Goal: Task Accomplishment & Management: Use online tool/utility

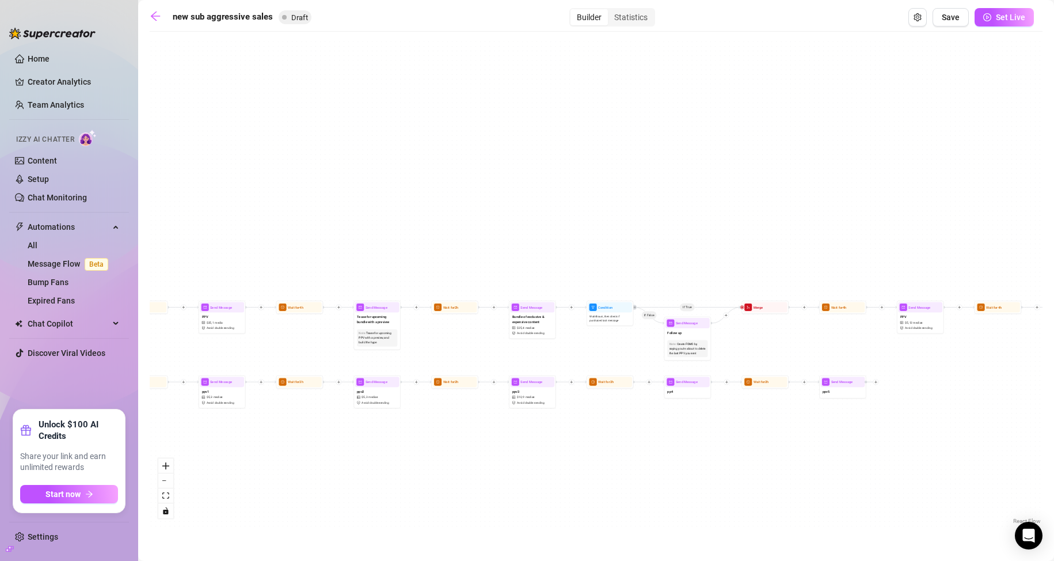
drag, startPoint x: 779, startPoint y: 192, endPoint x: 819, endPoint y: 105, distance: 95.6
click at [819, 105] on div "If True If False If True If False If True If False Send Message ppv5 Wait for 2…" at bounding box center [596, 281] width 893 height 489
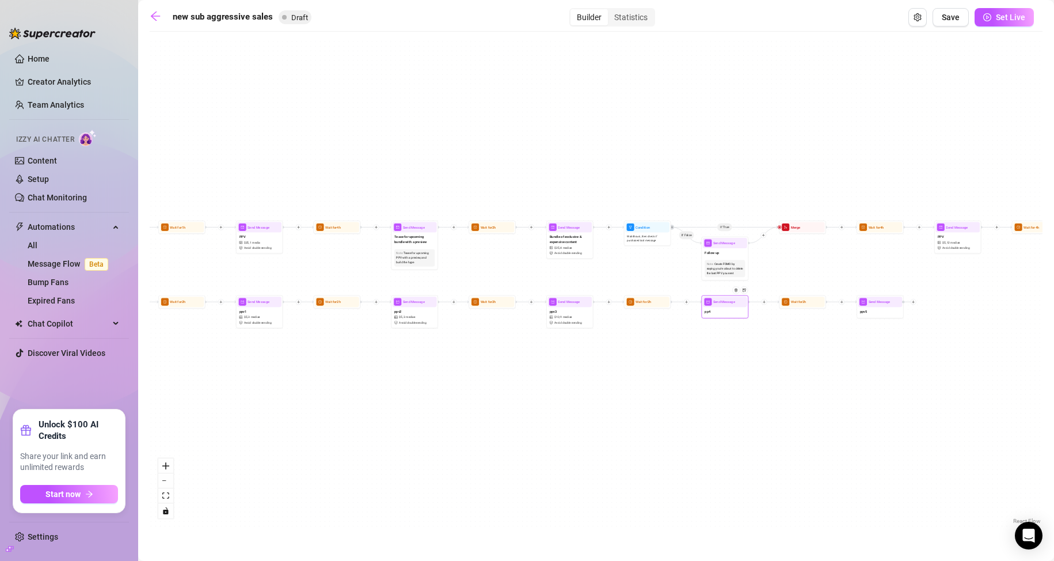
click at [718, 315] on div "pp4" at bounding box center [725, 312] width 44 height 10
type textarea "eeee"
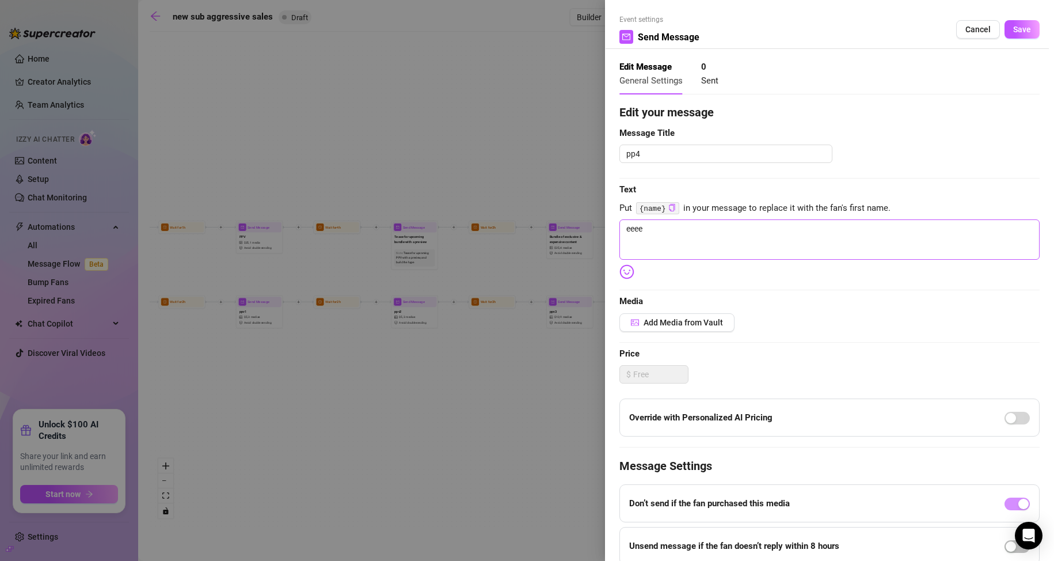
drag, startPoint x: 656, startPoint y: 219, endPoint x: 623, endPoint y: 225, distance: 34.0
click at [623, 225] on div "Edit your message Message Title pp4 Text Put {name} in your message to replace …" at bounding box center [829, 356] width 420 height 504
drag, startPoint x: 646, startPoint y: 229, endPoint x: 593, endPoint y: 228, distance: 53.0
click at [593, 228] on div "Event settings Send Message Cancel Save Edit Message General Settings 0 Sent Ed…" at bounding box center [527, 280] width 1054 height 561
type textarea "Write your message here"
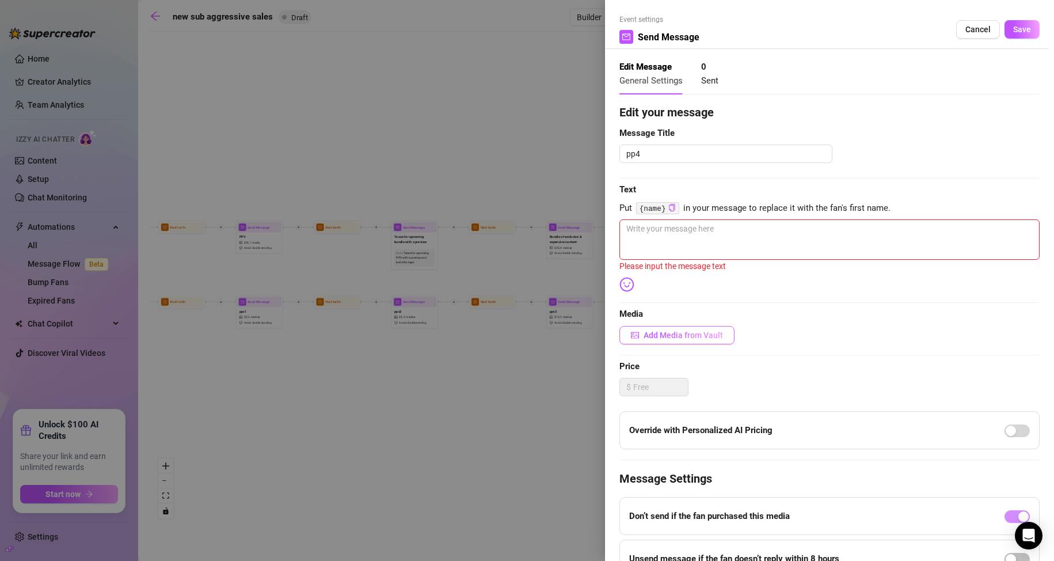
click at [656, 332] on span "Add Media from Vault" at bounding box center [683, 334] width 79 height 9
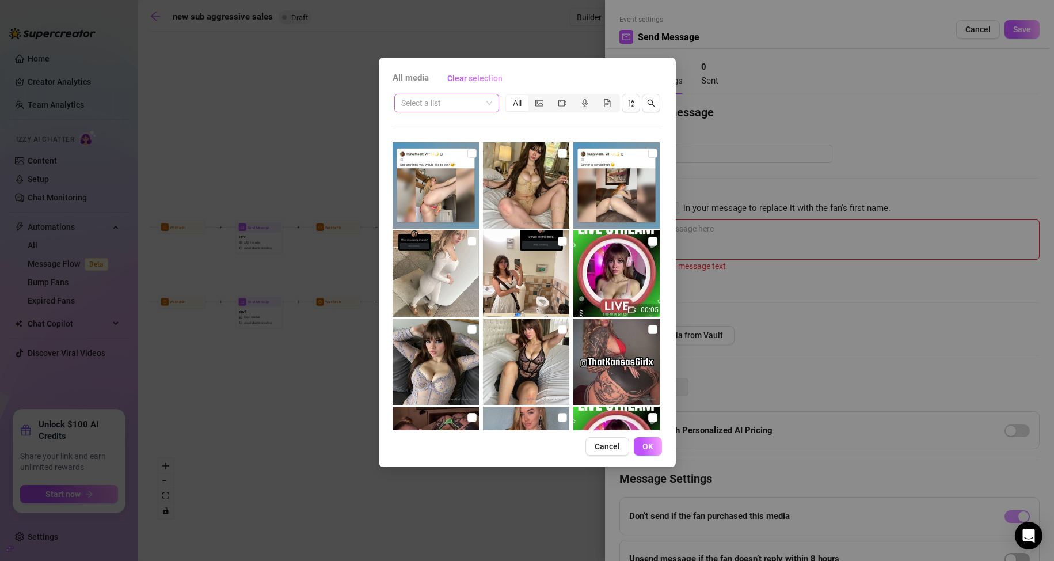
click at [488, 104] on span at bounding box center [446, 102] width 91 height 17
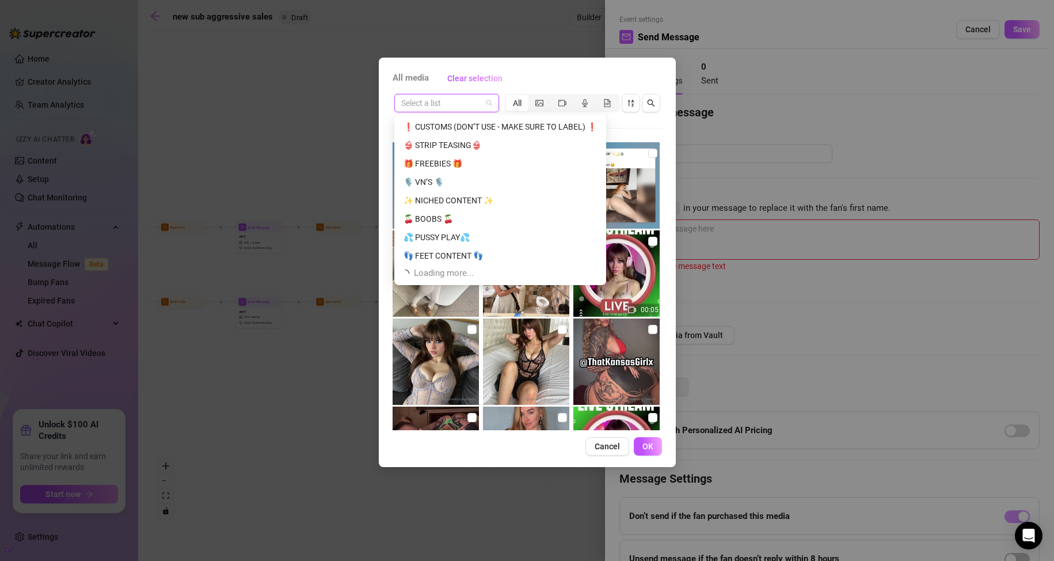
scroll to position [221, 0]
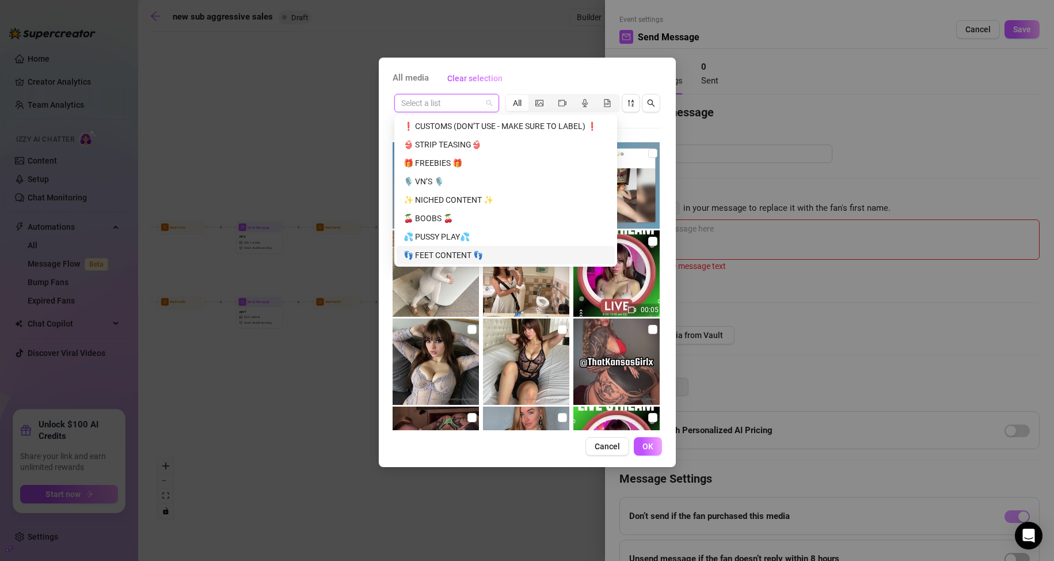
click at [478, 105] on input "search" at bounding box center [441, 102] width 81 height 17
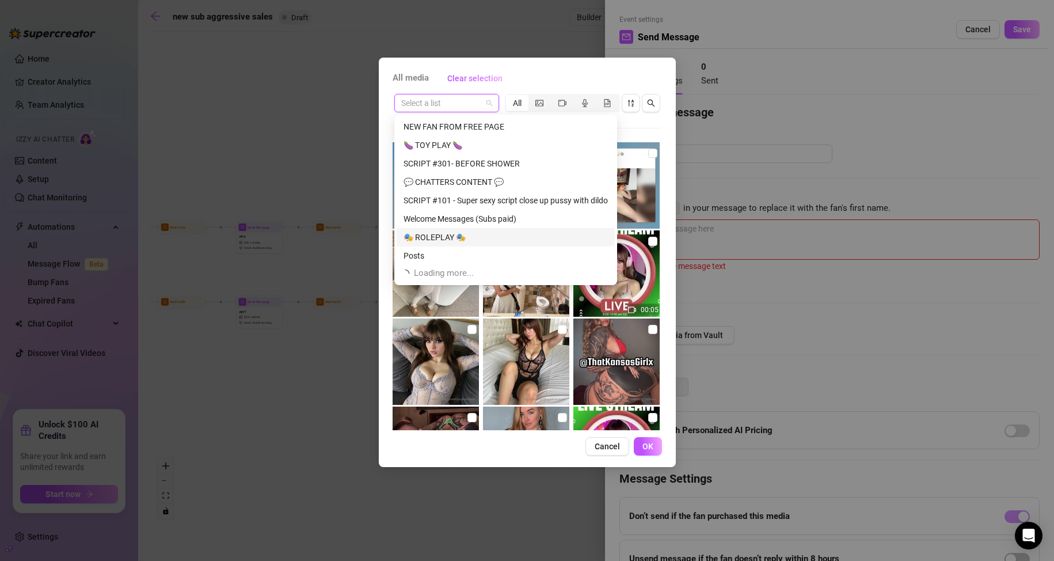
scroll to position [405, 0]
click at [482, 179] on div "💬 CHATTERS CONTENT 💬" at bounding box center [506, 181] width 204 height 13
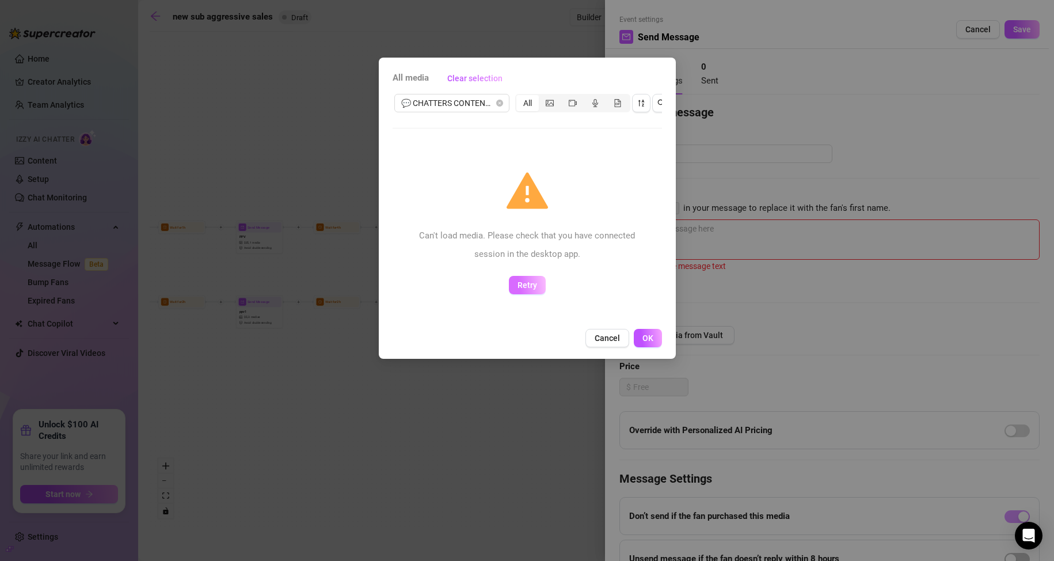
click at [526, 280] on span "Retry" at bounding box center [528, 284] width 20 height 9
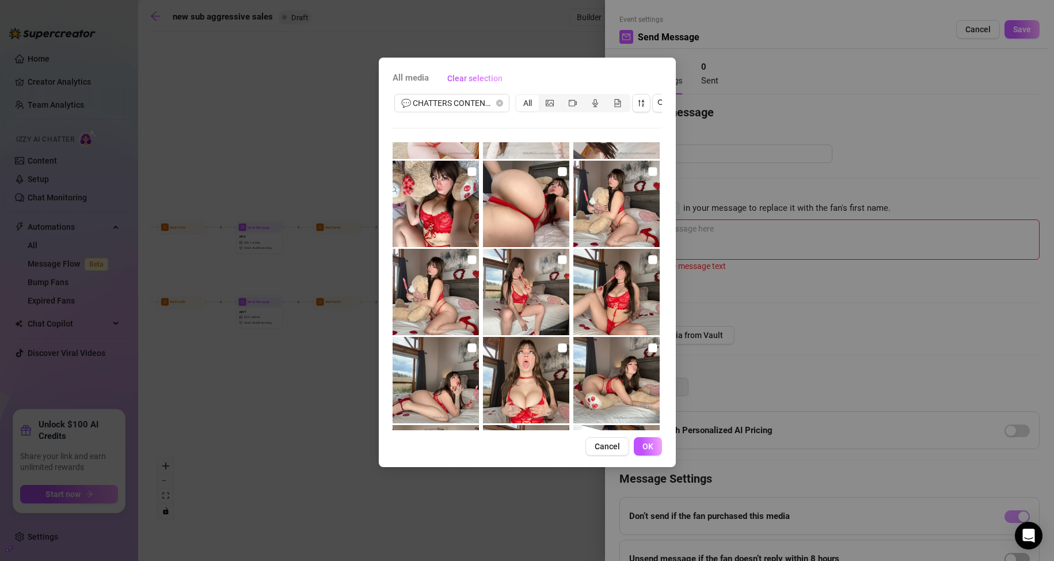
scroll to position [952, 0]
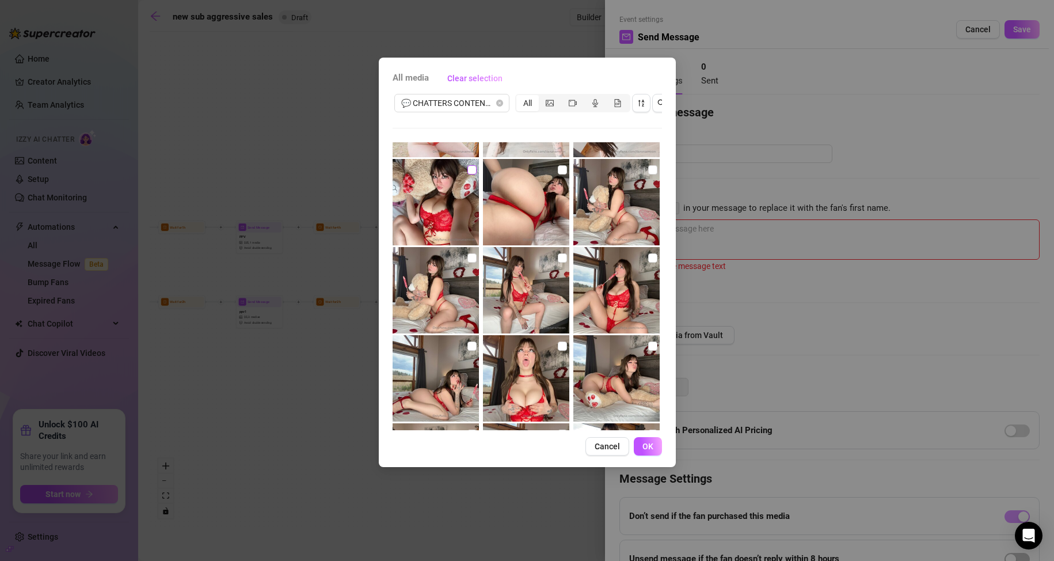
click at [467, 169] on input "checkbox" at bounding box center [471, 169] width 9 height 9
checkbox input "true"
click at [561, 172] on input "checkbox" at bounding box center [562, 169] width 9 height 9
checkbox input "true"
click at [648, 171] on input "checkbox" at bounding box center [652, 169] width 9 height 9
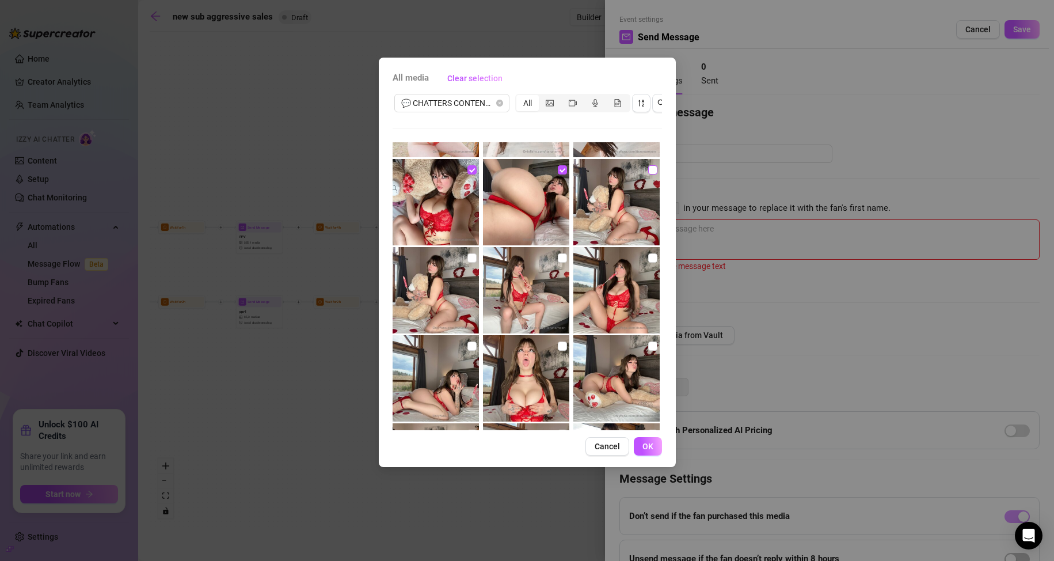
checkbox input "true"
click at [469, 258] on input "checkbox" at bounding box center [471, 257] width 9 height 9
checkbox input "true"
click at [558, 256] on input "checkbox" at bounding box center [562, 257] width 9 height 9
checkbox input "true"
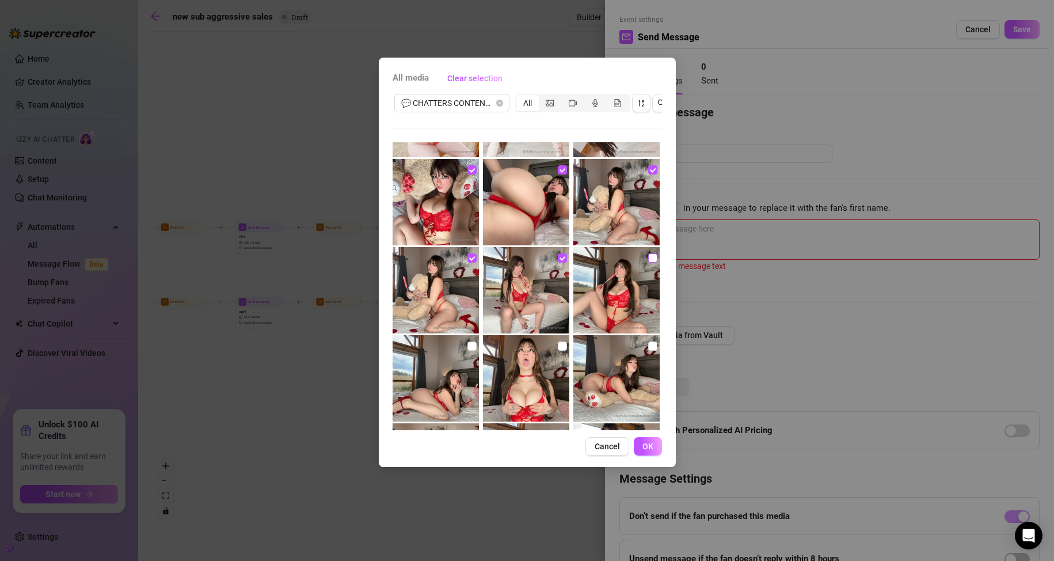
click at [648, 261] on input "checkbox" at bounding box center [652, 257] width 9 height 9
checkbox input "true"
click at [469, 348] on input "checkbox" at bounding box center [471, 345] width 9 height 9
checkbox input "true"
click at [558, 347] on input "checkbox" at bounding box center [562, 345] width 9 height 9
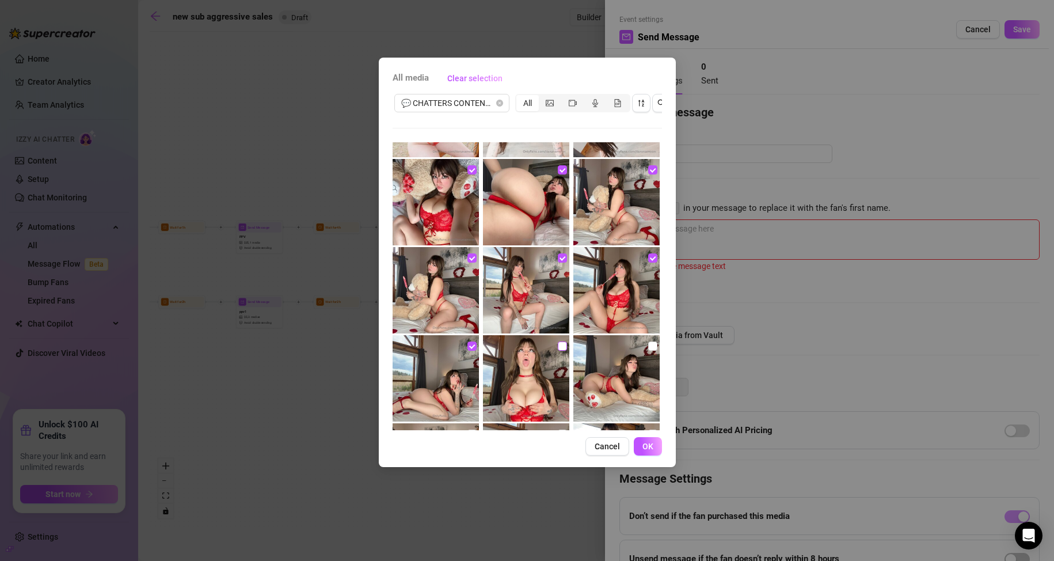
checkbox input "true"
drag, startPoint x: 644, startPoint y: 348, endPoint x: 635, endPoint y: 348, distance: 9.2
click at [648, 348] on input "checkbox" at bounding box center [652, 345] width 9 height 9
checkbox input "true"
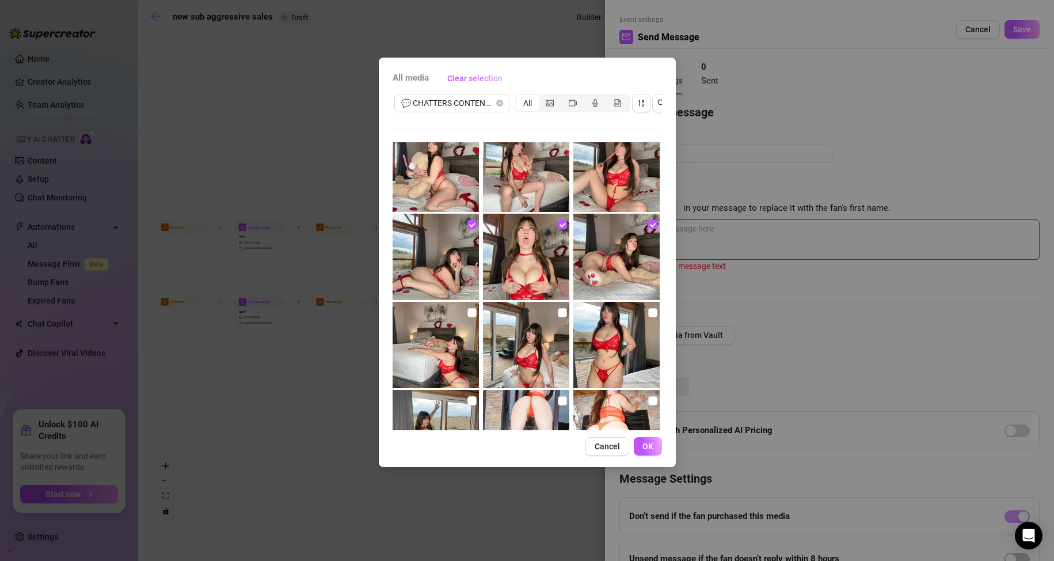
scroll to position [1125, 0]
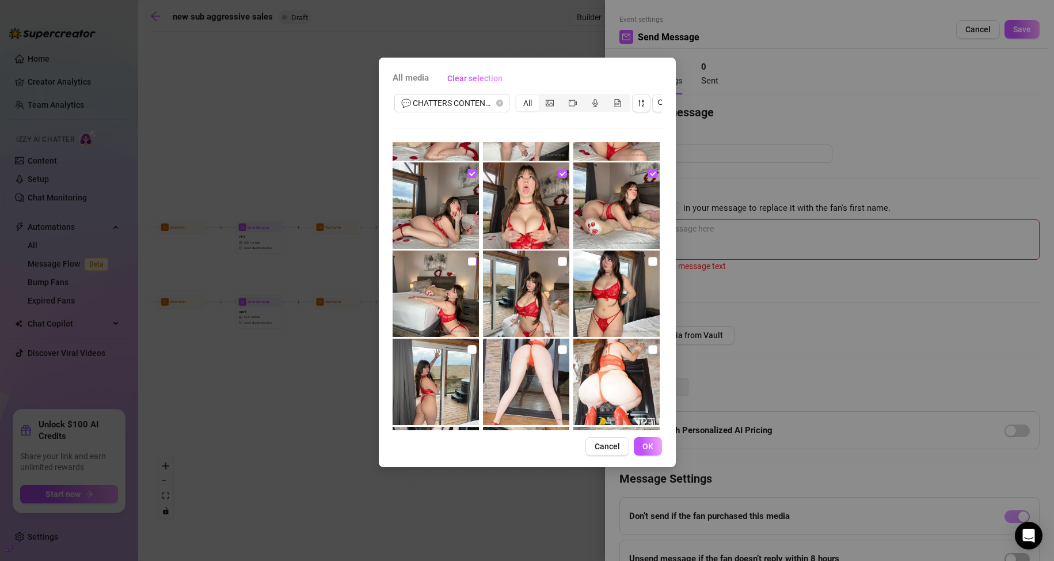
click at [472, 261] on input "checkbox" at bounding box center [471, 261] width 9 height 9
checkbox input "true"
drag, startPoint x: 556, startPoint y: 264, endPoint x: 568, endPoint y: 263, distance: 11.5
click at [558, 264] on input "checkbox" at bounding box center [562, 261] width 9 height 9
checkbox input "true"
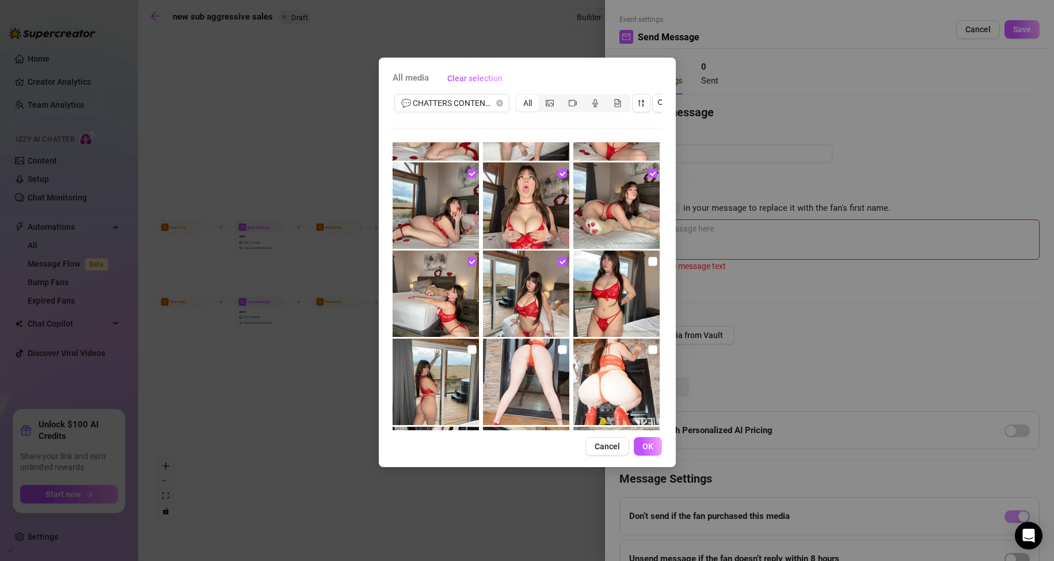
drag, startPoint x: 649, startPoint y: 265, endPoint x: 653, endPoint y: 366, distance: 100.8
click at [649, 265] on input "checkbox" at bounding box center [652, 261] width 9 height 9
checkbox input "true"
click at [656, 455] on button "OK" at bounding box center [648, 446] width 28 height 18
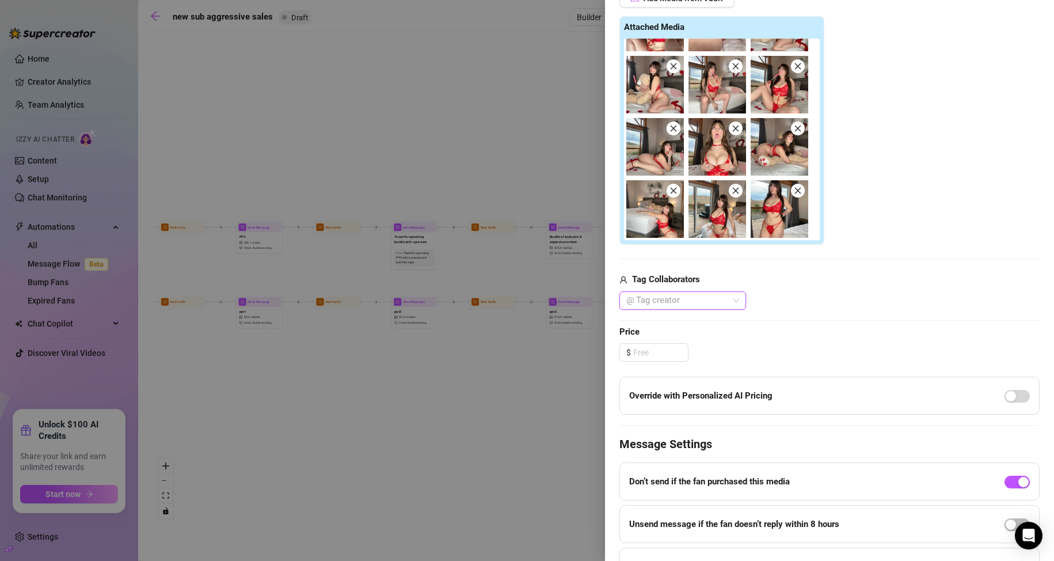
scroll to position [345, 0]
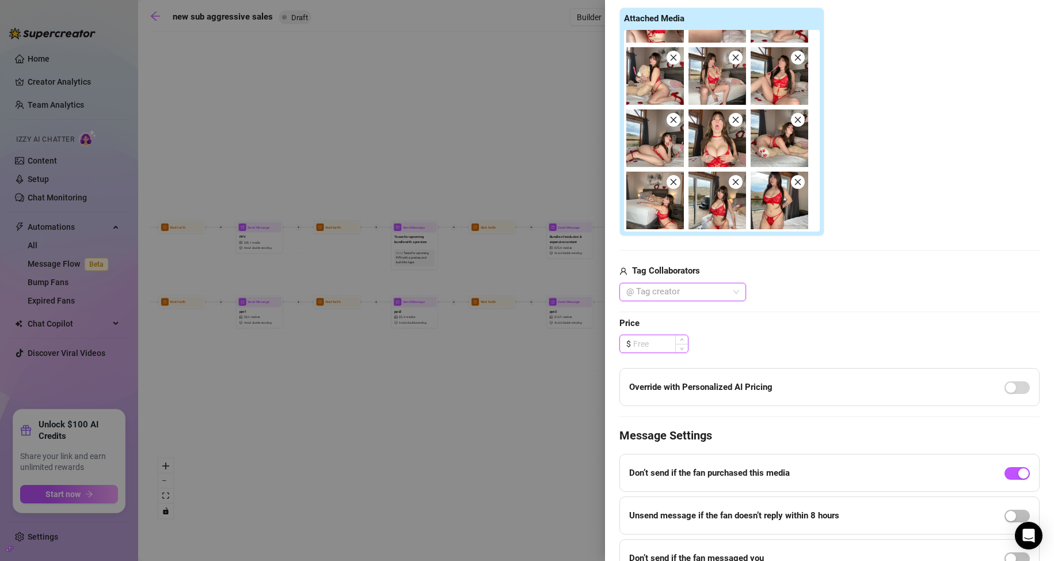
click at [656, 341] on input at bounding box center [660, 343] width 55 height 17
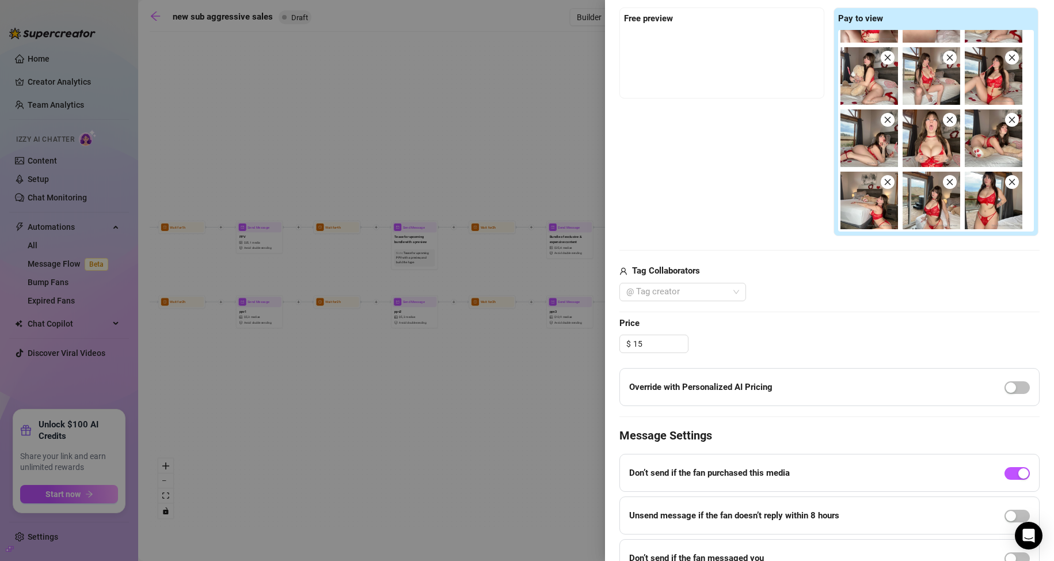
type input "15.00"
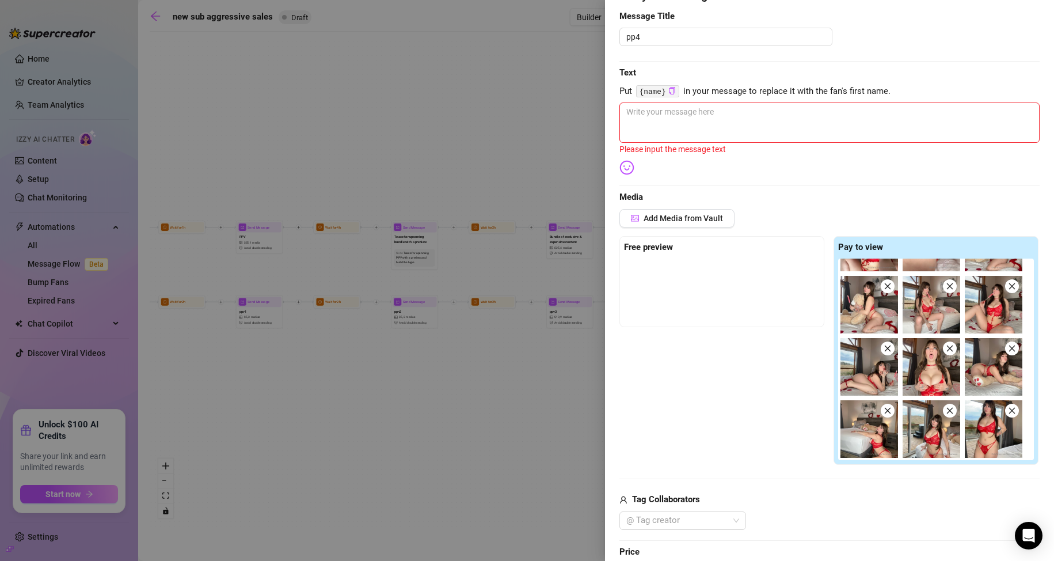
scroll to position [115, 0]
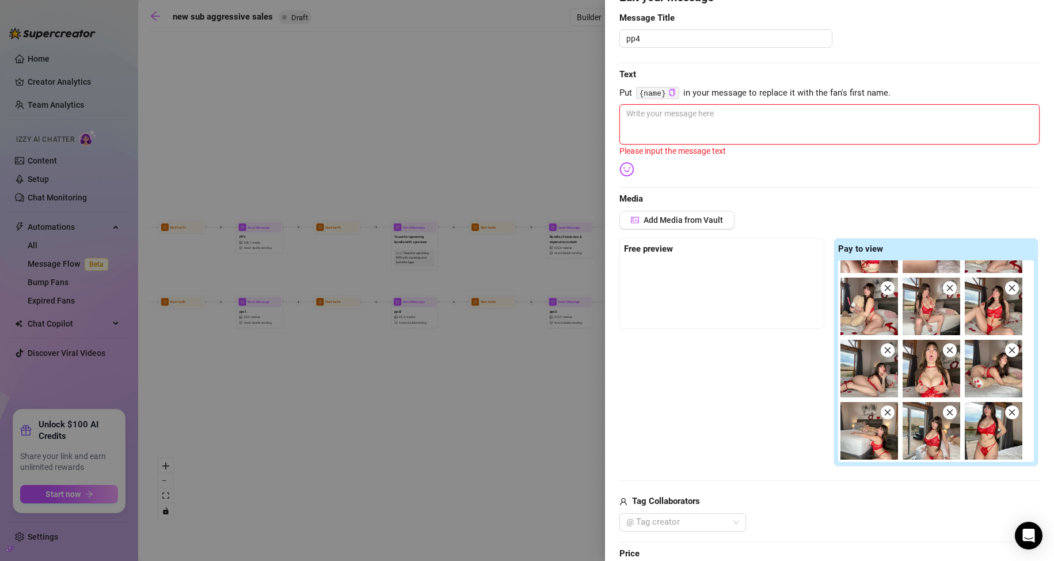
click at [684, 134] on textarea at bounding box center [829, 124] width 420 height 40
type textarea "m"
type textarea "ma"
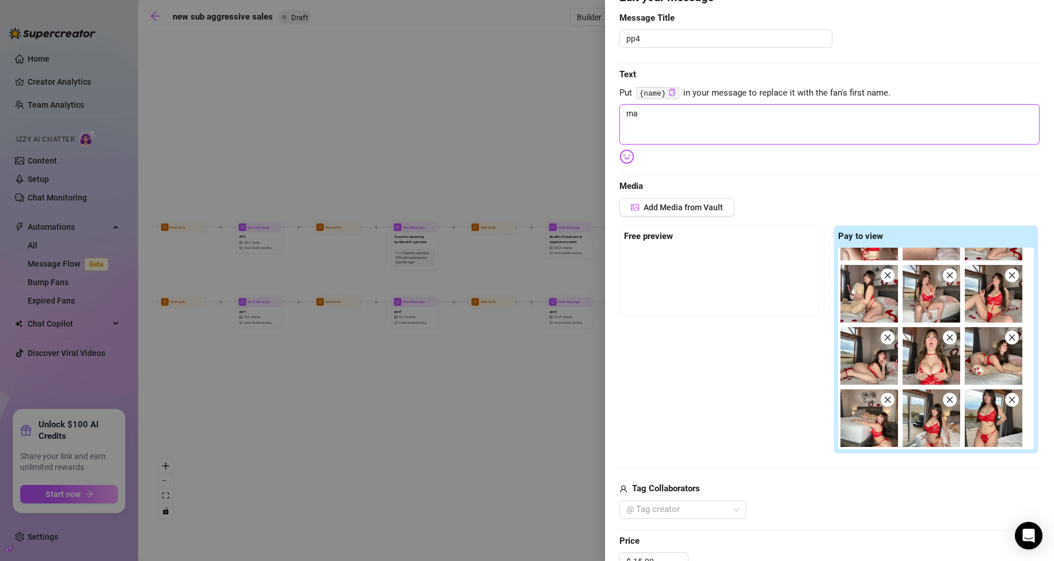
type textarea "may"
type textarea "mayb"
type textarea "maybe"
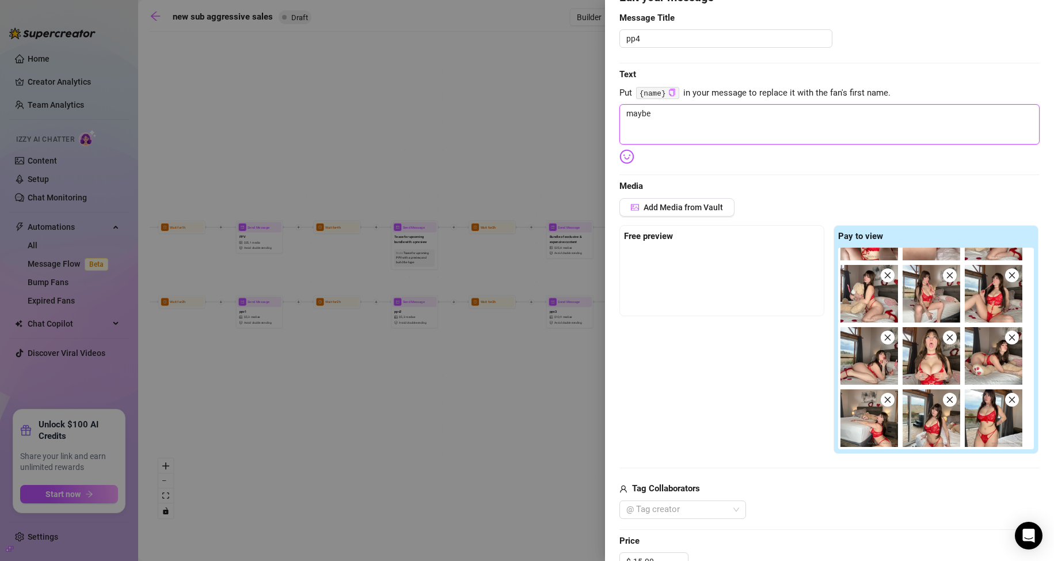
type textarea "maybe"
type textarea "maybe i"
type textarea "maybe i c"
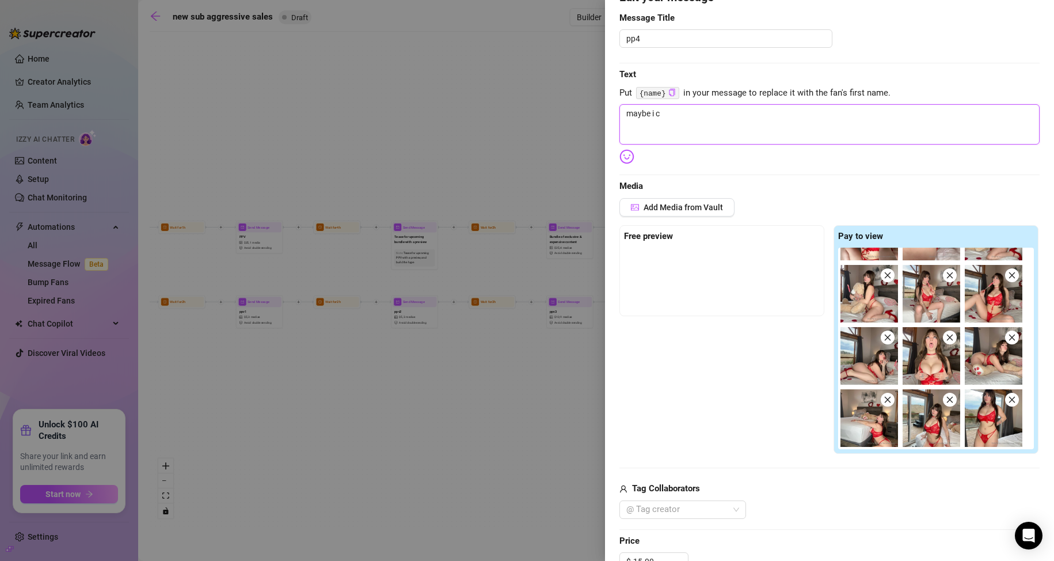
type textarea "maybe i co"
type textarea "maybe i cou"
type textarea "maybe i coul"
type textarea "maybe i could"
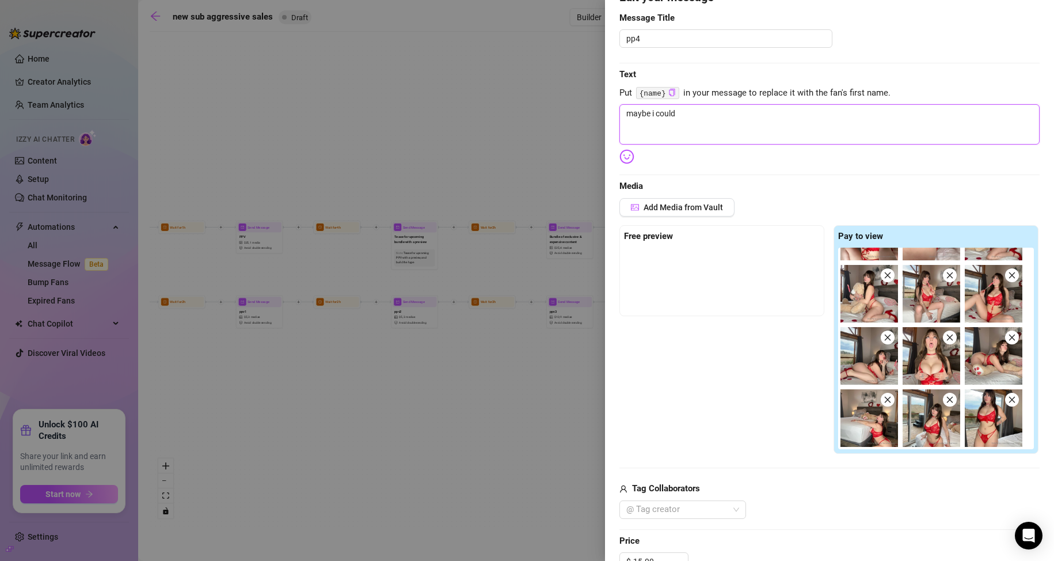
type textarea "maybe i could"
type textarea "maybe i could b"
type textarea "maybe i could be"
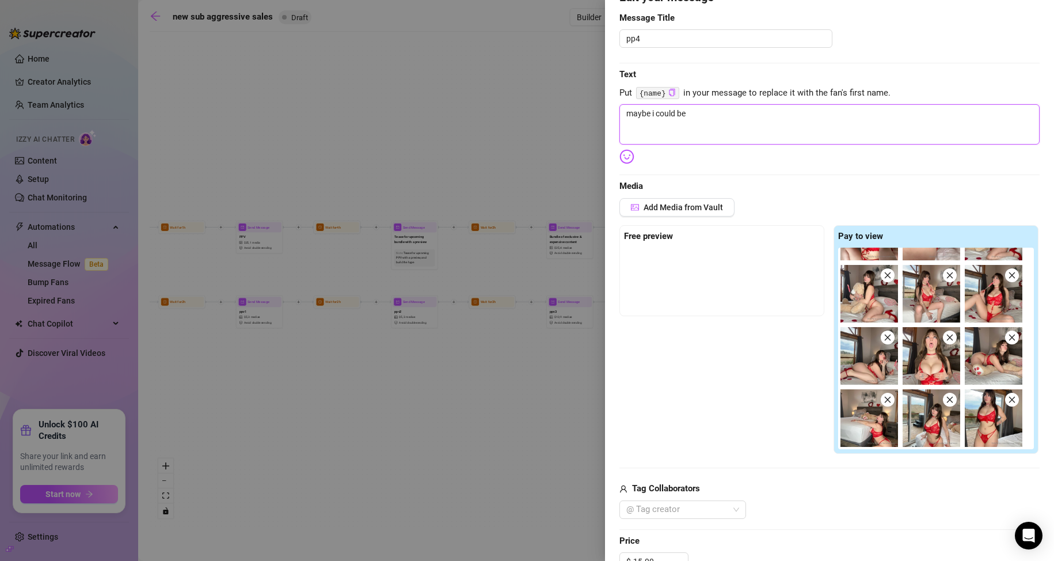
type textarea "maybe i could be"
type textarea "maybe i could be u"
type textarea "maybe i could be ur"
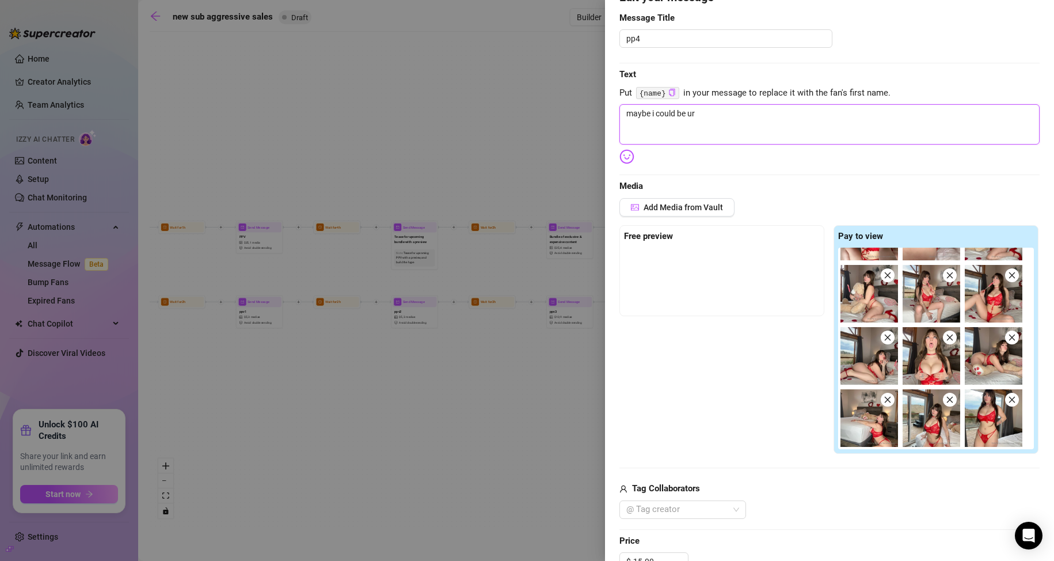
type textarea "maybe i could be ur"
type textarea "maybe i could be ur v"
type textarea "maybe i could be ur va"
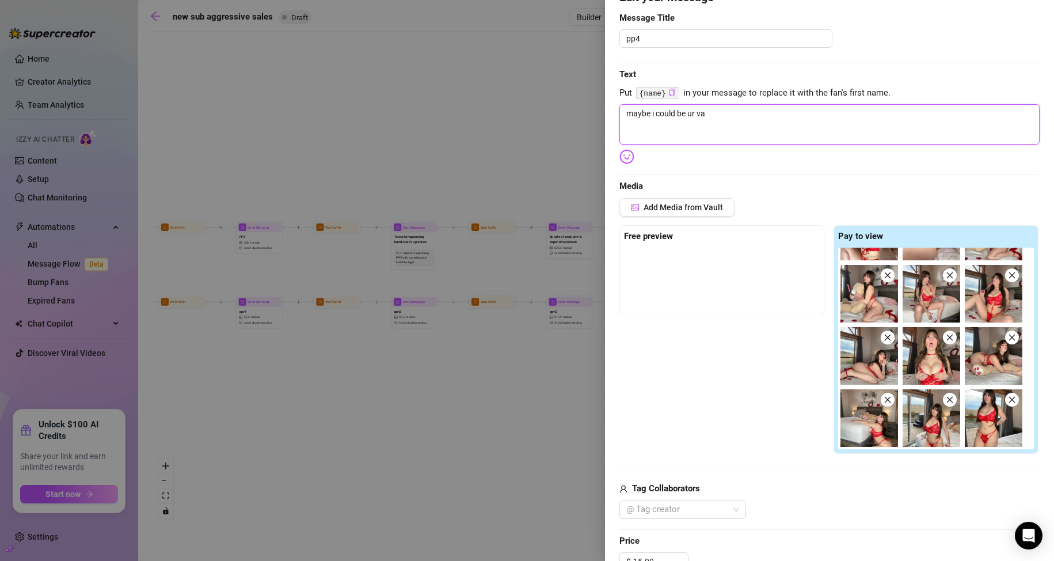
type textarea "maybe i could be ur val"
type textarea "maybe i could be ur vale"
type textarea "maybe i could be ur valen"
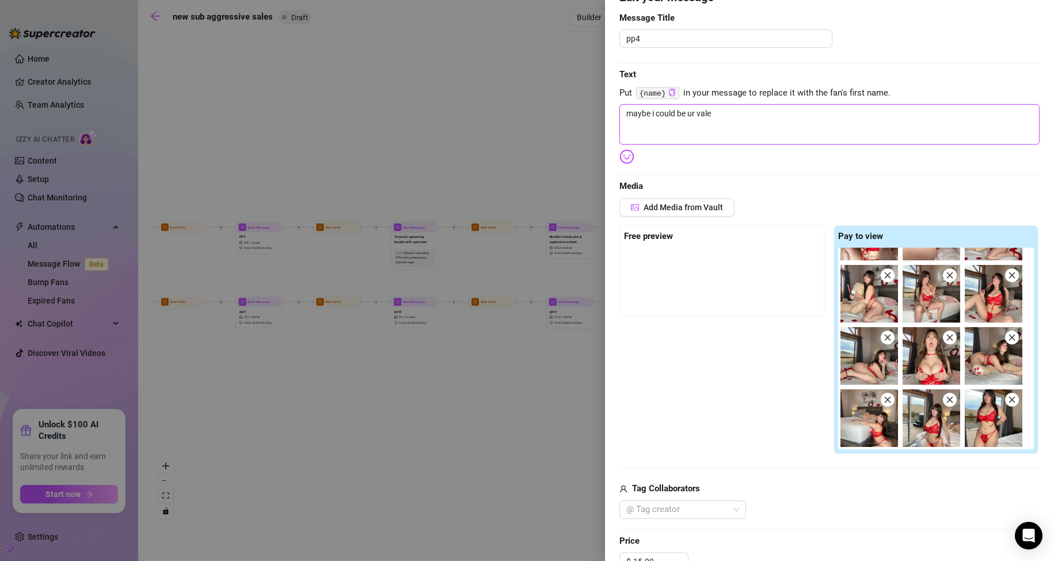
type textarea "maybe i could be ur valen"
type textarea "maybe i could be ur valent"
type textarea "maybe i could be ur [PERSON_NAME]"
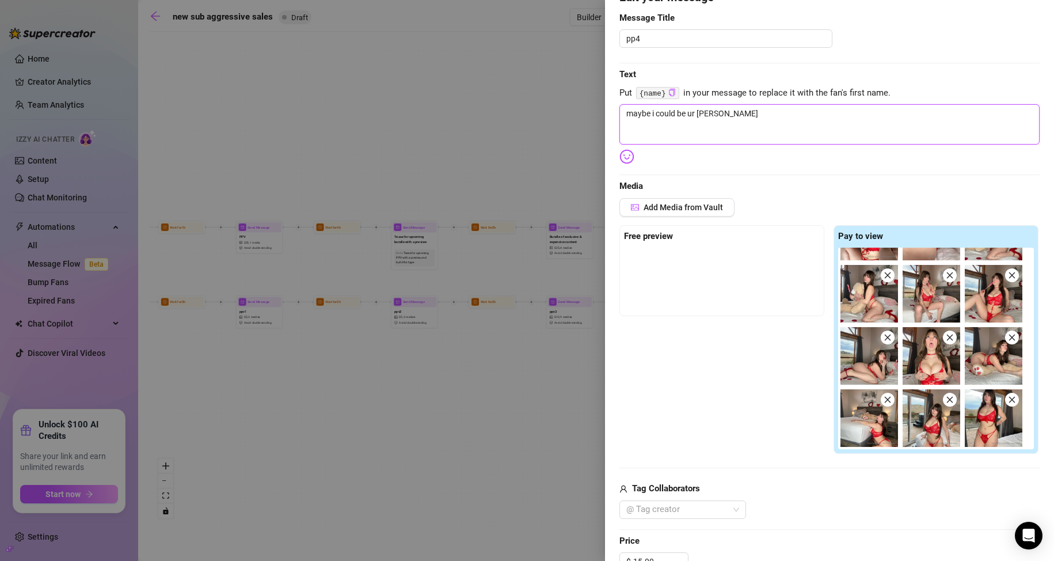
type textarea "maybe i could be ur [PERSON_NAME]"
type textarea "maybe i could be ur valentine"
type textarea "maybe i could be ur valentine?"
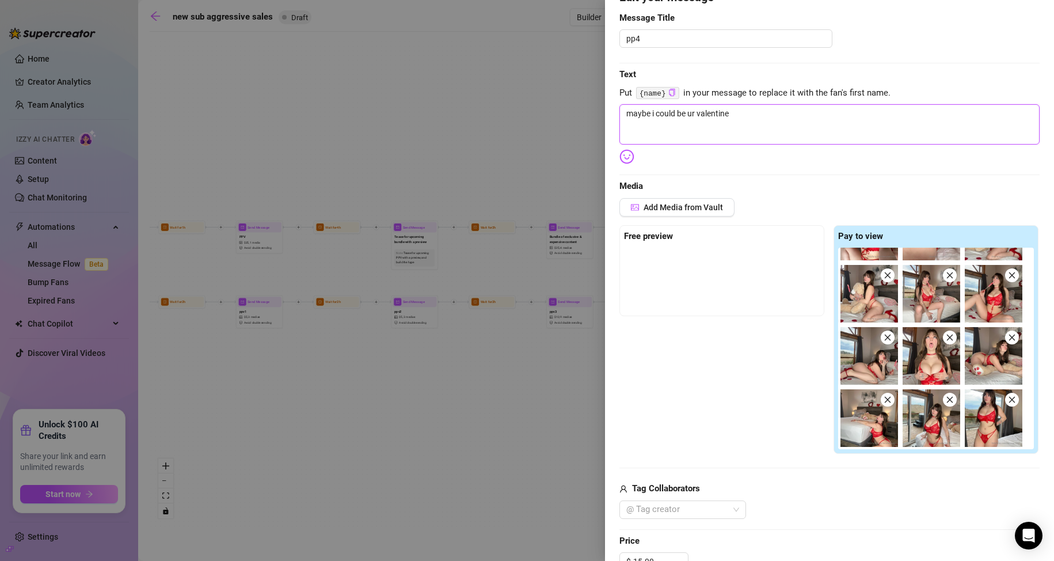
type textarea "maybe i could be ur valentine?"
type textarea "maybe i could be ur valentine? i"
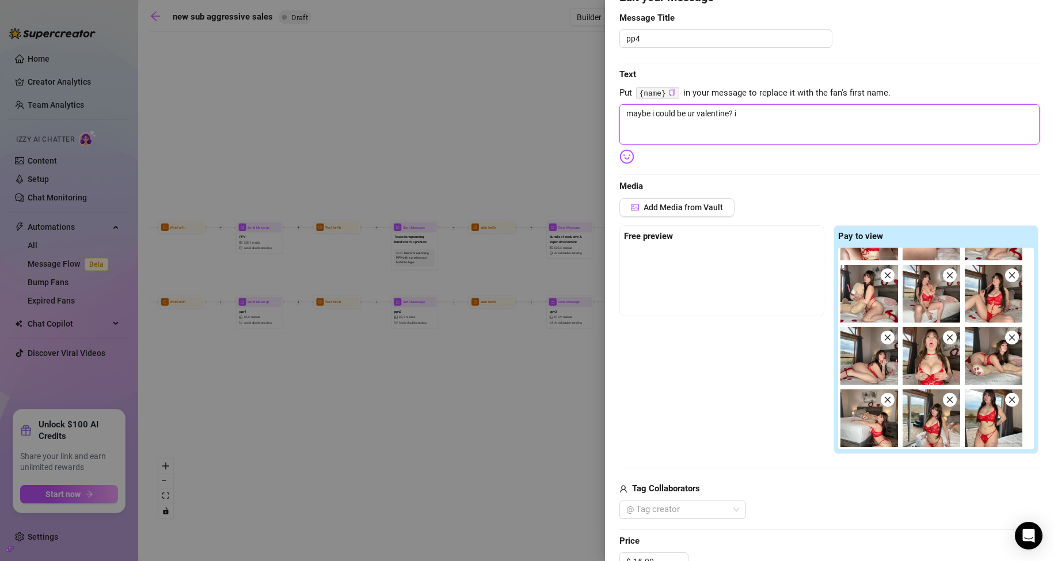
type textarea "maybe i could be ur valentine? i"
type textarea "maybe i could be ur valentine? i k"
type textarea "maybe i could be ur valentine? i kn"
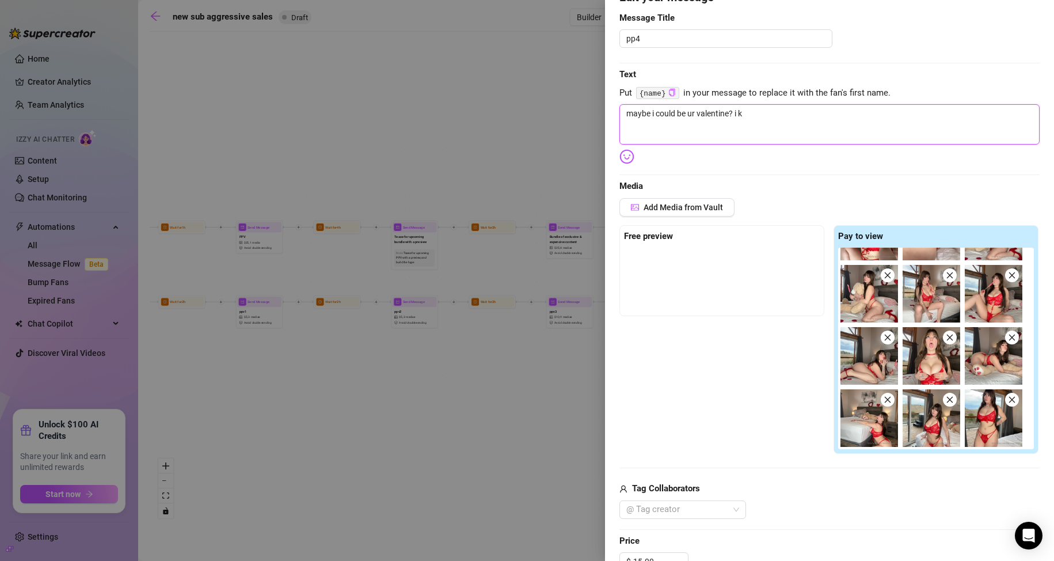
type textarea "maybe i could be ur valentine? i kn"
type textarea "maybe i could be ur valentine? i kno"
type textarea "maybe i could be ur valentine? i know"
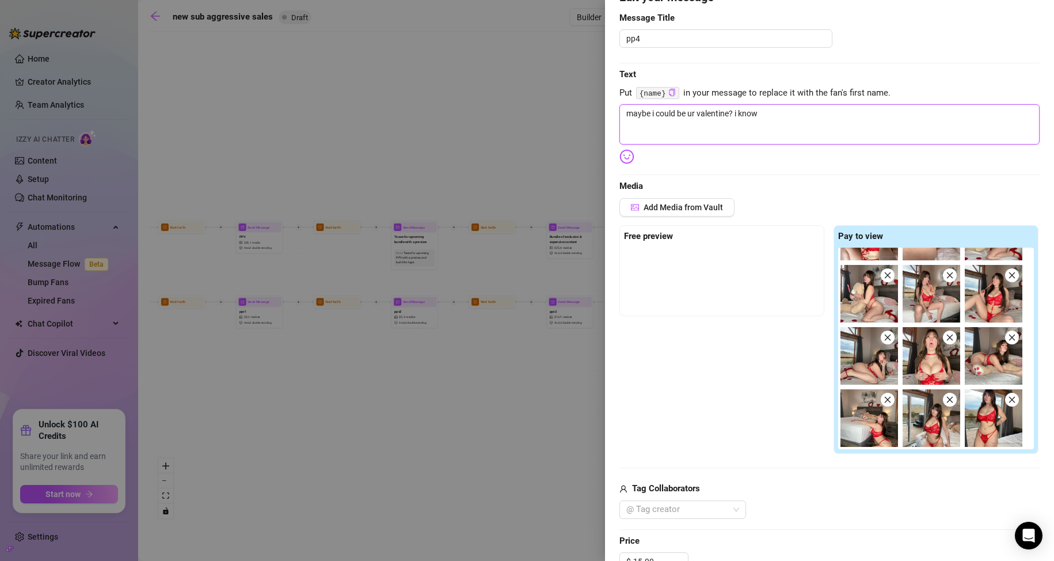
type textarea "maybe i could be ur valentine? i know"
type textarea "maybe i could be ur valentine? i know i"
type textarea "maybe i could be ur valentine? i know it"
type textarea "maybe i could be ur valentine? i know it'"
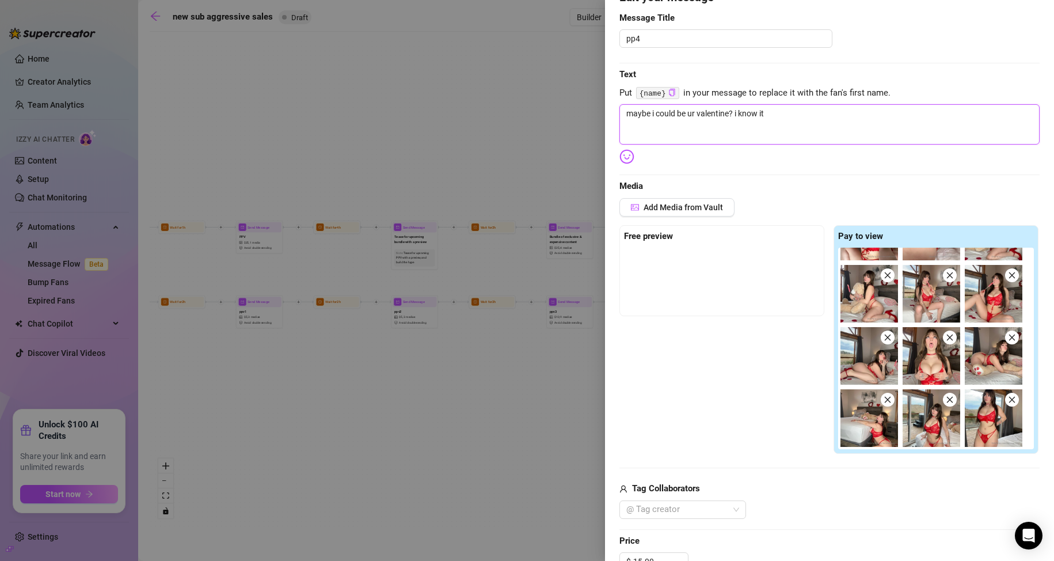
type textarea "maybe i could be ur valentine? i know it'"
type textarea "maybe i could be ur valentine? i know it's"
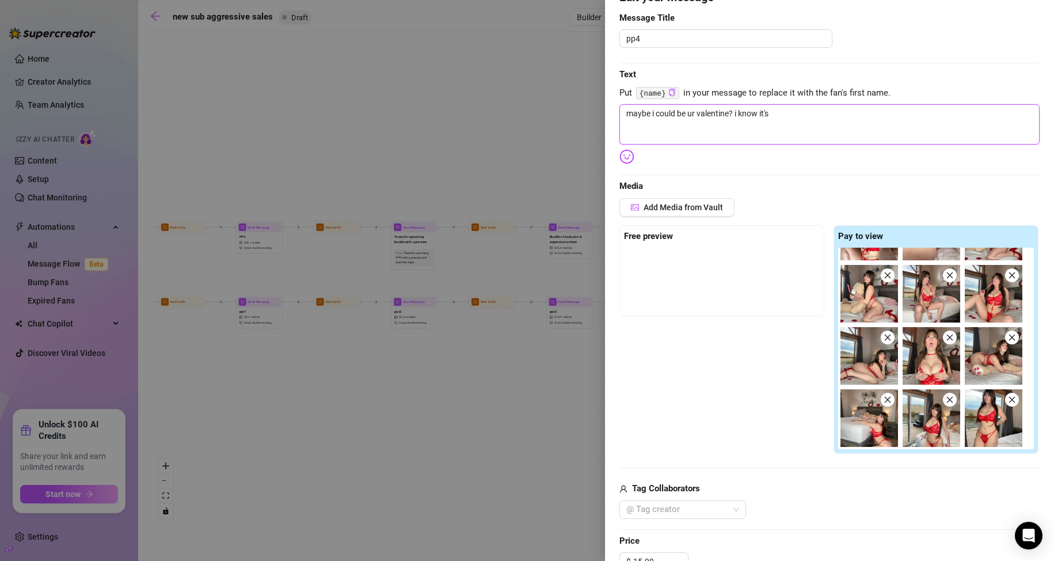
type textarea "maybe i could be ur valentine? i know it's n"
type textarea "maybe i could be ur valentine? i know it's no"
type textarea "maybe i could be ur valentine? i know it's not"
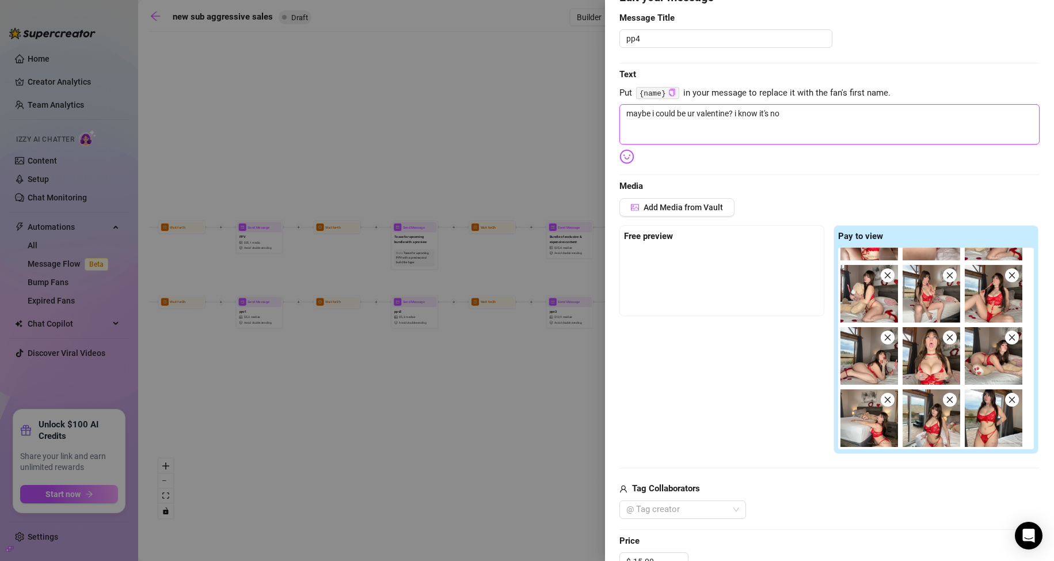
type textarea "maybe i could be ur valentine? i know it's not"
type textarea "maybe i could be ur valentine? i know it's not f"
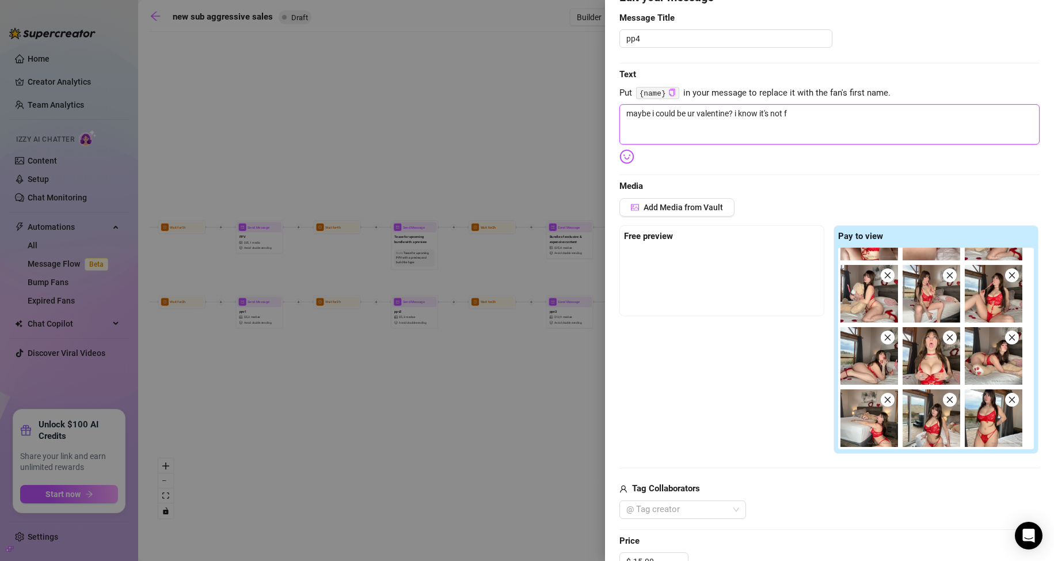
type textarea "maybe i could be ur valentine? i know it's not fo"
type textarea "maybe i could be ur valentine? i know it's not for"
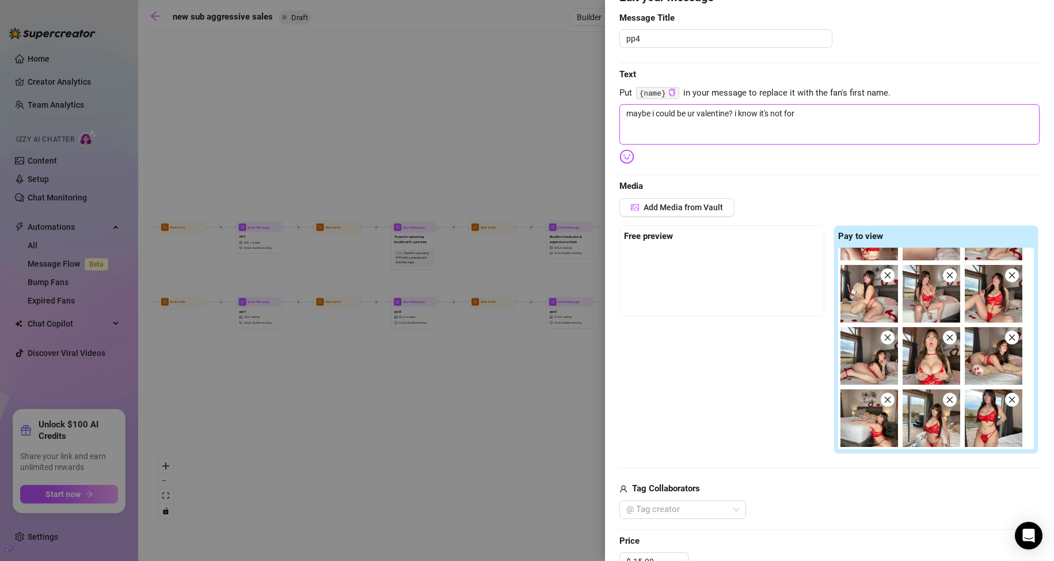
type textarea "maybe i could be ur valentine? i know it's not for a"
type textarea "maybe i could be ur valentine? i know it's not for a w"
type textarea "maybe i could be ur valentine? i know it's not for a wh"
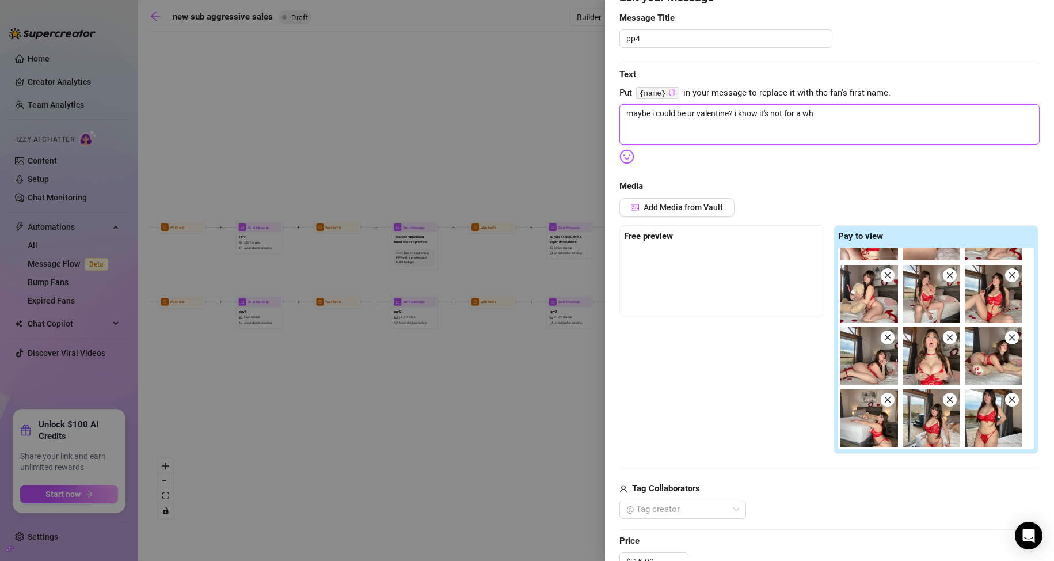
type textarea "maybe i could be ur valentine? i know it's not for a whi"
type textarea "maybe i could be ur valentine? i know it's not for a whil"
type textarea "maybe i could be ur valentine? i know it's not for a while"
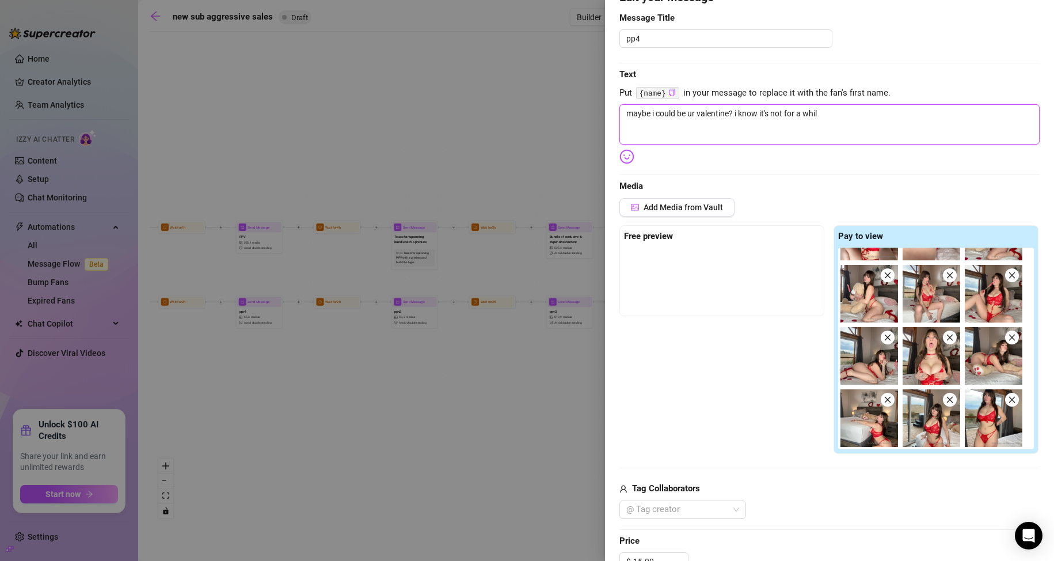
type textarea "maybe i could be ur valentine? i know it's not for a while"
type textarea "maybe i could be ur valentine? i know it's not for a while b"
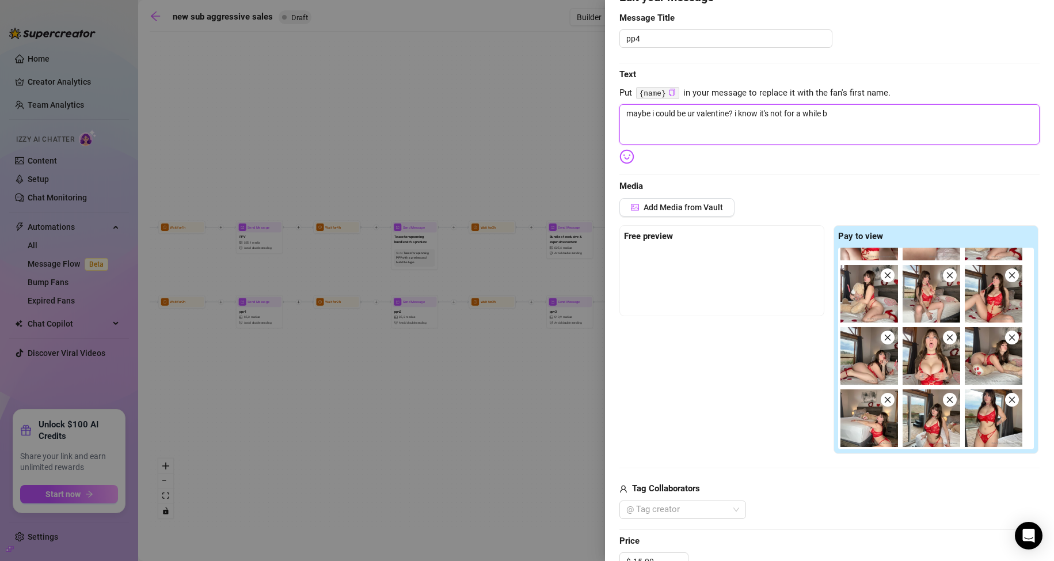
type textarea "maybe i could be ur valentine? i know it's not for a while bu"
type textarea "maybe i could be ur valentine? i know it's not for a while but"
type textarea "maybe i could be ur valentine? i know it's not for a while but i"
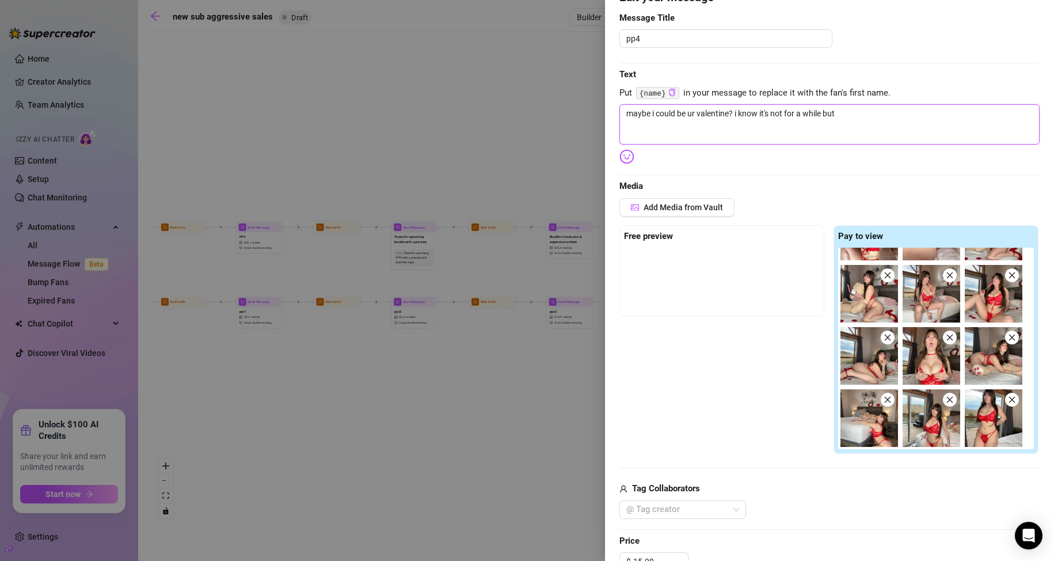
type textarea "maybe i could be ur valentine? i know it's not for a while but i"
type textarea "maybe i could be ur valentine? i know it's not for a while but i l"
type textarea "maybe i could be ur valentine? i know it's not for a while but i li"
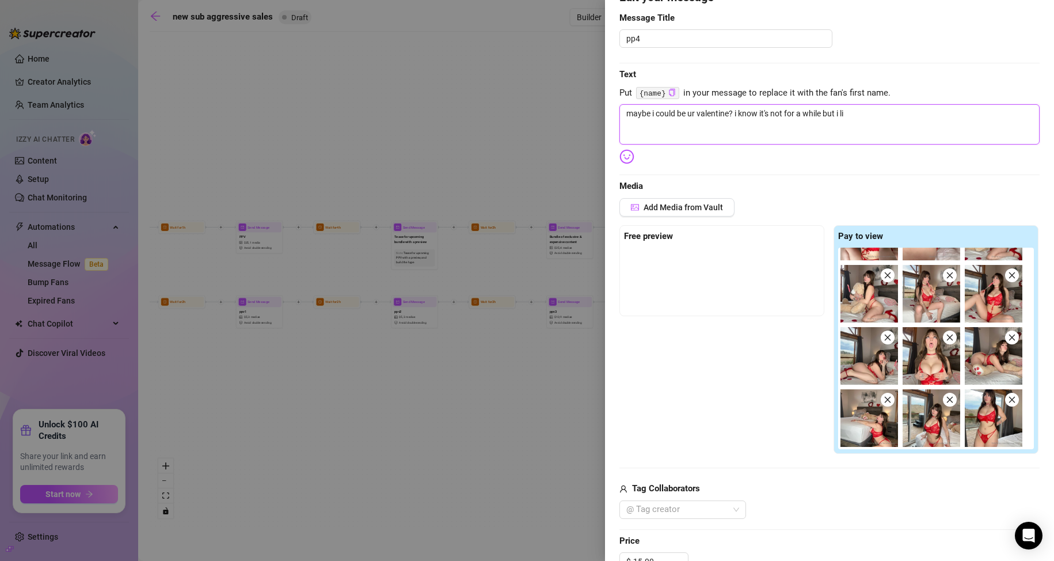
type textarea "maybe i could be ur valentine? i know it's not for a while but i lio"
type textarea "maybe i could be ur valentine? i know it's not for a while but i liok"
type textarea "maybe i could be ur valentine? i know it's not for a while but i lioke"
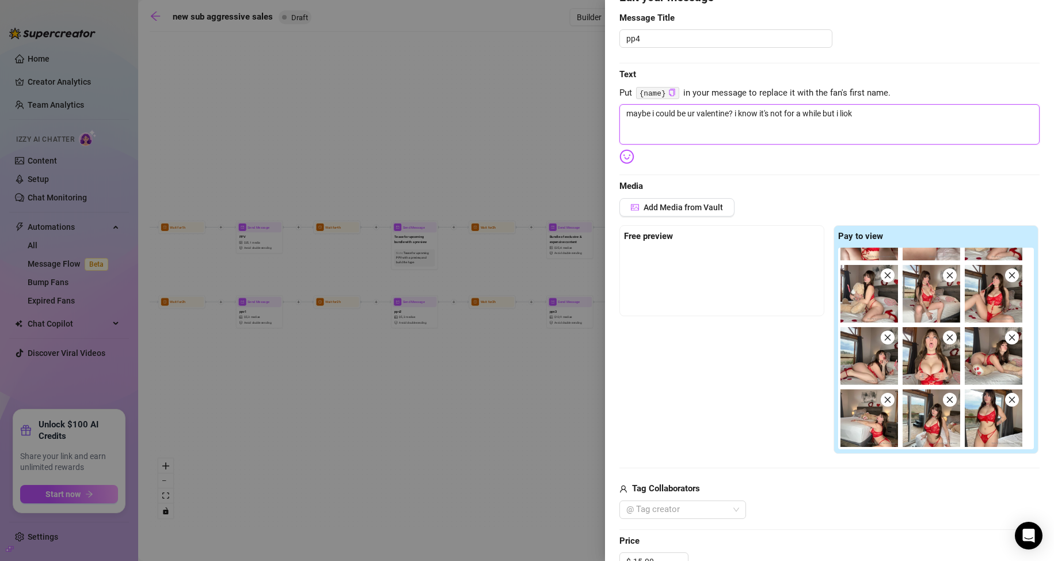
type textarea "maybe i could be ur valentine? i know it's not for a while but i lioke"
type textarea "maybe i could be ur valentine? i know it's not for a while but i liok"
type textarea "maybe i could be ur valentine? i know it's not for a while but i lio"
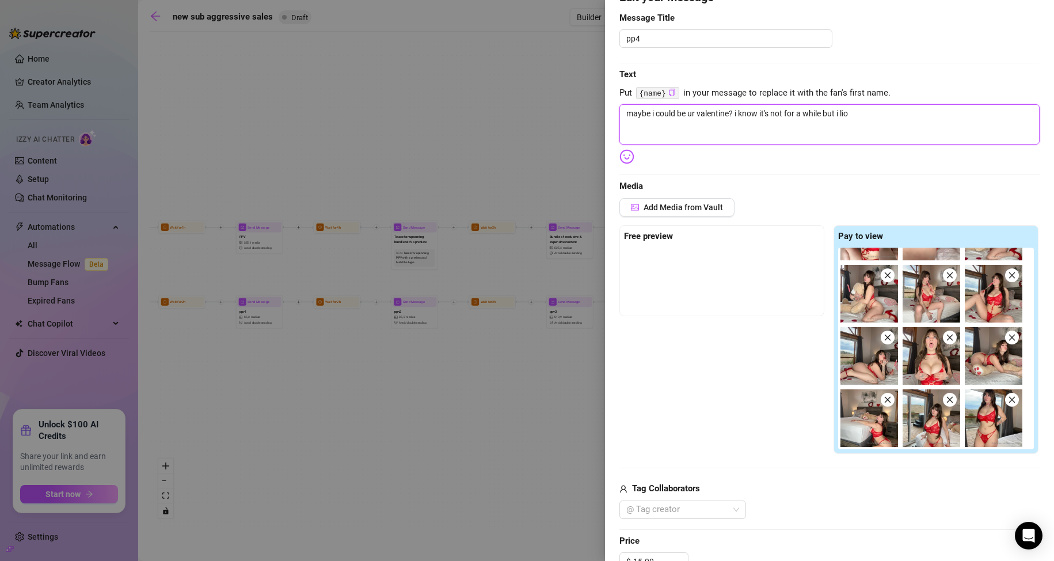
type textarea "maybe i could be ur valentine? i know it's not for a while but i li"
type textarea "maybe i could be ur valentine? i know it's not for a while but i lik"
type textarea "maybe i could be ur valentine? i know it's not for a while but i like"
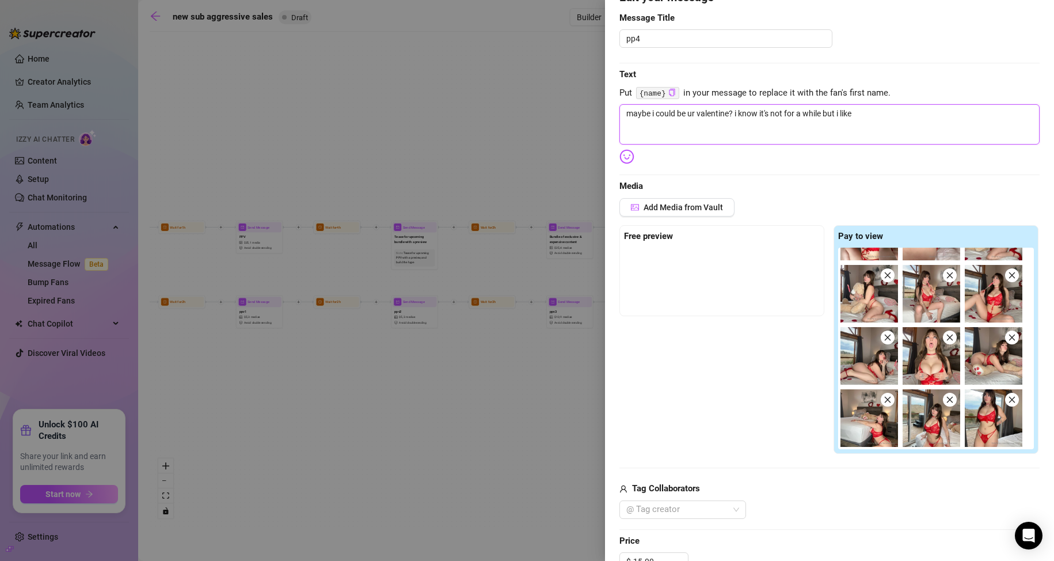
type textarea "maybe i could be ur valentine? i know it's not for a while but i like"
type textarea "maybe i could be ur valentine? i know it's not for a while but i like t"
type textarea "maybe i could be ur valentine? i know it's not for a while but i like to"
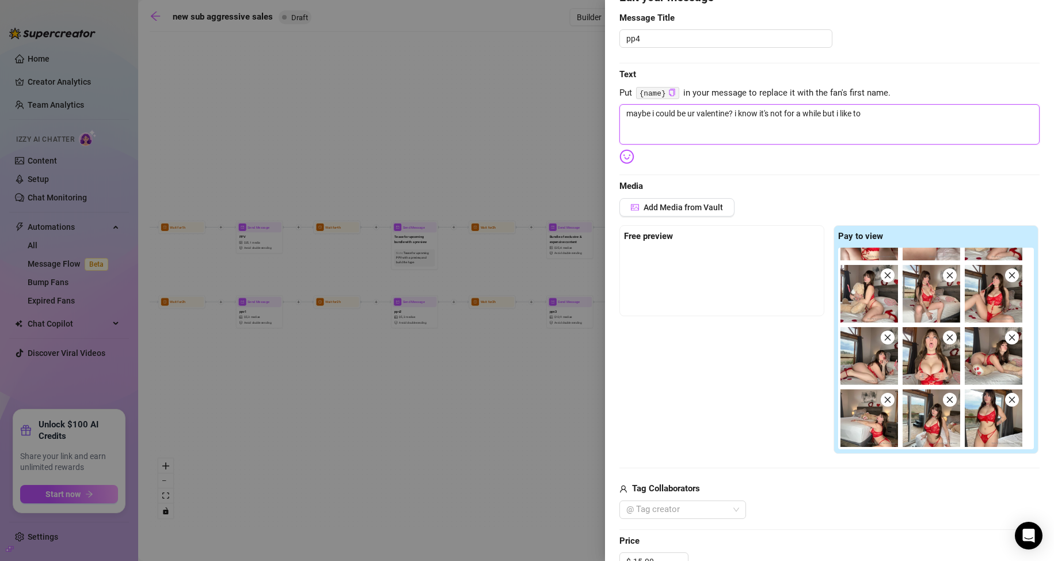
type textarea "maybe i could be ur valentine? i know it's not for a while but i like to"
type textarea "maybe i could be ur valentine? i know it's not for a while but i like to p"
type textarea "maybe i could be ur valentine? i know it's not for a while but i like to pl"
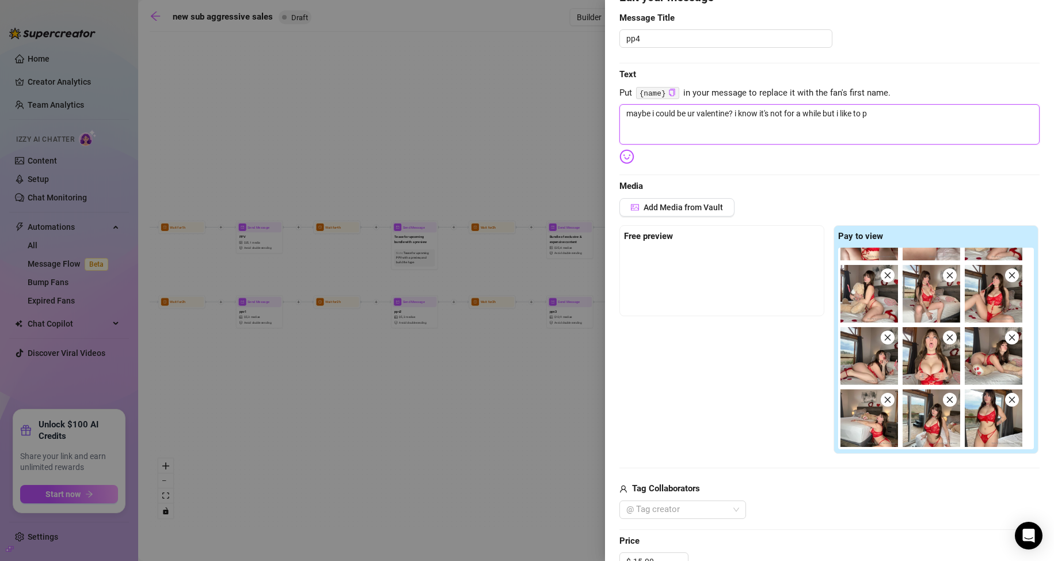
type textarea "maybe i could be ur valentine? i know it's not for a while but i like to pl"
type textarea "maybe i could be ur valentine? i know it's not for a while but i like to pla"
type textarea "maybe i could be ur valentine? i know it's not for a while but i like to plan"
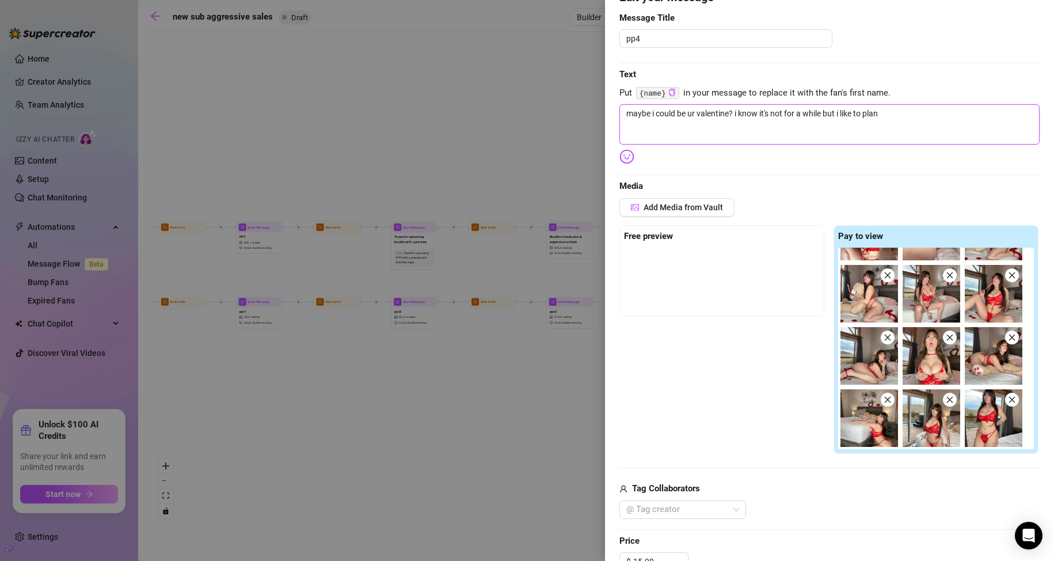
type textarea "maybe i could be ur valentine? i know it's not for a while but i like to plan"
type textarea "maybe i could be ur valentine? i know it's not for a while but i like to plan a"
type textarea "maybe i could be ur valentine? i know it's not for a while but i like to plan ah"
type textarea "maybe i could be ur valentine? i know it's not for a while but i like to plan a…"
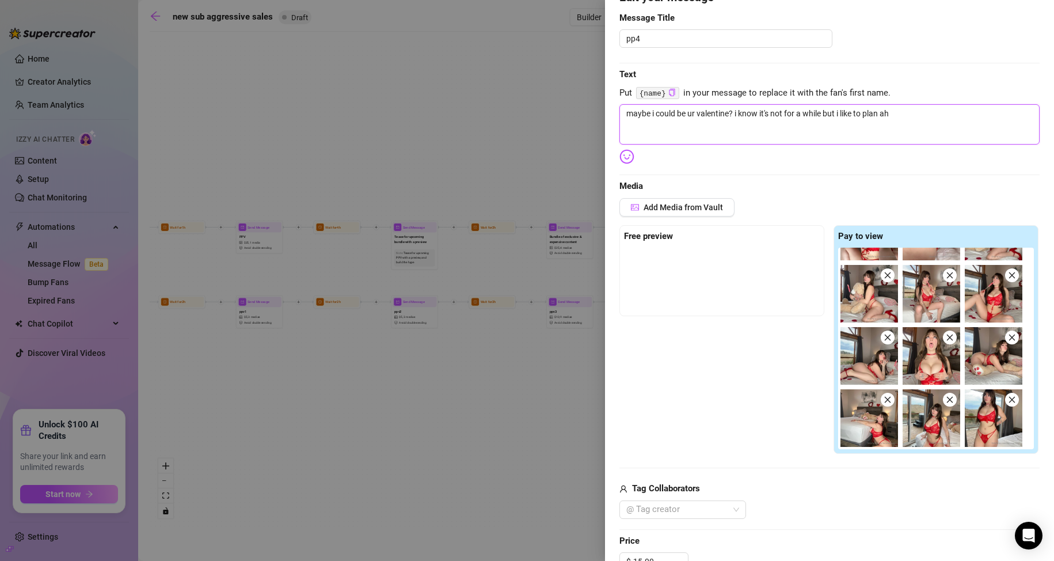
type textarea "maybe i could be ur valentine? i know it's not for a while but i like to plan a…"
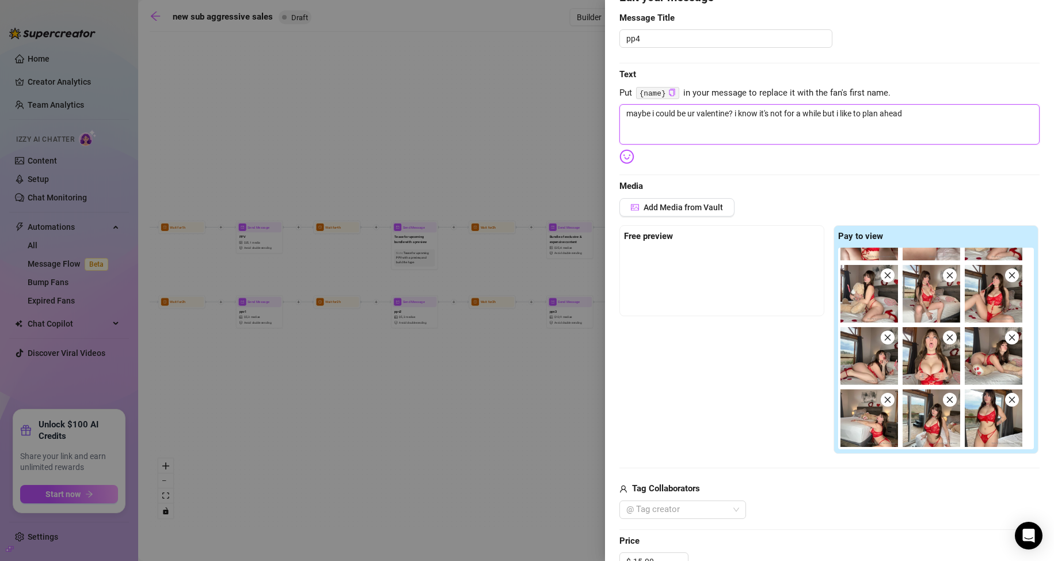
type textarea "maybe i could be ur valentine? i know it's not for a while but i like to plan a…"
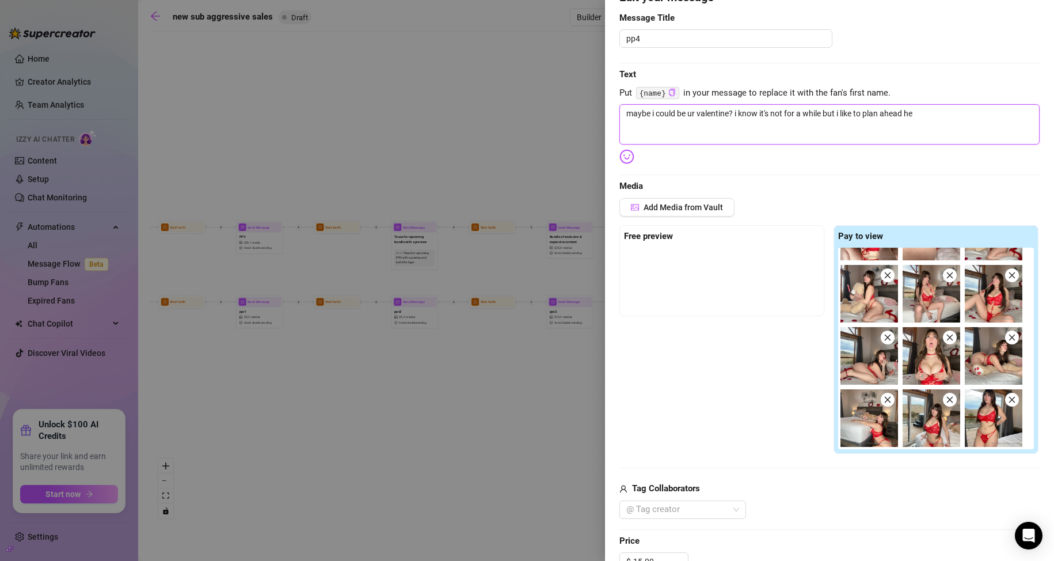
type textarea "maybe i could be ur valentine? i know it's not for a while but i like to plan a…"
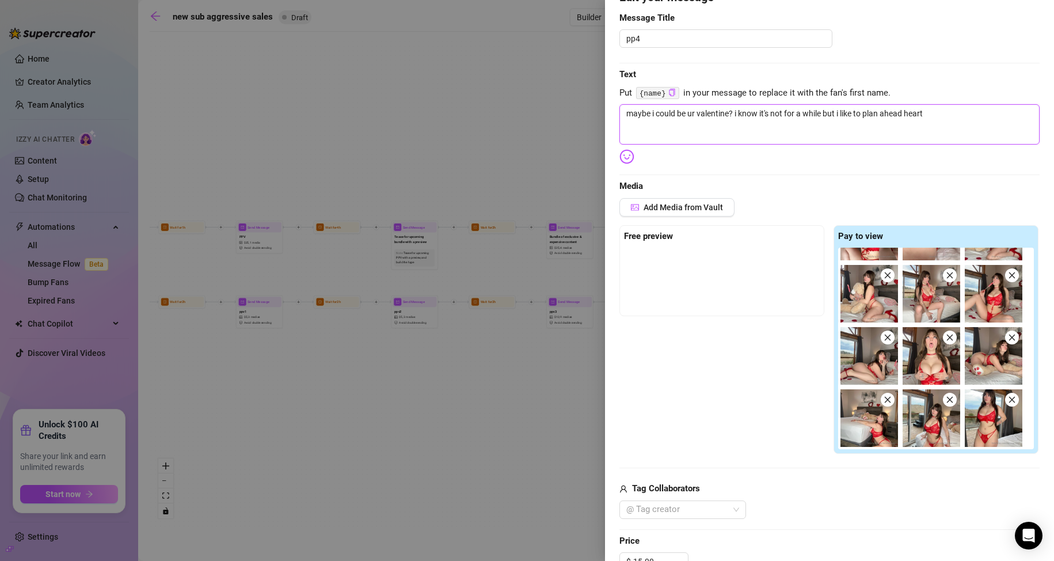
type textarea "maybe i could be ur valentine? i know it's not for a while but i like to plan a…"
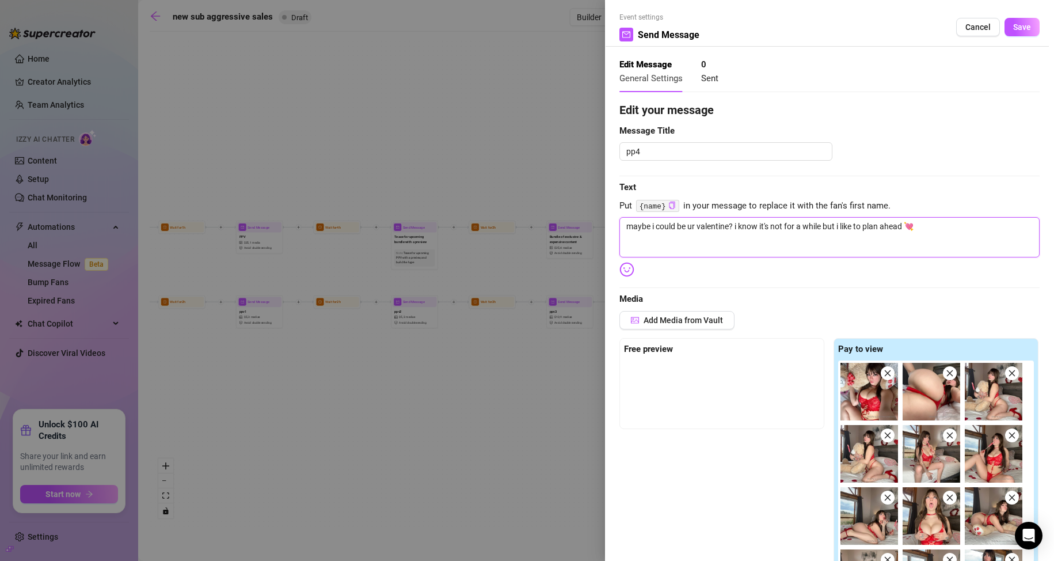
scroll to position [0, 0]
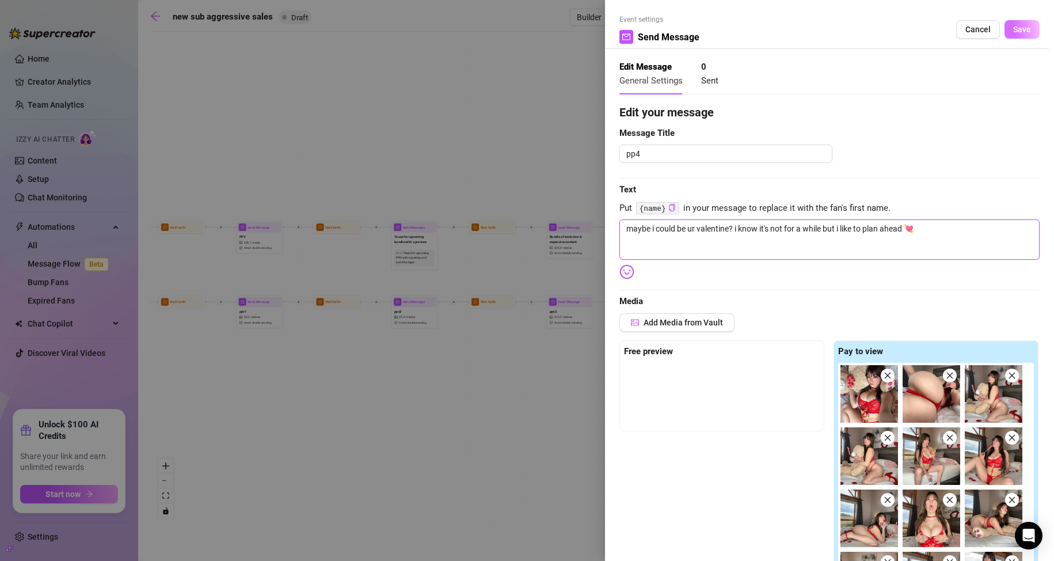
type textarea "maybe i could be ur valentine? i know it's not for a while but i like to plan a…"
click at [1013, 31] on span "Save" at bounding box center [1022, 29] width 18 height 9
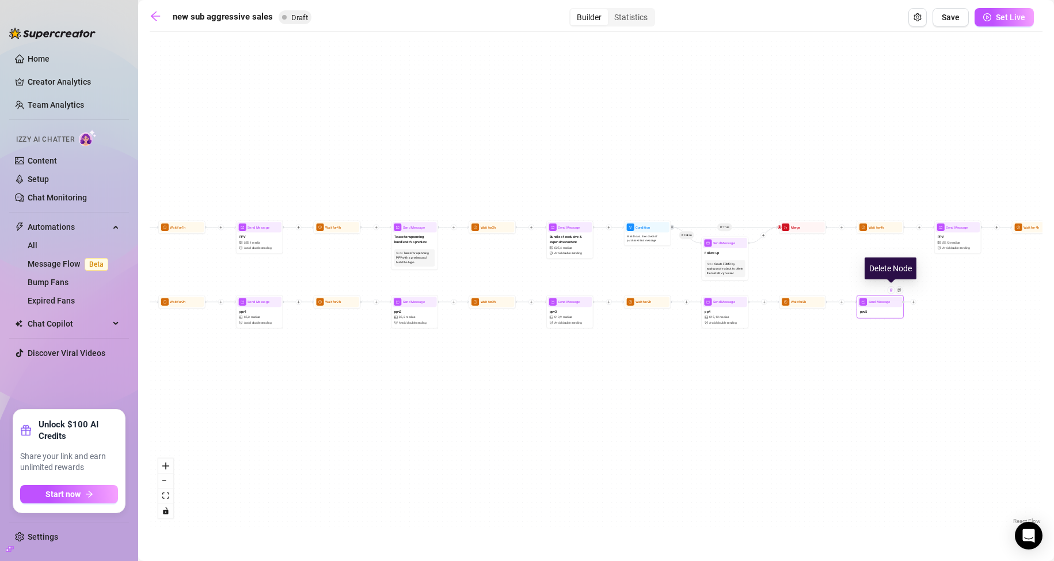
click at [892, 291] on img at bounding box center [891, 290] width 4 height 4
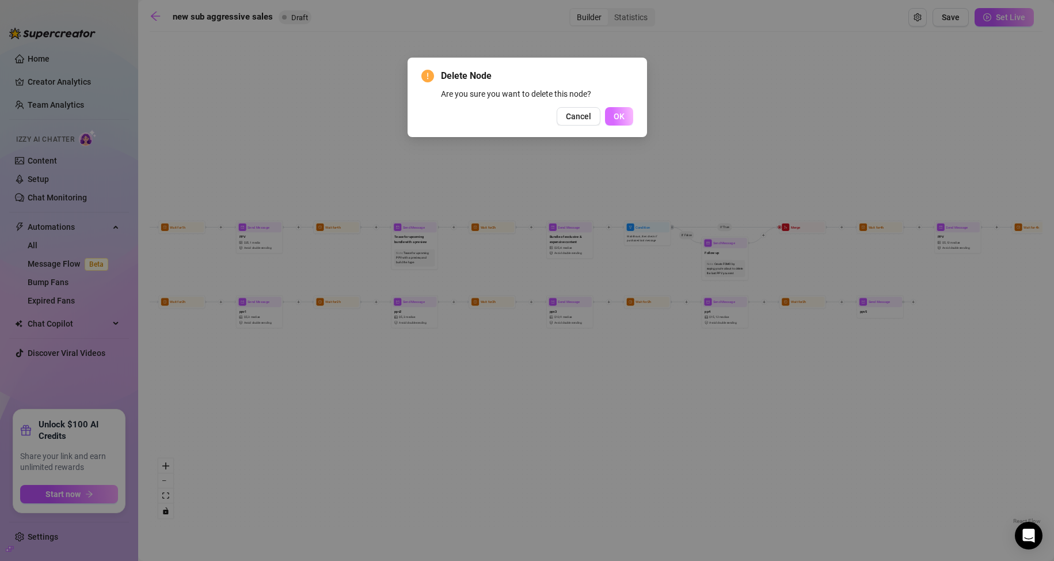
click at [613, 121] on button "OK" at bounding box center [619, 116] width 28 height 18
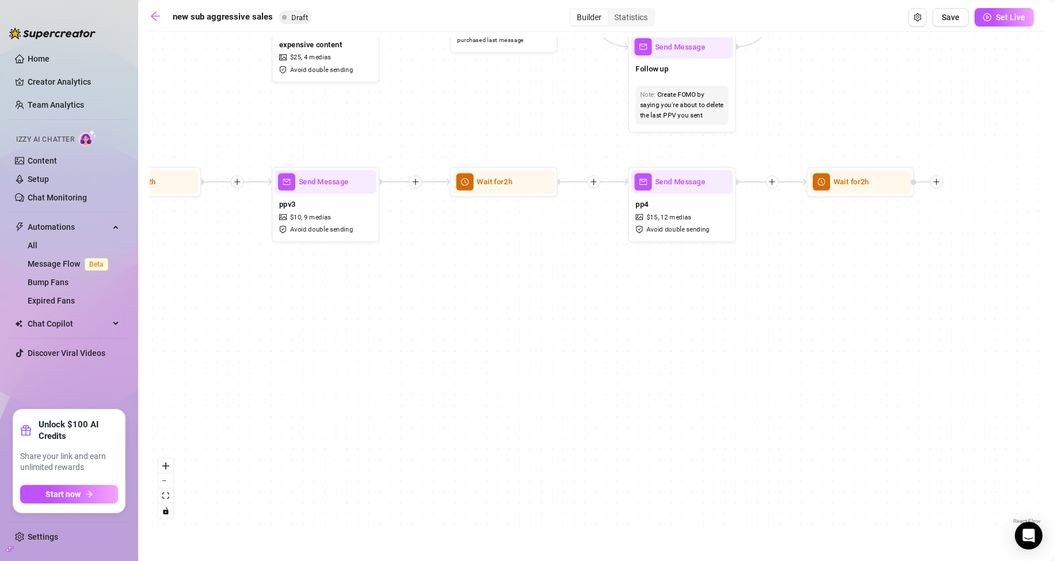
drag, startPoint x: 677, startPoint y: 367, endPoint x: 450, endPoint y: 370, distance: 227.4
click at [461, 371] on div "If True If False If True If False If True If False Wait for 2h Send Message pp4…" at bounding box center [596, 281] width 893 height 489
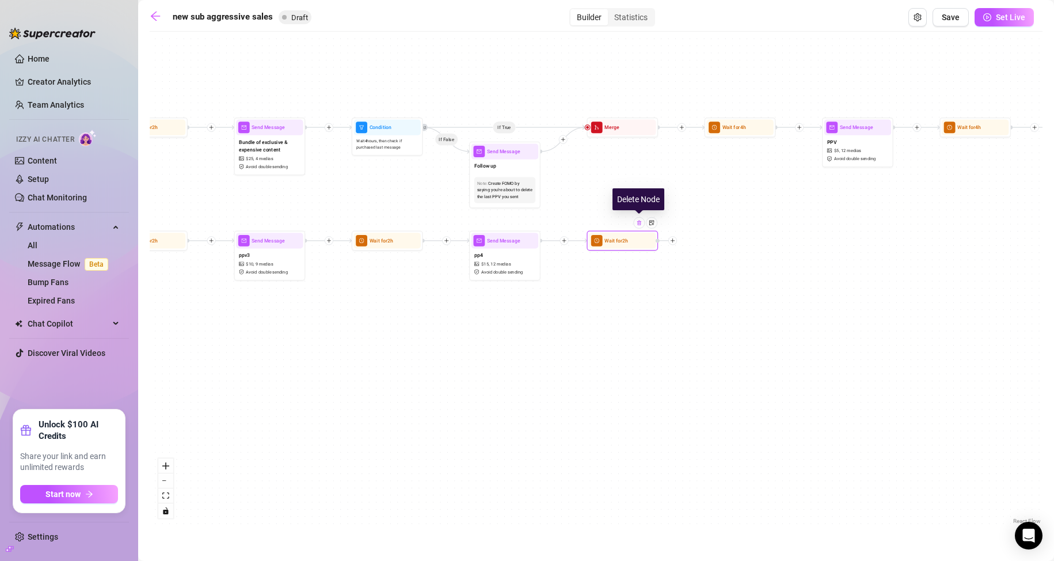
click at [641, 225] on img at bounding box center [639, 223] width 6 height 6
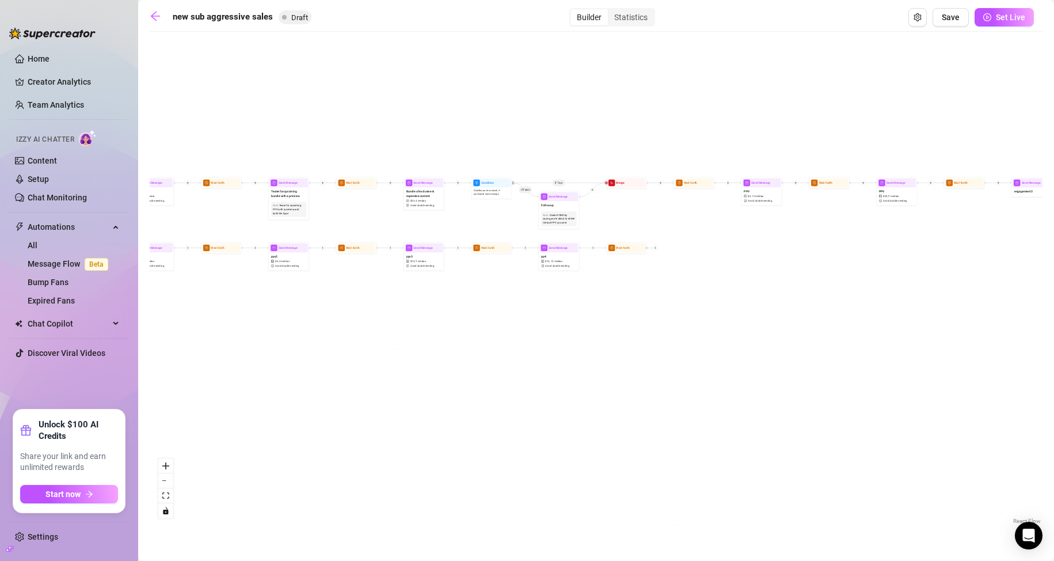
drag, startPoint x: 864, startPoint y: 335, endPoint x: 488, endPoint y: 330, distance: 376.0
click at [489, 330] on div "If True If False If True If False If True If False Wait for 2h Send Message pp4…" at bounding box center [596, 281] width 893 height 489
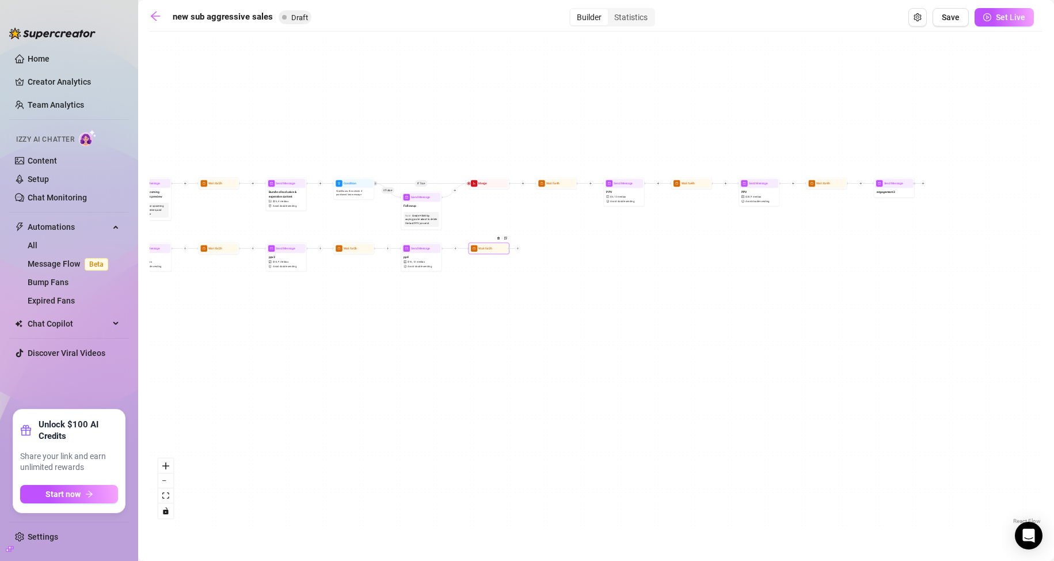
click at [519, 247] on div at bounding box center [517, 248] width 5 height 5
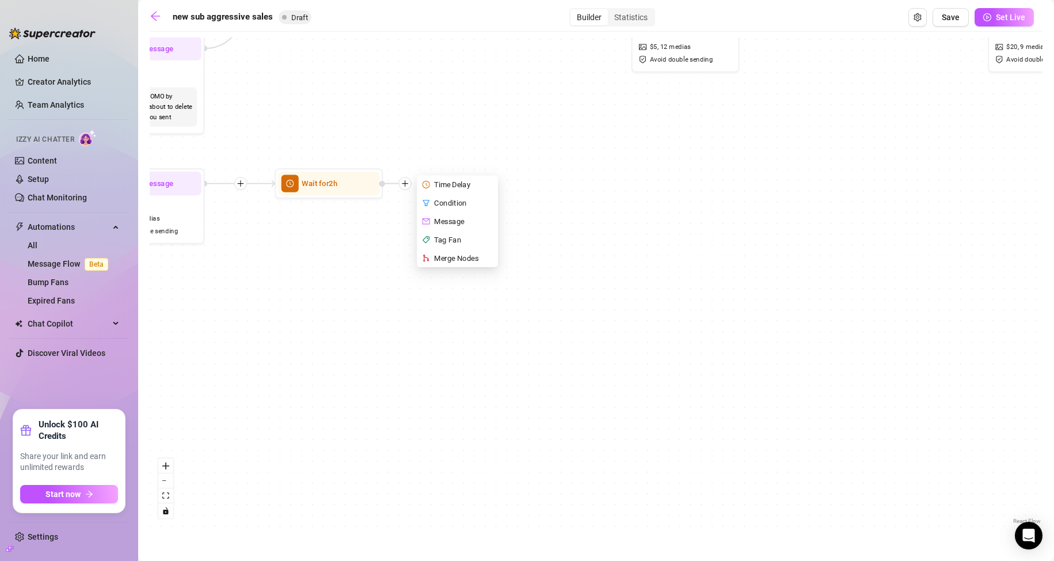
drag, startPoint x: 603, startPoint y: 325, endPoint x: 758, endPoint y: 415, distance: 178.7
click at [759, 417] on div "If True If False If True If False If True If False Wait for 2h Time Delay Condi…" at bounding box center [596, 281] width 893 height 489
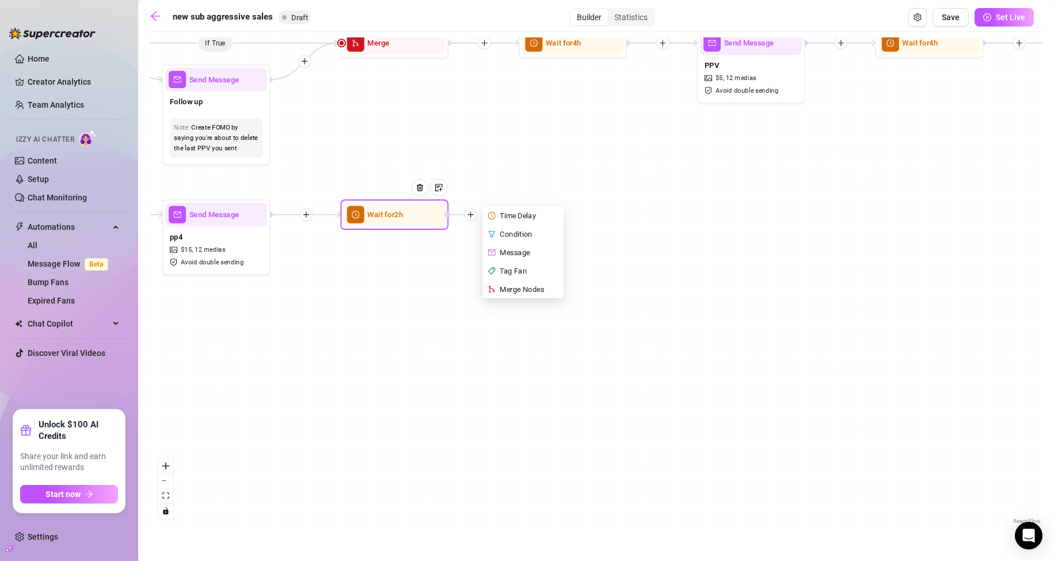
click at [525, 251] on div "Message" at bounding box center [524, 252] width 79 height 18
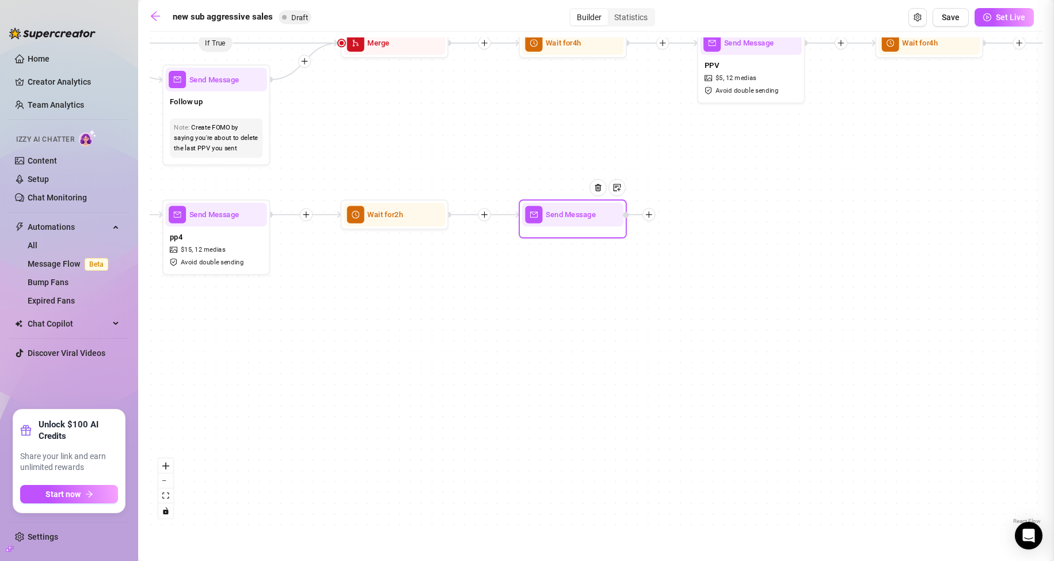
type textarea "Write your message here"
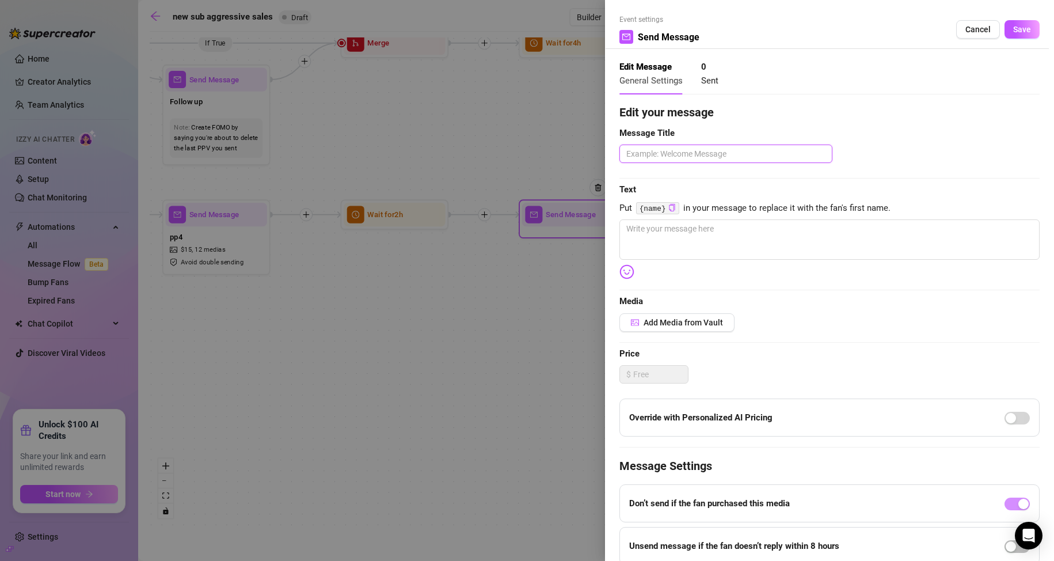
click at [729, 149] on textarea at bounding box center [725, 154] width 213 height 18
type textarea "p"
type textarea "pp"
type textarea "pp5"
click at [672, 249] on textarea at bounding box center [829, 239] width 420 height 40
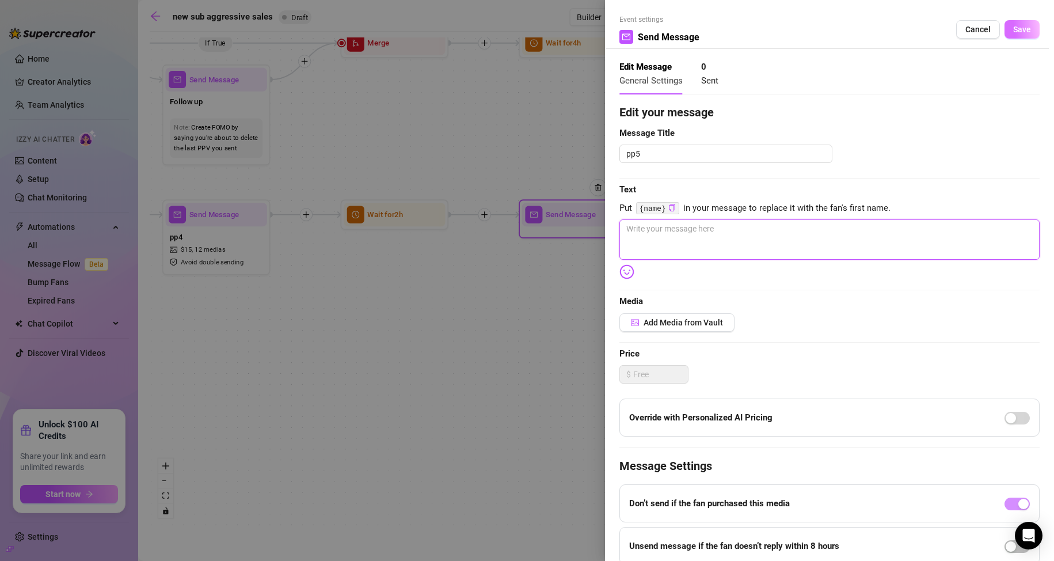
type textarea "s"
type textarea "ss"
click at [1013, 27] on span "Save" at bounding box center [1022, 29] width 18 height 9
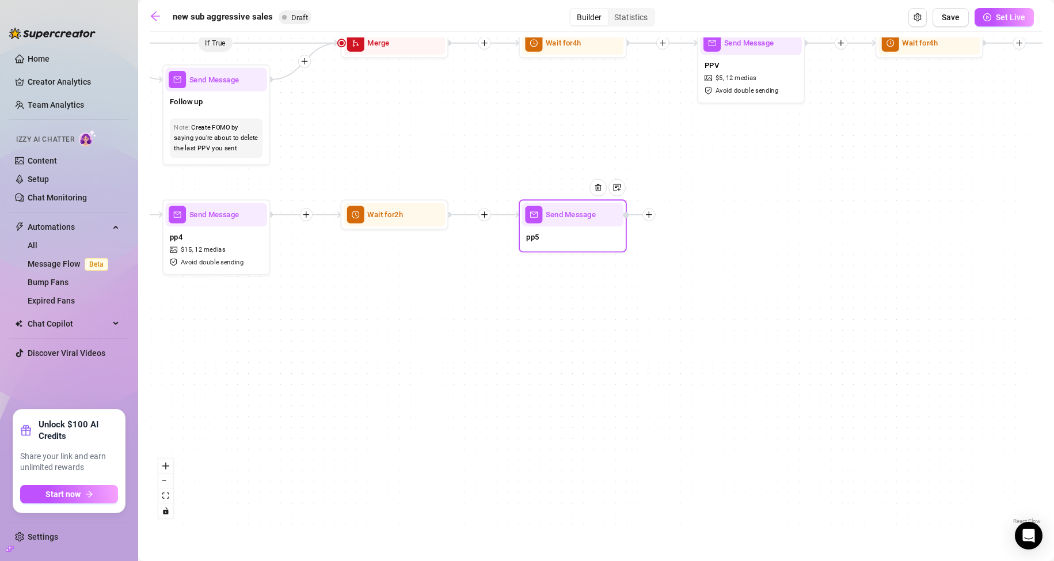
click at [649, 218] on icon "plus" at bounding box center [648, 214] width 7 height 7
click at [691, 253] on div "Message" at bounding box center [702, 252] width 79 height 18
click at [682, 252] on div "Message" at bounding box center [702, 252] width 79 height 18
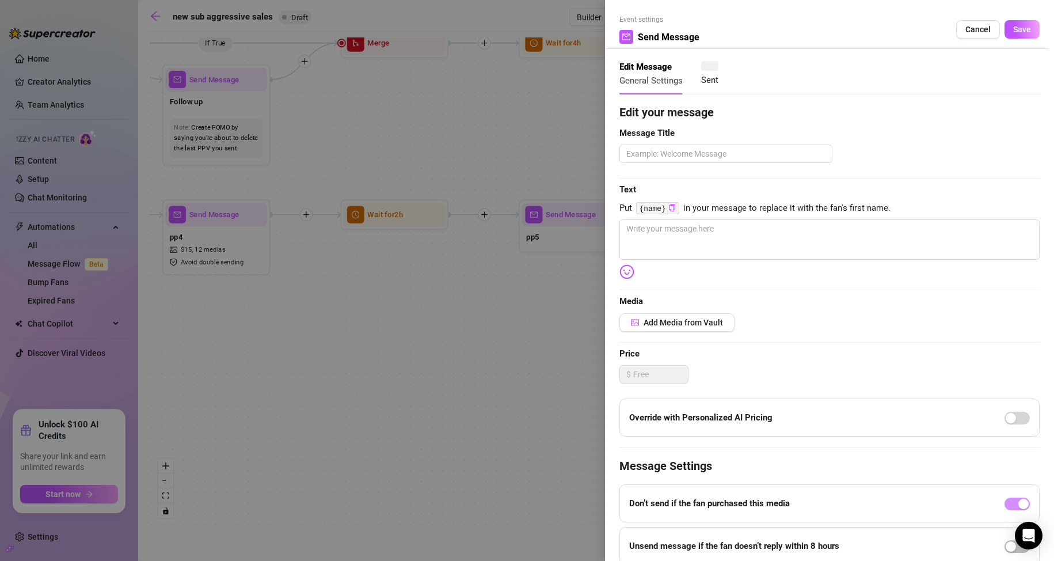
type textarea "Write your message here"
click at [515, 143] on div at bounding box center [527, 280] width 1054 height 561
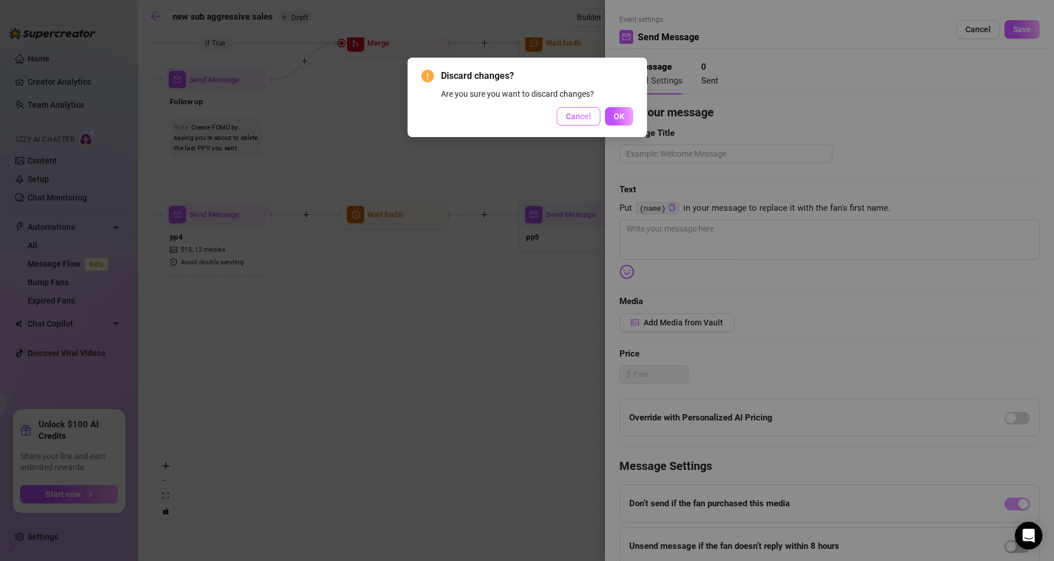
click at [585, 121] on span "Cancel" at bounding box center [578, 116] width 25 height 9
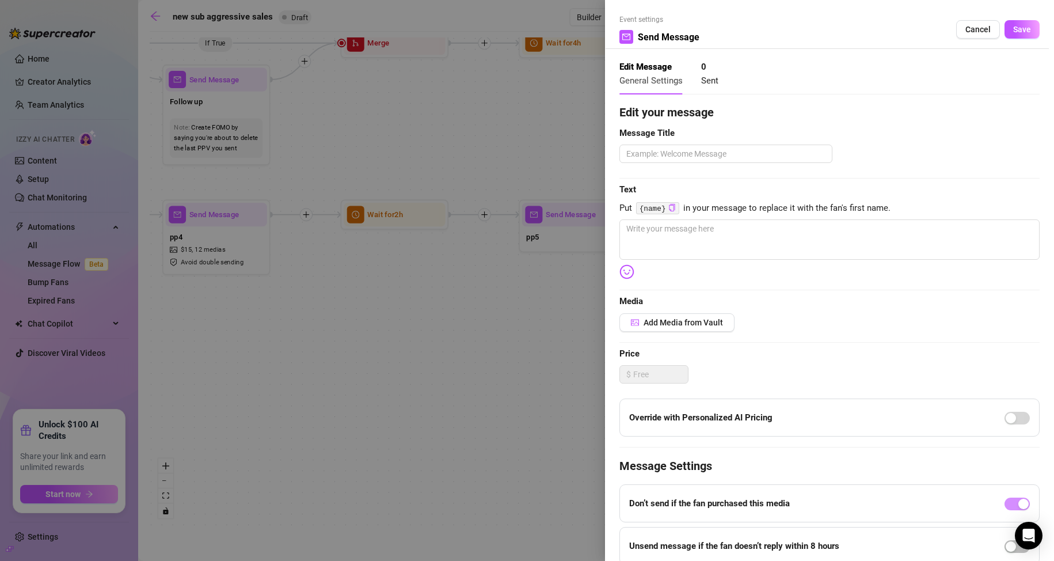
click at [965, 29] on span "Cancel" at bounding box center [977, 29] width 25 height 9
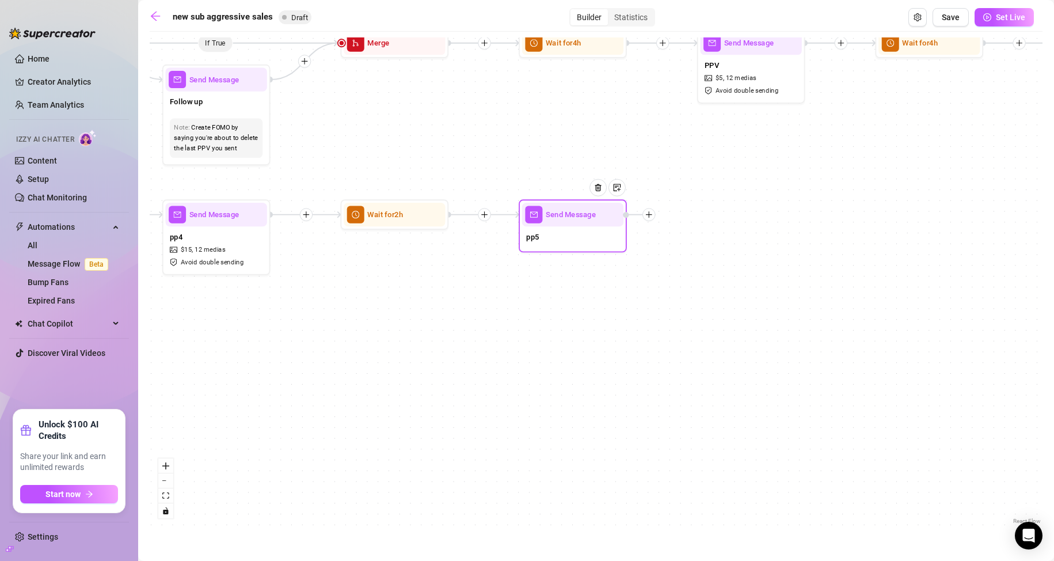
click at [649, 218] on icon "plus" at bounding box center [648, 214] width 7 height 7
click at [678, 216] on div "Time Delay" at bounding box center [702, 216] width 79 height 18
click at [860, 164] on div "If True If False If True If False If True If False Send Message pp5 Time Delay …" at bounding box center [596, 281] width 893 height 489
click at [949, 24] on button "Save" at bounding box center [951, 17] width 36 height 18
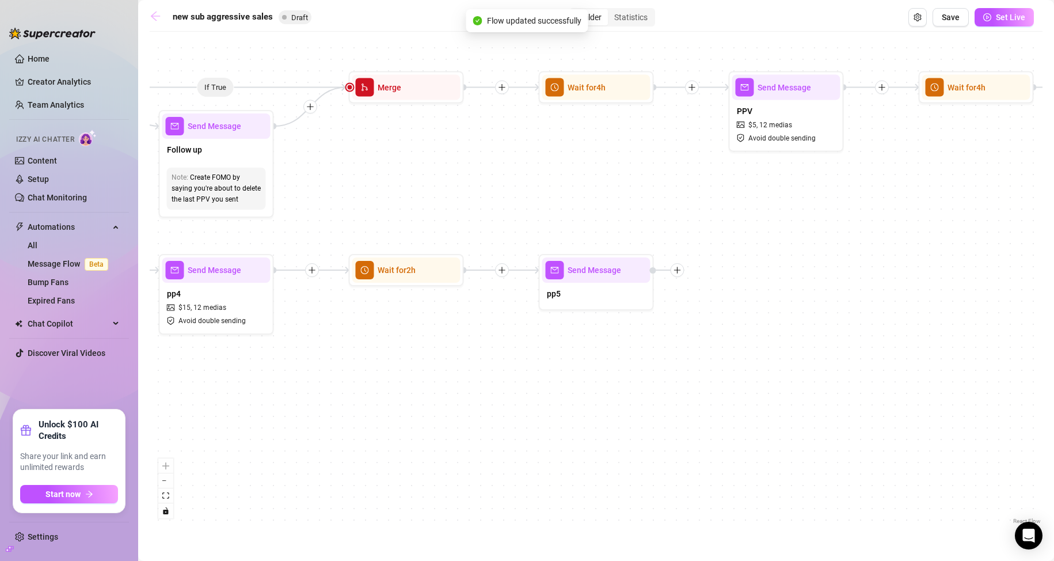
click at [156, 12] on icon "arrow-left" at bounding box center [155, 16] width 9 height 9
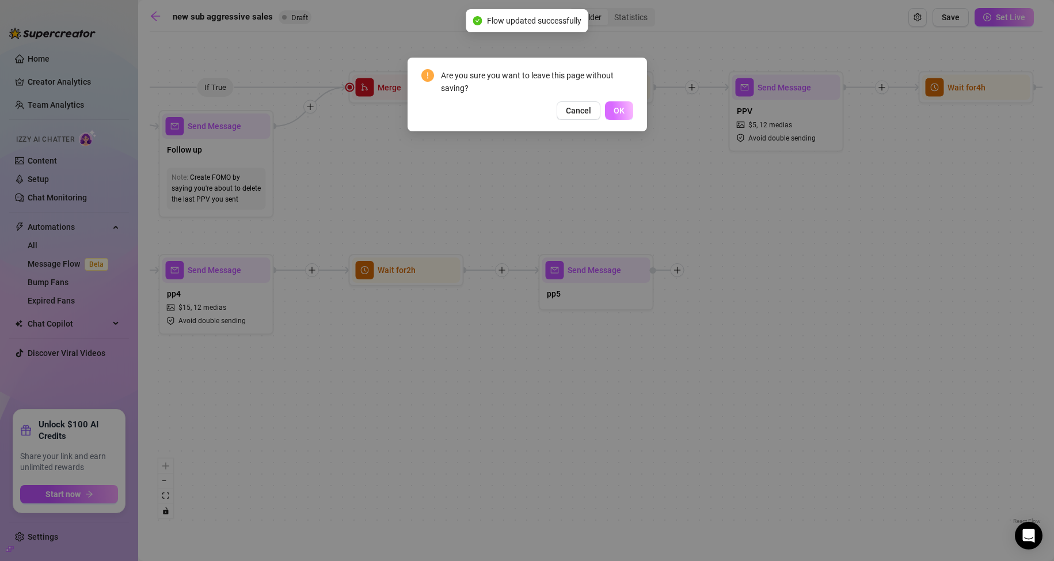
click at [617, 112] on span "OK" at bounding box center [619, 110] width 11 height 9
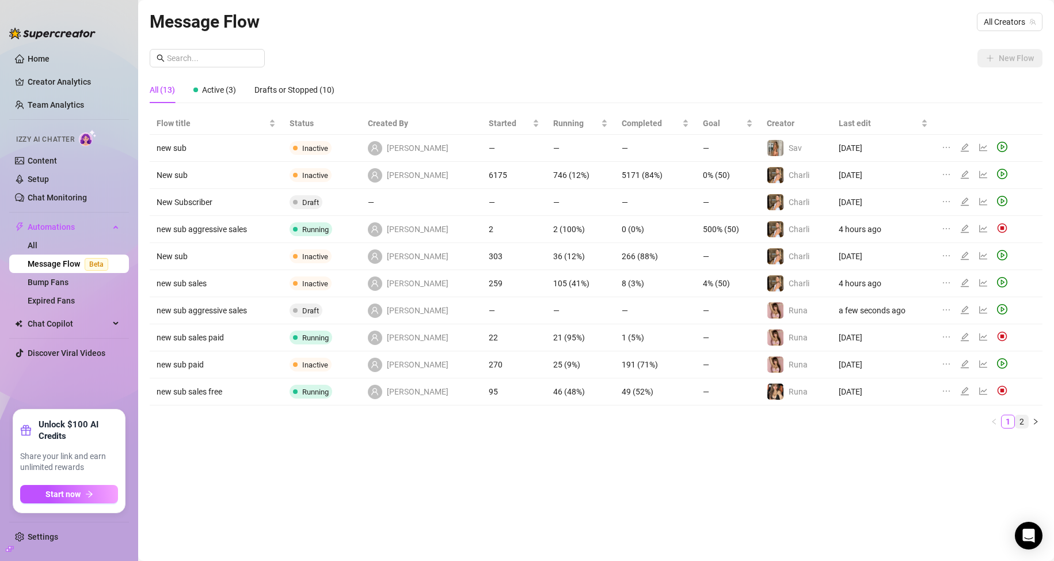
click at [1019, 420] on link "2" at bounding box center [1022, 421] width 13 height 13
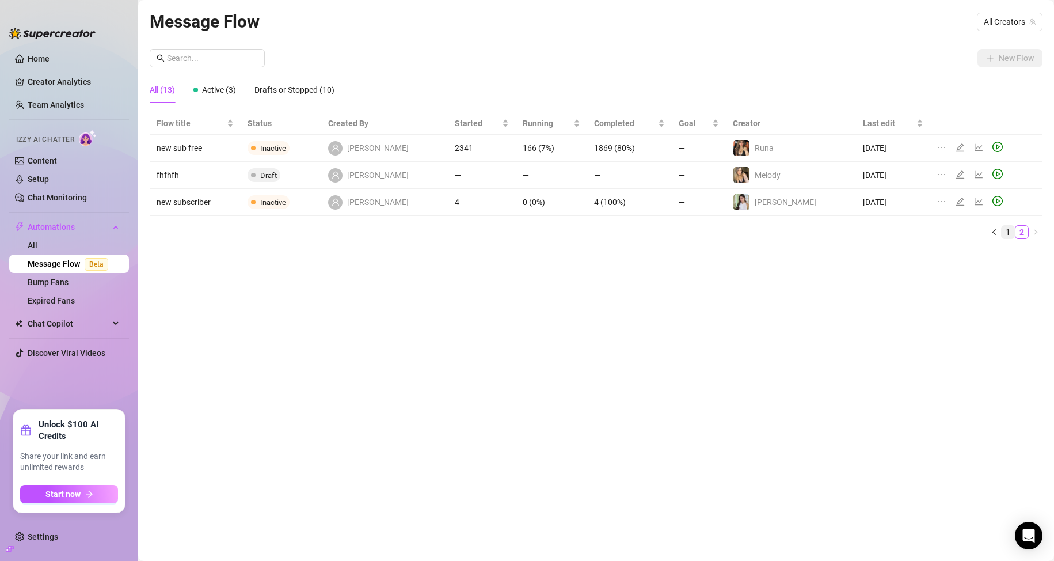
click at [1008, 229] on link "1" at bounding box center [1008, 232] width 13 height 13
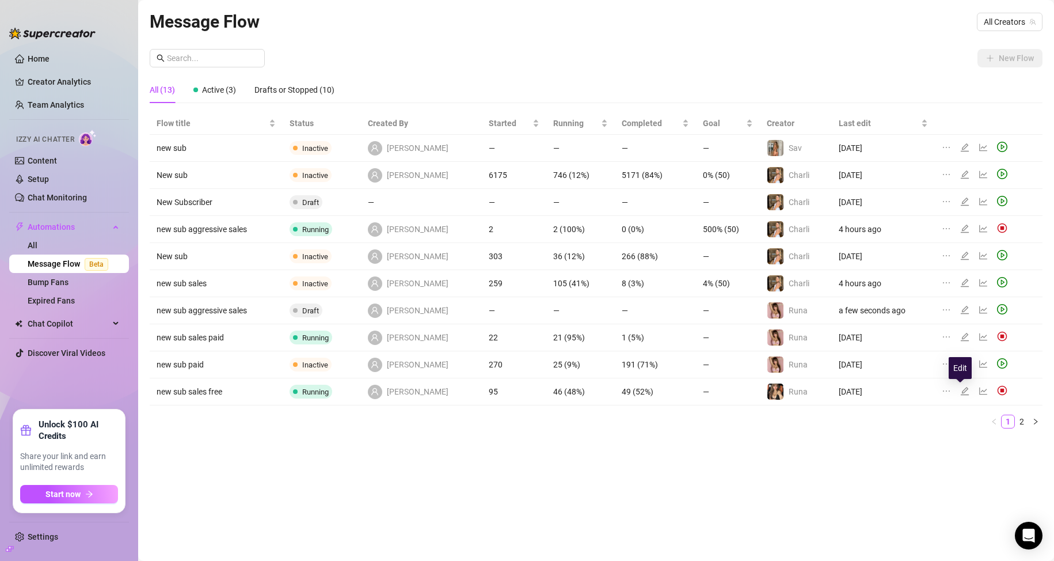
click at [961, 391] on icon "edit" at bounding box center [965, 391] width 8 height 8
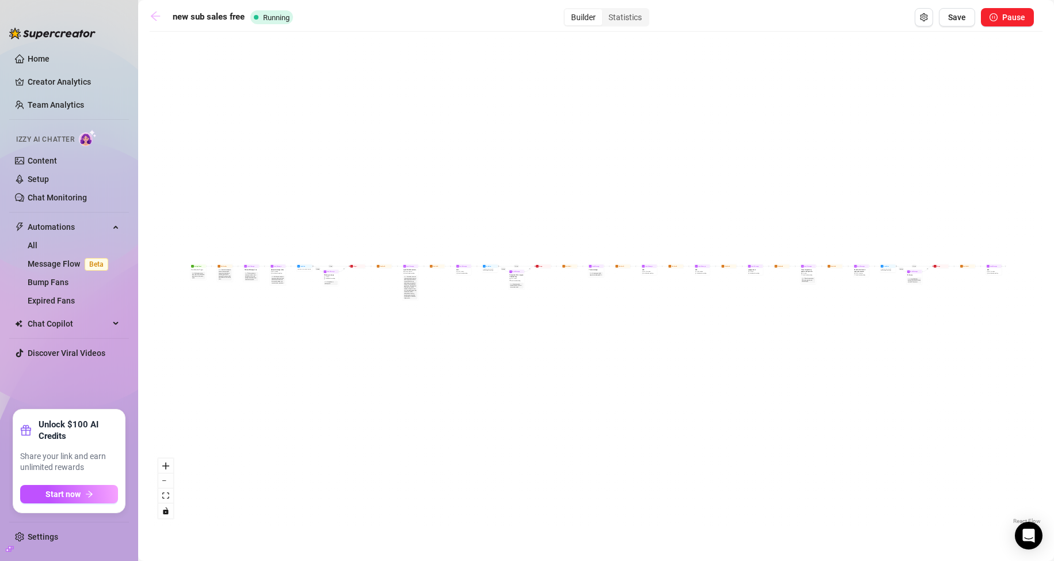
click at [158, 13] on icon "arrow-left" at bounding box center [156, 16] width 12 height 12
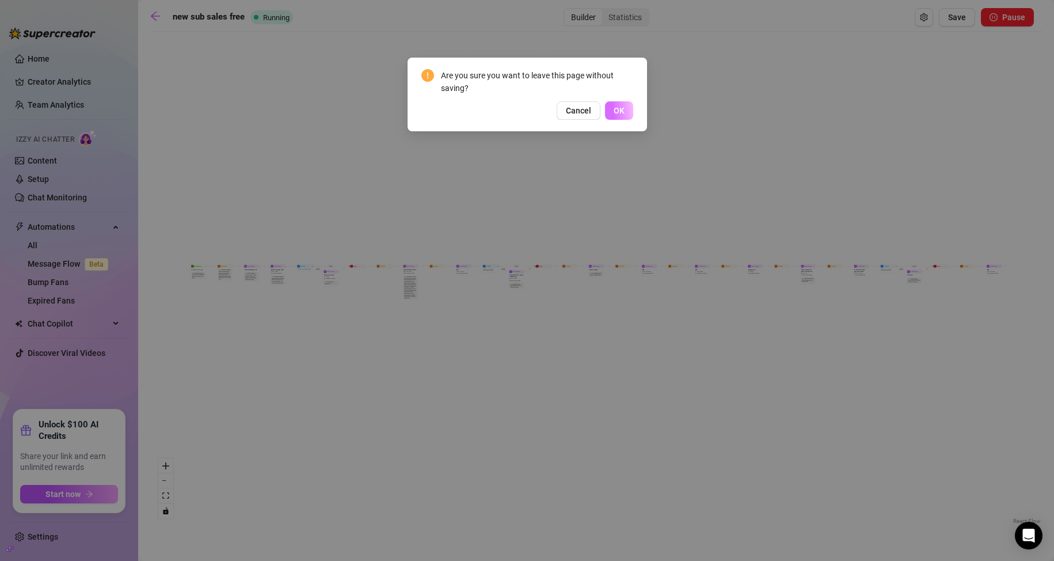
click at [623, 111] on span "OK" at bounding box center [619, 110] width 11 height 9
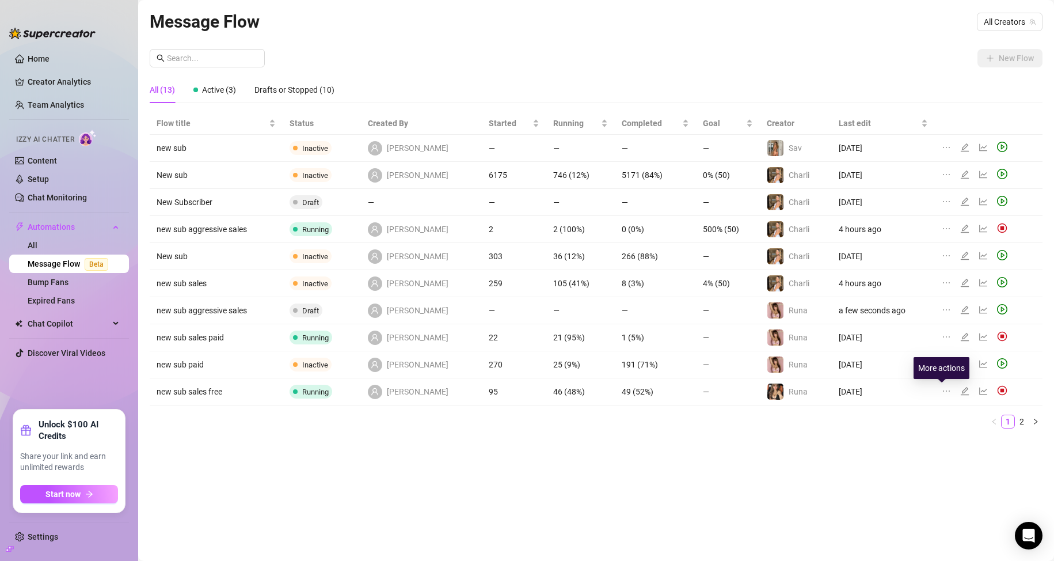
click at [944, 388] on icon "ellipsis" at bounding box center [946, 390] width 9 height 9
click at [884, 409] on span "Duplicate" at bounding box center [887, 408] width 100 height 13
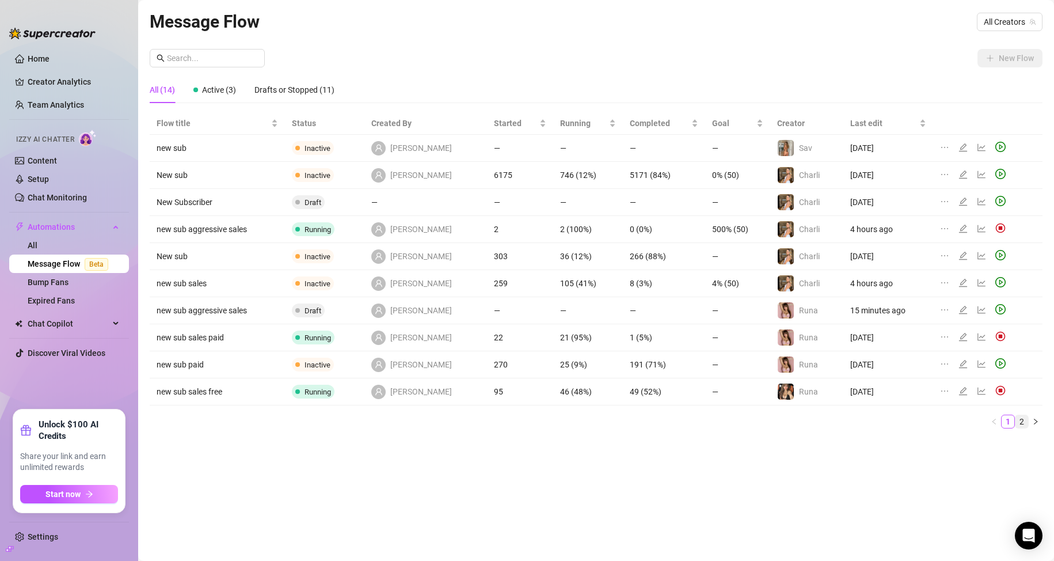
click at [1022, 417] on link "2" at bounding box center [1022, 421] width 13 height 13
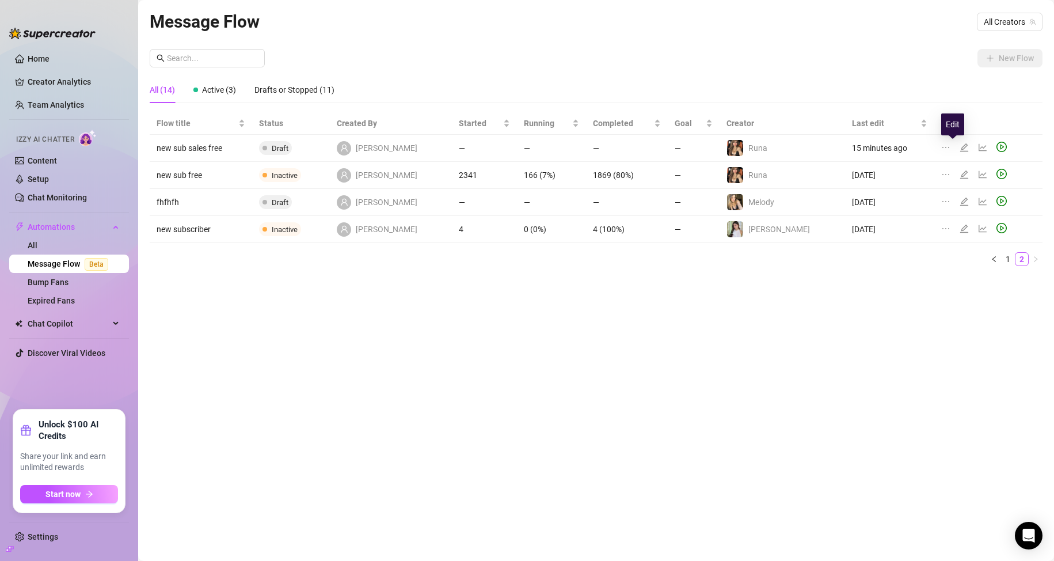
click at [960, 147] on icon "edit" at bounding box center [964, 147] width 8 height 8
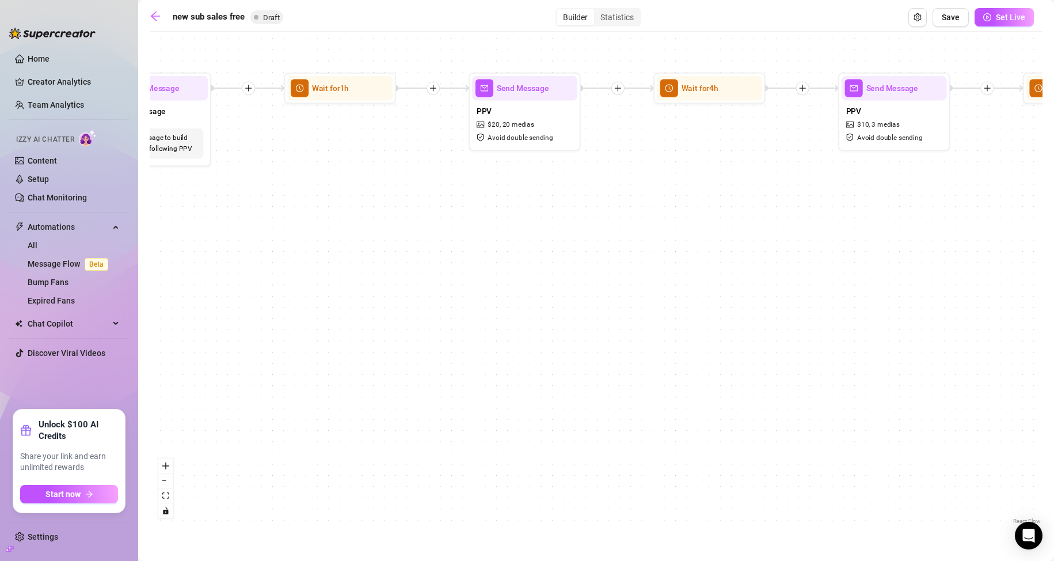
drag, startPoint x: 339, startPoint y: 305, endPoint x: 291, endPoint y: 307, distance: 47.8
click at [296, 307] on div "If True If True If True If False If False If False Send Message enagagement 1 m…" at bounding box center [596, 281] width 893 height 489
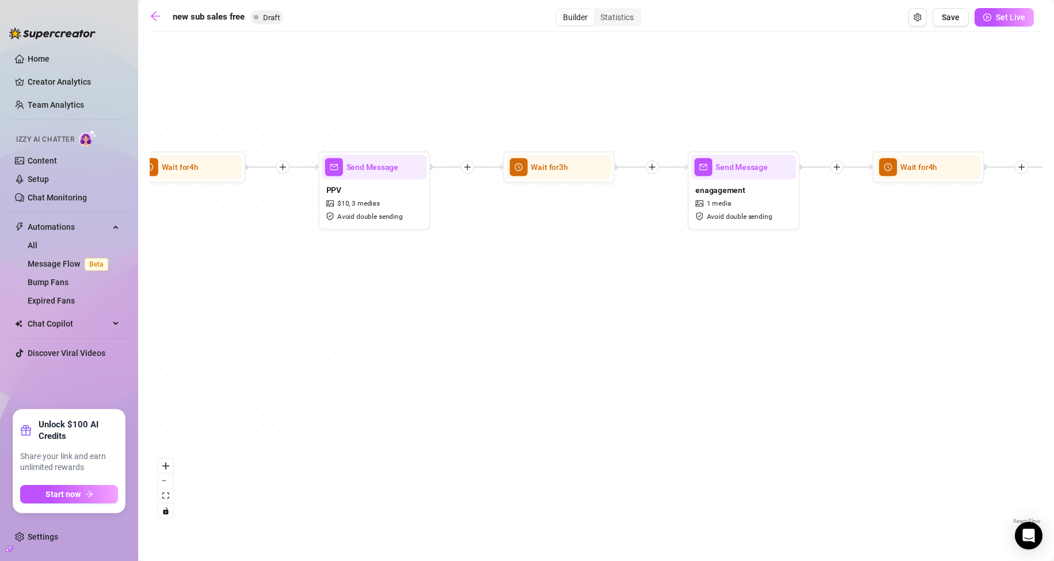
drag, startPoint x: 498, startPoint y: 321, endPoint x: 358, endPoint y: 358, distance: 145.2
click at [242, 383] on div "If True If True If True If False If False If False Send Message enagagement 1 m…" at bounding box center [596, 281] width 893 height 489
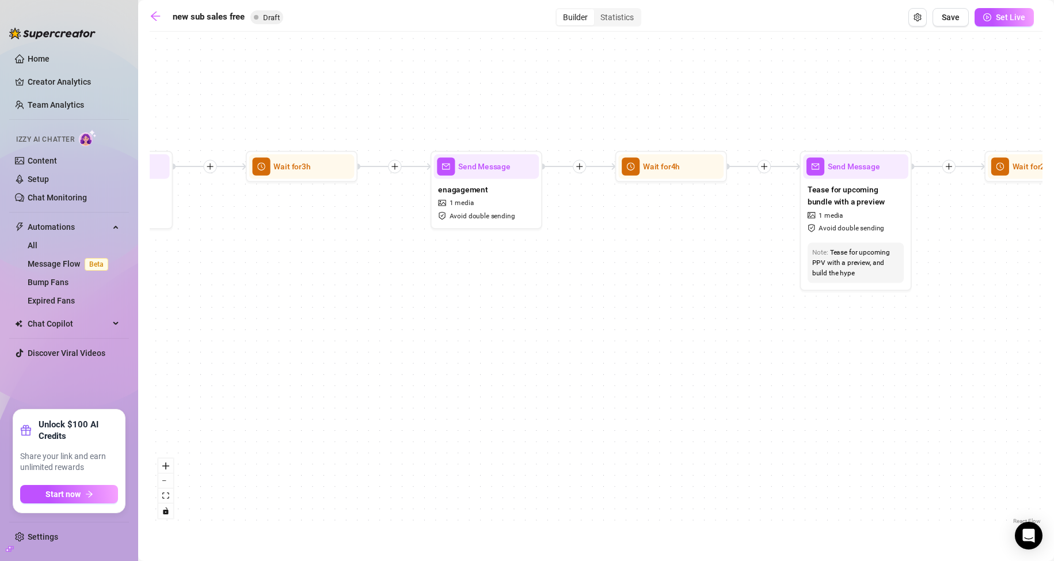
drag, startPoint x: 427, startPoint y: 332, endPoint x: 185, endPoint y: 315, distance: 242.3
click at [243, 320] on div "If True If True If True If False If False If False Send Message enagagement 1 m…" at bounding box center [596, 281] width 893 height 489
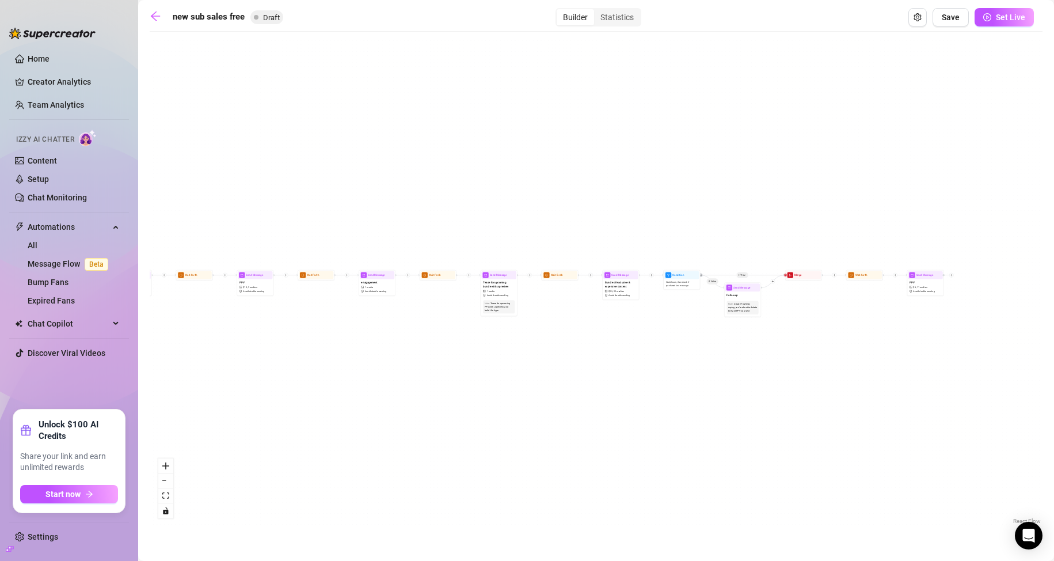
drag, startPoint x: 394, startPoint y: 372, endPoint x: 747, endPoint y: 382, distance: 353.6
click at [747, 383] on div "If True If True If True If False If False If False Send Message enagagement 1 m…" at bounding box center [596, 281] width 893 height 489
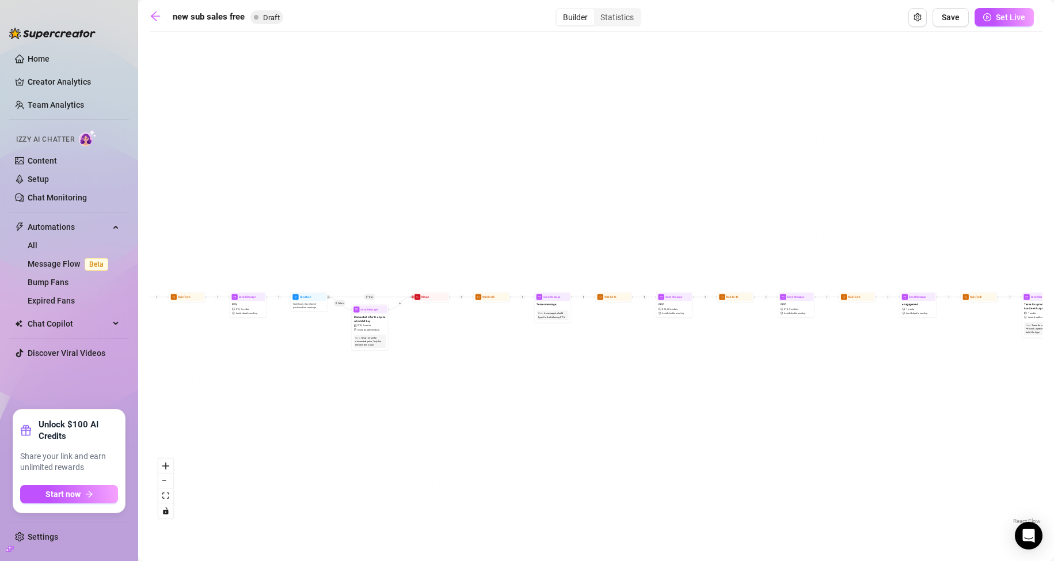
drag, startPoint x: 507, startPoint y: 378, endPoint x: 722, endPoint y: 393, distance: 215.2
click at [722, 393] on div "If True If True If True If False If False If False Send Message enagagement 1 m…" at bounding box center [596, 281] width 893 height 489
drag, startPoint x: 487, startPoint y: 402, endPoint x: 789, endPoint y: 383, distance: 302.3
click at [789, 383] on div "If True If True If True If False If False If False Send Message enagagement 1 m…" at bounding box center [596, 281] width 893 height 489
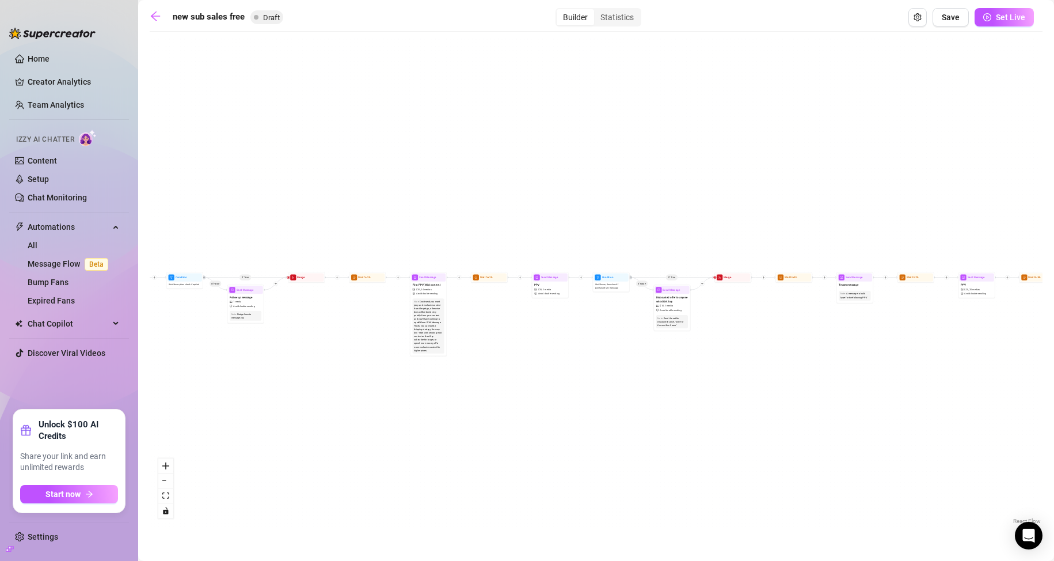
drag, startPoint x: 535, startPoint y: 406, endPoint x: 598, endPoint y: 404, distance: 62.8
click at [596, 404] on div "If True If True If True If False If False If False Send Message enagagement 1 m…" at bounding box center [596, 281] width 893 height 489
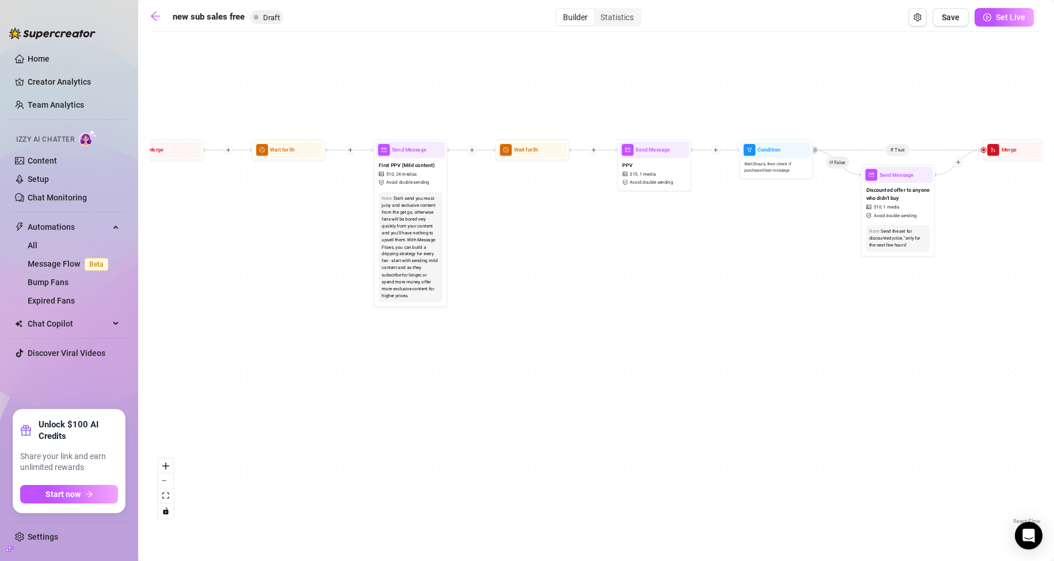
drag, startPoint x: 471, startPoint y: 370, endPoint x: 827, endPoint y: 378, distance: 356.5
click at [827, 378] on div "If True If True If True If False If False If False Send Message enagagement 1 m…" at bounding box center [596, 281] width 893 height 489
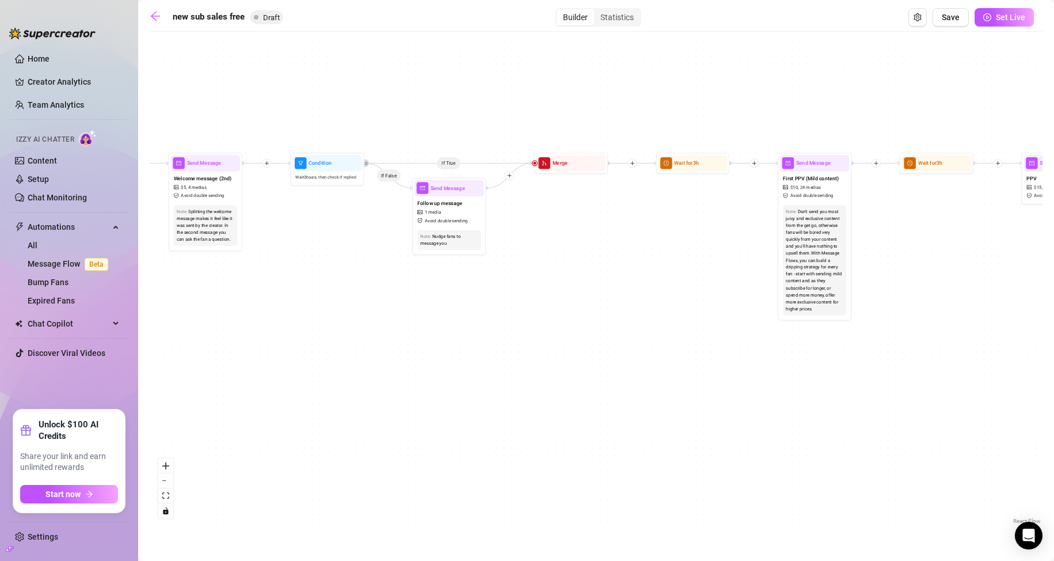
drag, startPoint x: 427, startPoint y: 350, endPoint x: 843, endPoint y: 372, distance: 416.8
click at [843, 372] on div "If True If True If True If False If False If False Send Message enagagement 1 m…" at bounding box center [596, 281] width 893 height 489
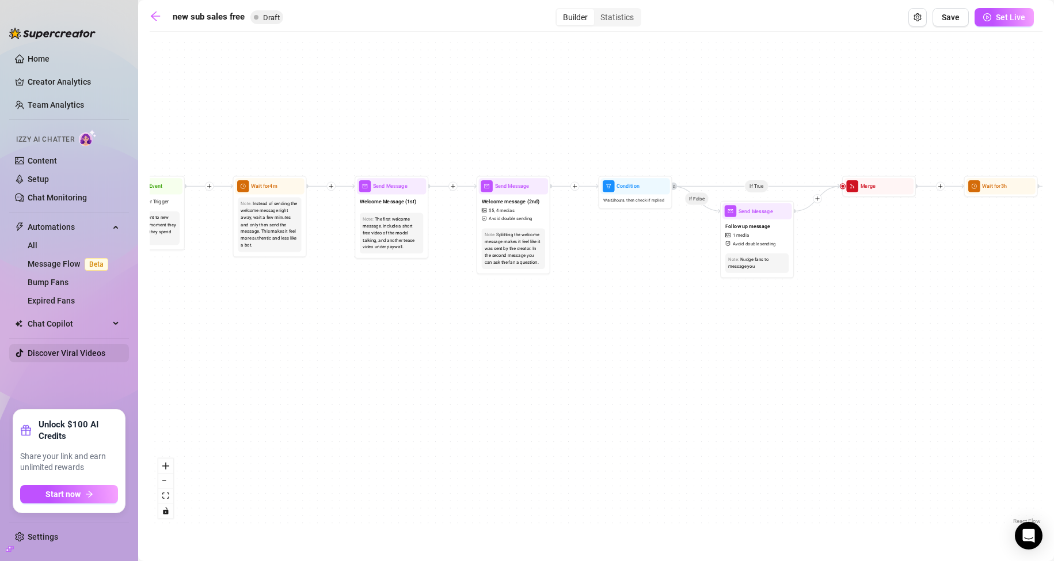
drag, startPoint x: 521, startPoint y: 379, endPoint x: 96, endPoint y: 353, distance: 426.2
click at [96, 353] on div "Home Creator Analytics Team Analytics Izzy AI Chatter Content Setup Chat Monito…" at bounding box center [527, 280] width 1054 height 561
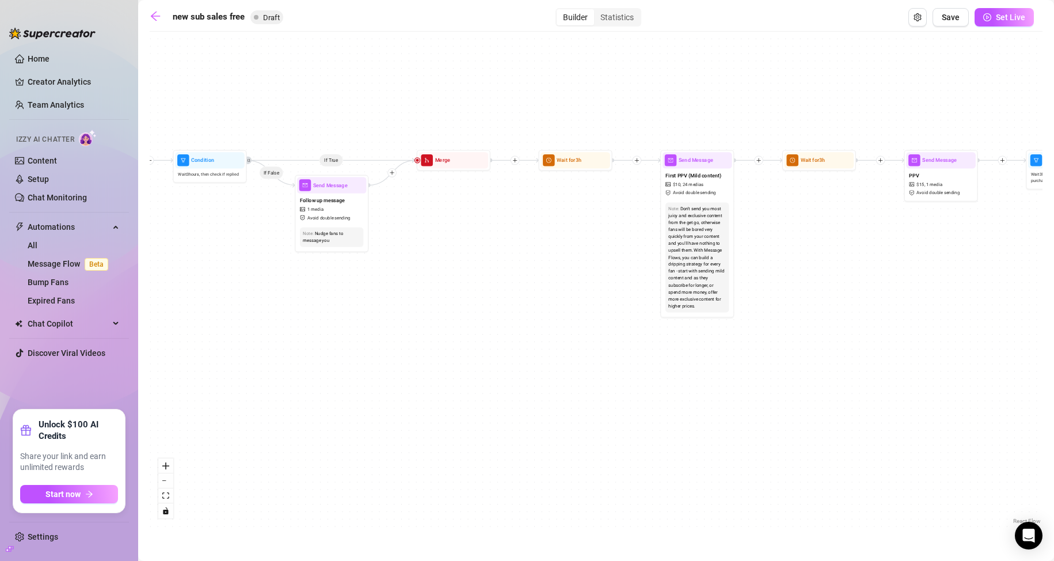
drag, startPoint x: 561, startPoint y: 382, endPoint x: 302, endPoint y: 398, distance: 260.1
click at [302, 398] on div "If True If True If True If False If False If False Send Message enagagement 1 m…" at bounding box center [596, 281] width 893 height 489
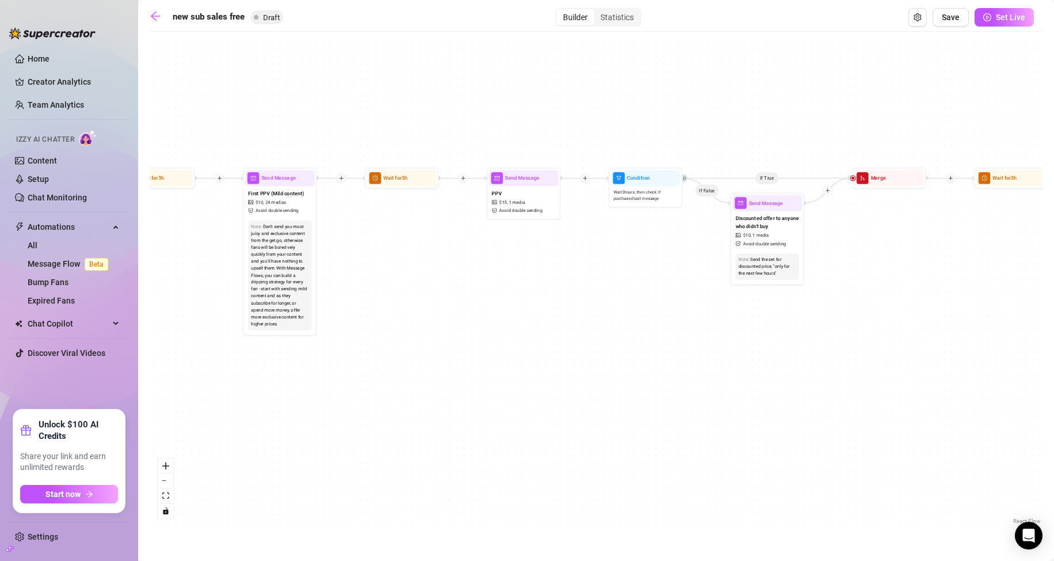
drag, startPoint x: 531, startPoint y: 383, endPoint x: 494, endPoint y: 379, distance: 37.1
click at [489, 380] on div "If True If True If True If False If False If False Send Message enagagement 1 m…" at bounding box center [596, 281] width 893 height 489
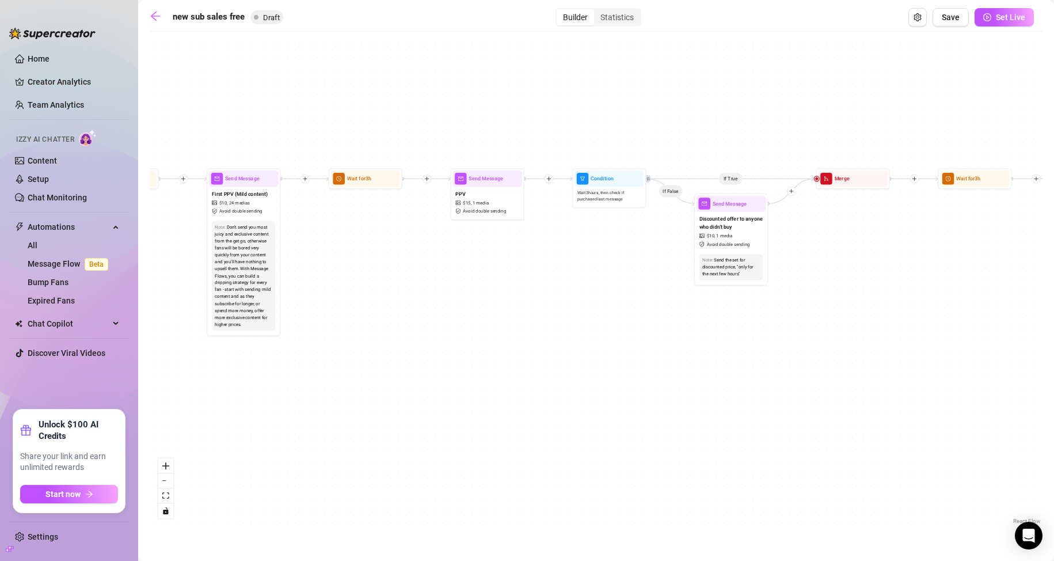
drag, startPoint x: 654, startPoint y: 371, endPoint x: 594, endPoint y: 374, distance: 59.9
click at [596, 374] on div "If True If True If True If False If False If False Send Message enagagement 1 m…" at bounding box center [596, 281] width 893 height 489
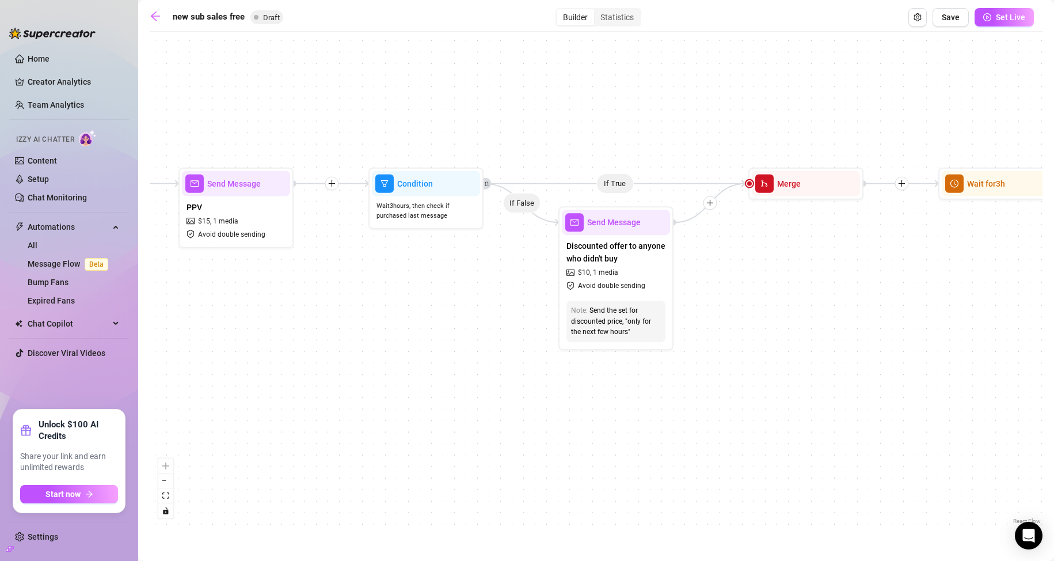
drag, startPoint x: 577, startPoint y: 331, endPoint x: 442, endPoint y: 422, distance: 163.0
click at [442, 422] on div "If True If True If True If False If False If False Send Message enagagement 1 m…" at bounding box center [596, 281] width 893 height 489
drag, startPoint x: 748, startPoint y: 184, endPoint x: 799, endPoint y: 305, distance: 131.6
click at [799, 304] on div "If True If True If True If False If False If False Send Message enagagement 1 m…" at bounding box center [596, 281] width 893 height 489
drag, startPoint x: 776, startPoint y: 185, endPoint x: 786, endPoint y: 192, distance: 12.1
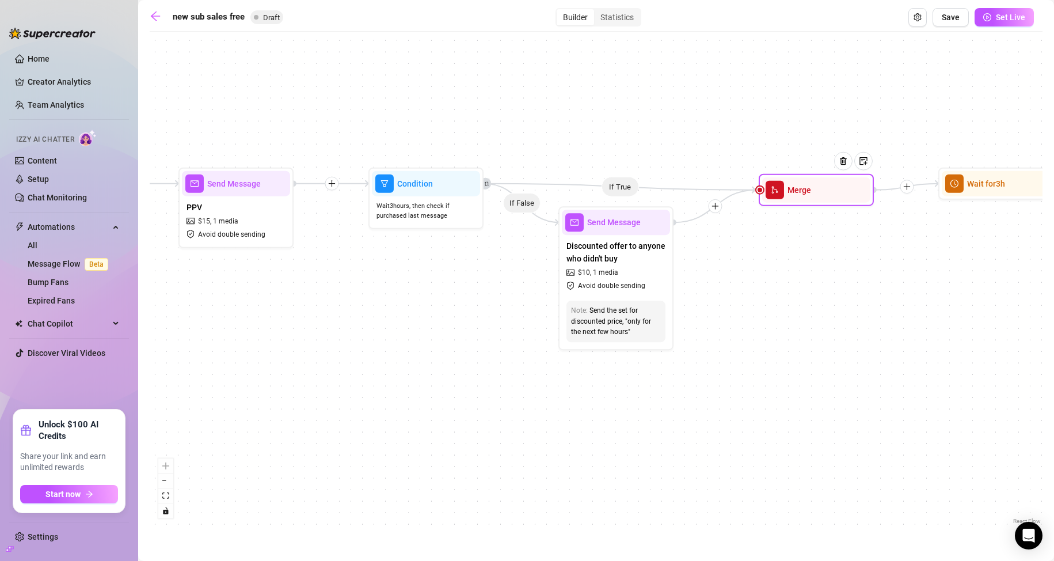
click at [786, 192] on div "Merge" at bounding box center [816, 189] width 108 height 25
click at [717, 210] on div at bounding box center [715, 206] width 14 height 14
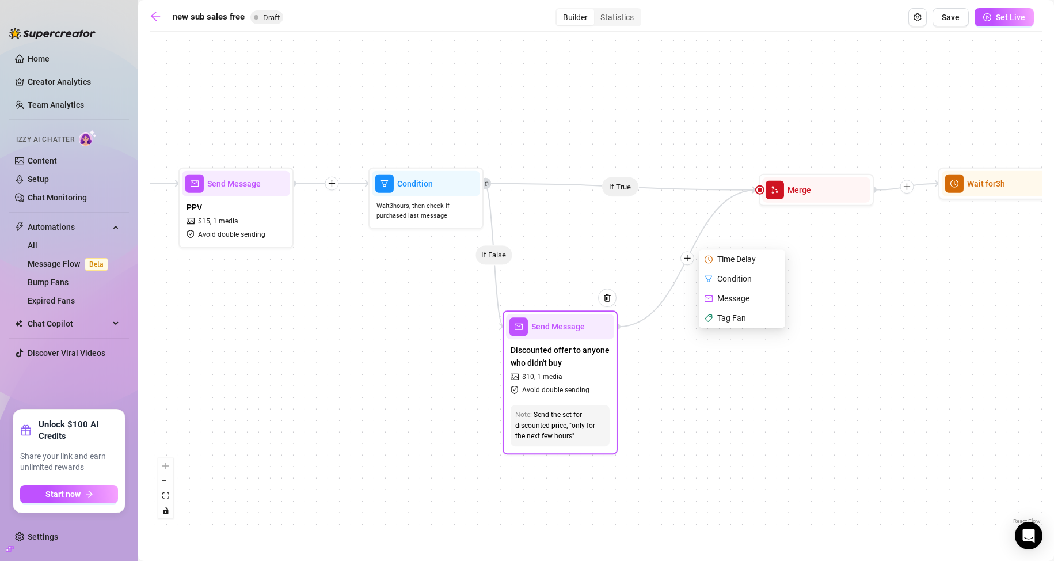
drag, startPoint x: 652, startPoint y: 224, endPoint x: 596, endPoint y: 331, distance: 120.8
click at [596, 331] on div at bounding box center [602, 306] width 30 height 59
click at [783, 197] on span "merge" at bounding box center [775, 190] width 18 height 18
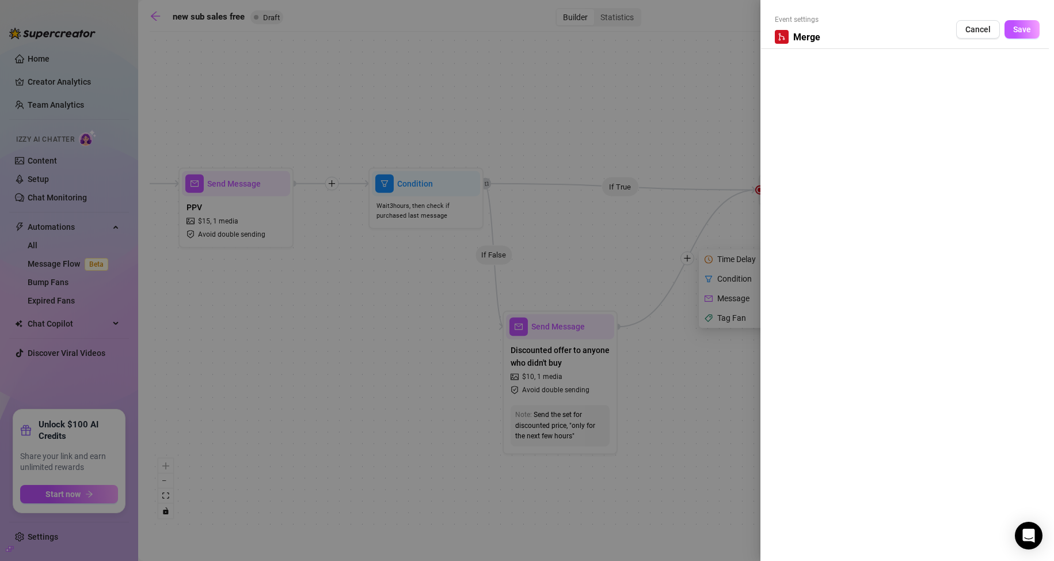
click at [728, 118] on div at bounding box center [527, 280] width 1054 height 561
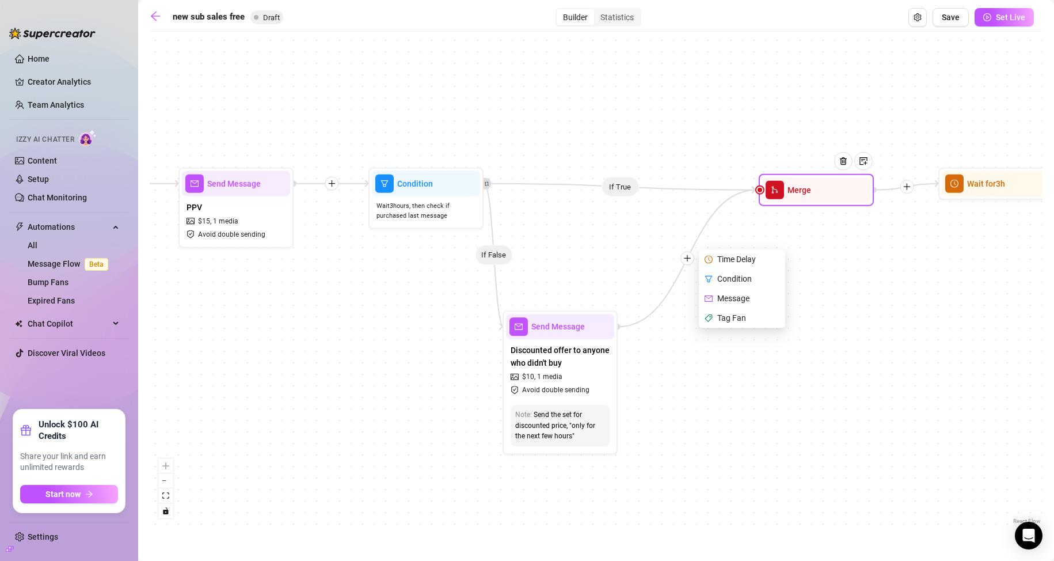
click at [796, 202] on div "Merge" at bounding box center [816, 189] width 108 height 25
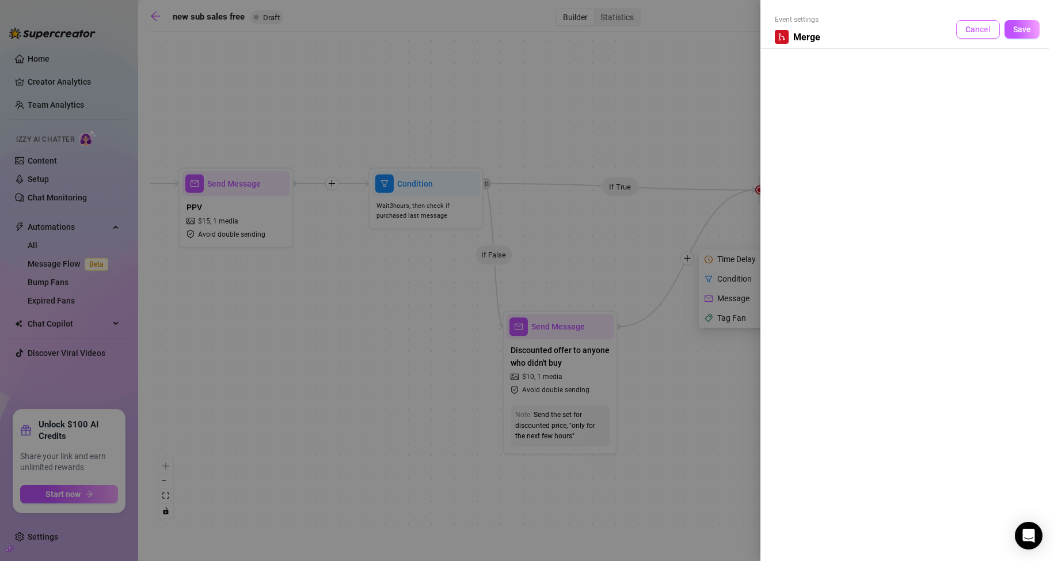
click at [990, 28] on span "Cancel" at bounding box center [977, 29] width 25 height 9
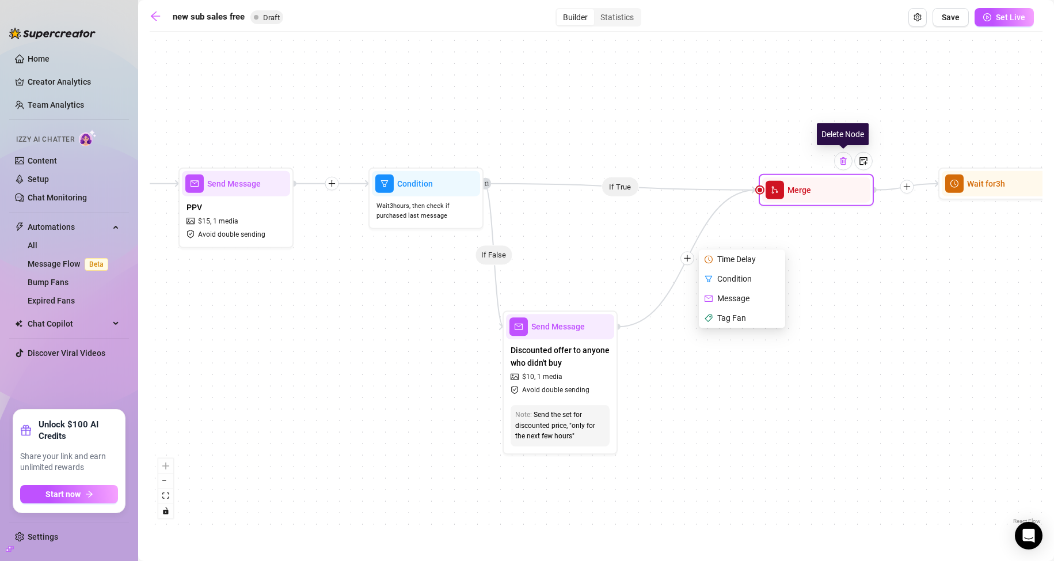
click at [846, 163] on img at bounding box center [843, 161] width 9 height 9
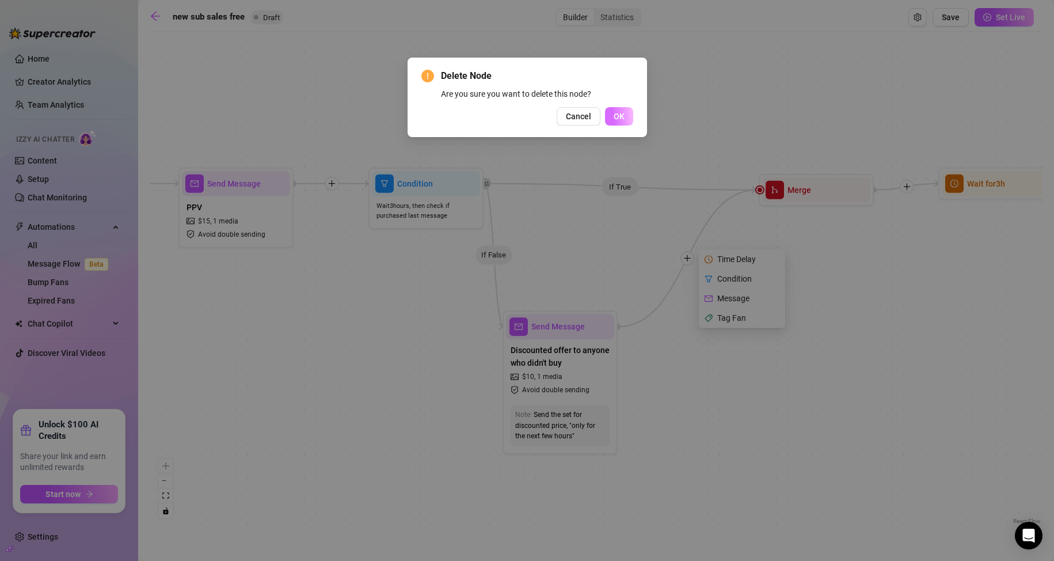
click at [630, 120] on button "OK" at bounding box center [619, 116] width 28 height 18
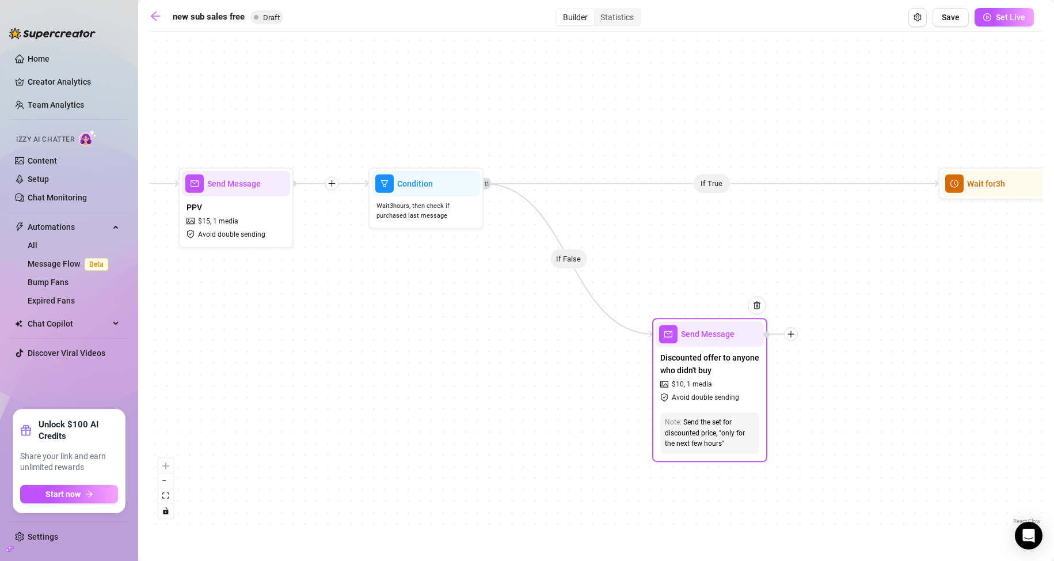
drag, startPoint x: 554, startPoint y: 359, endPoint x: 705, endPoint y: 368, distance: 151.7
click at [705, 368] on span "Discounted offer to anyone who didn't buy" at bounding box center [709, 363] width 99 height 25
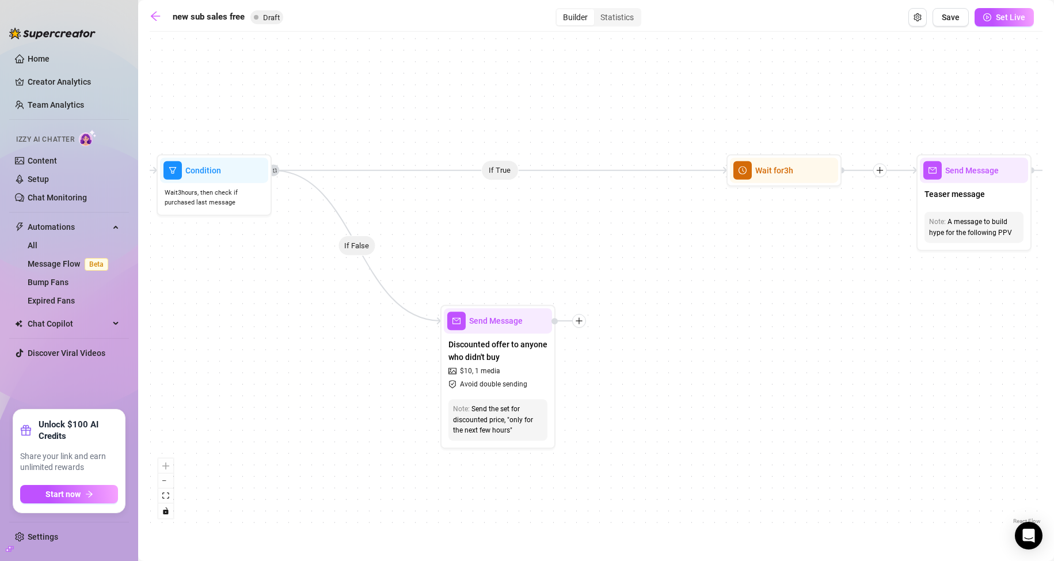
drag, startPoint x: 873, startPoint y: 408, endPoint x: 552, endPoint y: 364, distance: 324.1
click at [552, 364] on div "If True If True If True If False If False If False Send Message enagagement 1 m…" at bounding box center [596, 281] width 893 height 489
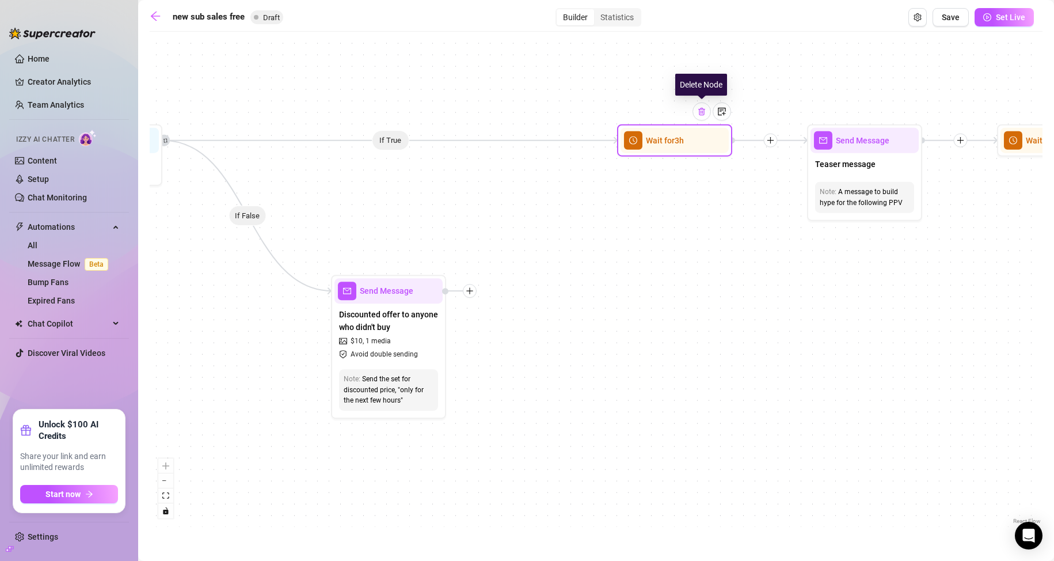
click at [702, 110] on img at bounding box center [701, 111] width 9 height 9
click at [683, 140] on div at bounding box center [706, 120] width 50 height 59
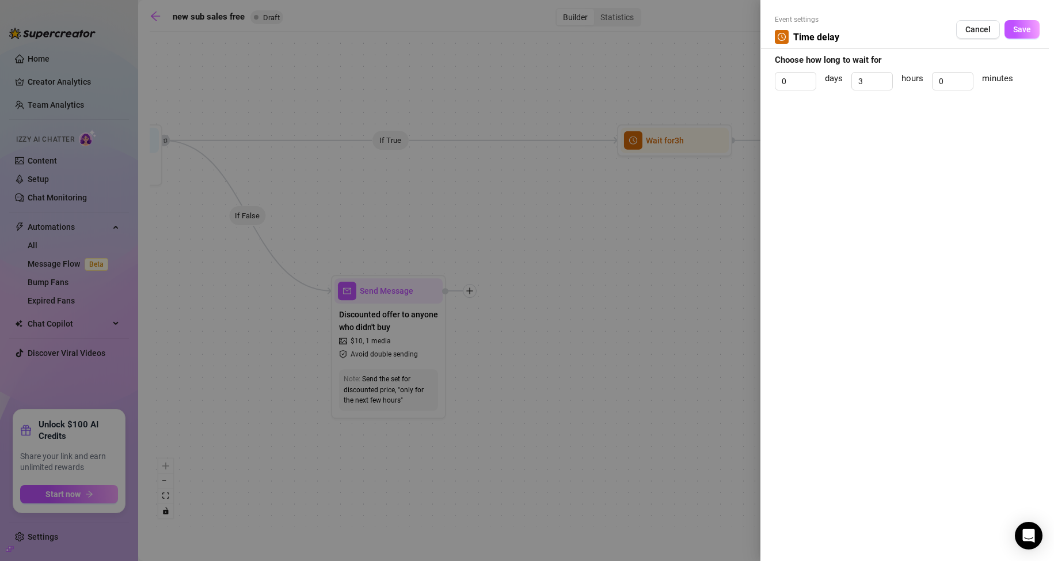
click at [696, 138] on div at bounding box center [527, 280] width 1054 height 561
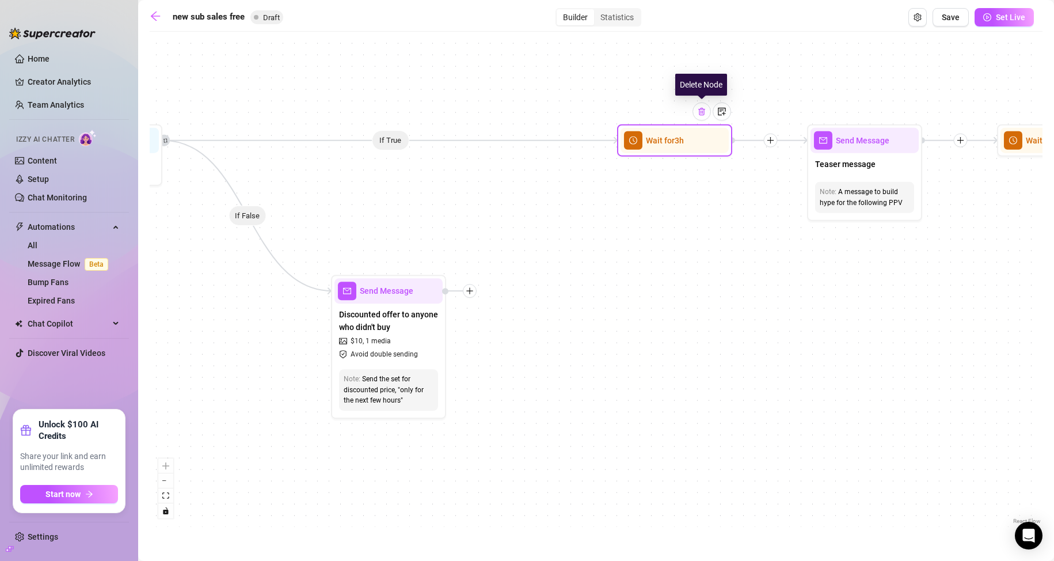
click at [702, 116] on img at bounding box center [701, 111] width 9 height 9
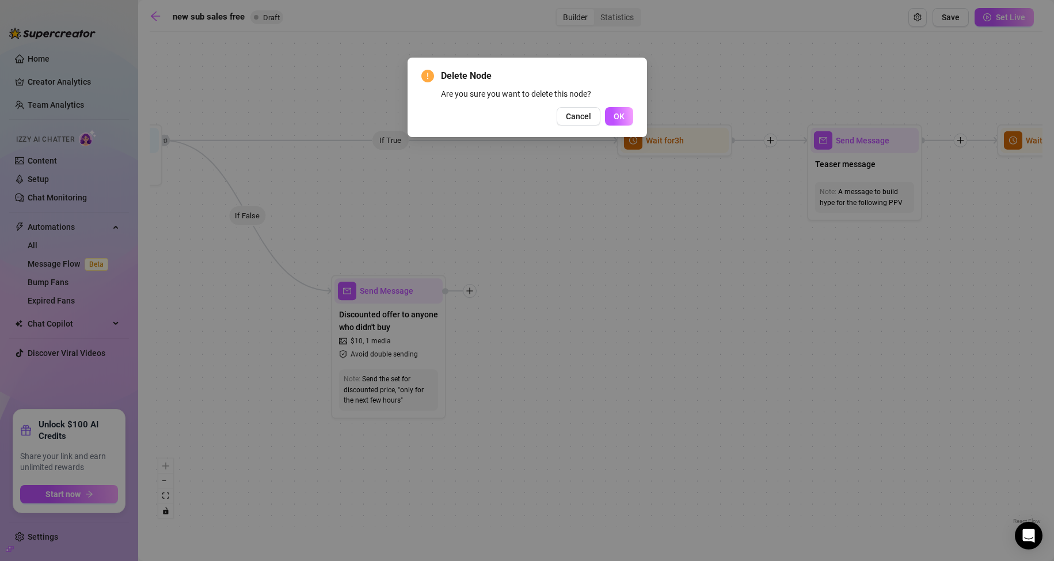
click at [606, 107] on div "Delete Node Are you sure you want to delete this node? Cancel OK" at bounding box center [527, 97] width 212 height 56
click at [626, 115] on button "OK" at bounding box center [619, 116] width 28 height 18
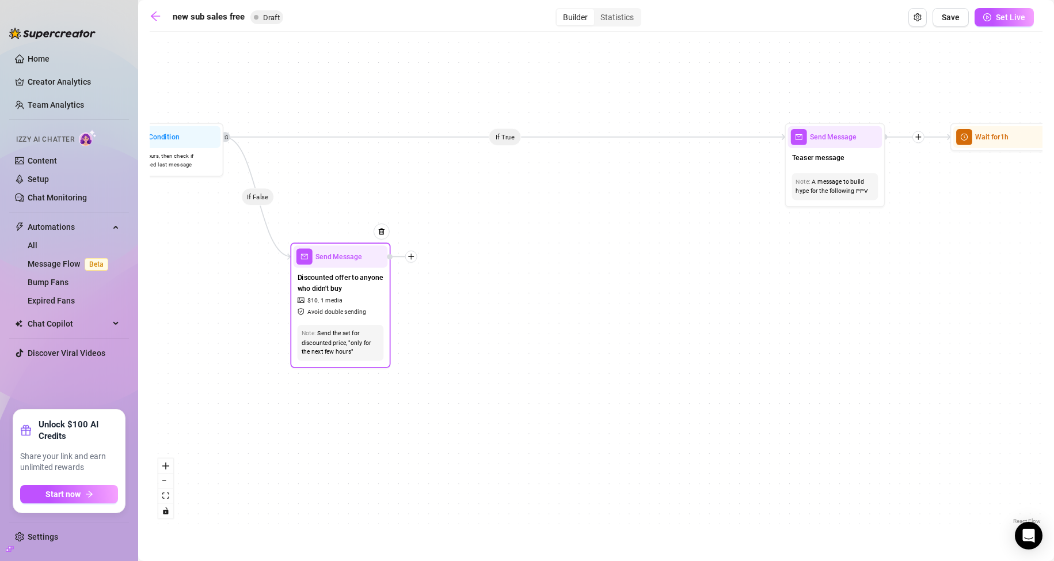
drag, startPoint x: 436, startPoint y: 315, endPoint x: 362, endPoint y: 302, distance: 76.0
click at [362, 302] on div "Discounted offer to anyone who didn't buy $ 10 , 1 media Avoid double sending" at bounding box center [341, 294] width 94 height 53
click at [412, 259] on icon "plus" at bounding box center [411, 256] width 7 height 7
click at [411, 259] on icon "plus" at bounding box center [411, 256] width 7 height 7
click at [416, 253] on div at bounding box center [411, 256] width 12 height 12
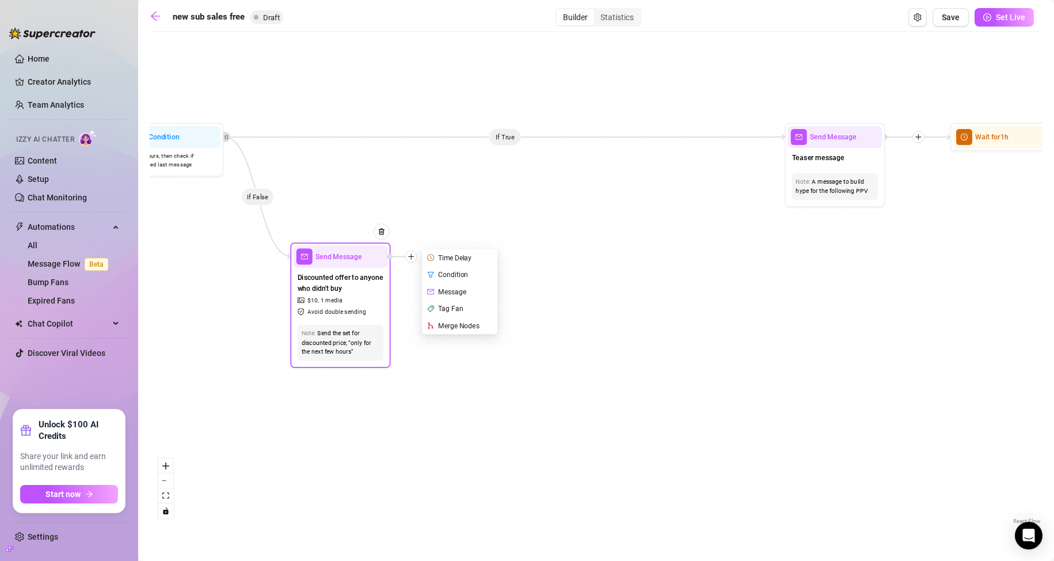
click at [460, 253] on div "Time Delay" at bounding box center [460, 257] width 73 height 17
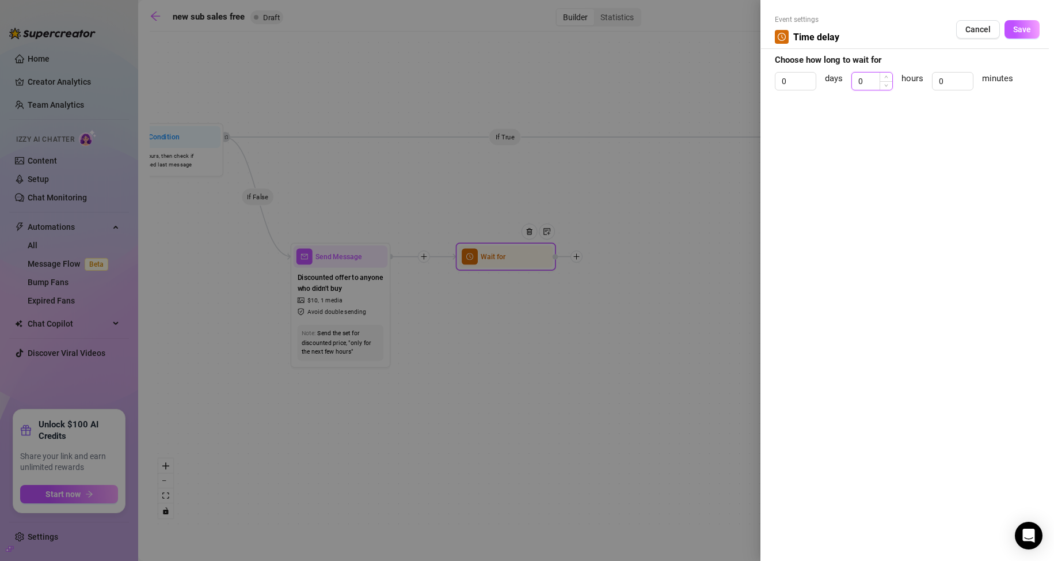
click at [871, 76] on input "0" at bounding box center [872, 81] width 40 height 17
drag, startPoint x: 871, startPoint y: 76, endPoint x: 828, endPoint y: 74, distance: 42.7
click at [830, 74] on div "0 days 0 hours 0 minutes" at bounding box center [907, 86] width 265 height 29
type input "2"
click at [1009, 22] on button "Save" at bounding box center [1022, 29] width 35 height 18
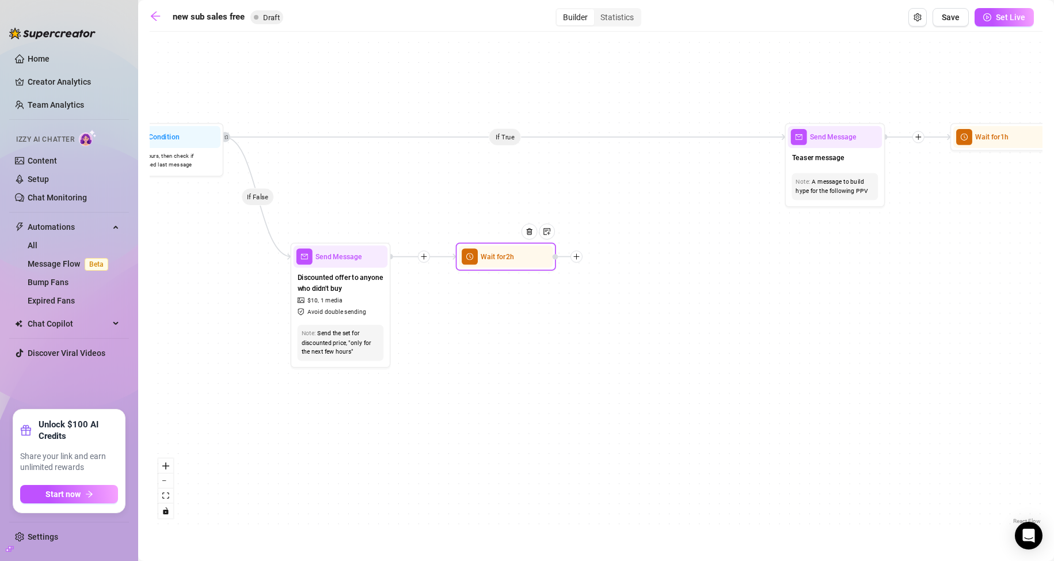
click at [576, 259] on icon "plus" at bounding box center [576, 257] width 1 height 6
click at [622, 291] on div "Message" at bounding box center [626, 291] width 73 height 17
click at [603, 292] on div "Message" at bounding box center [626, 291] width 73 height 17
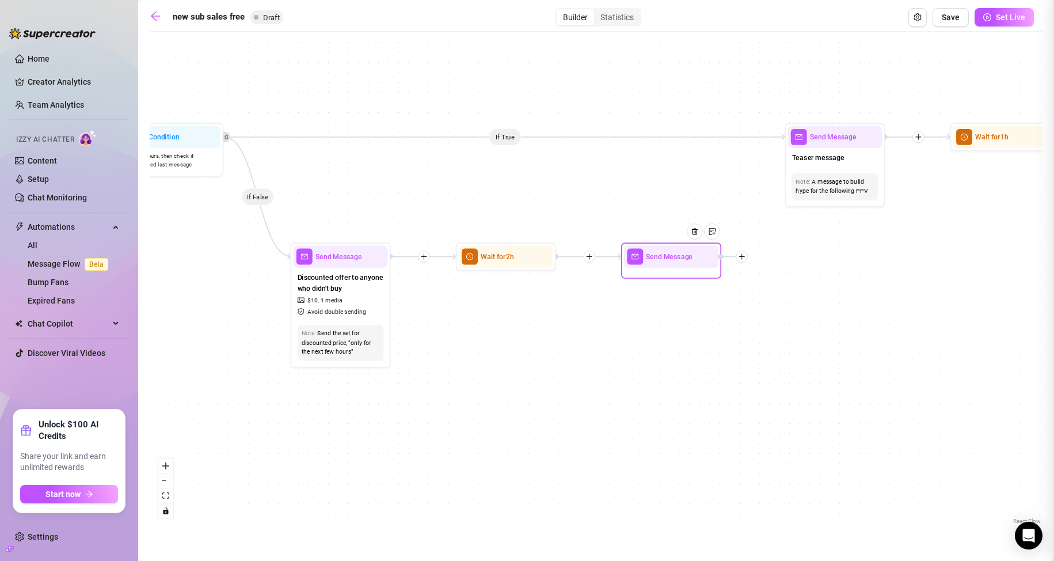
type textarea "Write your message here"
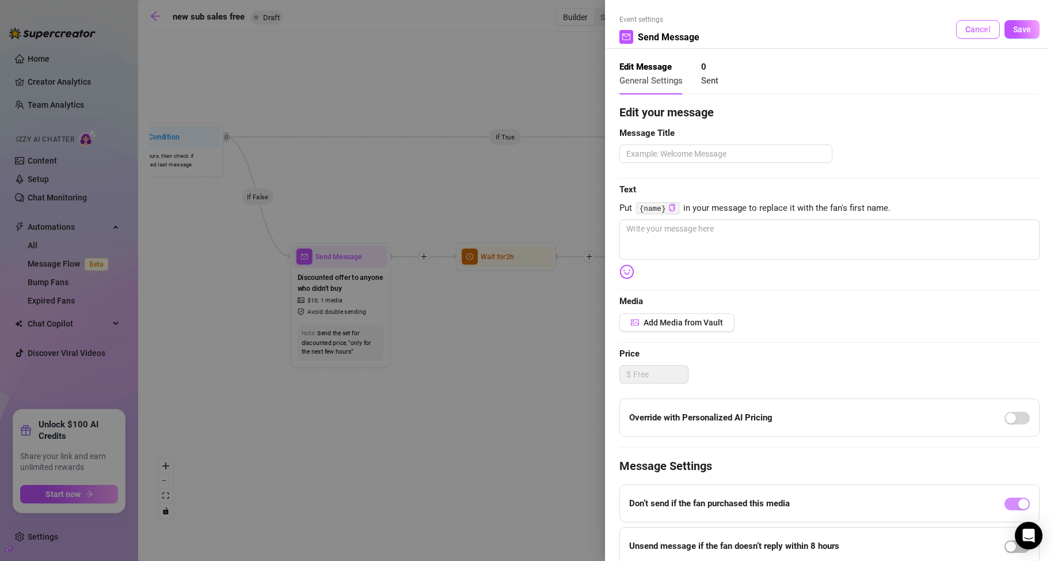
click at [956, 26] on button "Cancel" at bounding box center [978, 29] width 44 height 18
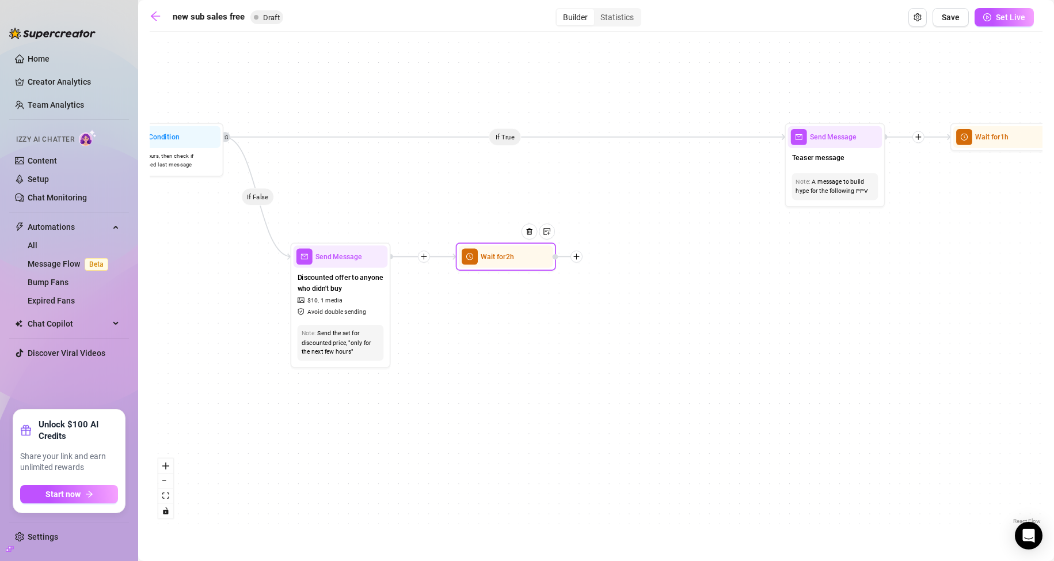
click at [577, 257] on icon "plus" at bounding box center [576, 256] width 7 height 7
click at [576, 258] on icon "plus" at bounding box center [576, 257] width 1 height 6
click at [618, 288] on div "Message" at bounding box center [626, 291] width 73 height 17
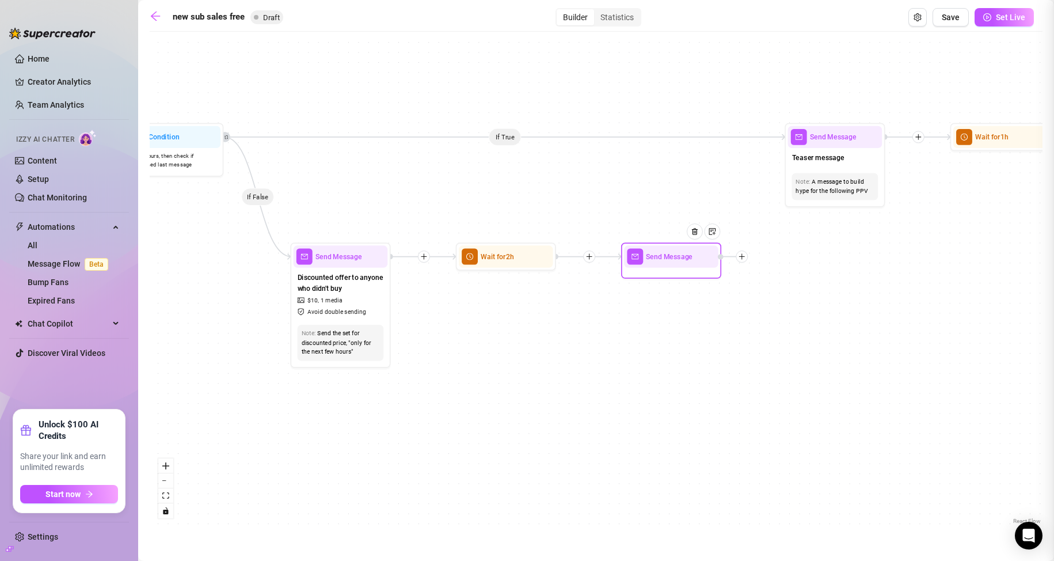
type textarea "Write your message here"
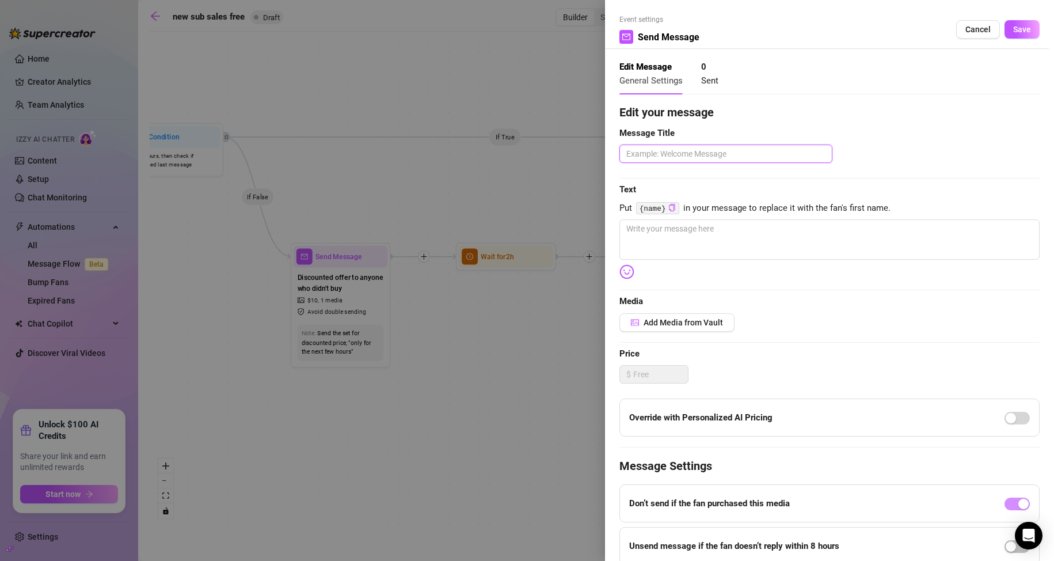
click at [693, 148] on textarea at bounding box center [725, 154] width 213 height 18
type textarea "p"
click at [686, 245] on textarea at bounding box center [829, 239] width 420 height 40
click at [1014, 26] on span "Save" at bounding box center [1022, 29] width 18 height 9
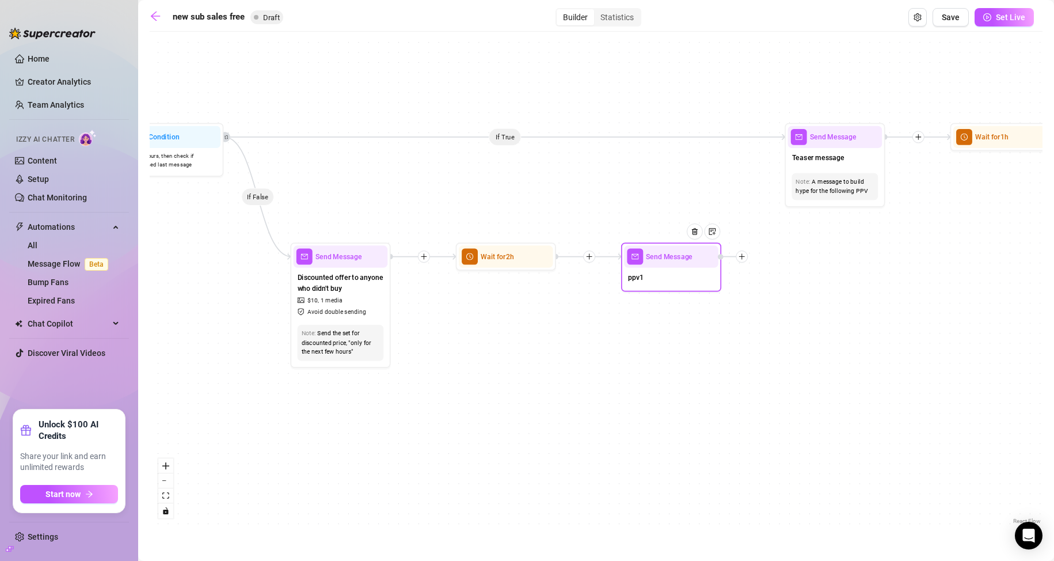
click at [744, 260] on icon "plus" at bounding box center [742, 256] width 7 height 7
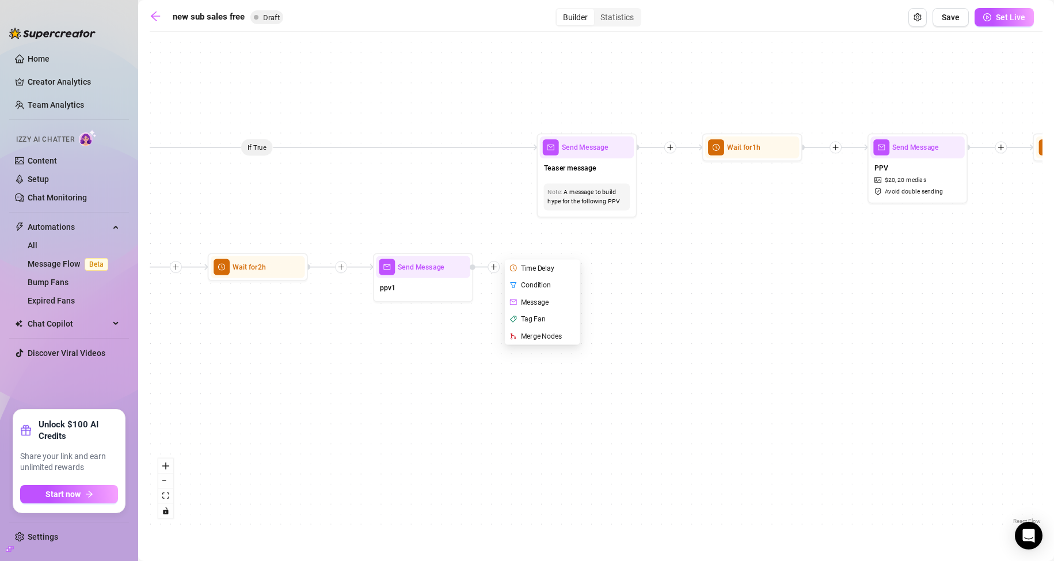
drag, startPoint x: 703, startPoint y: 402, endPoint x: 458, endPoint y: 409, distance: 244.8
click at [459, 410] on div "If True If True If True If False If False If False Send Message ppv1 Time Delay…" at bounding box center [596, 281] width 893 height 489
click at [541, 268] on div "Time Delay" at bounding box center [542, 266] width 73 height 17
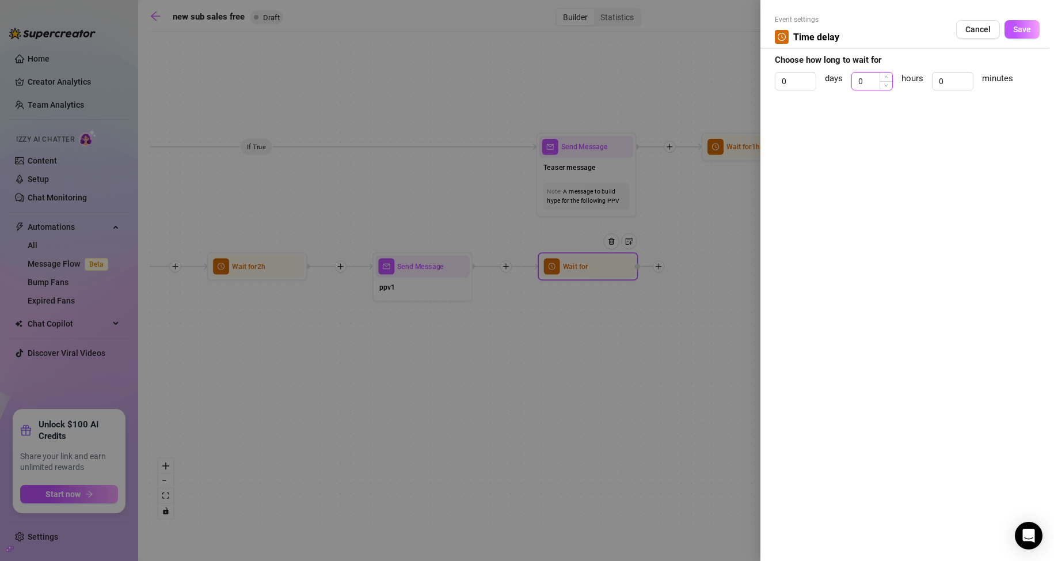
drag, startPoint x: 865, startPoint y: 82, endPoint x: 852, endPoint y: 83, distance: 13.3
click at [853, 83] on input "0" at bounding box center [872, 81] width 40 height 17
click at [1009, 28] on button "Save" at bounding box center [1022, 29] width 35 height 18
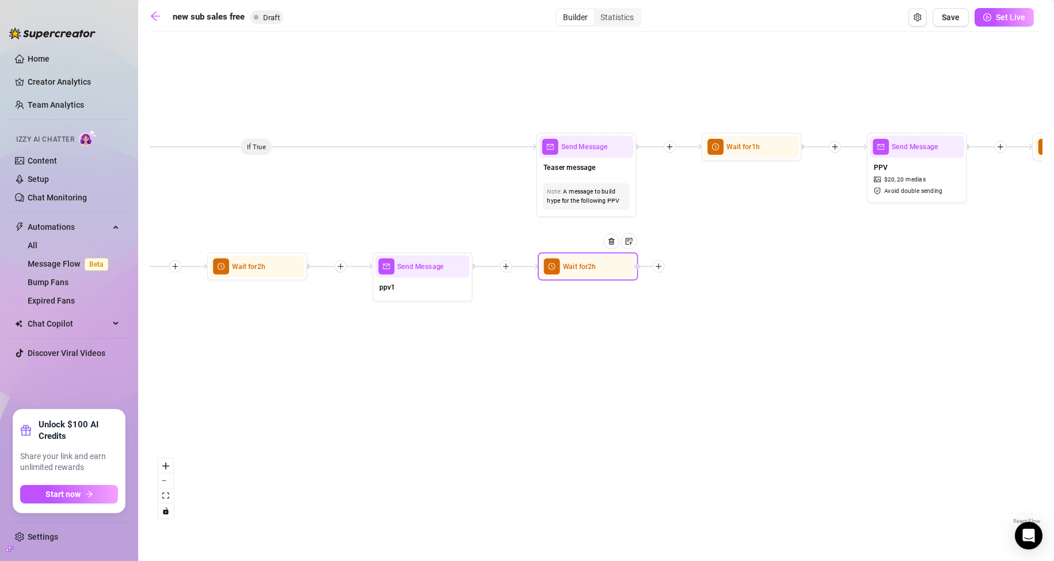
click at [660, 271] on div at bounding box center [659, 266] width 12 height 12
click at [704, 295] on div "Message" at bounding box center [708, 301] width 73 height 17
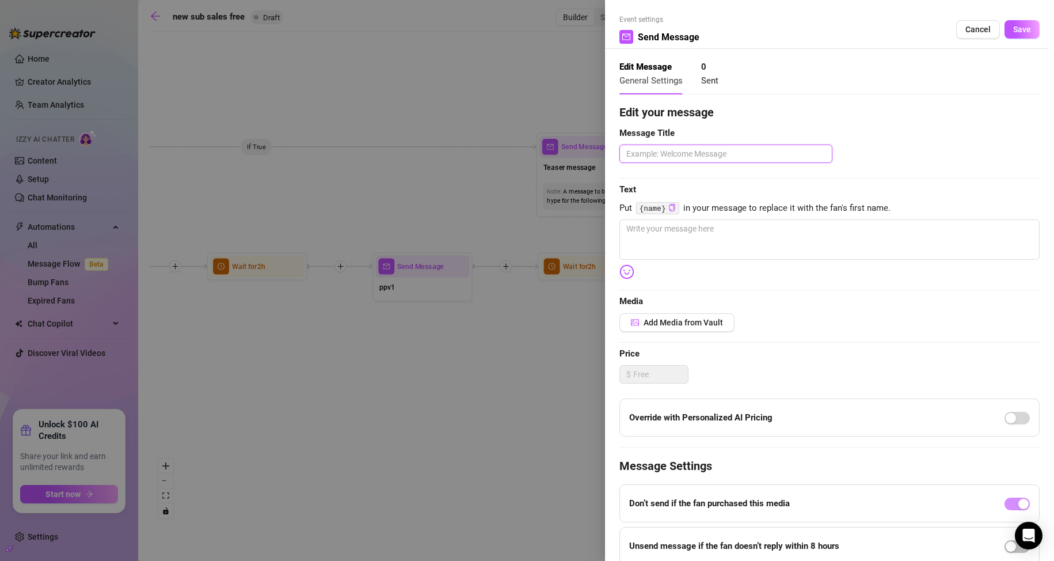
click at [699, 156] on textarea at bounding box center [725, 154] width 213 height 18
click at [689, 235] on textarea at bounding box center [829, 239] width 420 height 40
click at [1024, 33] on button "Save" at bounding box center [1022, 29] width 35 height 18
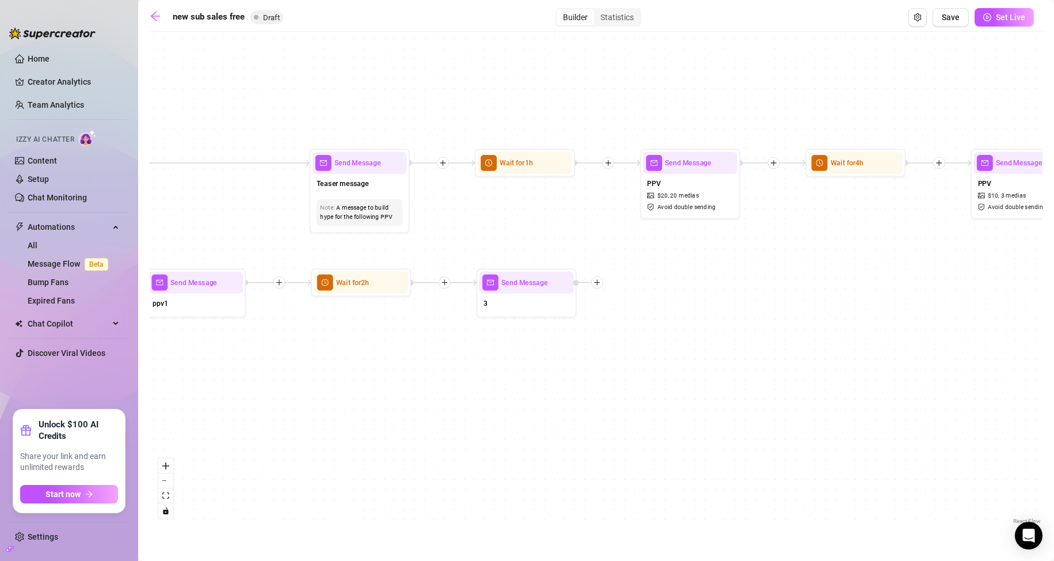
drag, startPoint x: 860, startPoint y: 310, endPoint x: 619, endPoint y: 326, distance: 241.2
click at [619, 326] on div "If True If True If True If False If False If False Send Message 3 Wait for 2h S…" at bounding box center [596, 281] width 893 height 489
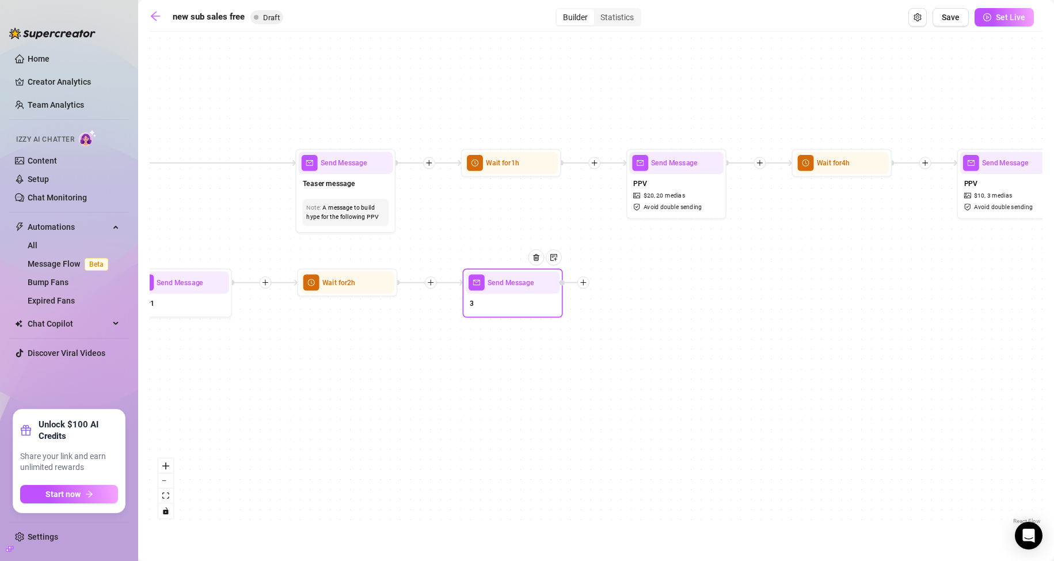
click at [585, 283] on icon "plus" at bounding box center [583, 282] width 7 height 7
click at [615, 284] on div "Time Delay" at bounding box center [632, 283] width 73 height 17
click at [630, 283] on div "Time Delay" at bounding box center [632, 283] width 73 height 17
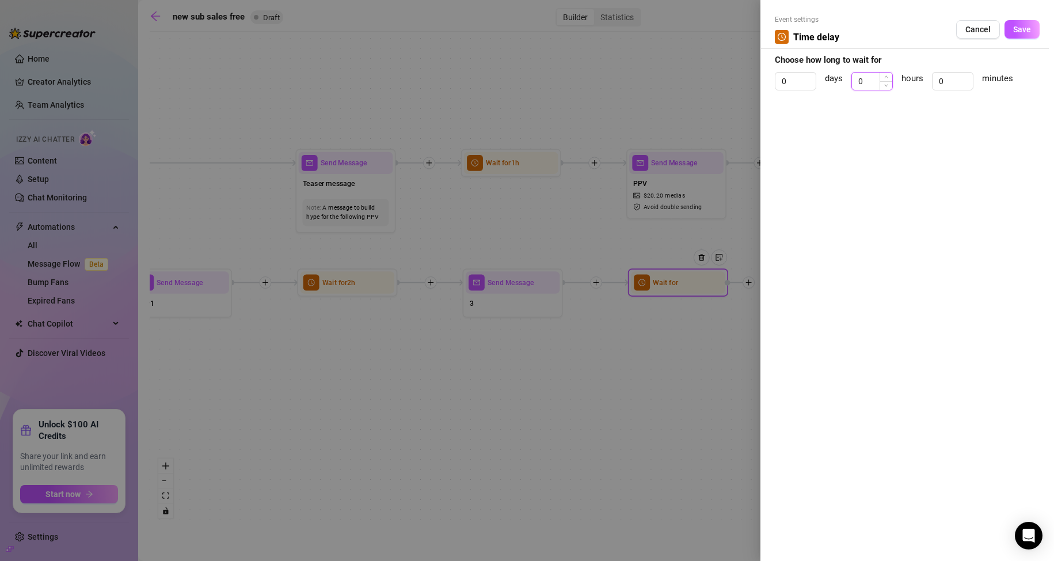
click at [873, 79] on input "0" at bounding box center [872, 81] width 40 height 17
drag, startPoint x: 876, startPoint y: 82, endPoint x: 857, endPoint y: 88, distance: 19.9
click at [857, 88] on input "02" at bounding box center [872, 81] width 40 height 17
click at [1029, 32] on span "Save" at bounding box center [1022, 29] width 18 height 9
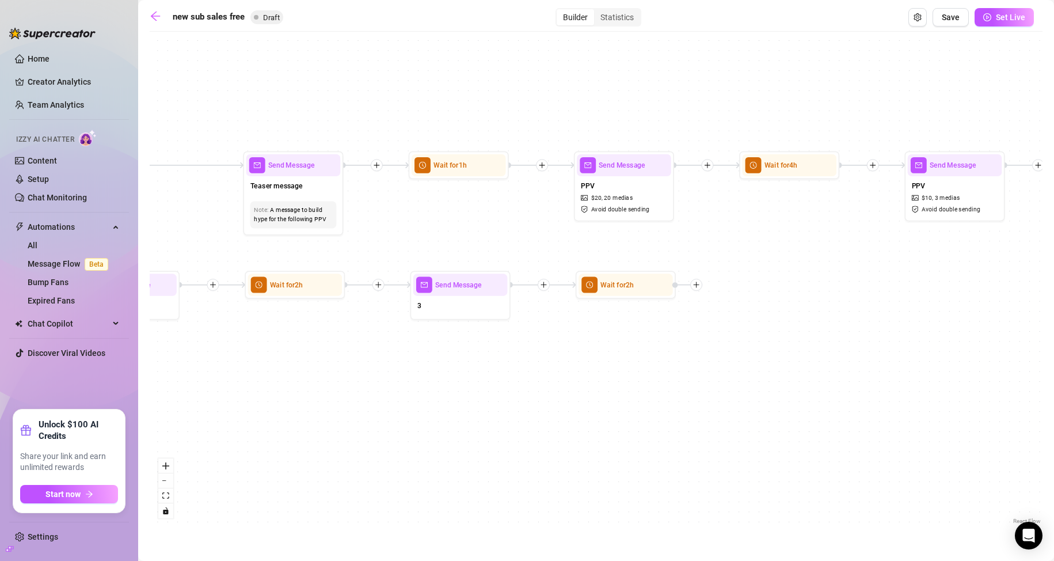
drag, startPoint x: 766, startPoint y: 352, endPoint x: 664, endPoint y: 344, distance: 102.2
click at [667, 346] on div "If True If True If True If False If False If False Wait for 2h Send Message 3 W…" at bounding box center [596, 281] width 893 height 489
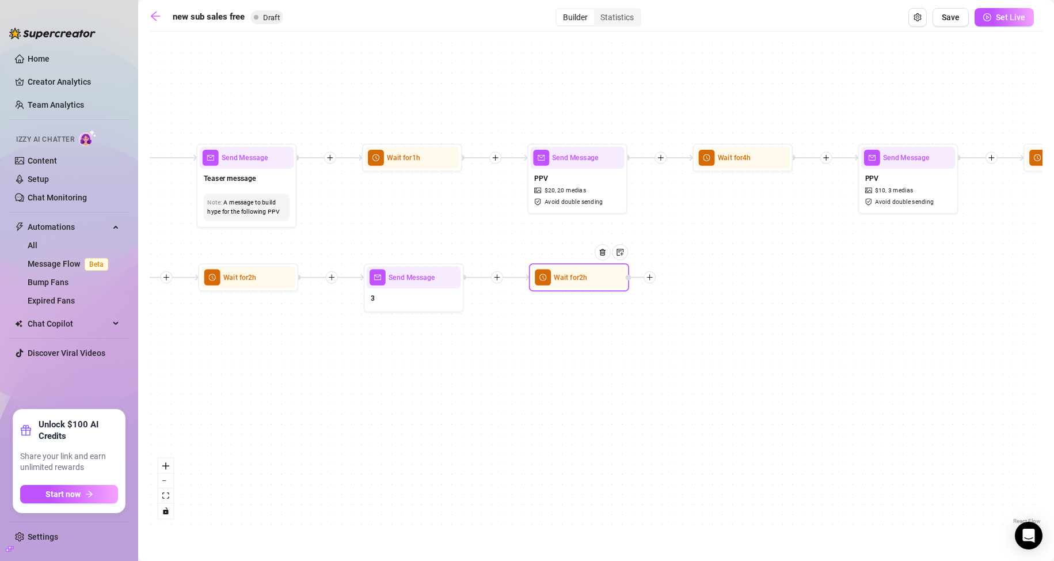
click at [649, 281] on div at bounding box center [650, 277] width 12 height 12
click at [697, 312] on div "Message" at bounding box center [699, 312] width 73 height 17
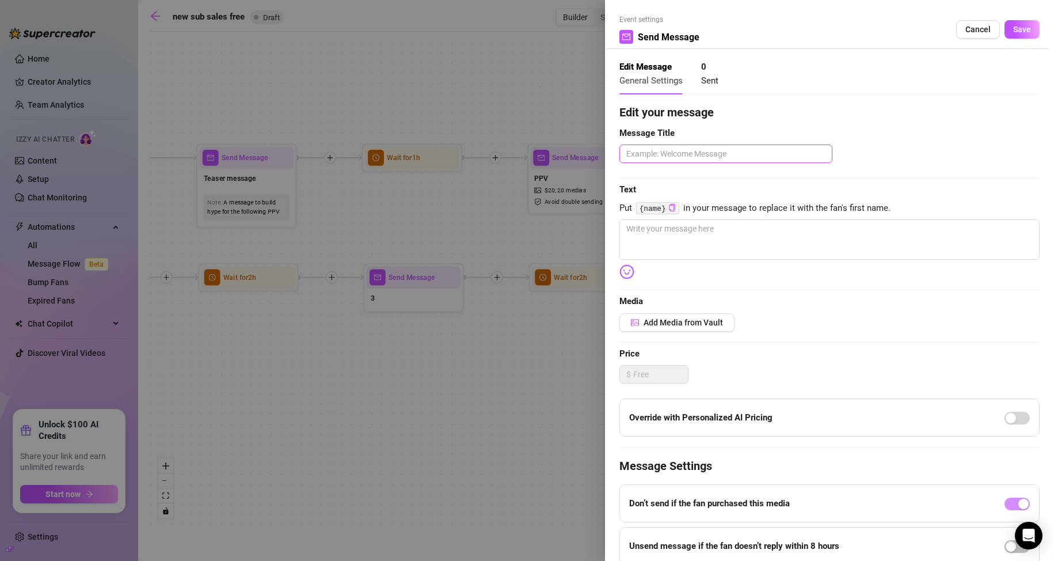
click at [699, 160] on textarea at bounding box center [725, 154] width 213 height 18
click at [1018, 32] on span "Save" at bounding box center [1022, 29] width 18 height 9
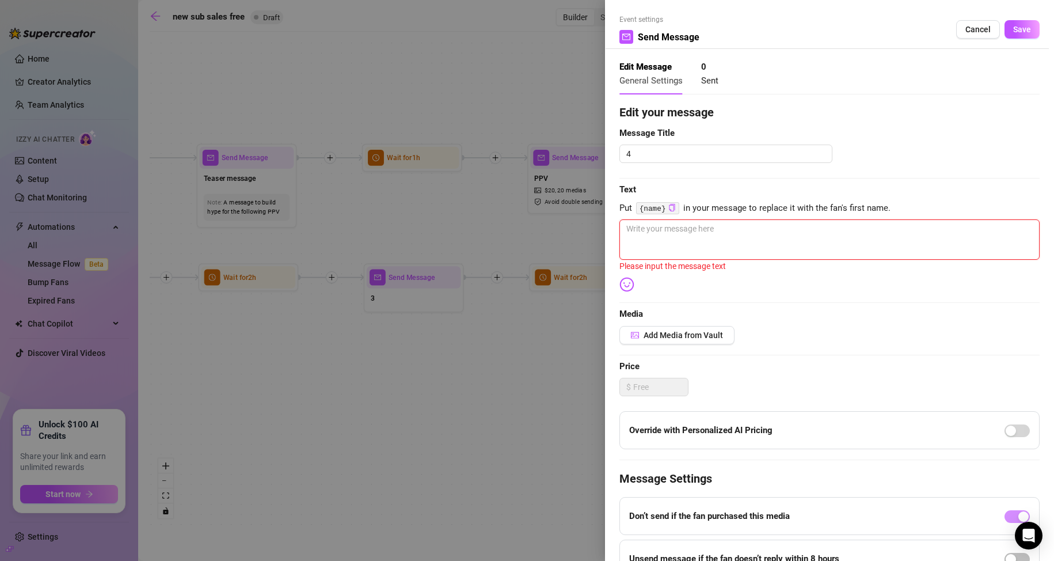
click at [663, 241] on textarea at bounding box center [829, 239] width 420 height 40
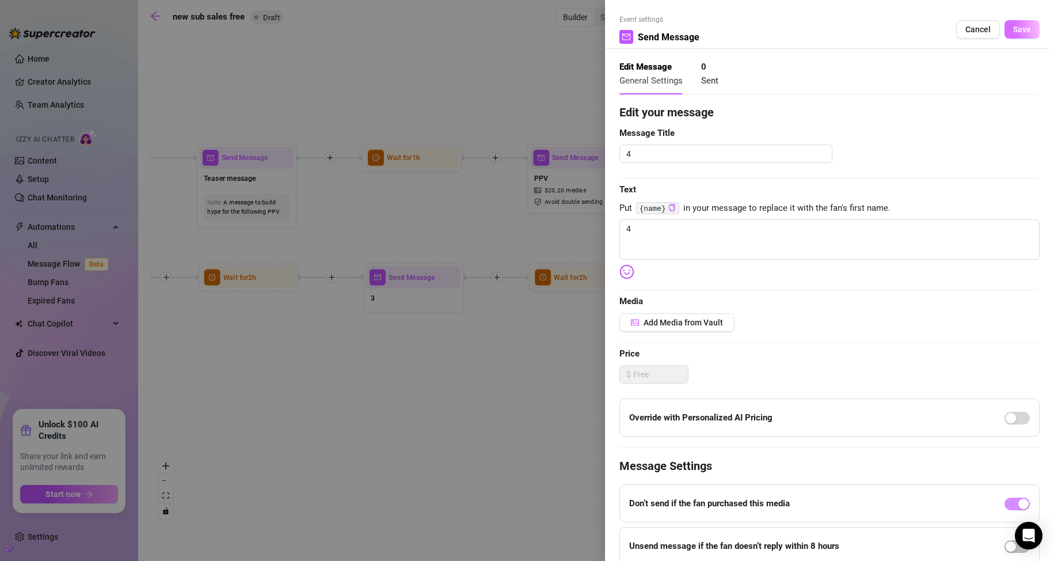
click at [1013, 31] on span "Save" at bounding box center [1022, 29] width 18 height 9
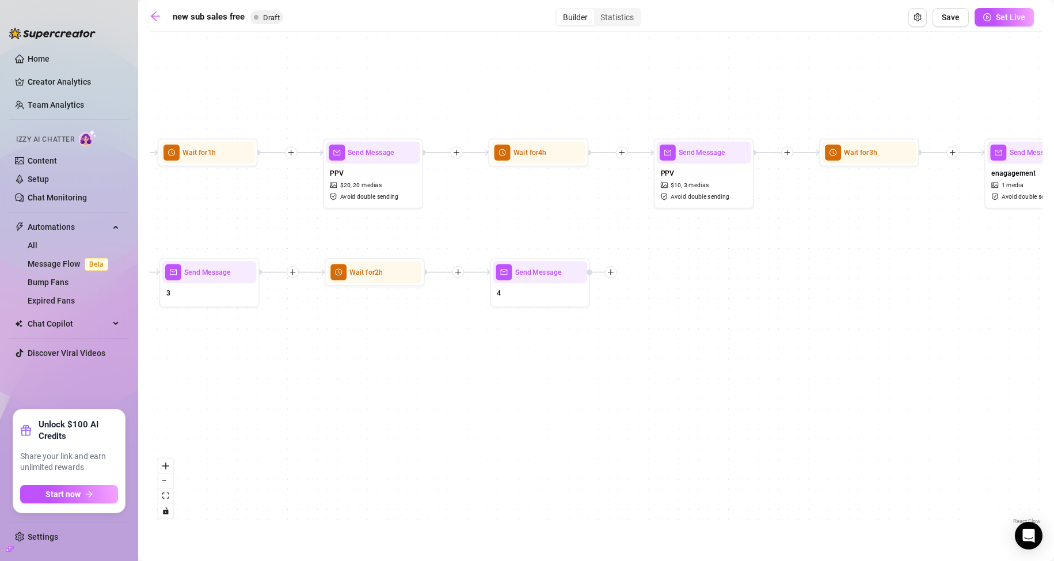
drag, startPoint x: 832, startPoint y: 336, endPoint x: 651, endPoint y: 301, distance: 184.6
click at [706, 329] on div "If True If True If True If False If False If False Send Message 4 Wait for 2h S…" at bounding box center [596, 281] width 893 height 489
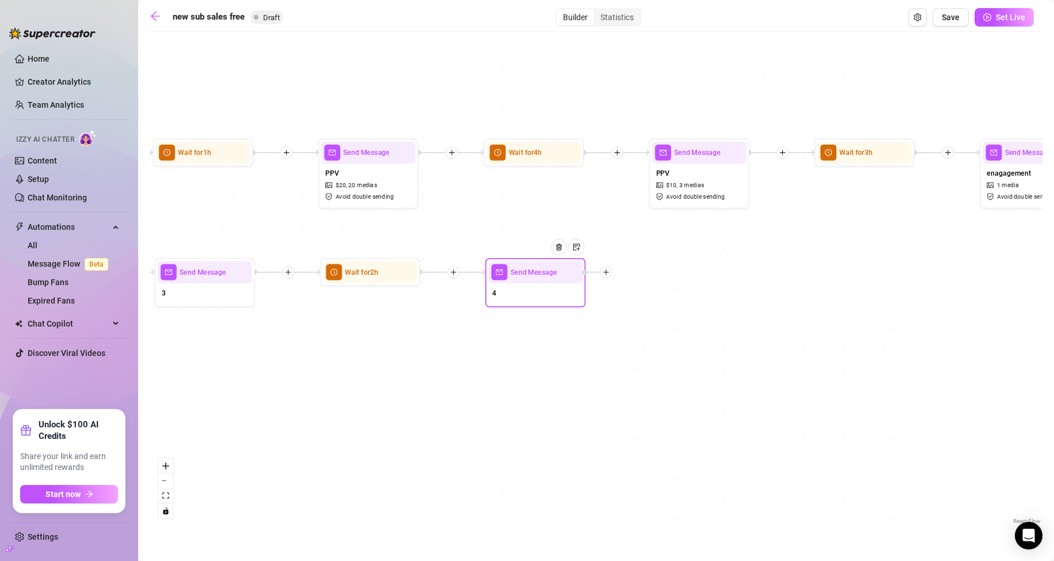
click at [607, 273] on icon "plus" at bounding box center [606, 271] width 7 height 7
click at [638, 275] on div "Time Delay" at bounding box center [655, 272] width 73 height 17
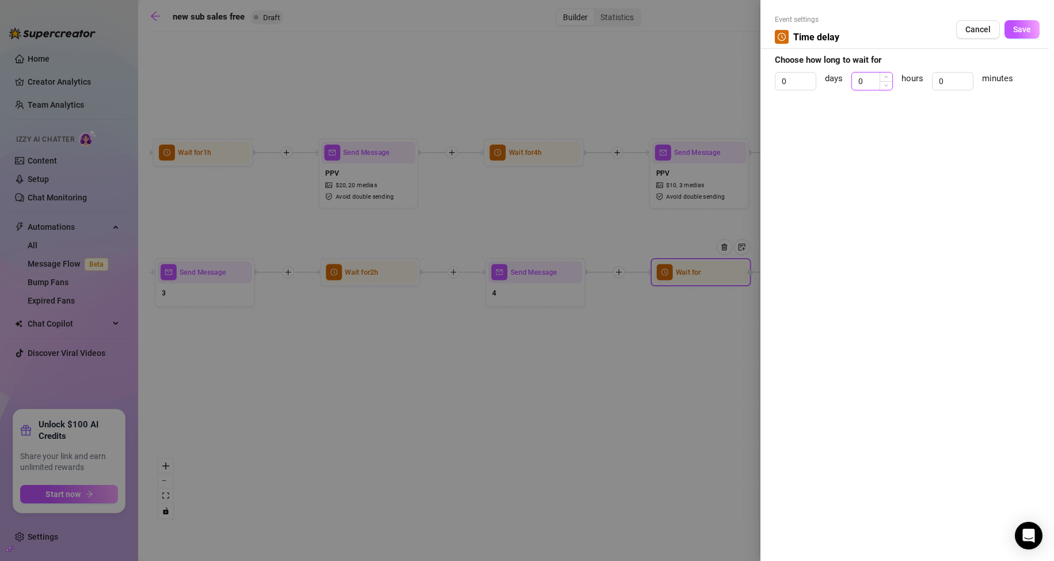
drag, startPoint x: 869, startPoint y: 83, endPoint x: 861, endPoint y: 85, distance: 8.4
click at [861, 85] on input "0" at bounding box center [872, 81] width 40 height 17
drag, startPoint x: 867, startPoint y: 83, endPoint x: 853, endPoint y: 82, distance: 13.8
click at [853, 82] on input "0" at bounding box center [872, 81] width 40 height 17
click at [1015, 30] on span "Save" at bounding box center [1022, 29] width 18 height 9
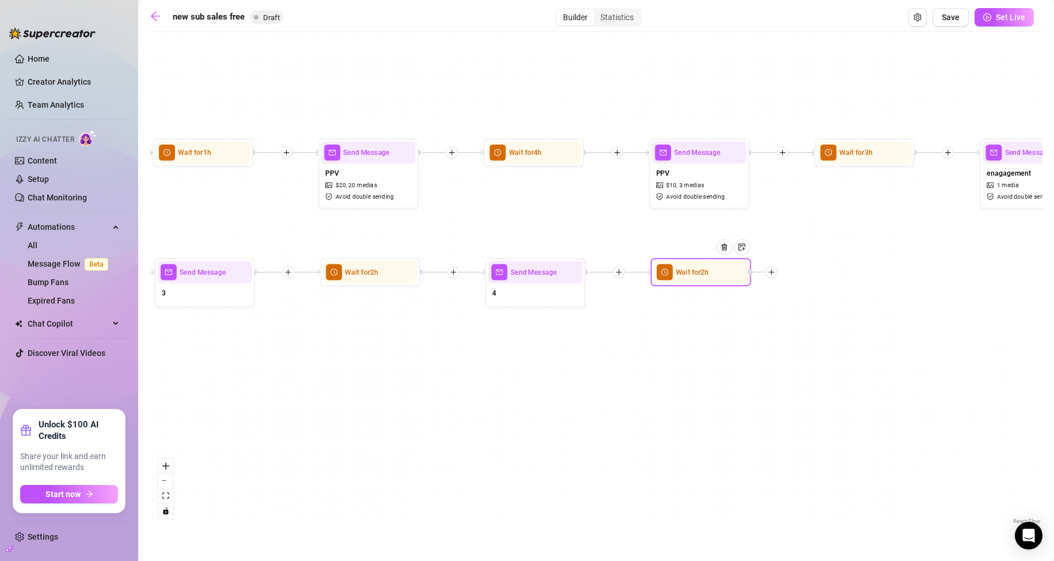
click at [770, 271] on icon "plus" at bounding box center [771, 271] width 7 height 7
click at [824, 306] on div "Message" at bounding box center [821, 307] width 73 height 17
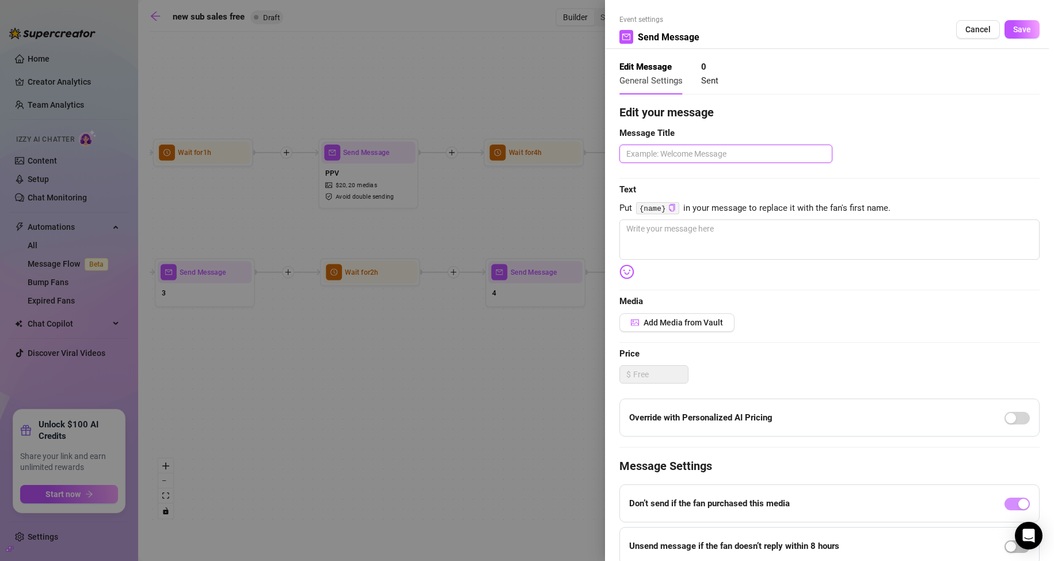
drag, startPoint x: 687, startPoint y: 151, endPoint x: 637, endPoint y: 155, distance: 50.3
click at [653, 153] on textarea at bounding box center [725, 154] width 213 height 18
click at [671, 229] on textarea at bounding box center [829, 239] width 420 height 40
click at [1026, 35] on button "Save" at bounding box center [1022, 29] width 35 height 18
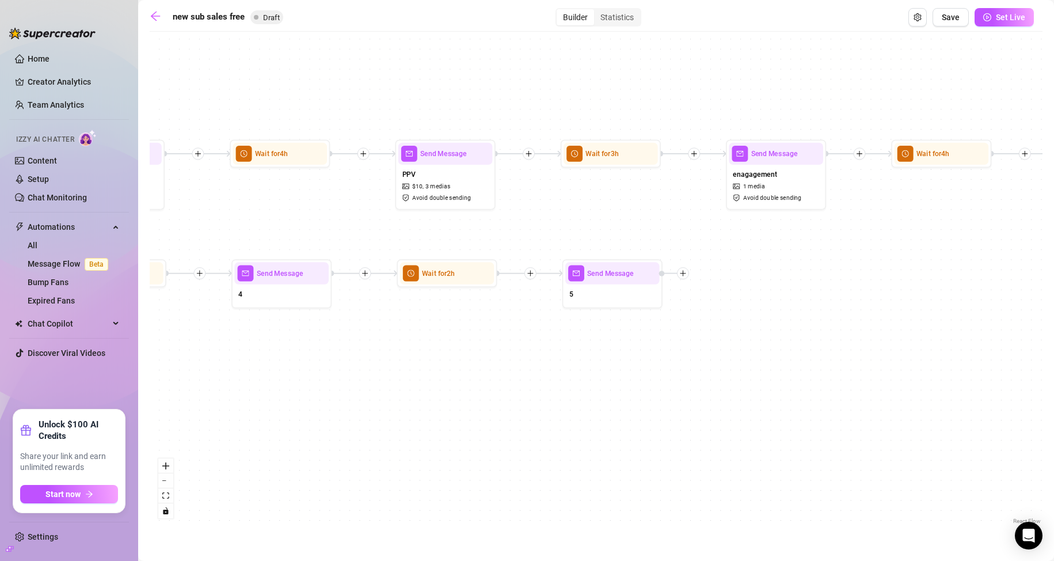
drag, startPoint x: 784, startPoint y: 387, endPoint x: 530, endPoint y: 389, distance: 253.9
click at [530, 389] on div "If True If True If True If False If False If False Send Message 5 Wait for 2h S…" at bounding box center [596, 281] width 893 height 489
click at [942, 16] on button "Save" at bounding box center [951, 17] width 36 height 18
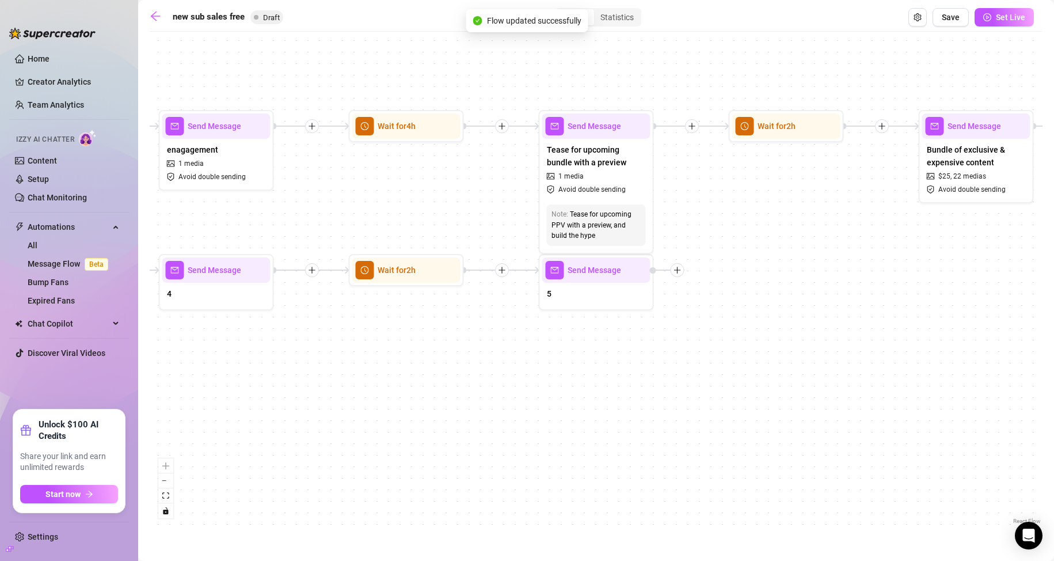
scroll to position [0, 488]
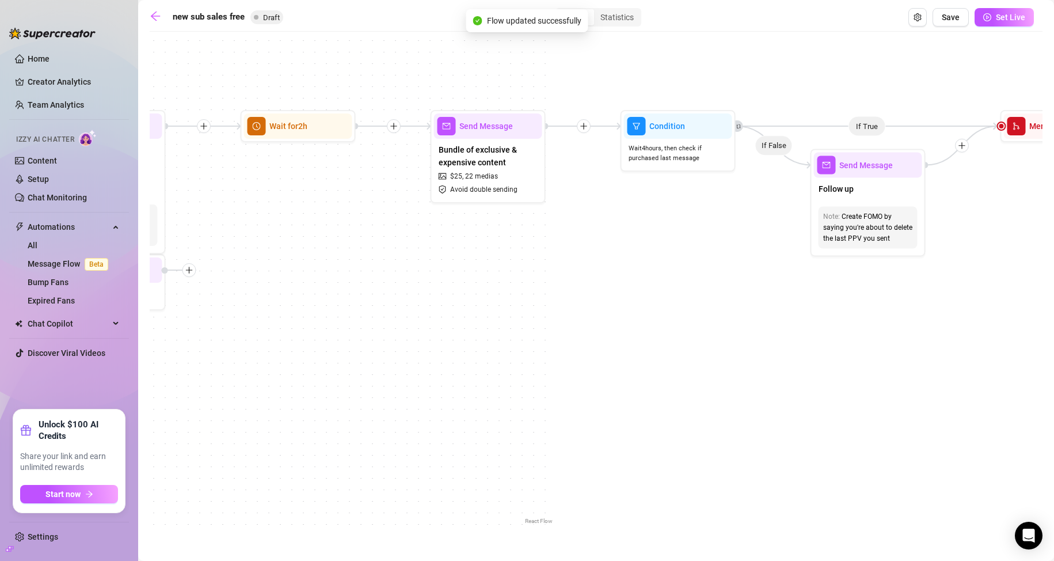
drag, startPoint x: 576, startPoint y: 358, endPoint x: 451, endPoint y: 362, distance: 125.6
click at [451, 362] on div "If True If False If True If False If True If False Send Message 5 Wait for 2h S…" at bounding box center [596, 281] width 893 height 489
click at [154, 19] on icon "arrow-left" at bounding box center [155, 16] width 9 height 9
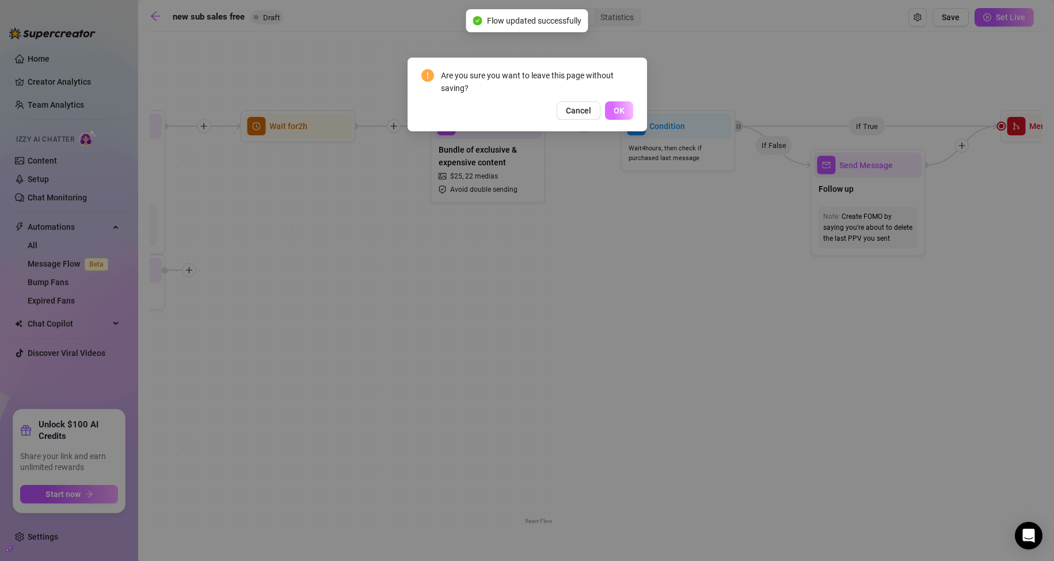
click at [615, 112] on span "OK" at bounding box center [619, 110] width 11 height 9
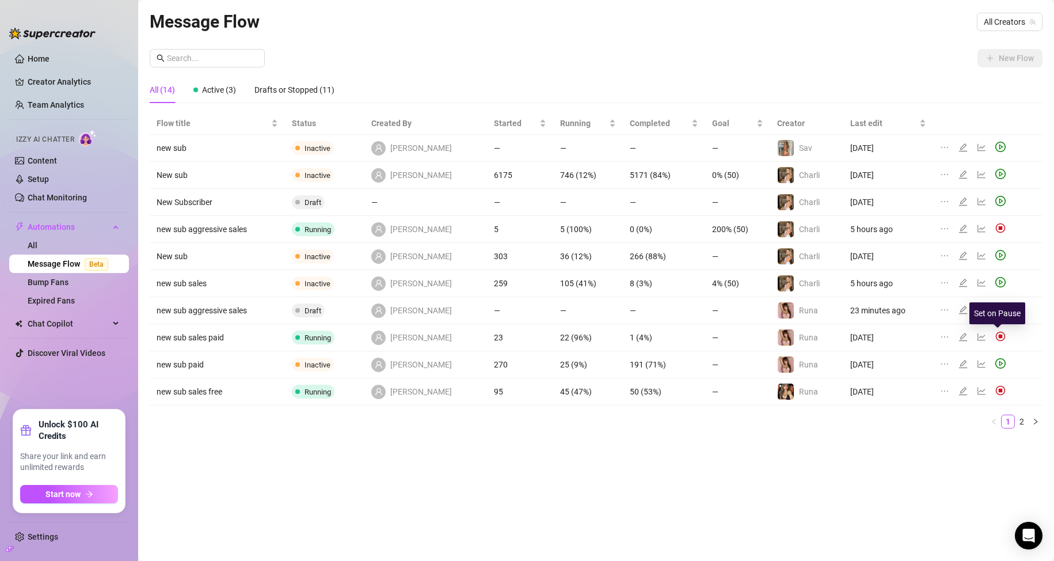
click at [997, 341] on img at bounding box center [1000, 336] width 10 height 10
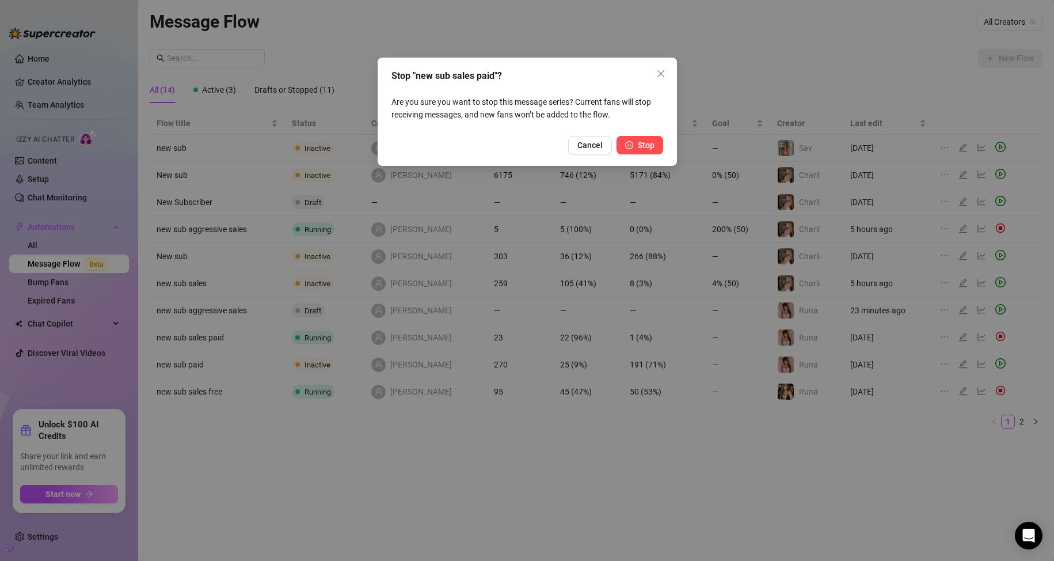
click at [638, 147] on span "Stop" at bounding box center [646, 144] width 17 height 9
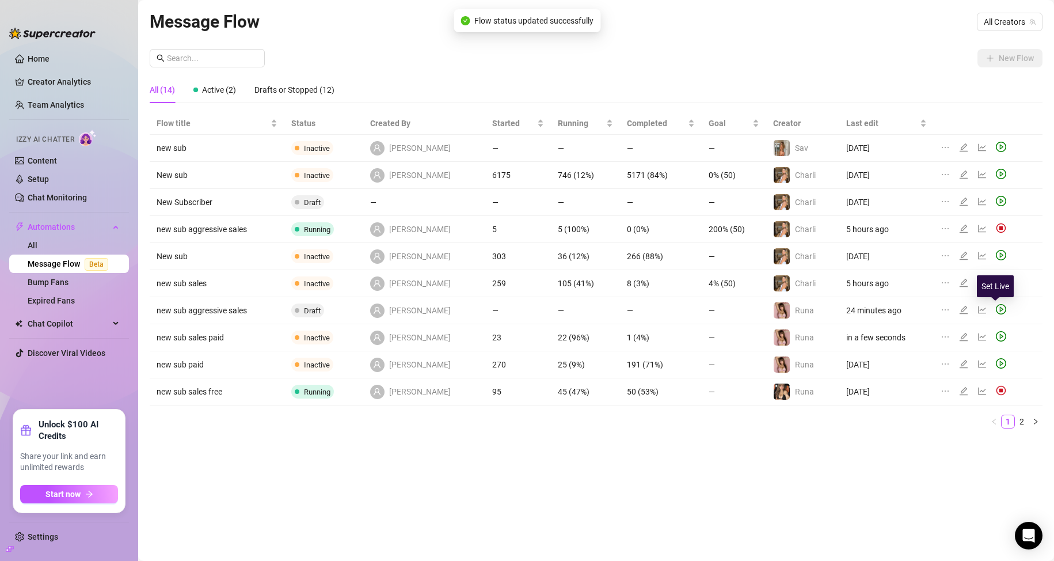
click at [998, 310] on icon "play-circle" at bounding box center [1001, 309] width 10 height 10
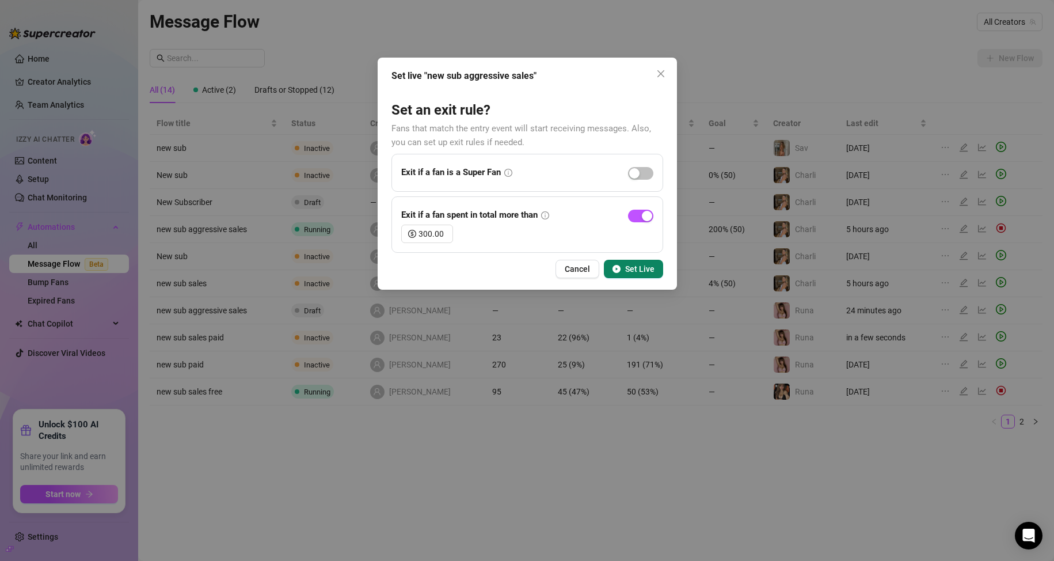
click at [634, 267] on span "Set Live" at bounding box center [639, 268] width 29 height 9
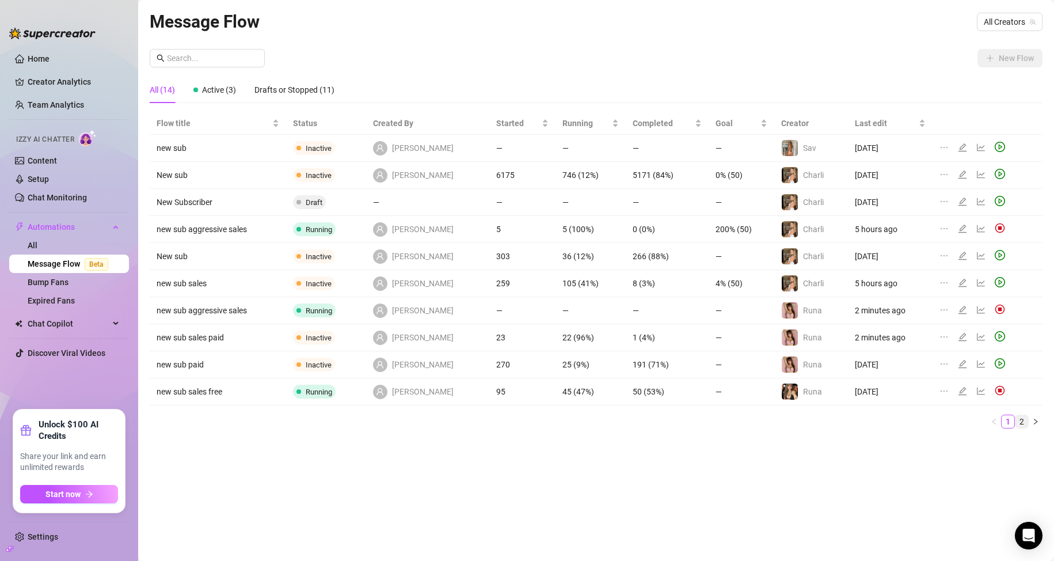
click at [1024, 423] on link "2" at bounding box center [1022, 421] width 13 height 13
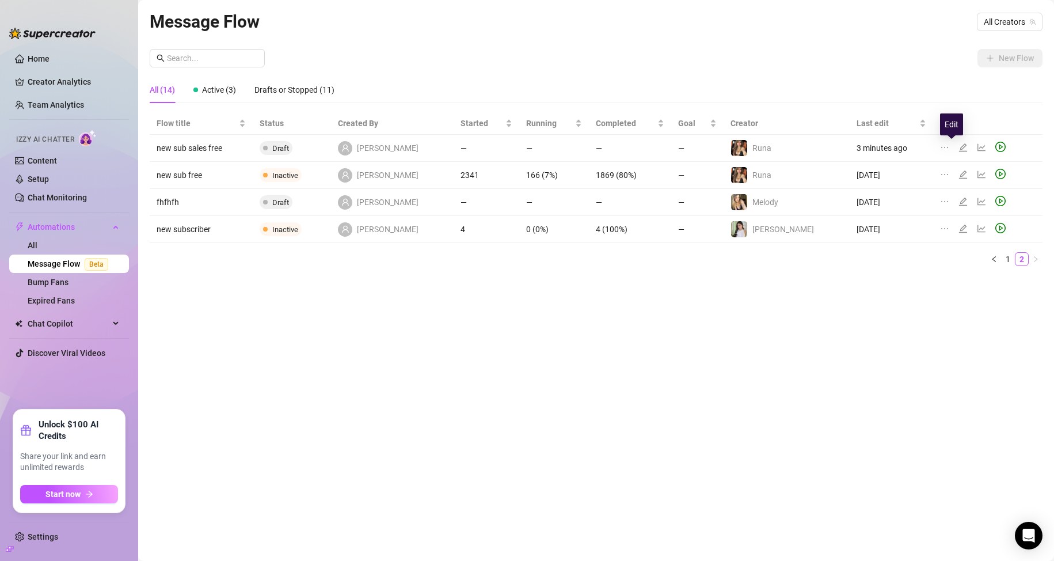
click at [959, 149] on icon "edit" at bounding box center [963, 147] width 9 height 9
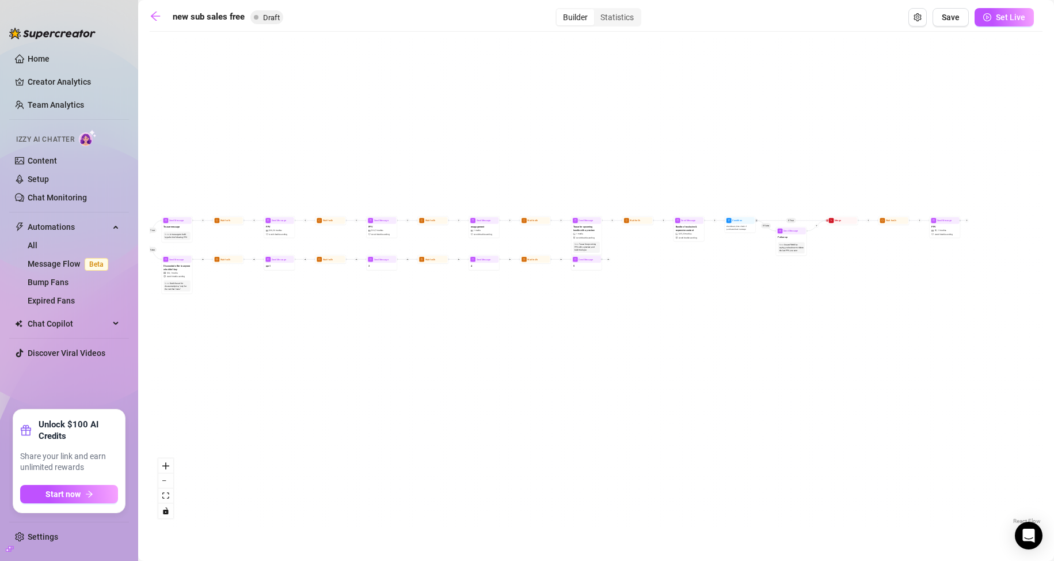
drag, startPoint x: 682, startPoint y: 363, endPoint x: 362, endPoint y: 355, distance: 319.6
click at [367, 355] on div "If True If True If False If True If False If False Send Message 5 Wait for 2h S…" at bounding box center [596, 281] width 893 height 489
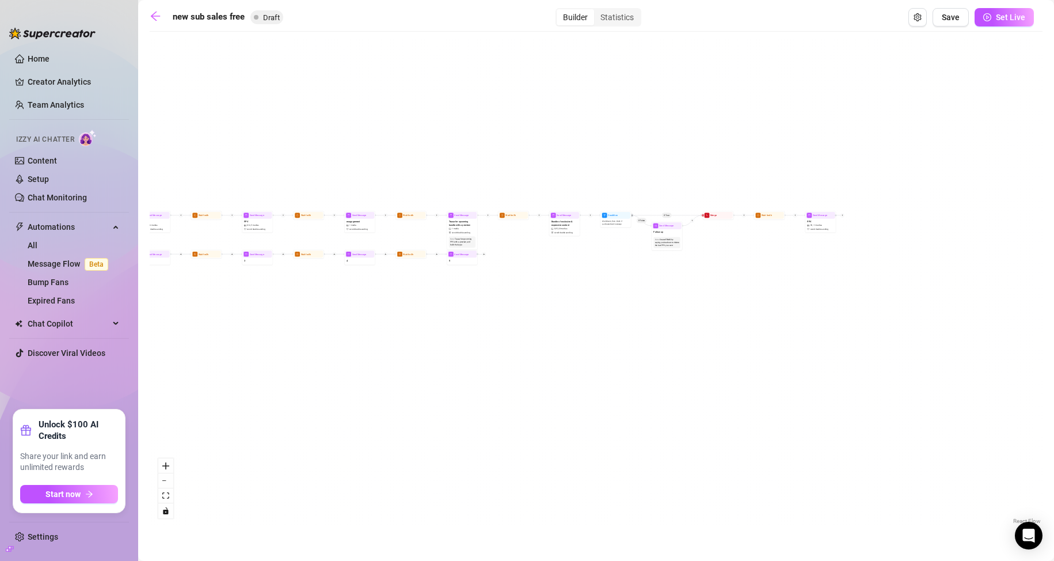
drag, startPoint x: 592, startPoint y: 348, endPoint x: 815, endPoint y: 356, distance: 222.4
click at [814, 356] on div "If True If True If False If True If False If False Send Message 5 Wait for 2h S…" at bounding box center [596, 281] width 893 height 489
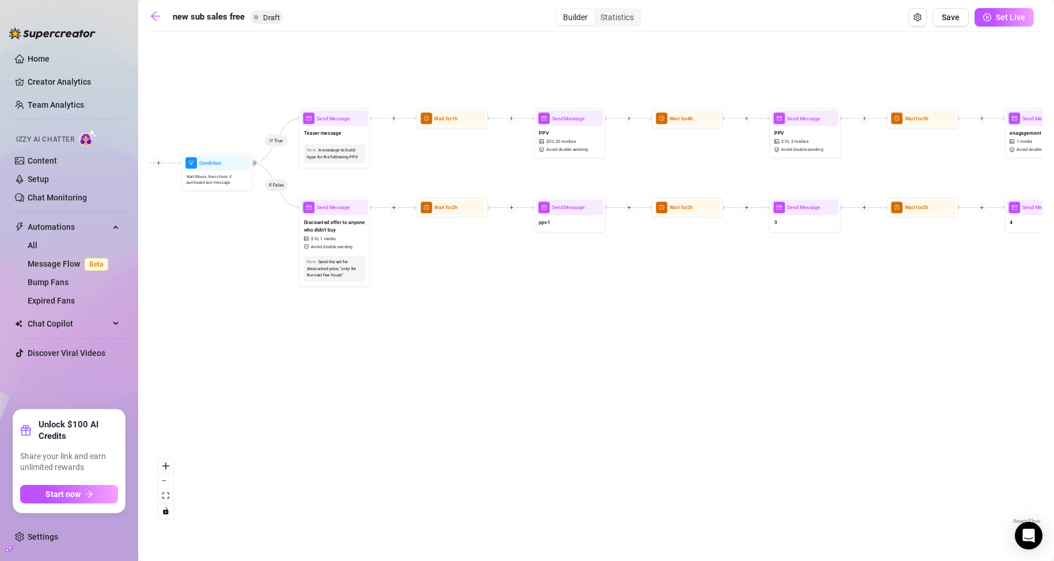
drag, startPoint x: 401, startPoint y: 325, endPoint x: 655, endPoint y: 375, distance: 259.2
click at [655, 375] on div "If True If True If False If True If False If False Send Message 5 Wait for 2h S…" at bounding box center [596, 281] width 893 height 489
click at [562, 223] on div "ppv1" at bounding box center [570, 222] width 67 height 15
click at [557, 215] on div "ppv1" at bounding box center [570, 222] width 67 height 15
click at [538, 216] on div "ppv1" at bounding box center [570, 222] width 67 height 15
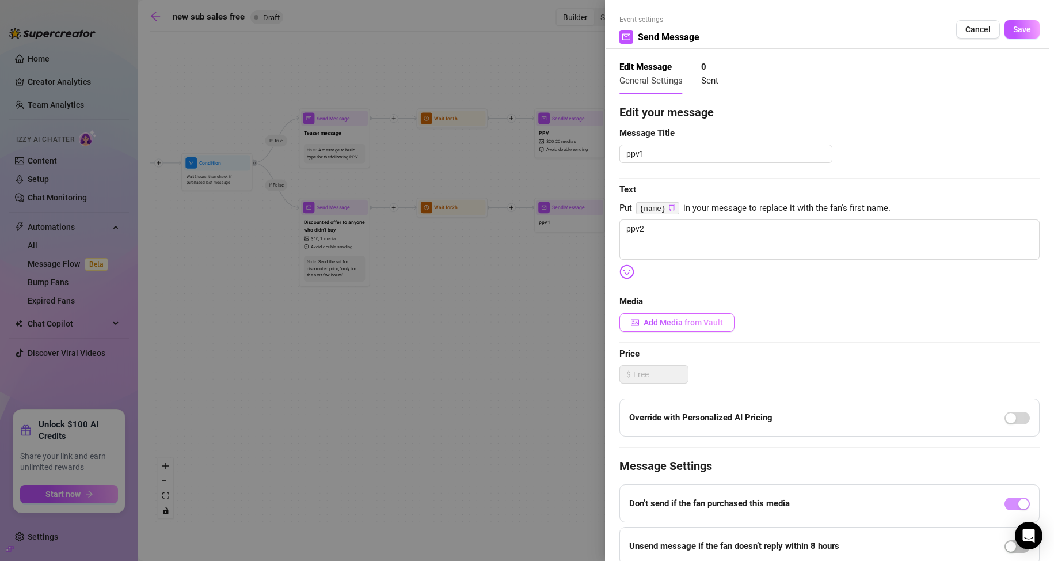
click at [678, 325] on span "Add Media from Vault" at bounding box center [683, 322] width 79 height 9
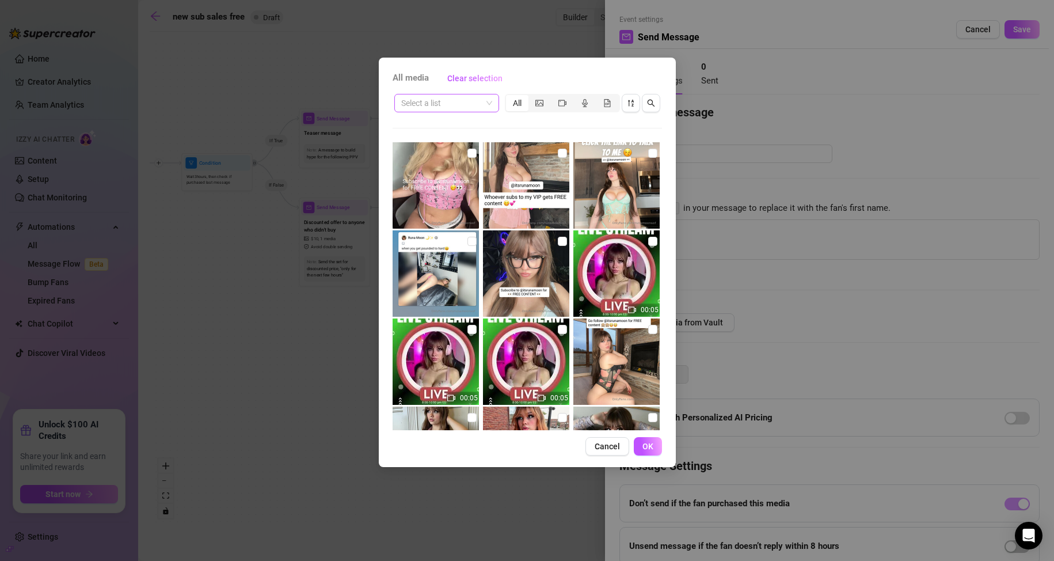
click at [491, 102] on span at bounding box center [446, 102] width 91 height 17
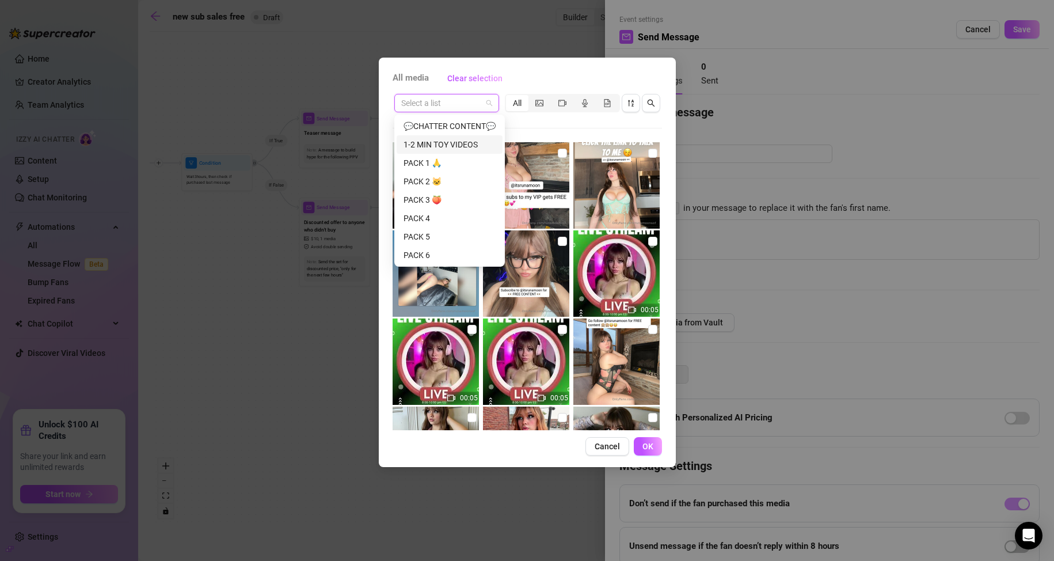
click at [467, 146] on div "1-2 MIN TOY VIDEOS" at bounding box center [450, 144] width 92 height 13
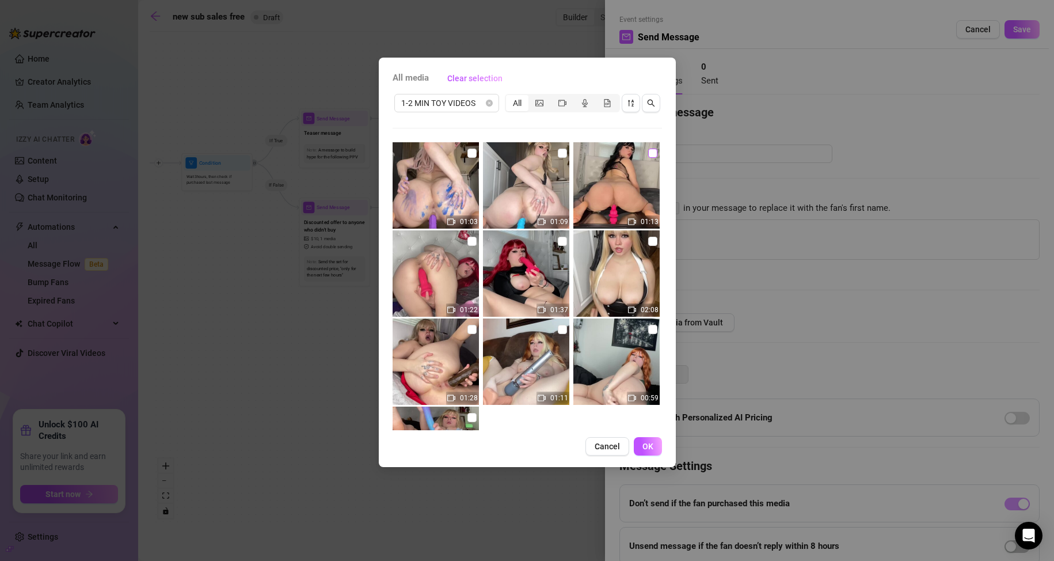
click at [648, 150] on input "checkbox" at bounding box center [652, 153] width 9 height 9
click at [652, 440] on button "OK" at bounding box center [648, 446] width 28 height 18
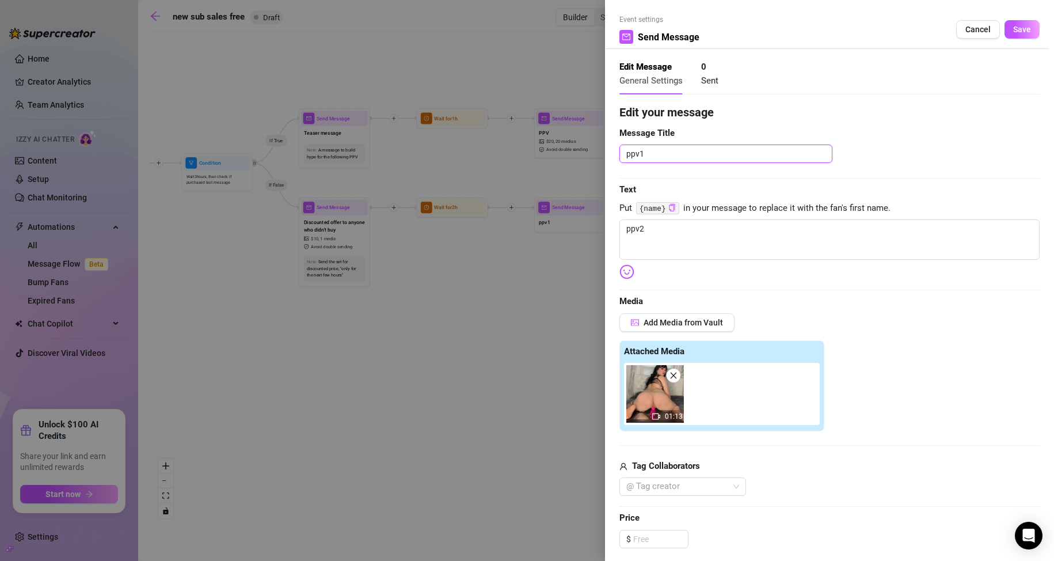
drag, startPoint x: 653, startPoint y: 146, endPoint x: 611, endPoint y: 146, distance: 42.6
click at [611, 146] on div "Event settings Send Message Cancel Save Edit Message General Settings 0 Sent Ed…" at bounding box center [829, 280] width 449 height 561
drag, startPoint x: 813, startPoint y: 166, endPoint x: 756, endPoint y: 154, distance: 58.1
click at [758, 155] on textarea "dildo ridi" at bounding box center [725, 154] width 213 height 18
click at [755, 153] on textarea "dildo ridi" at bounding box center [725, 154] width 213 height 18
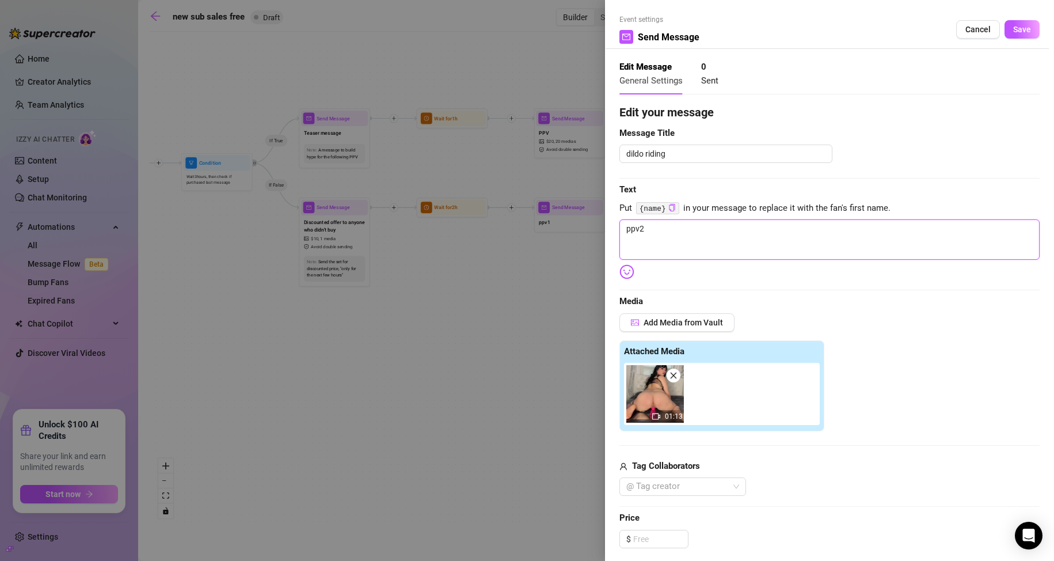
drag, startPoint x: 664, startPoint y: 225, endPoint x: 591, endPoint y: 225, distance: 72.5
click at [591, 225] on div "Event settings Send Message Cancel Save Edit Message General Settings 0 Sent Ed…" at bounding box center [527, 280] width 1054 height 561
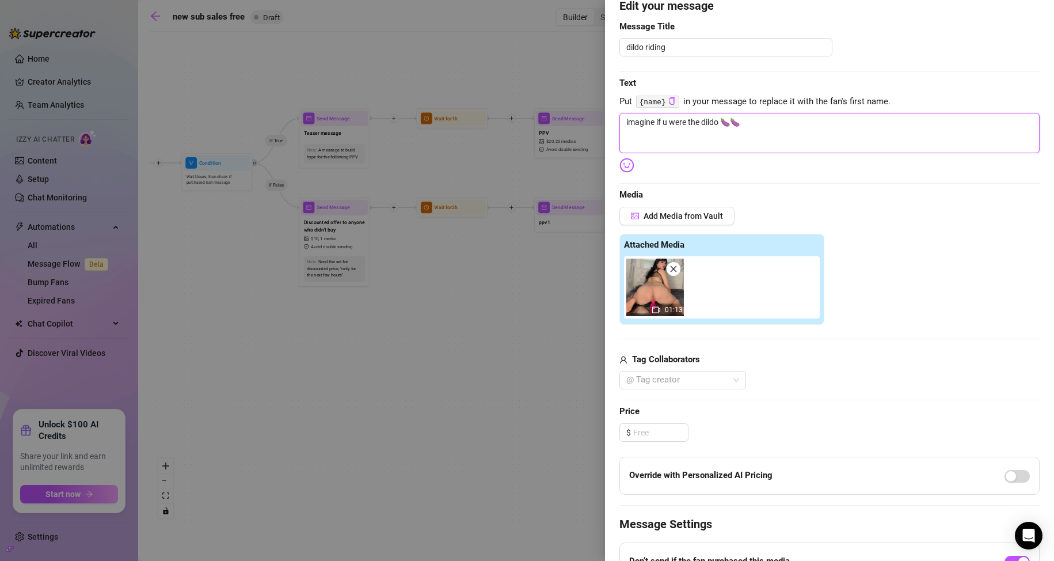
scroll to position [115, 0]
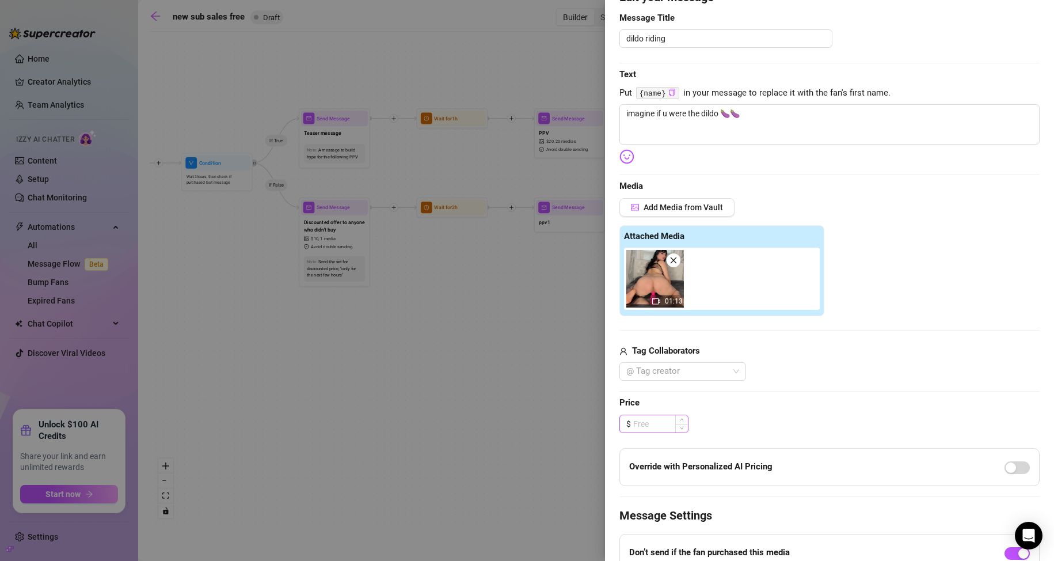
drag, startPoint x: 655, startPoint y: 433, endPoint x: 653, endPoint y: 427, distance: 6.2
click at [655, 432] on div "Edit your message Message Title dildo riding Text Put {name} in your message to…" at bounding box center [829, 322] width 420 height 668
click at [653, 427] on input at bounding box center [660, 423] width 55 height 17
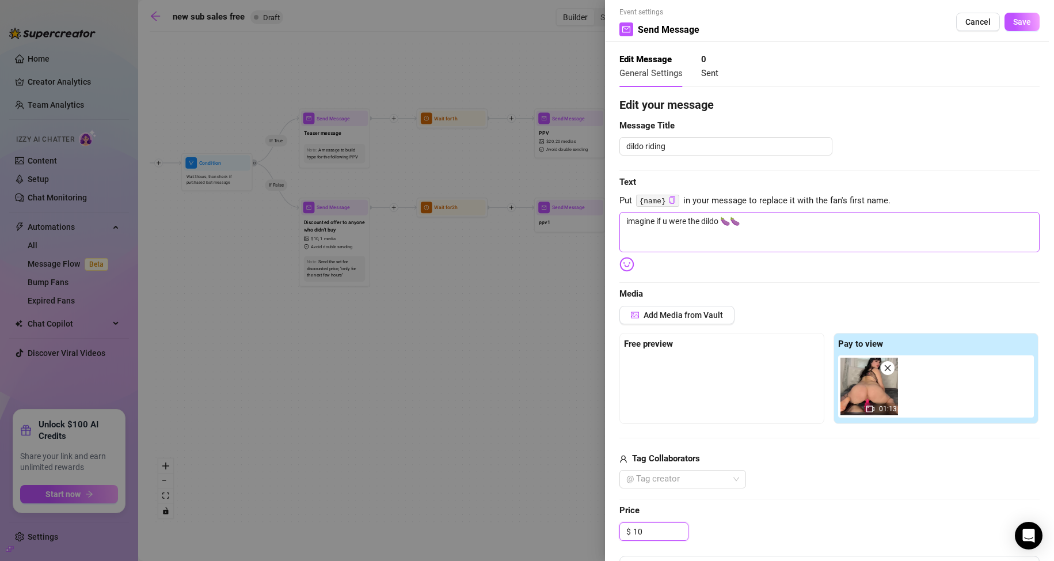
scroll to position [0, 0]
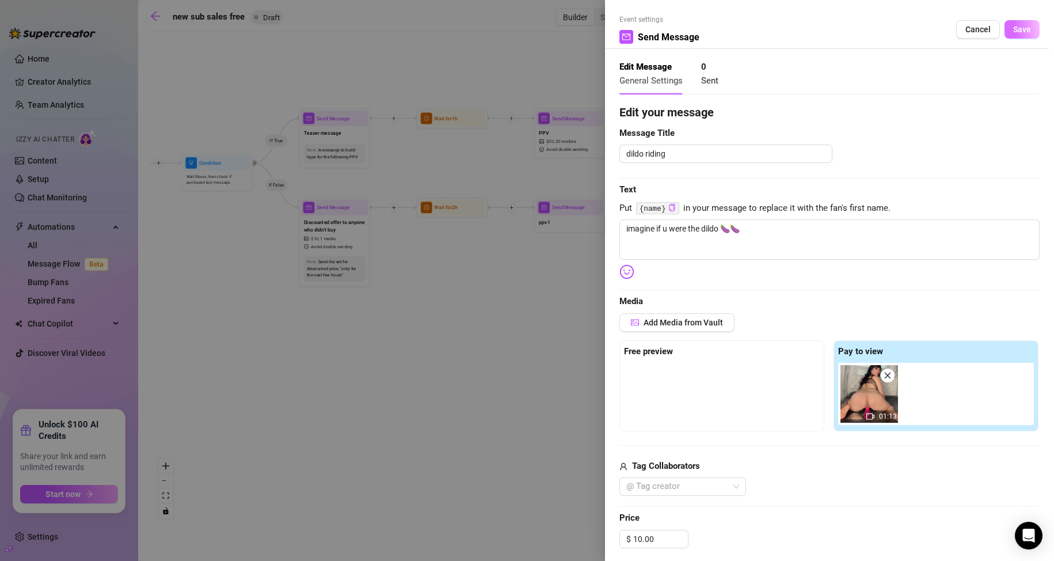
click at [1013, 34] on span "Save" at bounding box center [1022, 29] width 18 height 9
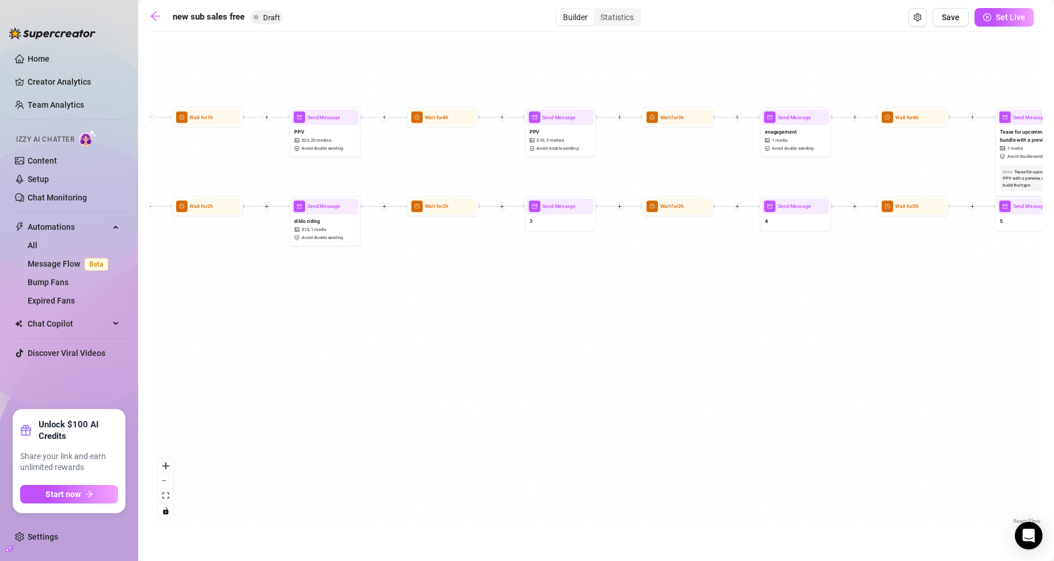
drag, startPoint x: 712, startPoint y: 295, endPoint x: 400, endPoint y: 294, distance: 311.5
click at [343, 292] on div "If True If True If False If True If False If False Send Message 5 Wait for 2h S…" at bounding box center [596, 281] width 893 height 489
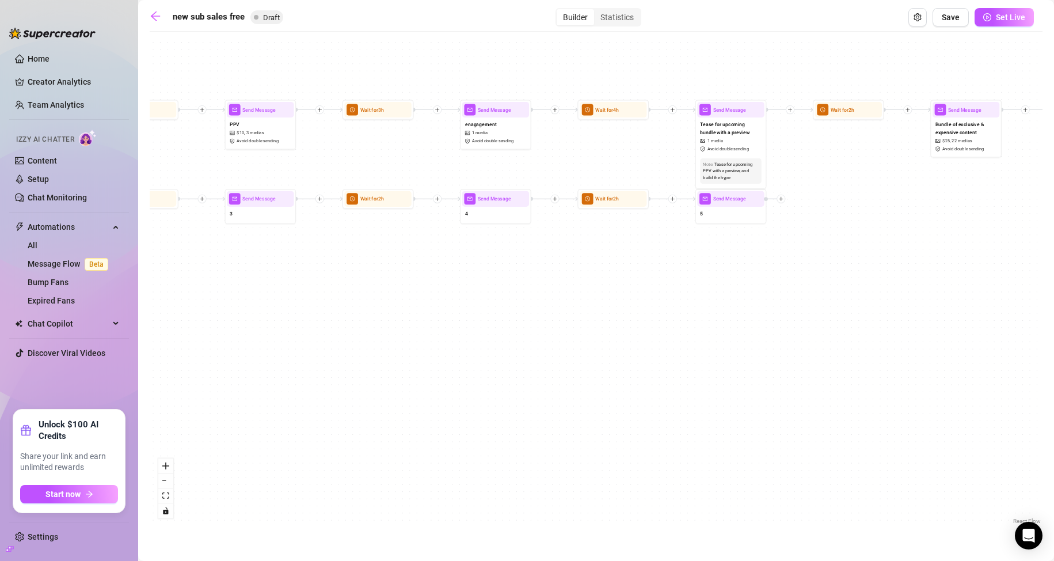
drag, startPoint x: 569, startPoint y: 313, endPoint x: 318, endPoint y: 312, distance: 251.0
click at [302, 304] on div "If True If True If False If True If False If False Send Message 5 Wait for 2h S…" at bounding box center [596, 281] width 893 height 489
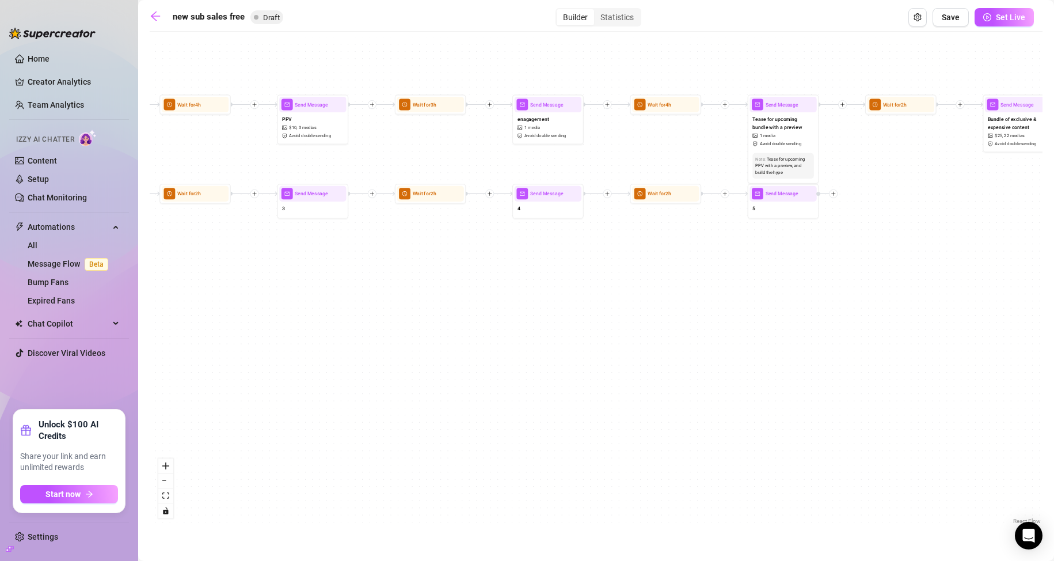
drag, startPoint x: 665, startPoint y: 368, endPoint x: 739, endPoint y: 363, distance: 73.9
click at [737, 363] on div "If True If True If False If True If False If False Send Message 5 Wait for 2h S…" at bounding box center [596, 281] width 893 height 489
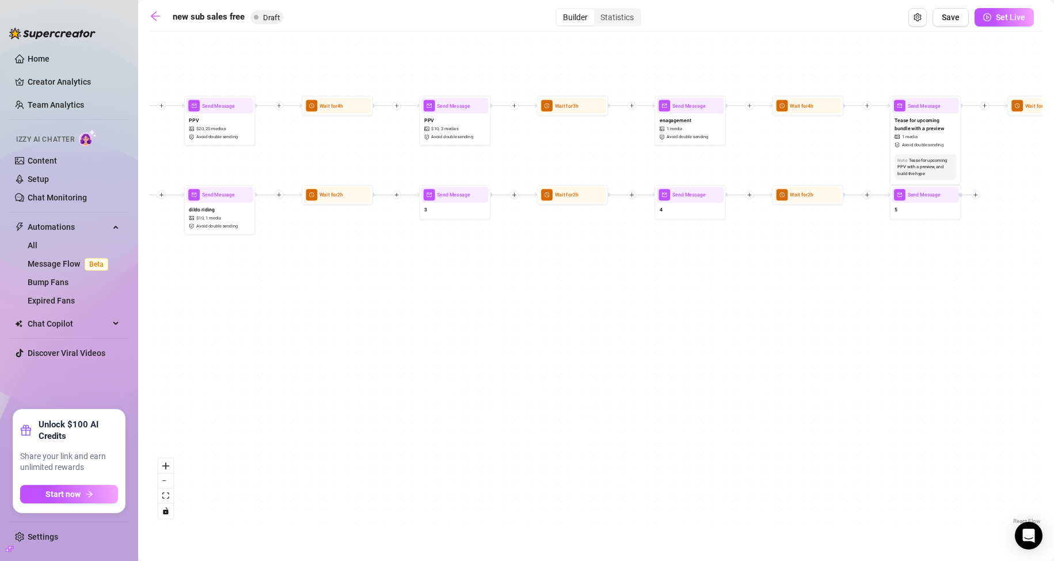
drag, startPoint x: 536, startPoint y: 360, endPoint x: 671, endPoint y: 363, distance: 134.7
click at [671, 363] on div "If True If True If False If True If False If False Send Message 5 Wait for 2h S…" at bounding box center [596, 281] width 893 height 489
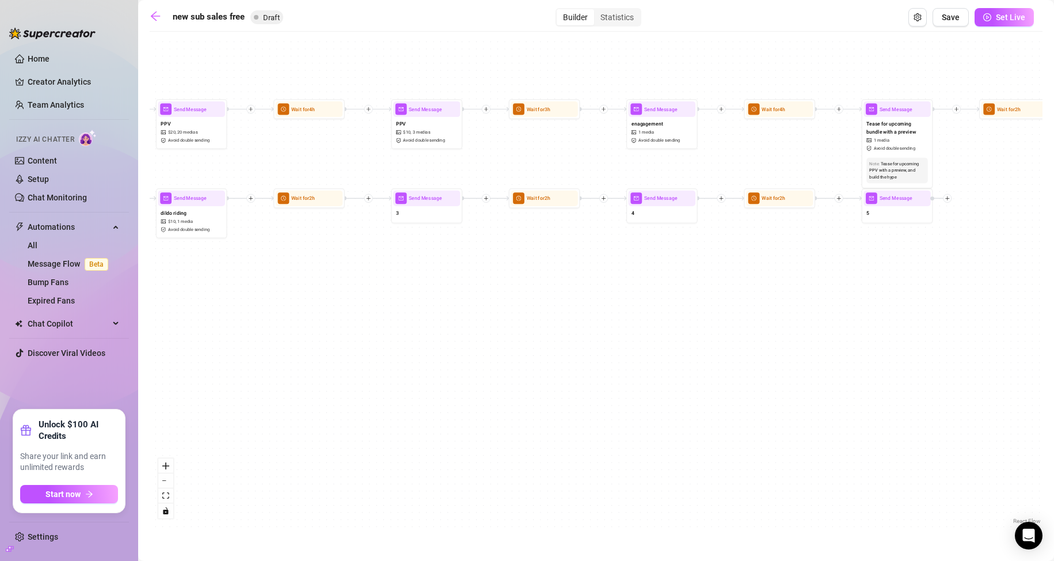
drag, startPoint x: 540, startPoint y: 352, endPoint x: 370, endPoint y: 354, distance: 169.9
click at [370, 354] on div "If True If True If False If True If False If False Send Message 5 Wait for 2h S…" at bounding box center [596, 281] width 893 height 489
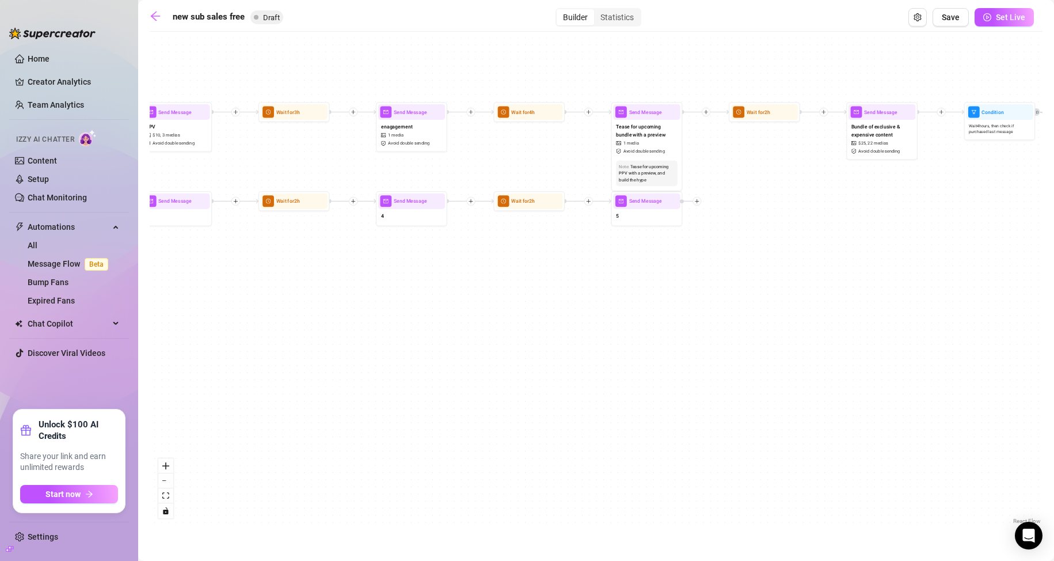
drag, startPoint x: 724, startPoint y: 353, endPoint x: 577, endPoint y: 258, distance: 174.5
click at [429, 351] on div "If True If True If False If True If False If False Send Message 5 Wait for 2h S…" at bounding box center [596, 281] width 893 height 489
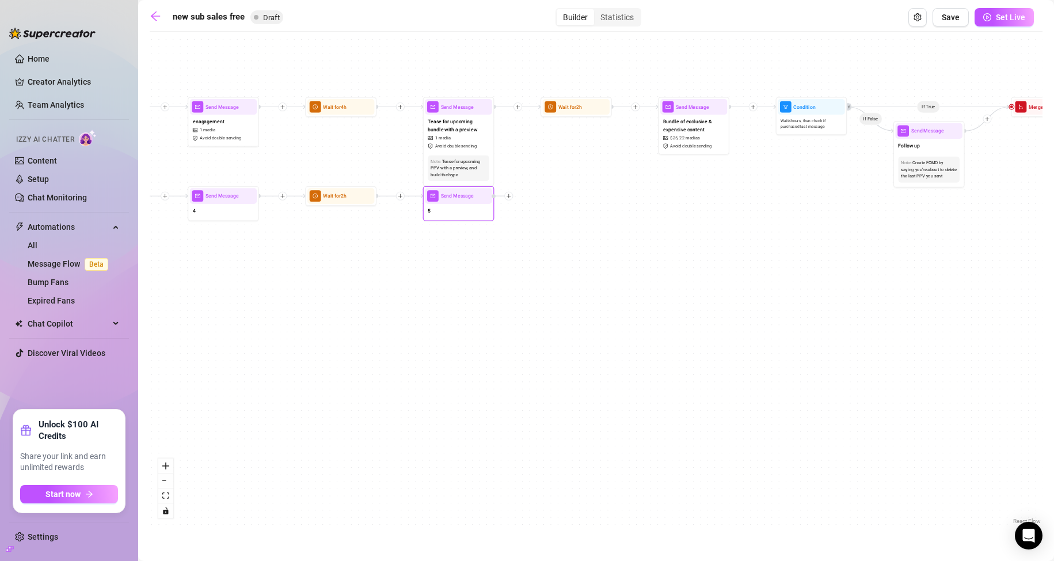
click at [508, 197] on icon "plus" at bounding box center [508, 195] width 5 height 5
click at [509, 196] on icon "plus" at bounding box center [508, 196] width 1 height 4
click at [542, 195] on div "Time Delay" at bounding box center [544, 197] width 52 height 12
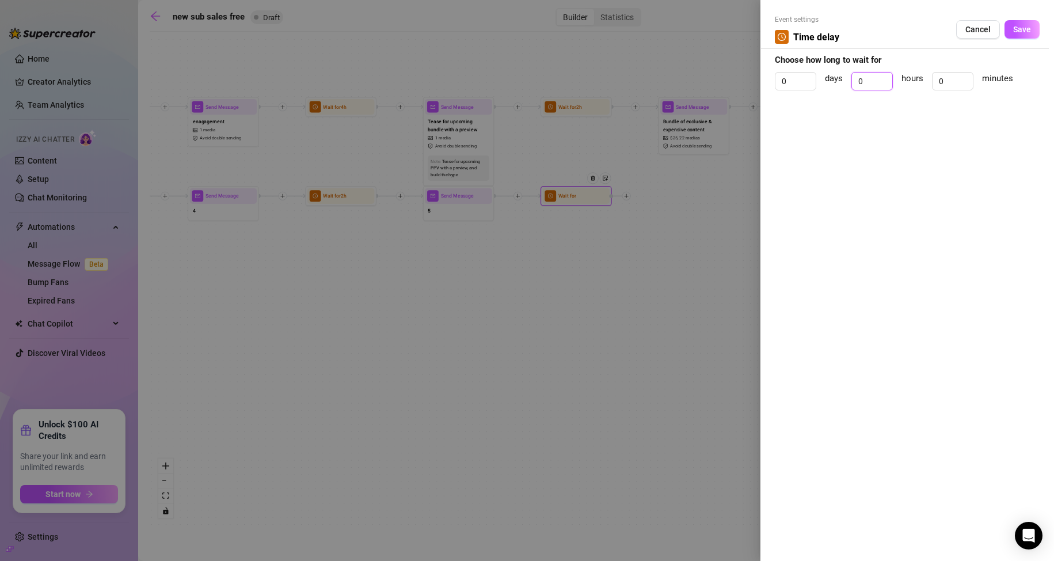
drag, startPoint x: 862, startPoint y: 81, endPoint x: 825, endPoint y: 77, distance: 37.1
click at [830, 78] on div "0 days 0 hours 0 minutes" at bounding box center [907, 86] width 265 height 29
click at [1012, 26] on button "Save" at bounding box center [1022, 29] width 35 height 18
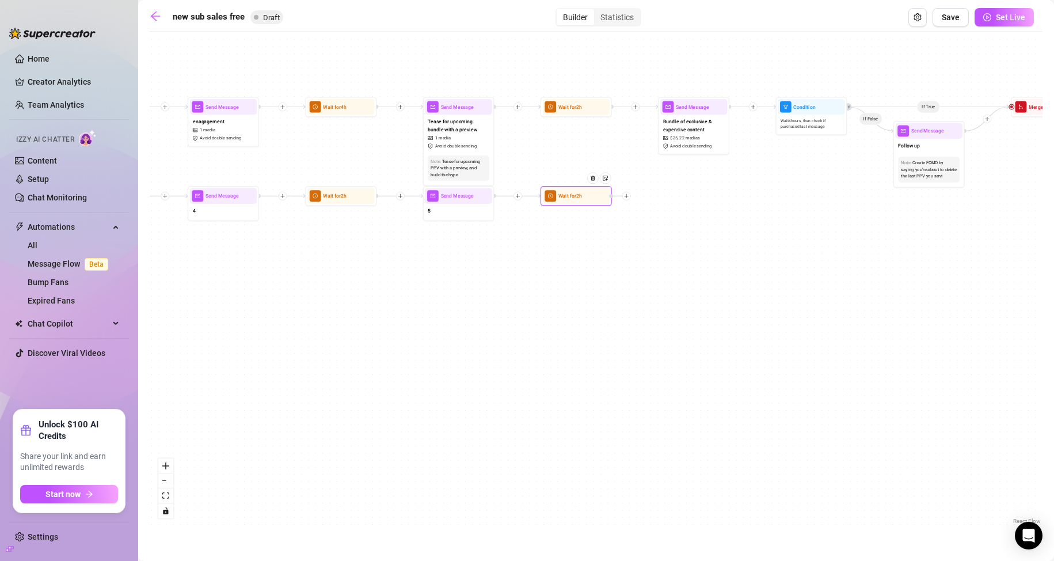
click at [627, 199] on div at bounding box center [626, 196] width 9 height 9
click at [655, 222] on div "Message" at bounding box center [662, 221] width 52 height 12
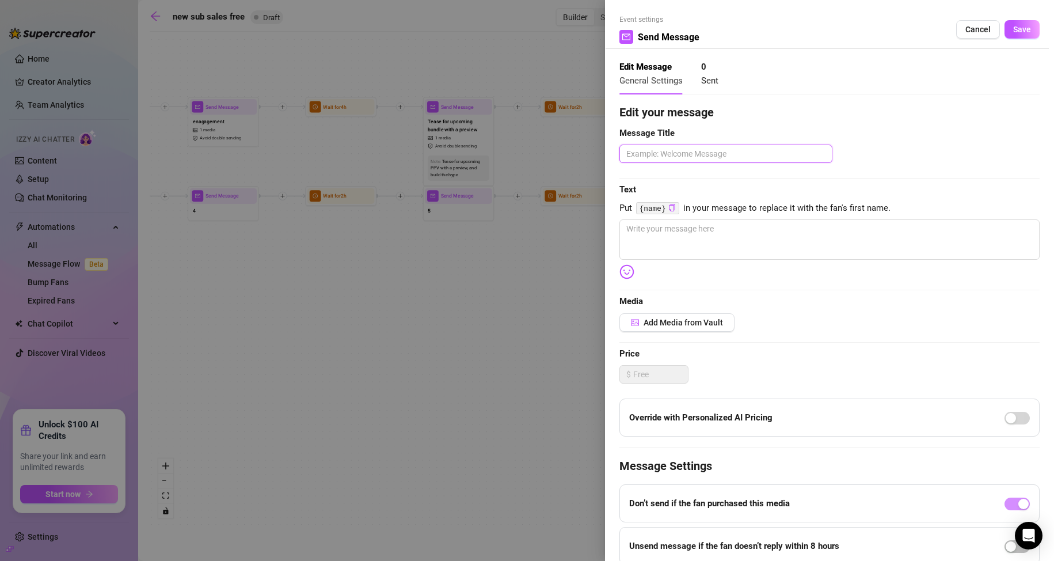
drag, startPoint x: 716, startPoint y: 161, endPoint x: 606, endPoint y: 160, distance: 110.5
click at [609, 159] on div "Event settings Send Message Cancel Save Edit Message General Settings 0 Sent Ed…" at bounding box center [829, 280] width 449 height 561
click at [664, 220] on textarea at bounding box center [829, 239] width 420 height 40
click at [1016, 36] on button "Save" at bounding box center [1022, 29] width 35 height 18
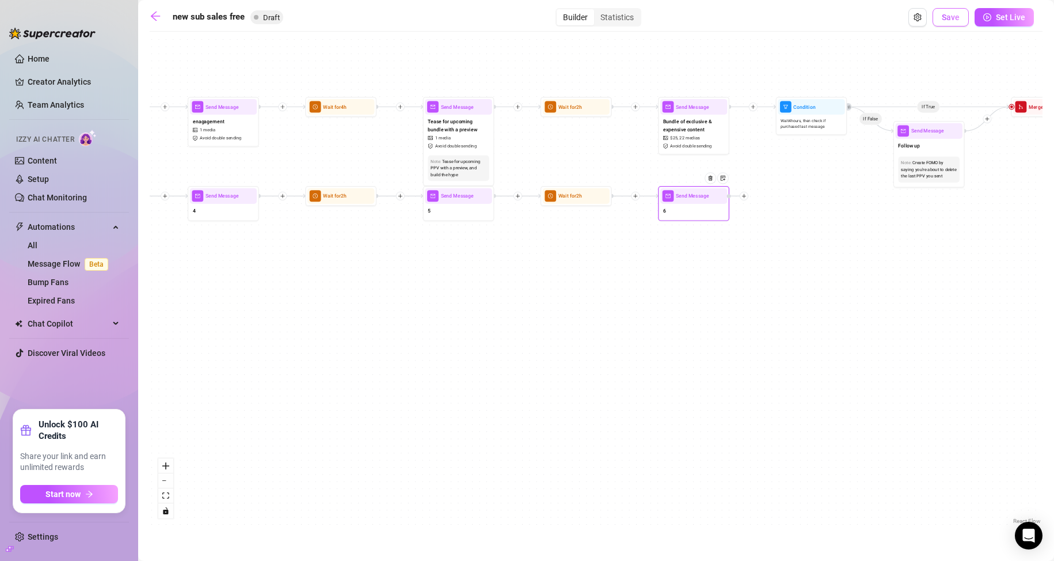
click at [953, 20] on span "Save" at bounding box center [951, 17] width 18 height 9
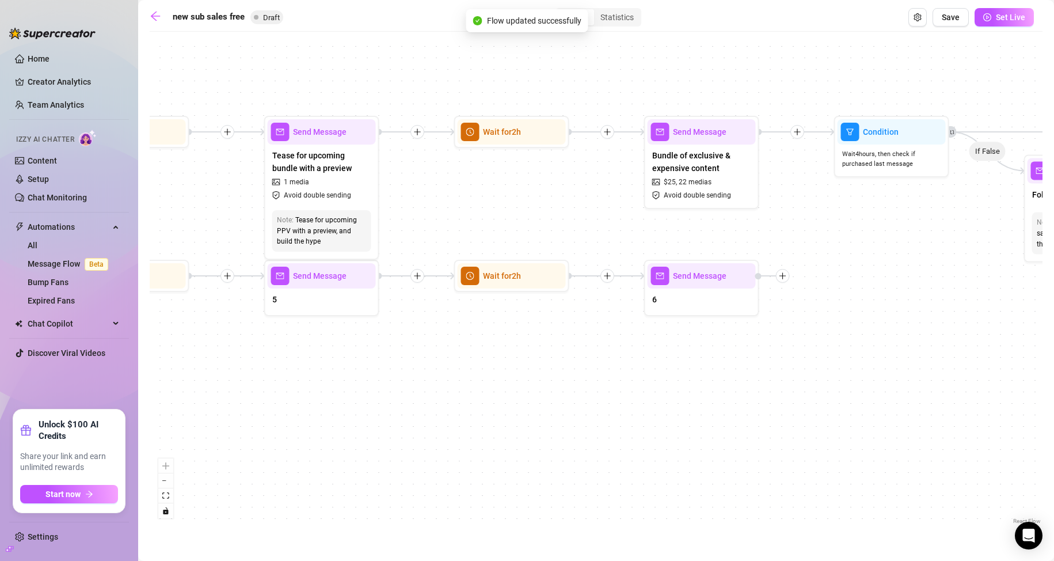
drag, startPoint x: 587, startPoint y: 355, endPoint x: 964, endPoint y: 328, distance: 377.5
click at [950, 330] on div "If True If False If True If False If True If False Send Message 6 Wait for 2h S…" at bounding box center [596, 281] width 893 height 489
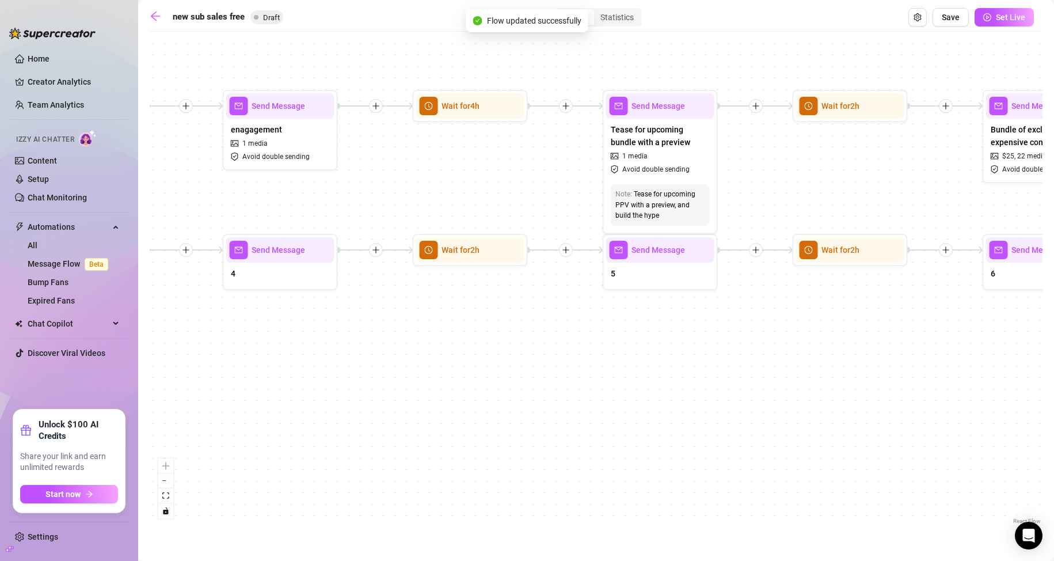
drag, startPoint x: 560, startPoint y: 393, endPoint x: 839, endPoint y: 380, distance: 280.1
click at [919, 361] on div "If True If False If True If False If True If False Send Message 6 Wait for 2h S…" at bounding box center [596, 281] width 893 height 489
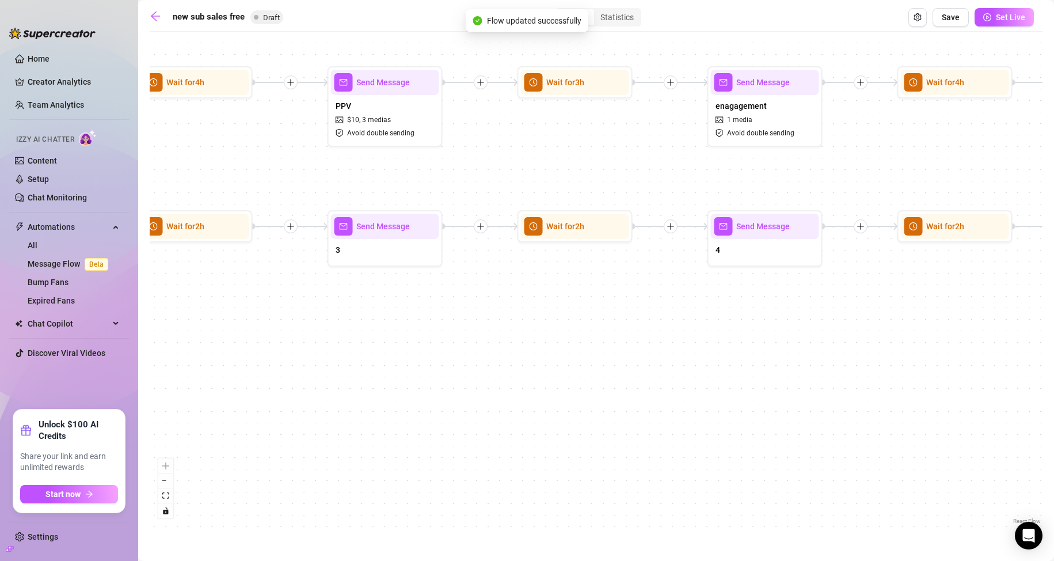
drag, startPoint x: 685, startPoint y: 389, endPoint x: 941, endPoint y: 390, distance: 256.2
click at [941, 391] on div "If True If False If True If False If True If False Send Message 6 Wait for 2h S…" at bounding box center [596, 281] width 893 height 489
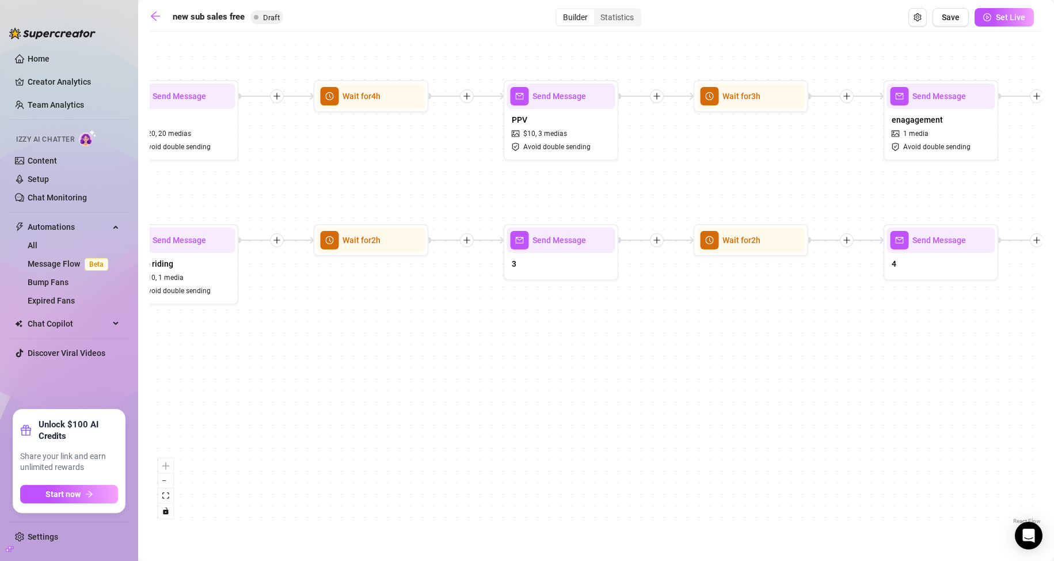
drag, startPoint x: 672, startPoint y: 369, endPoint x: 441, endPoint y: 332, distance: 234.4
click at [368, 370] on div "If True If False If True If False If True If False Send Message 6 Wait for 2h S…" at bounding box center [596, 281] width 893 height 489
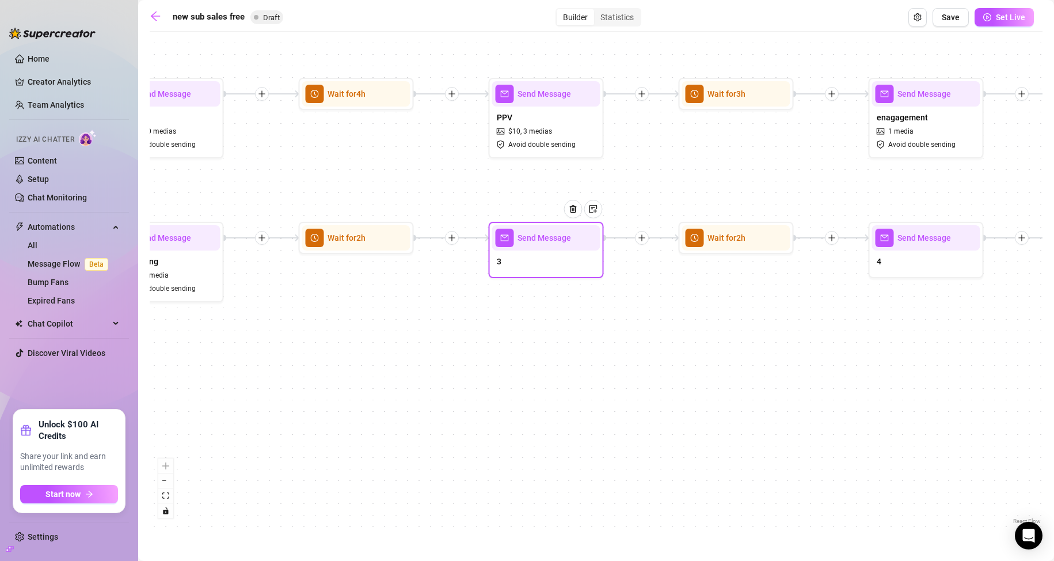
click at [538, 266] on div "3" at bounding box center [546, 262] width 108 height 24
click at [526, 254] on div "3" at bounding box center [546, 262] width 108 height 24
click at [530, 268] on div "3" at bounding box center [546, 262] width 108 height 24
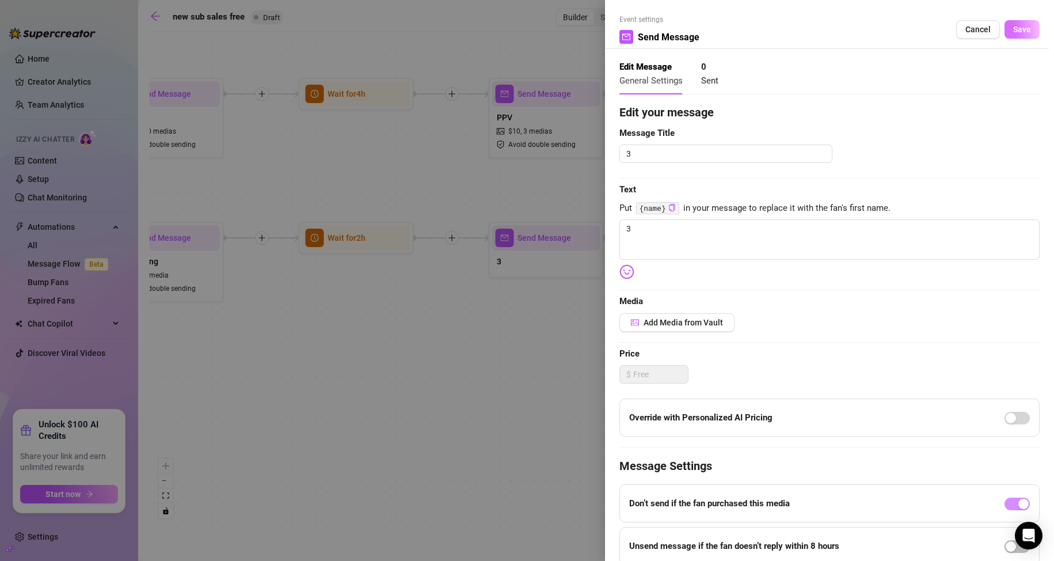
click at [1013, 28] on span "Save" at bounding box center [1022, 29] width 18 height 9
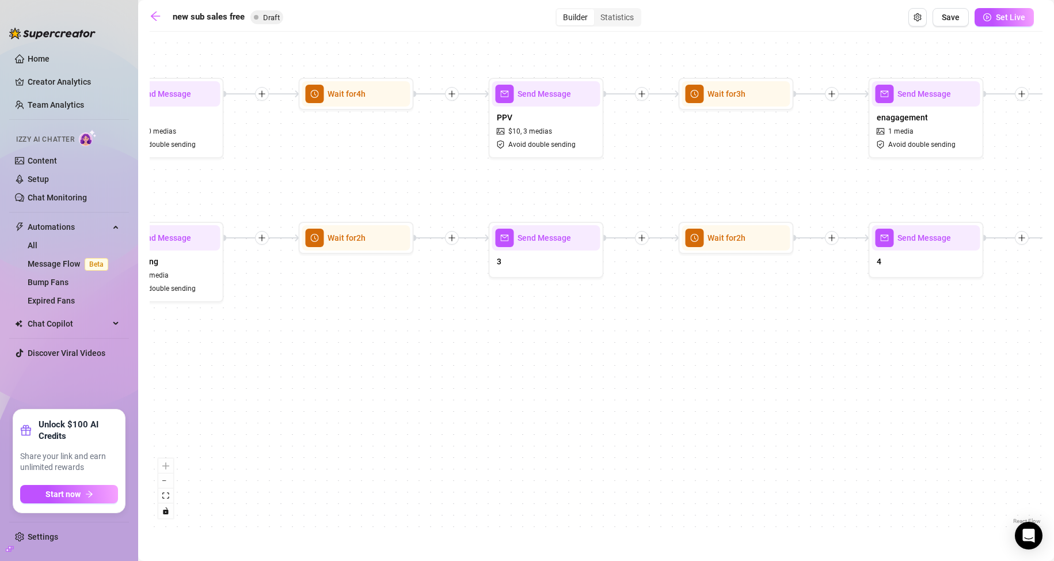
click at [1003, 340] on div "If True If False If True If False If True If False Send Message 6 Wait for 2h S…" at bounding box center [596, 281] width 893 height 489
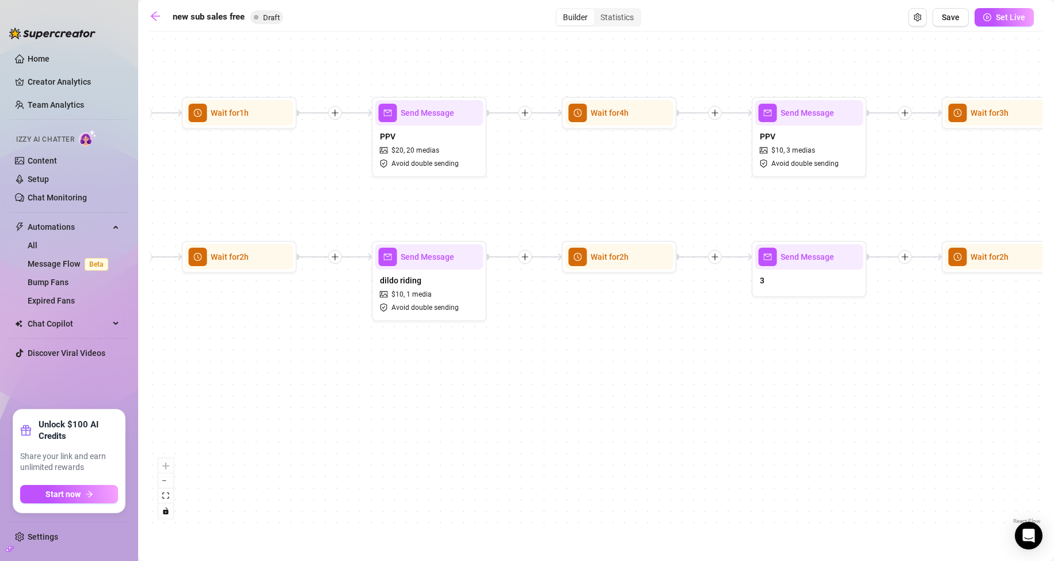
drag, startPoint x: 697, startPoint y: 333, endPoint x: 881, endPoint y: 344, distance: 184.5
click at [881, 344] on div "If True If False If True If False If True If False Send Message 6 Wait for 2h S…" at bounding box center [596, 281] width 893 height 489
click at [799, 287] on div "3" at bounding box center [809, 281] width 108 height 24
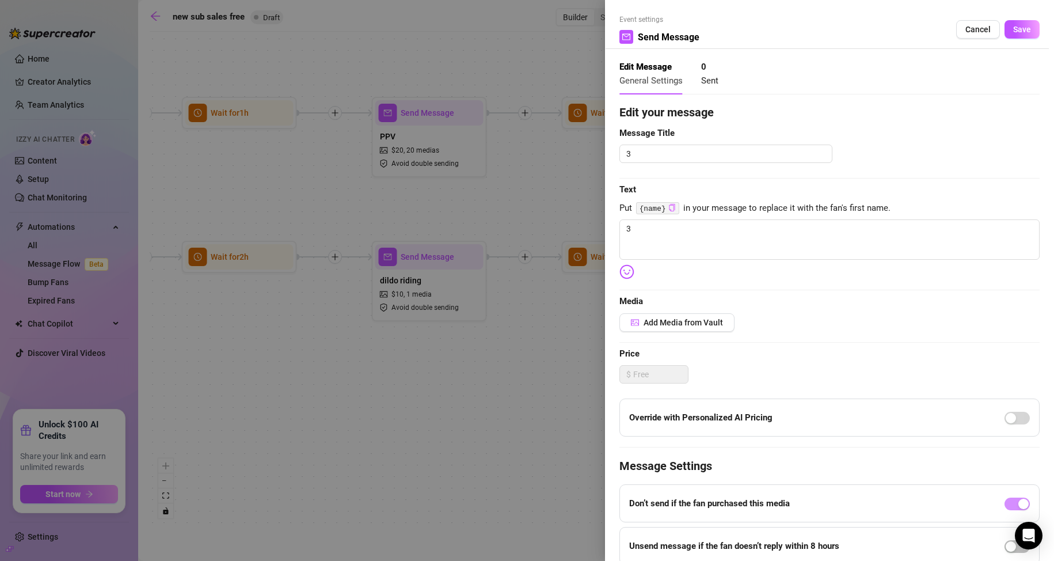
click at [672, 210] on icon "copy" at bounding box center [672, 207] width 6 height 7
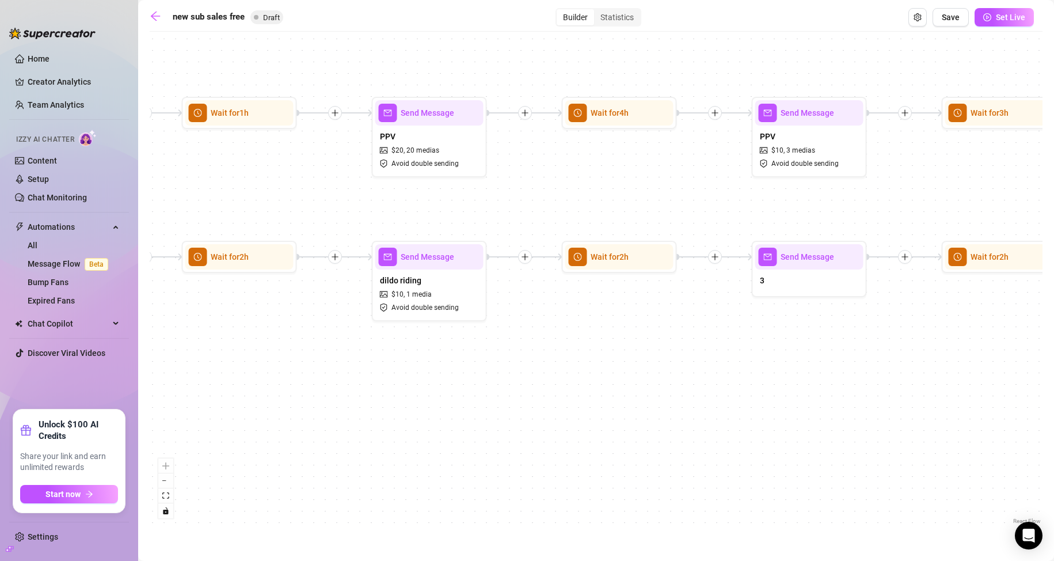
drag, startPoint x: 655, startPoint y: 234, endPoint x: 567, endPoint y: 225, distance: 88.6
click at [808, 273] on div "3" at bounding box center [809, 281] width 108 height 24
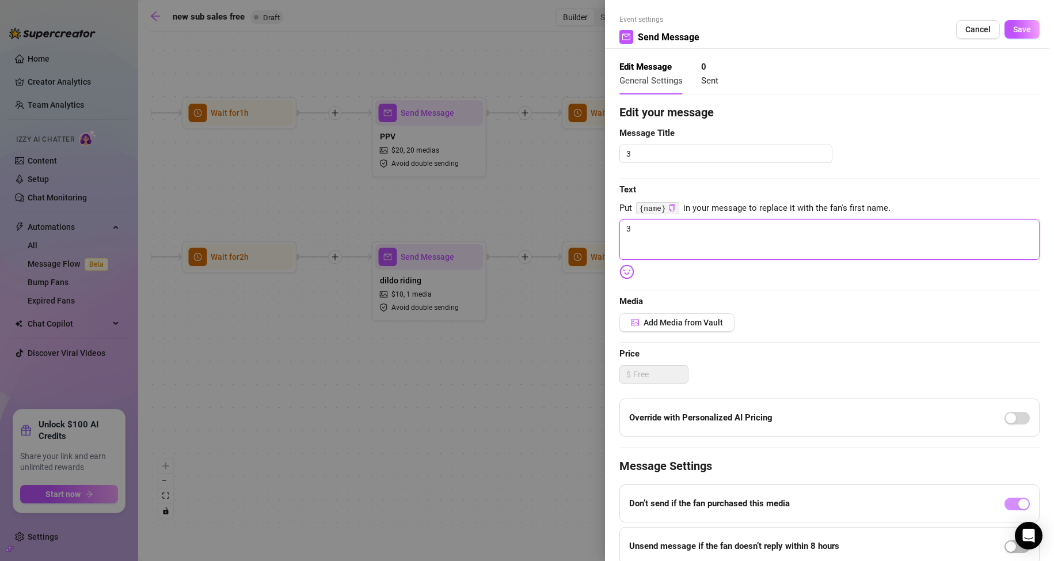
drag, startPoint x: 702, startPoint y: 243, endPoint x: 565, endPoint y: 229, distance: 137.7
click at [565, 230] on div "Event settings Send Message Cancel Save Edit Message General Settings 0 Sent Ed…" at bounding box center [527, 280] width 1054 height 561
paste textarea "{name}"
drag, startPoint x: 668, startPoint y: 153, endPoint x: 588, endPoint y: 146, distance: 80.4
click at [588, 146] on div "Event settings Send Message Cancel Save Edit Message General Settings 0 Sent Ed…" at bounding box center [527, 280] width 1054 height 561
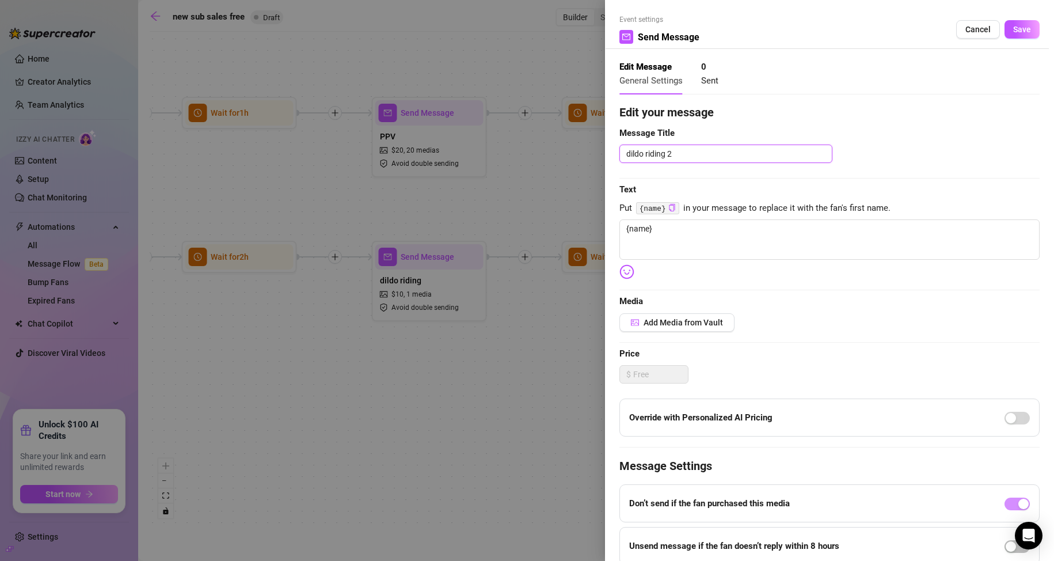
drag, startPoint x: 697, startPoint y: 158, endPoint x: 467, endPoint y: 159, distance: 230.3
click at [467, 159] on div "Event settings Send Message Cancel Save Edit Message General Settings 0 Sent Ed…" at bounding box center [527, 280] width 1054 height 561
click at [1028, 31] on button "Save" at bounding box center [1022, 29] width 35 height 18
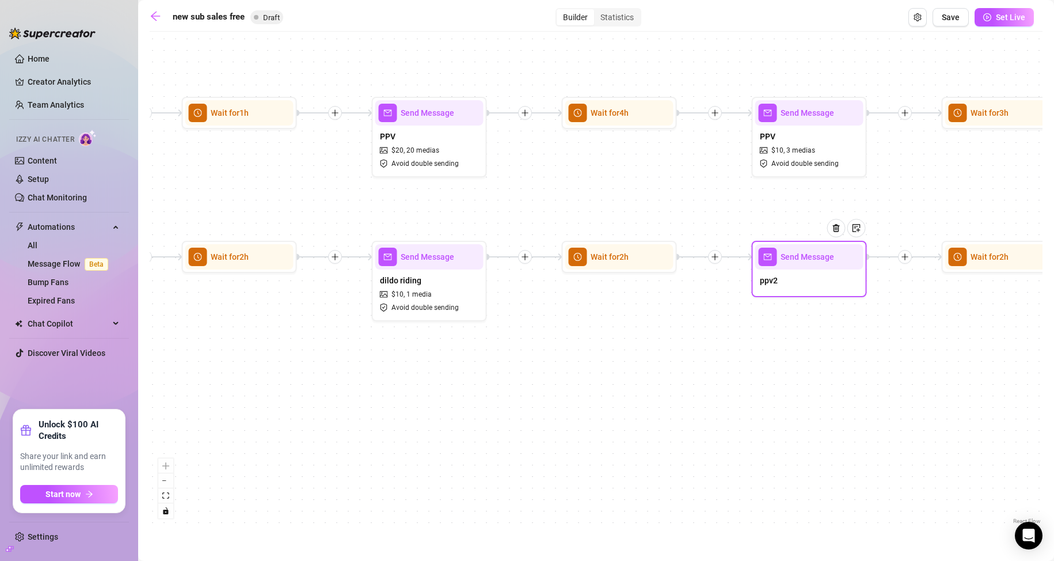
click at [795, 282] on div "ppv2" at bounding box center [809, 281] width 108 height 24
click at [795, 282] on div "ppv2" at bounding box center [809, 282] width 108 height 24
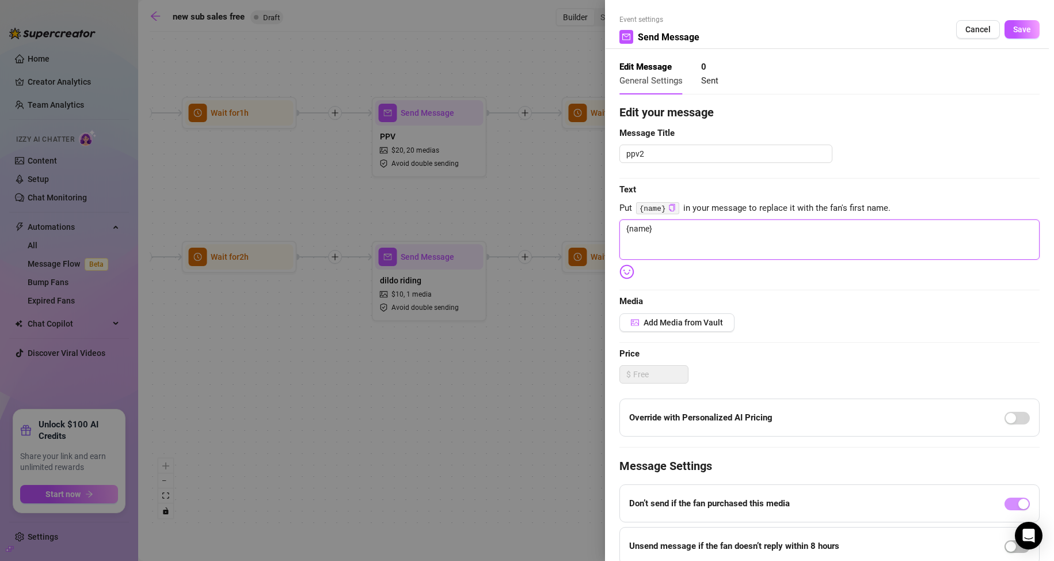
click at [665, 227] on textarea "{name}" at bounding box center [829, 239] width 420 height 40
click at [650, 315] on button "Add Media from Vault" at bounding box center [676, 322] width 115 height 18
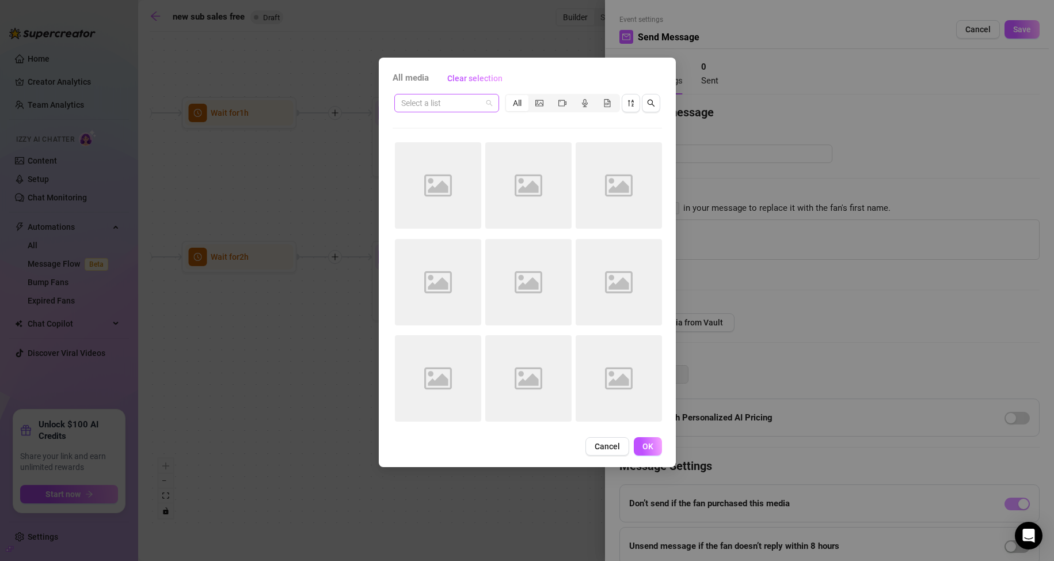
click at [489, 105] on span at bounding box center [446, 102] width 91 height 17
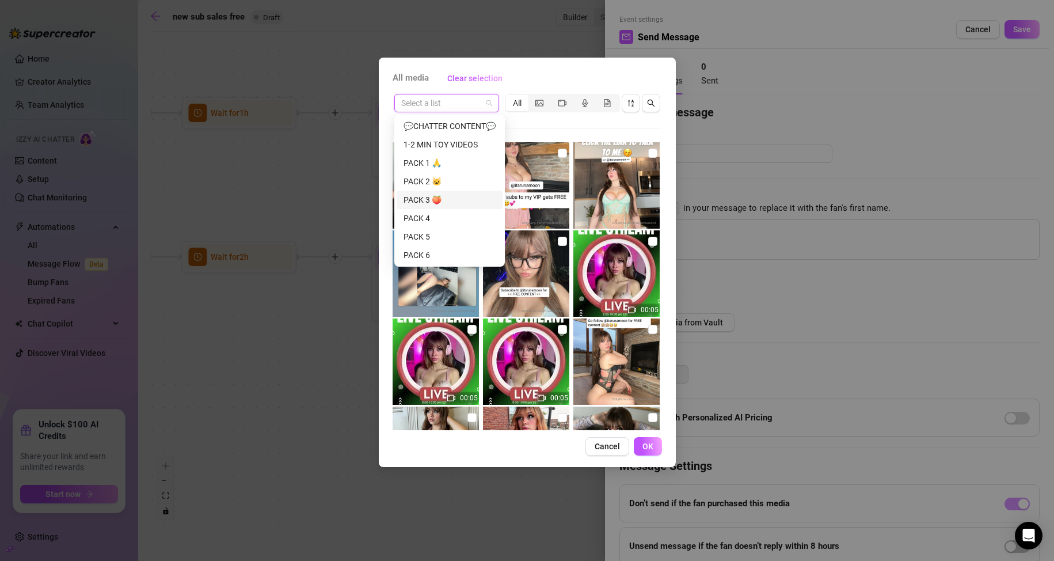
click at [435, 199] on div "PACK 3 🍑" at bounding box center [450, 199] width 92 height 13
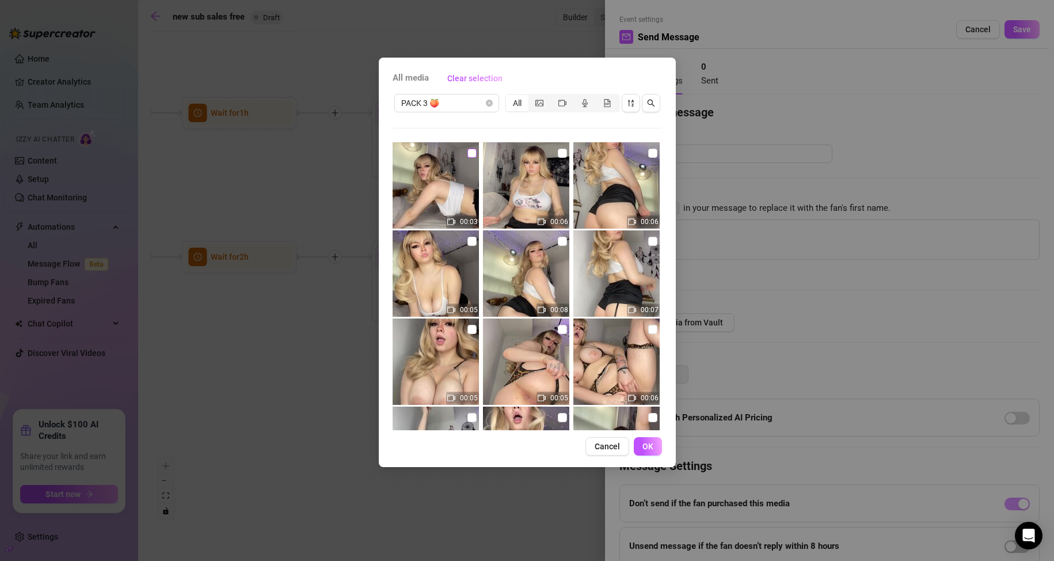
click at [472, 153] on input "checkbox" at bounding box center [471, 153] width 9 height 9
click at [558, 153] on input "checkbox" at bounding box center [562, 153] width 9 height 9
click at [648, 151] on input "checkbox" at bounding box center [652, 153] width 9 height 9
drag, startPoint x: 470, startPoint y: 244, endPoint x: 539, endPoint y: 249, distance: 69.9
click at [470, 244] on input "checkbox" at bounding box center [471, 241] width 9 height 9
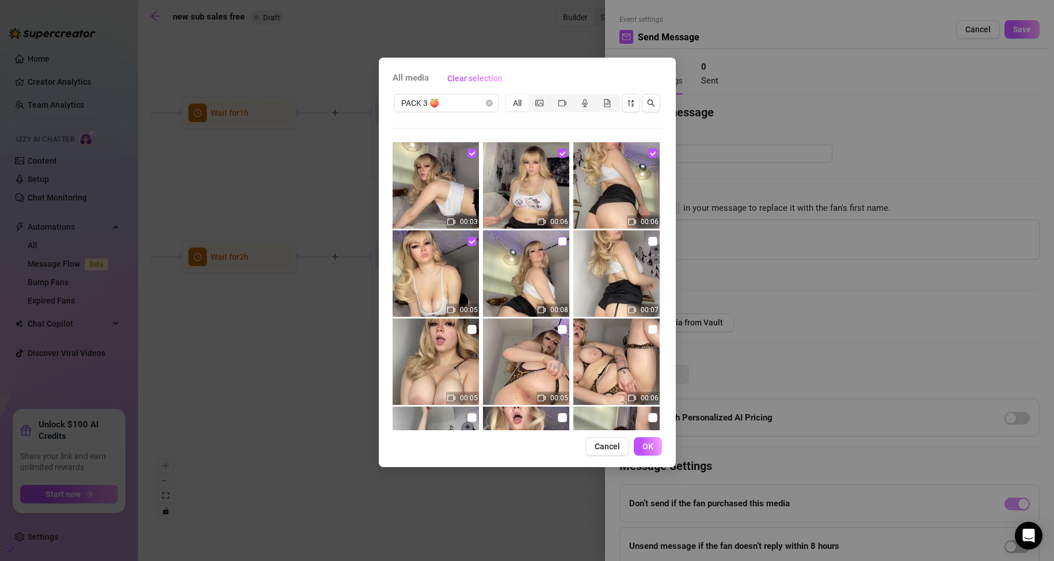
click at [558, 246] on label at bounding box center [562, 241] width 9 height 13
click at [558, 246] on input "checkbox" at bounding box center [562, 241] width 9 height 9
click at [648, 239] on input "checkbox" at bounding box center [652, 241] width 9 height 9
click at [465, 333] on div "00:05" at bounding box center [437, 361] width 89 height 86
click at [467, 333] on input "checkbox" at bounding box center [471, 329] width 9 height 9
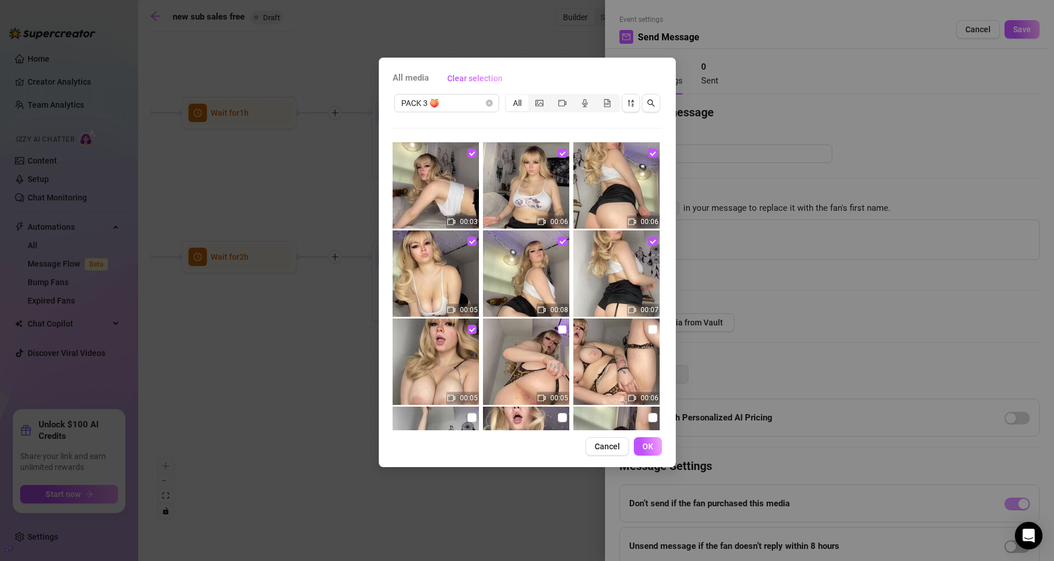
click at [558, 328] on input "checkbox" at bounding box center [562, 329] width 9 height 9
click at [648, 327] on input "checkbox" at bounding box center [652, 329] width 9 height 9
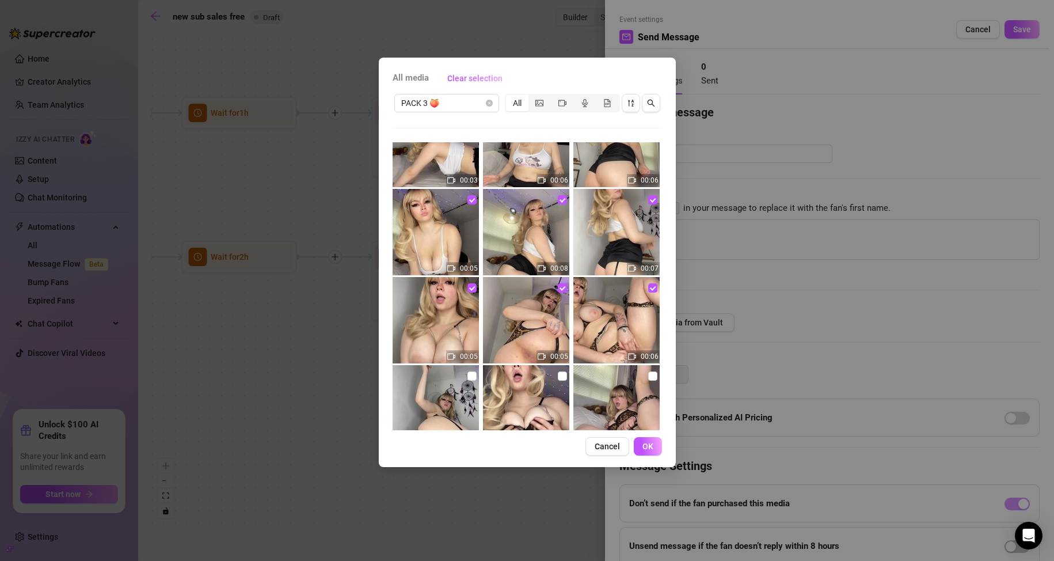
scroll to position [58, 0]
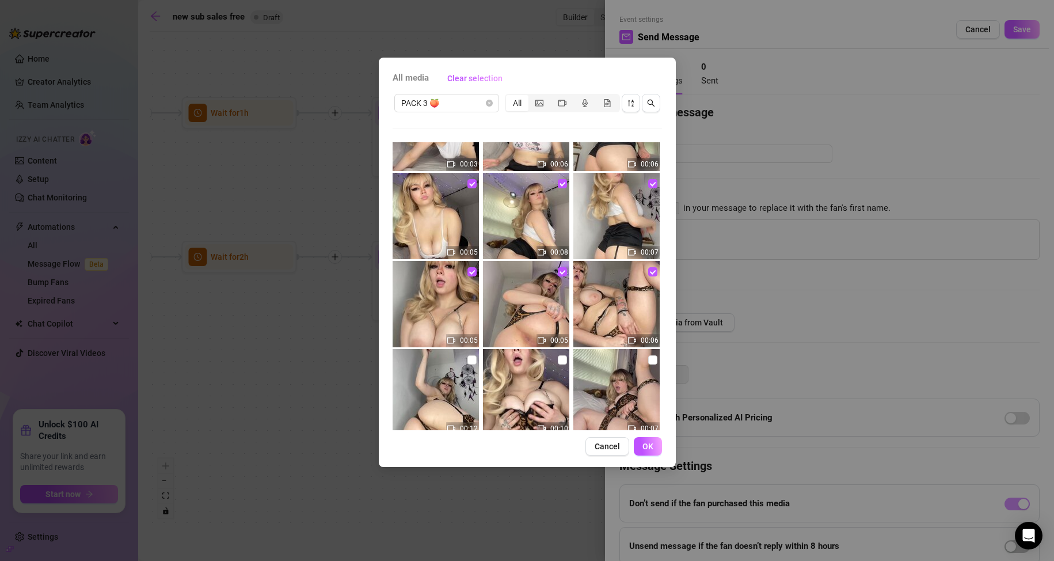
drag, startPoint x: 471, startPoint y: 362, endPoint x: 500, endPoint y: 361, distance: 28.8
click at [472, 362] on input "checkbox" at bounding box center [471, 359] width 9 height 9
click at [558, 360] on input "checkbox" at bounding box center [562, 359] width 9 height 9
click at [648, 360] on input "checkbox" at bounding box center [652, 359] width 9 height 9
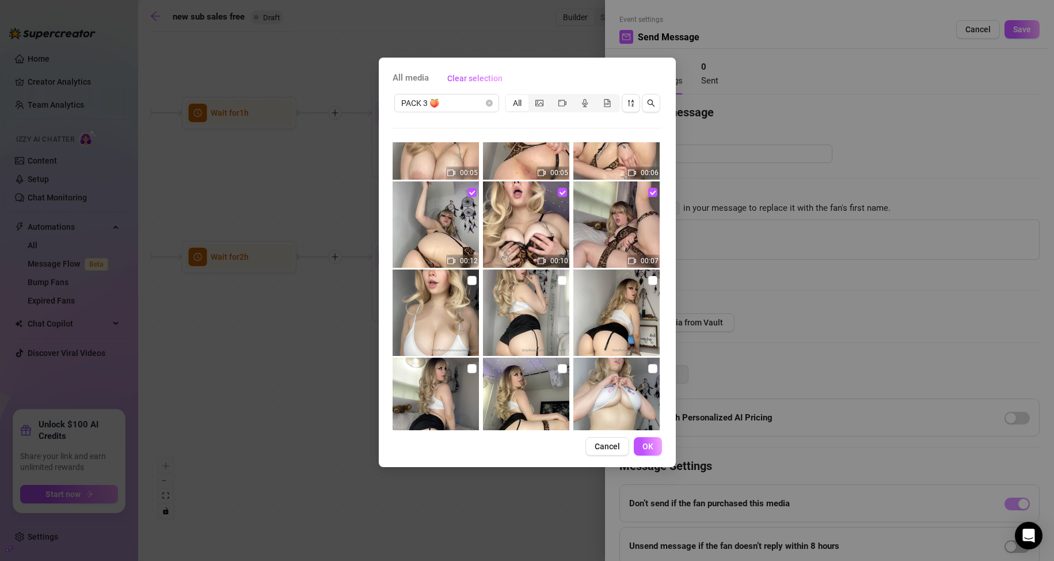
scroll to position [230, 0]
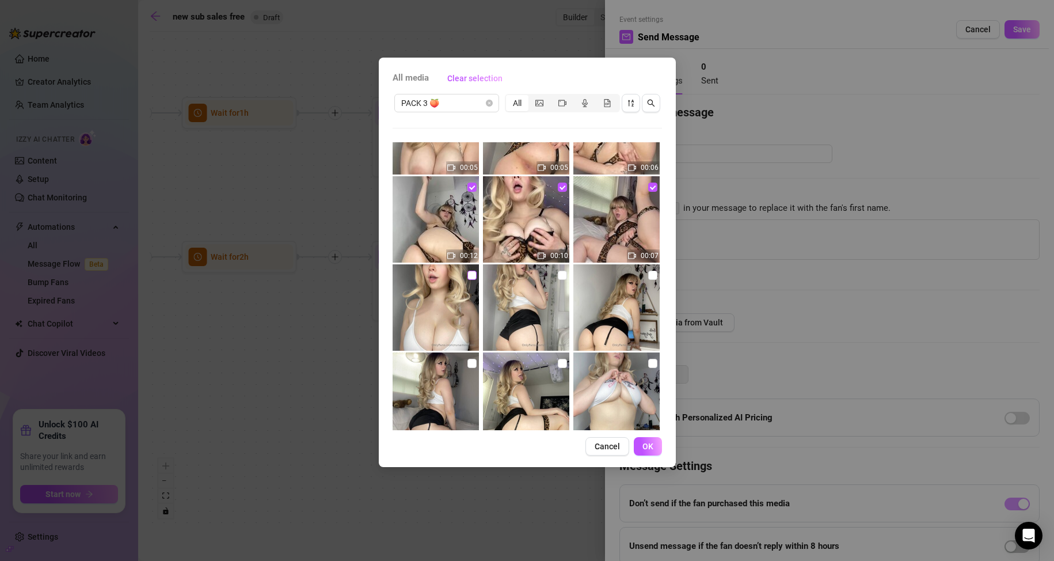
click at [467, 274] on input "checkbox" at bounding box center [471, 275] width 9 height 9
click at [558, 273] on input "checkbox" at bounding box center [562, 275] width 9 height 9
click at [648, 278] on input "checkbox" at bounding box center [652, 275] width 9 height 9
click at [467, 363] on input "checkbox" at bounding box center [471, 363] width 9 height 9
click at [559, 361] on input "checkbox" at bounding box center [562, 363] width 9 height 9
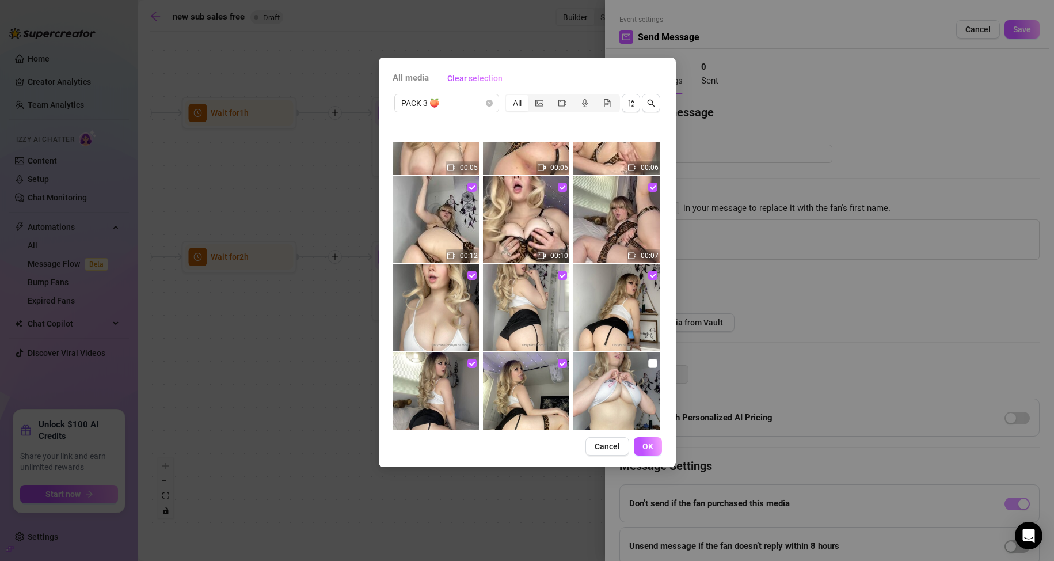
click at [640, 362] on img at bounding box center [616, 395] width 86 height 86
click at [648, 362] on input "checkbox" at bounding box center [652, 363] width 9 height 9
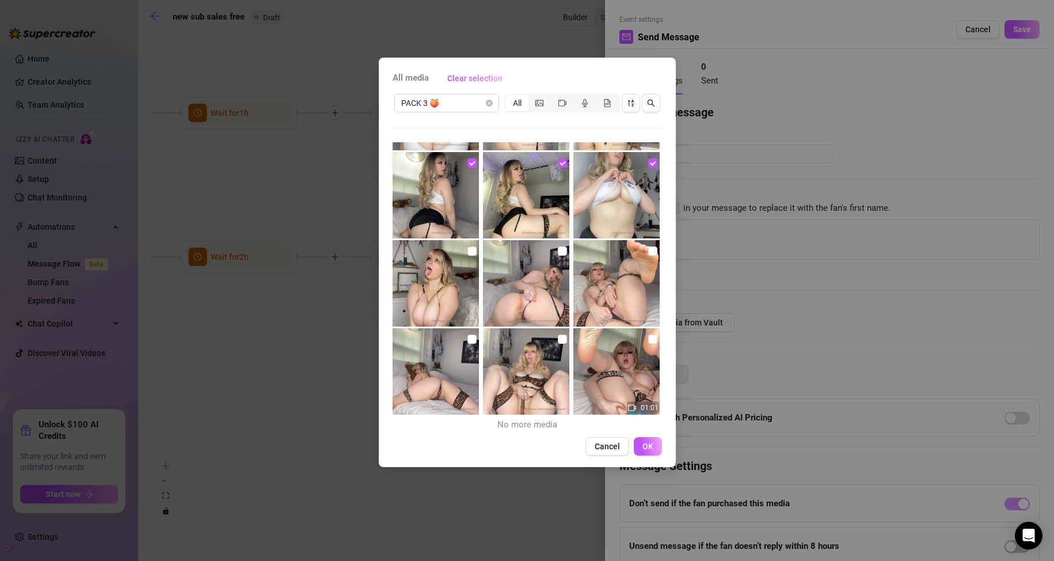
scroll to position [434, 0]
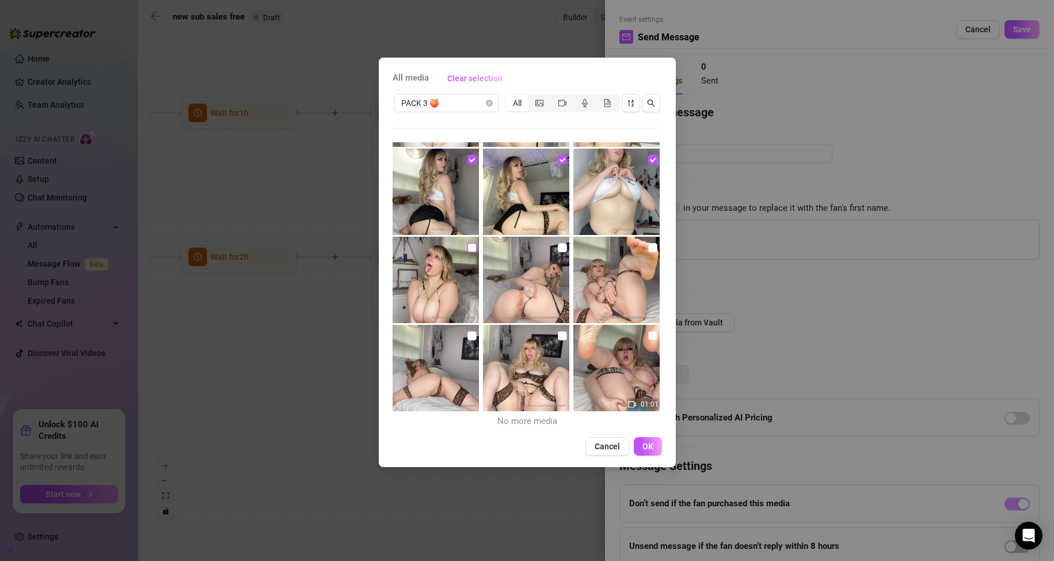
click at [473, 245] on input "checkbox" at bounding box center [471, 247] width 9 height 9
click at [559, 248] on input "checkbox" at bounding box center [562, 247] width 9 height 9
click at [648, 246] on input "checkbox" at bounding box center [652, 247] width 9 height 9
click at [469, 333] on input "checkbox" at bounding box center [471, 335] width 9 height 9
click at [562, 336] on div at bounding box center [527, 368] width 89 height 86
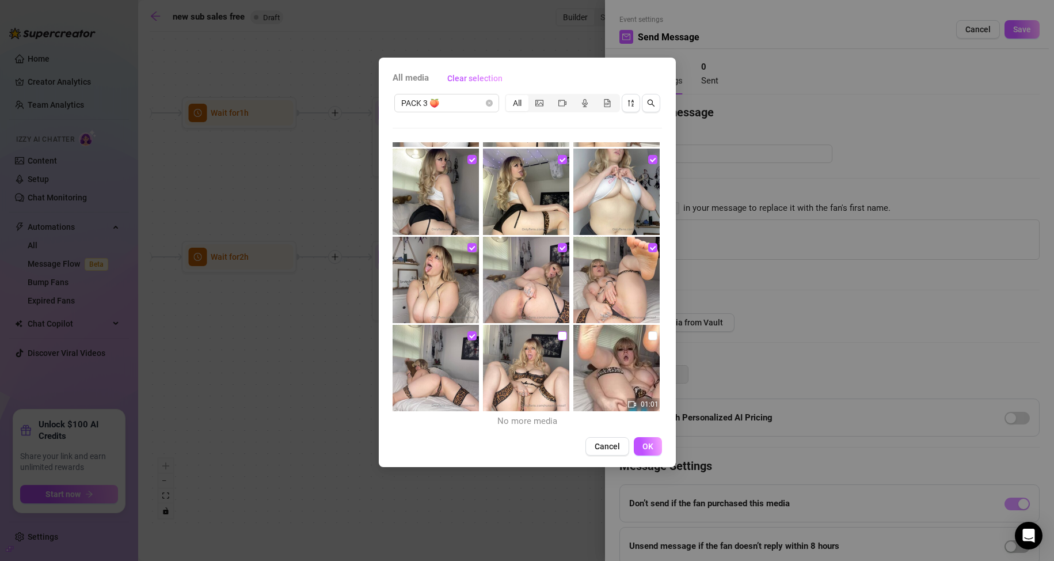
click at [558, 337] on input "checkbox" at bounding box center [562, 335] width 9 height 9
click at [648, 336] on input "checkbox" at bounding box center [652, 335] width 9 height 9
click at [655, 448] on button "OK" at bounding box center [648, 446] width 28 height 18
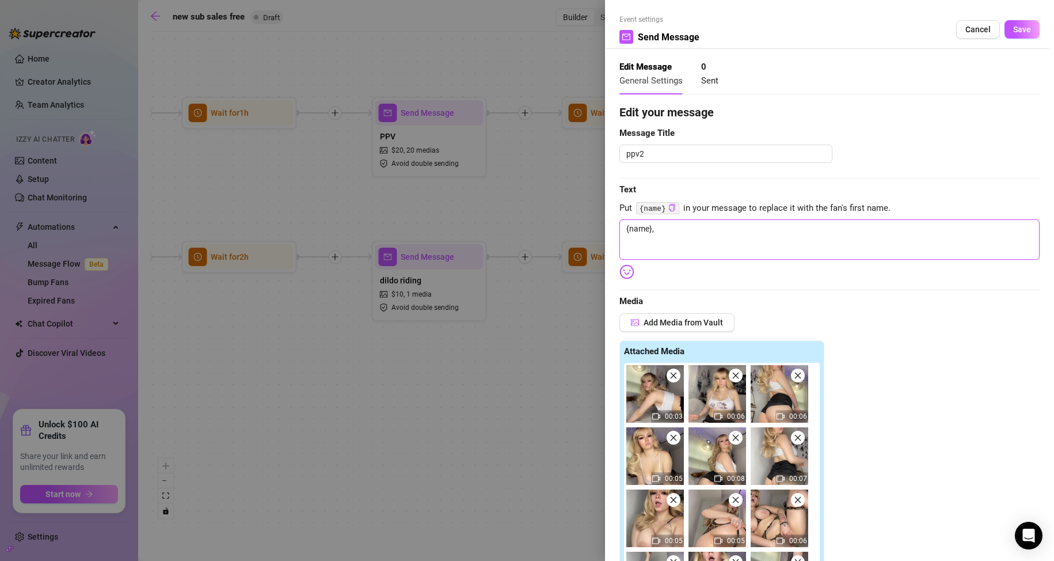
click at [674, 237] on textarea "{name}," at bounding box center [829, 239] width 420 height 40
drag, startPoint x: 674, startPoint y: 237, endPoint x: 735, endPoint y: 225, distance: 62.3
click at [735, 225] on textarea "{name}, i dont normally do thi" at bounding box center [829, 239] width 420 height 40
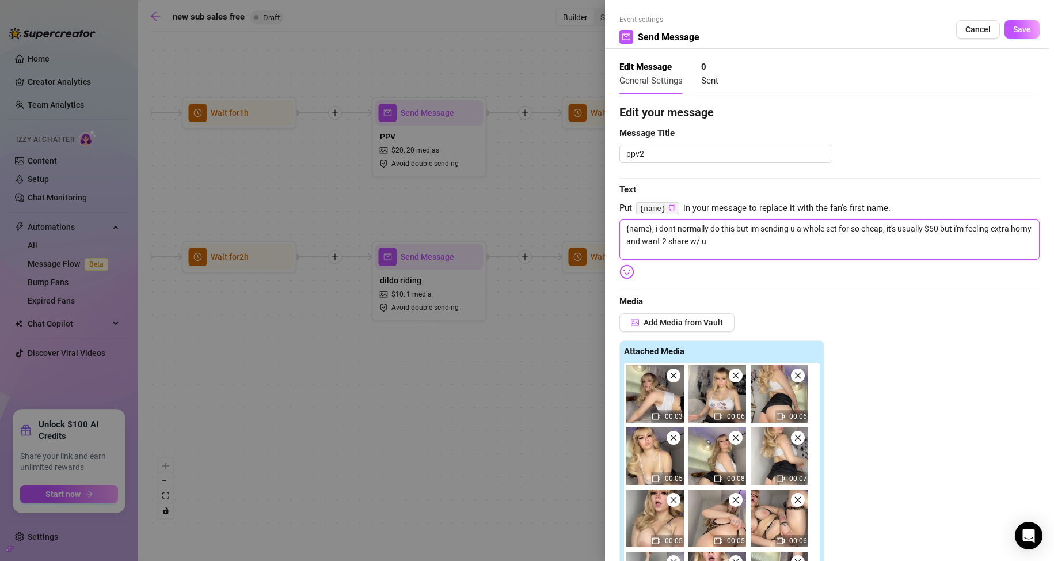
click at [748, 242] on textarea "{name}, i dont normally do this but im sending u a whole set for so cheap, it's…" at bounding box center [829, 239] width 420 height 40
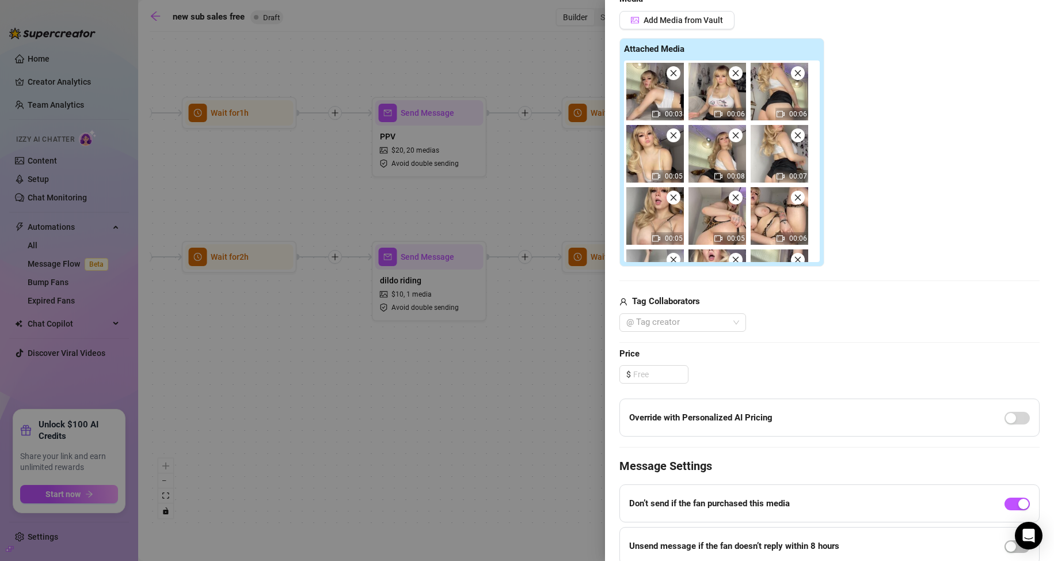
scroll to position [345, 0]
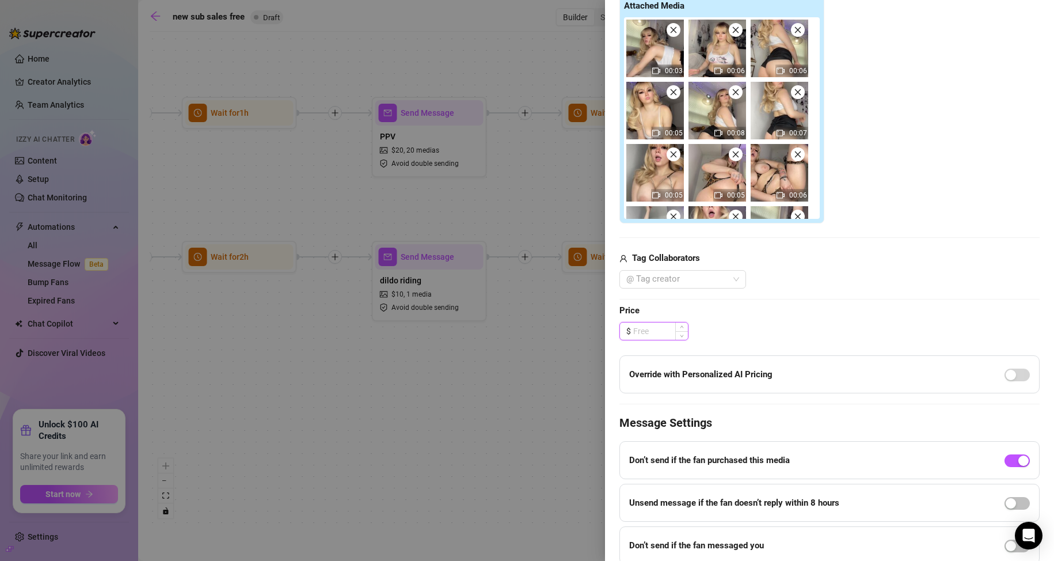
click at [661, 326] on input at bounding box center [660, 330] width 55 height 17
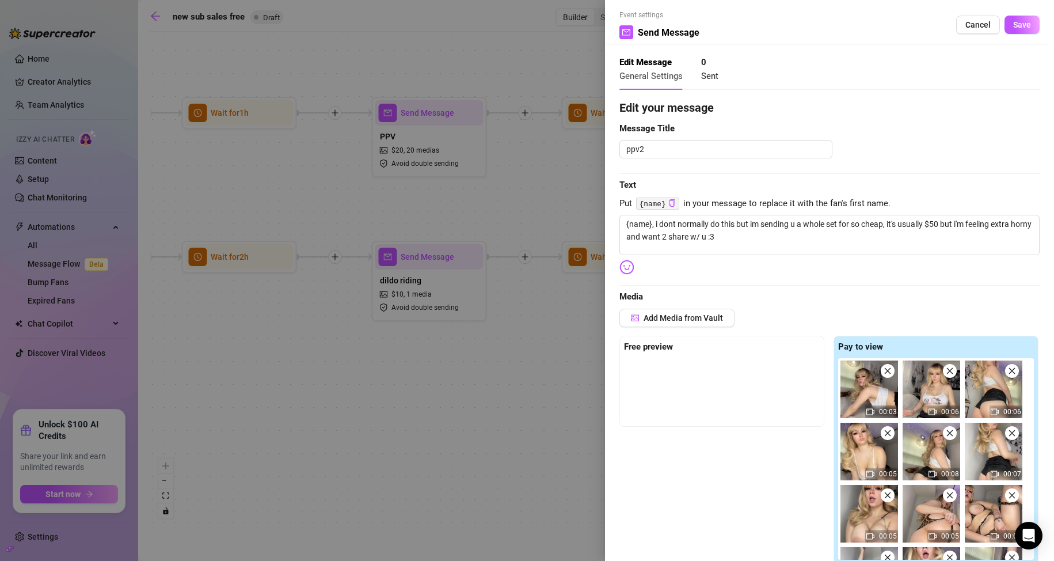
scroll to position [0, 0]
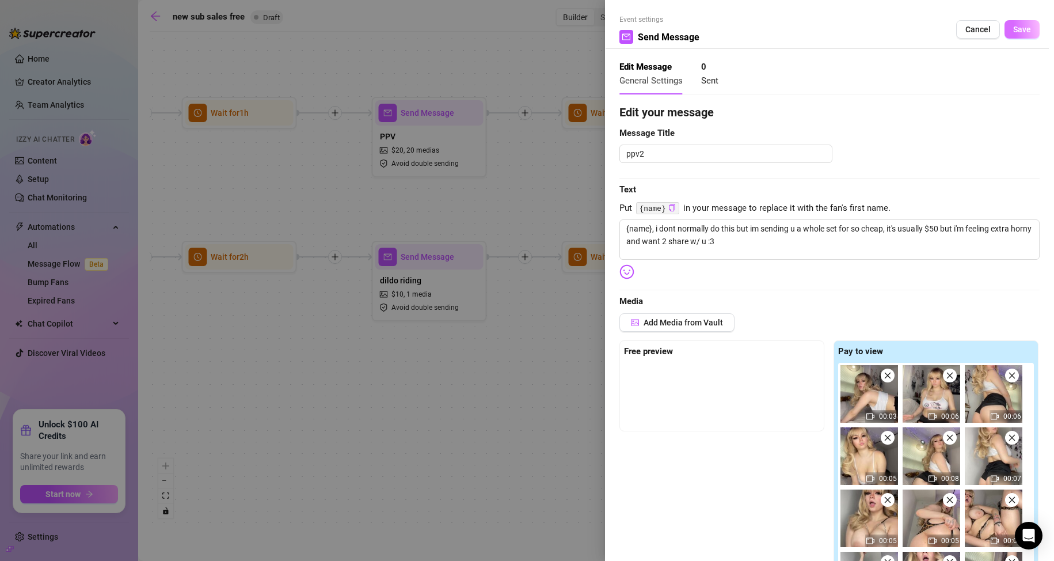
click at [1019, 21] on button "Save" at bounding box center [1022, 29] width 35 height 18
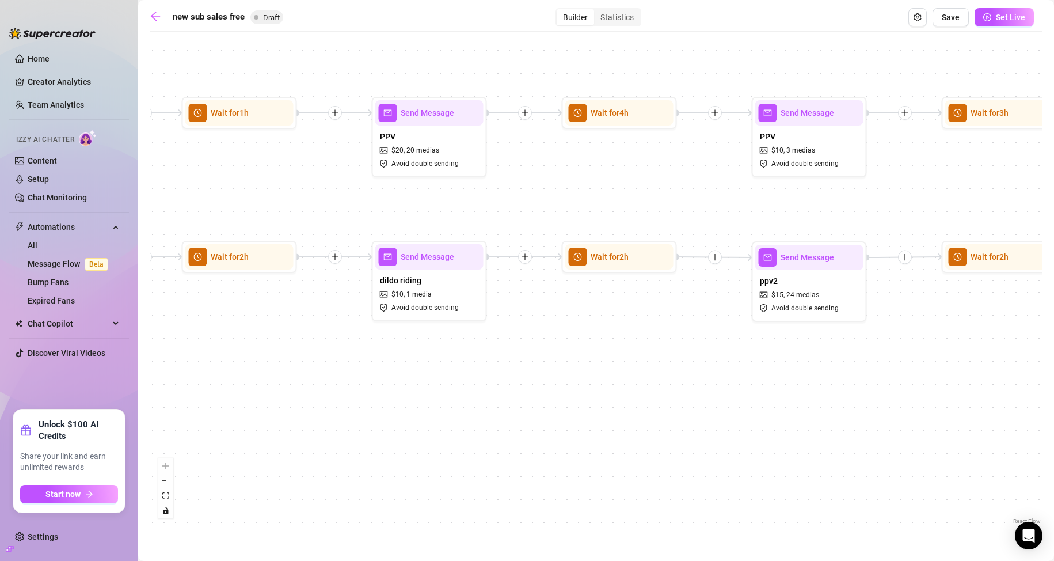
drag, startPoint x: 819, startPoint y: 367, endPoint x: 471, endPoint y: 355, distance: 347.9
click at [500, 357] on div "If True If False If True If False If True If False Send Message 6 Wait for 2h S…" at bounding box center [596, 281] width 893 height 489
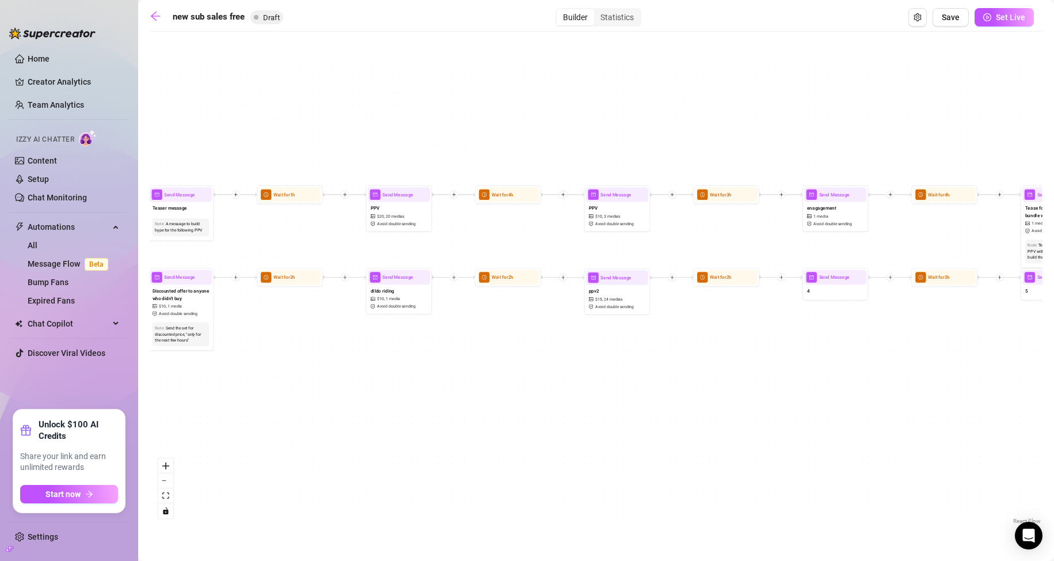
drag, startPoint x: 816, startPoint y: 402, endPoint x: 922, endPoint y: 381, distance: 107.4
click at [922, 381] on div "If True If False If True If False If True If False Send Message 6 Wait for 2h S…" at bounding box center [596, 281] width 893 height 489
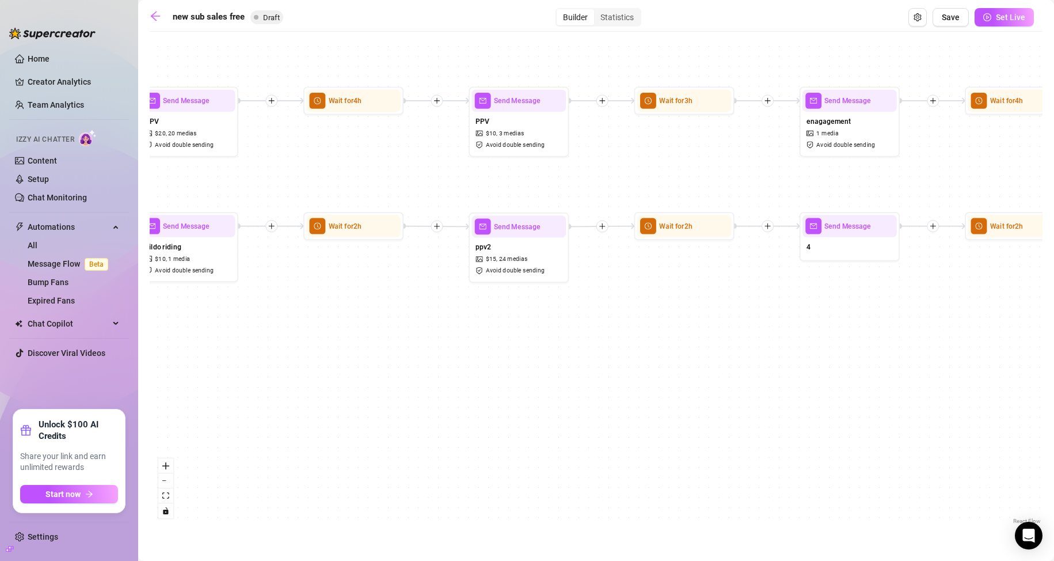
drag, startPoint x: 788, startPoint y: 377, endPoint x: 568, endPoint y: 360, distance: 219.9
click at [592, 371] on div "If True If False If True If False If True If False Send Message 6 Wait for 2h S…" at bounding box center [596, 281] width 893 height 489
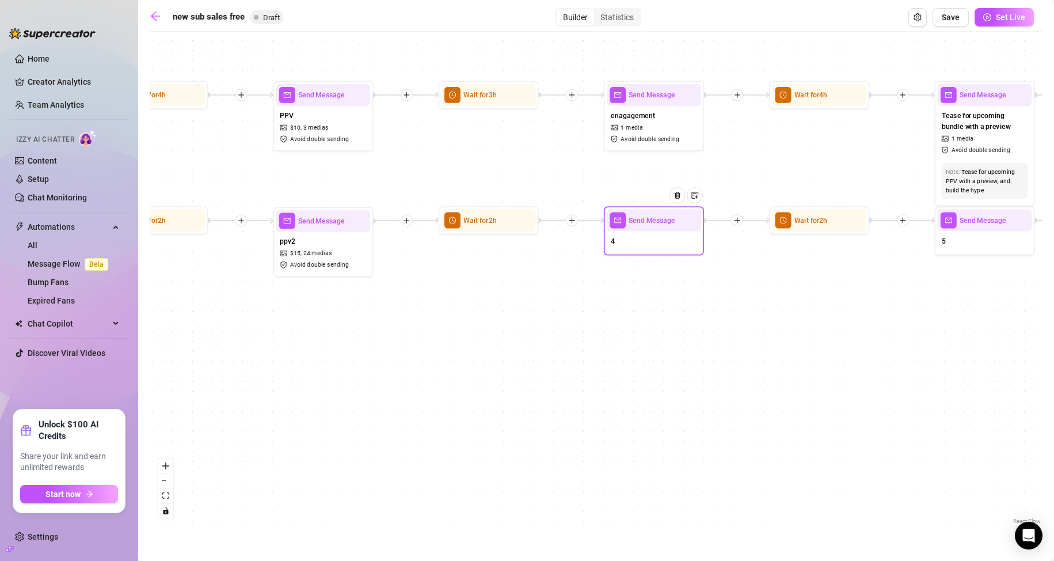
click at [663, 250] on div "4" at bounding box center [654, 241] width 94 height 21
click at [659, 244] on div "4" at bounding box center [654, 243] width 94 height 21
click at [649, 241] on div "4" at bounding box center [654, 243] width 94 height 21
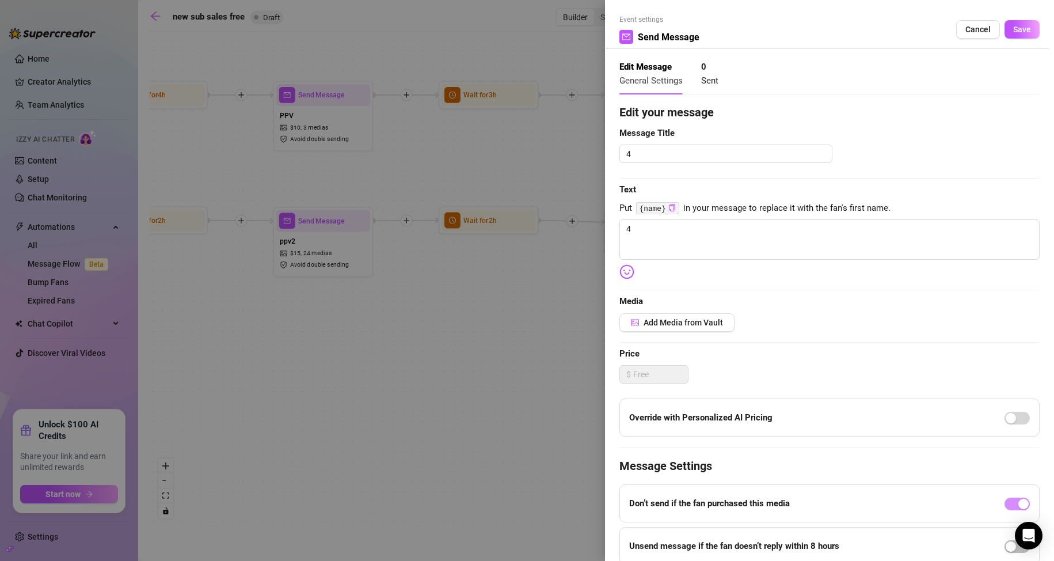
click at [500, 287] on div at bounding box center [527, 280] width 1054 height 561
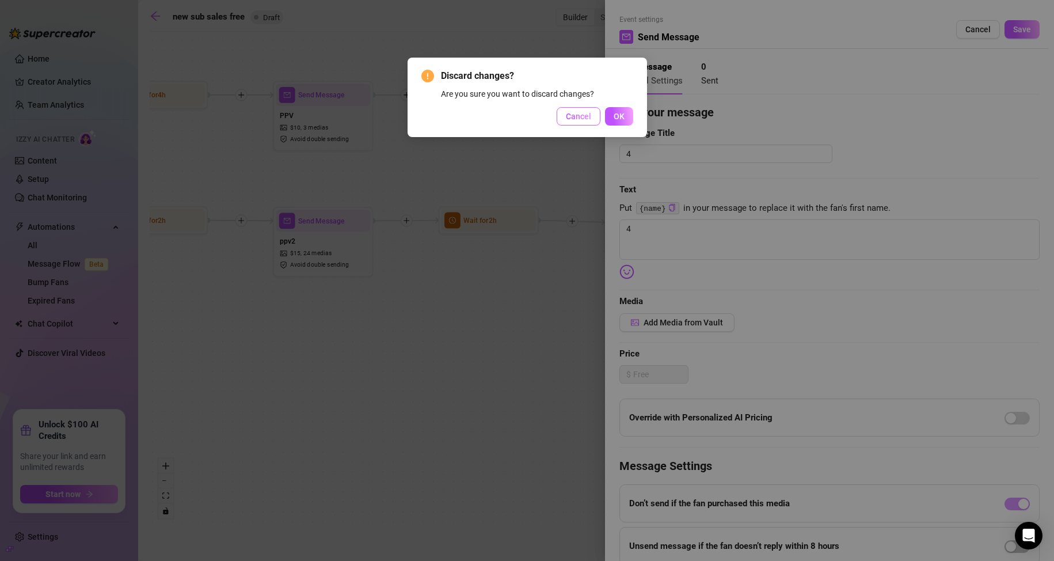
click at [569, 116] on span "Cancel" at bounding box center [578, 116] width 25 height 9
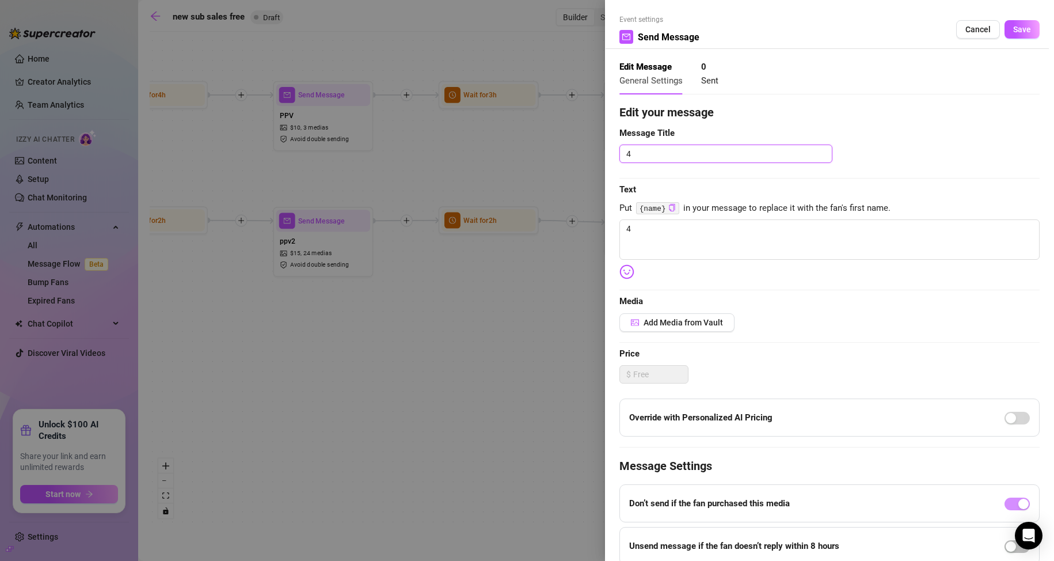
drag, startPoint x: 646, startPoint y: 151, endPoint x: 588, endPoint y: 155, distance: 58.3
click at [588, 155] on div "Event settings Send Message Cancel Save Edit Message General Settings 0 Sent Ed…" at bounding box center [527, 280] width 1054 height 561
drag, startPoint x: 659, startPoint y: 238, endPoint x: 594, endPoint y: 240, distance: 65.1
click at [594, 240] on div "Event settings Send Message Cancel Save Edit Message General Settings 0 Sent Ed…" at bounding box center [527, 280] width 1054 height 561
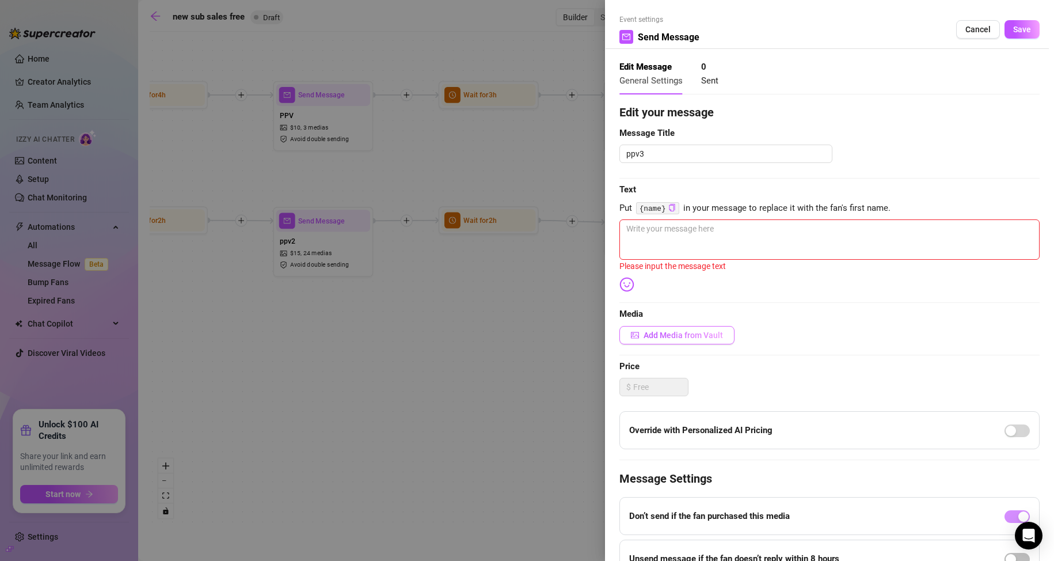
click at [662, 336] on span "Add Media from Vault" at bounding box center [683, 334] width 79 height 9
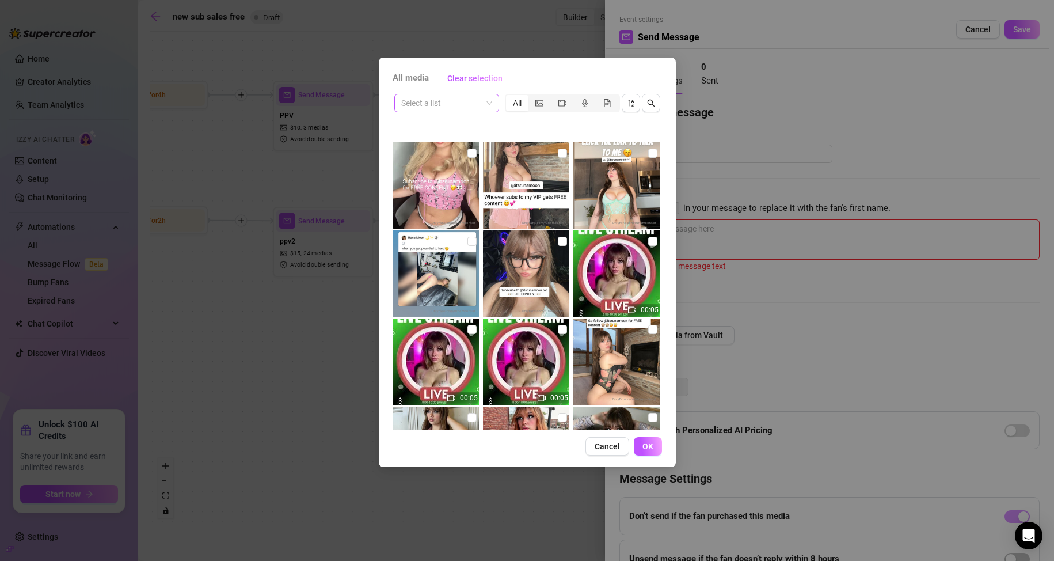
click at [491, 107] on span at bounding box center [446, 102] width 91 height 17
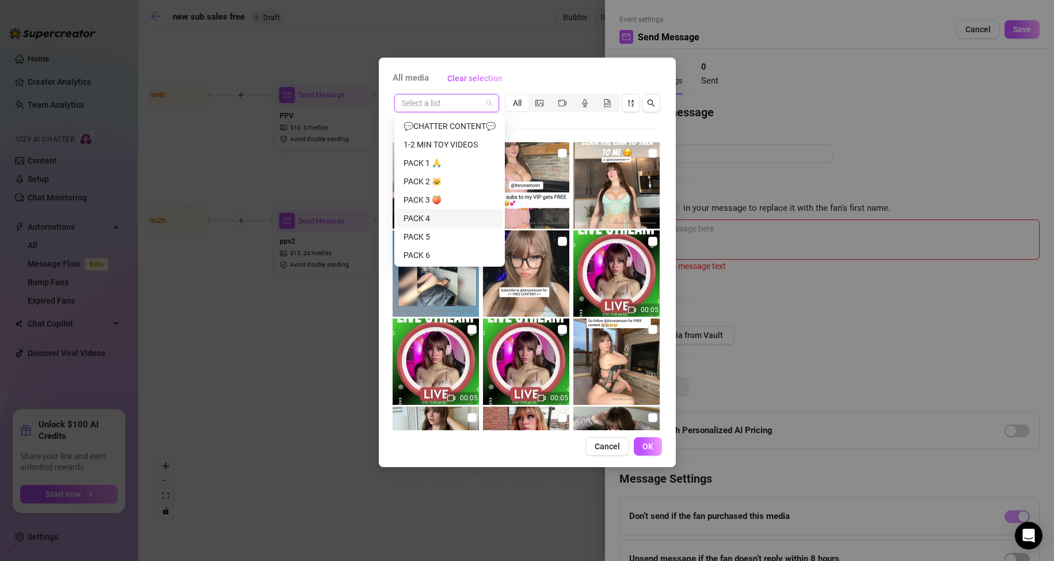
click at [450, 217] on div "PACK 4" at bounding box center [450, 218] width 92 height 13
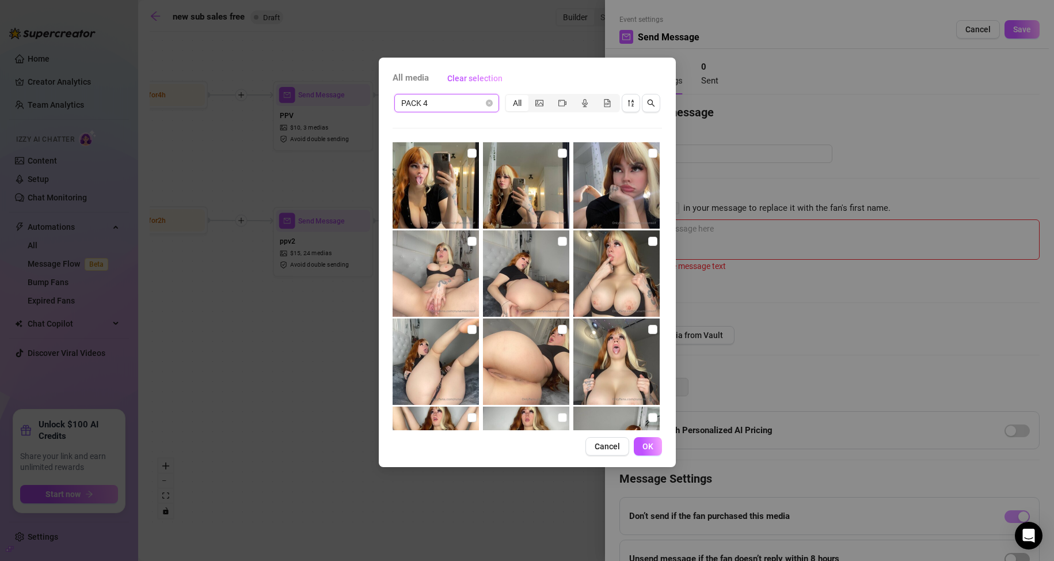
click at [485, 112] on div "PACK 4" at bounding box center [446, 103] width 105 height 18
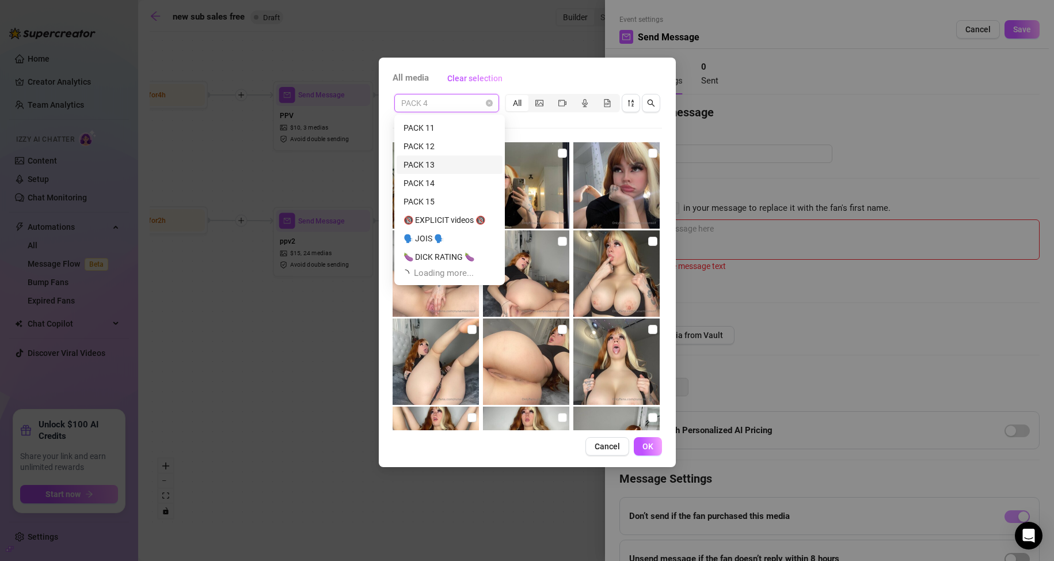
scroll to position [221, 0]
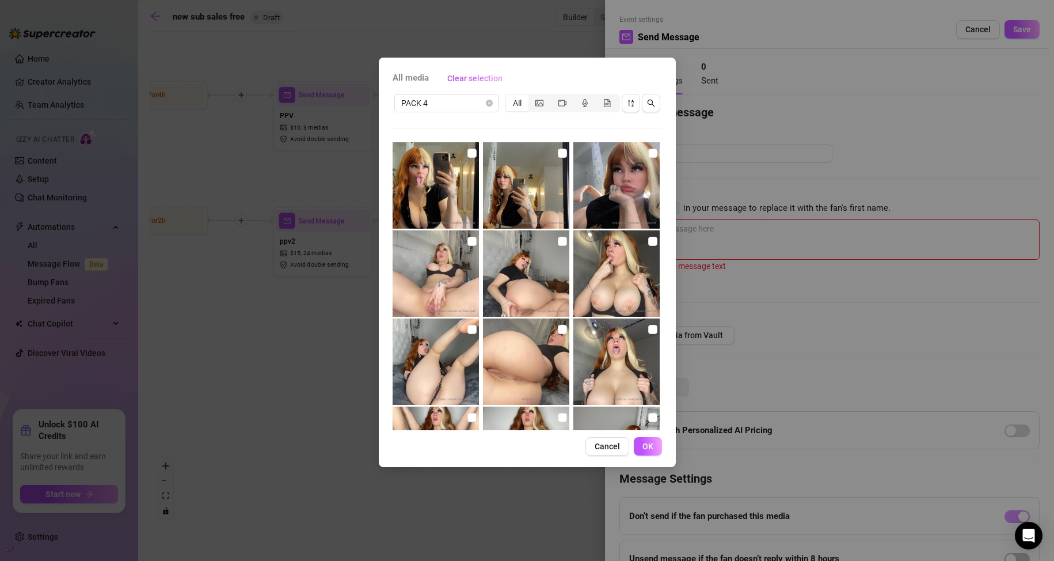
click at [944, 167] on div "All media Clear selection PACK 4 All 00:06 00:04 00:16 00:08 00:08 00:08 00:05 …" at bounding box center [527, 280] width 1054 height 561
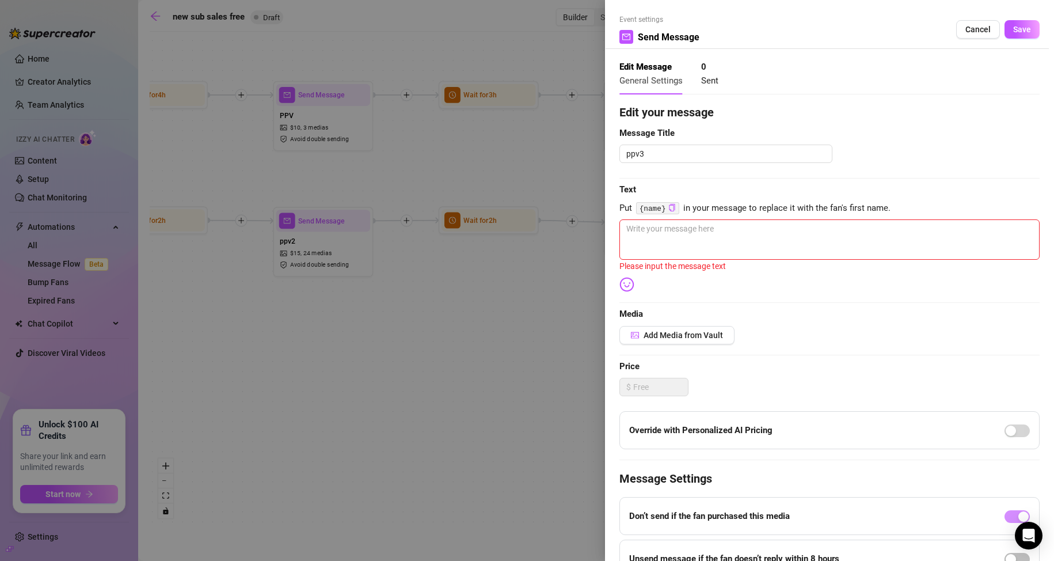
click at [426, 523] on div at bounding box center [527, 280] width 1054 height 561
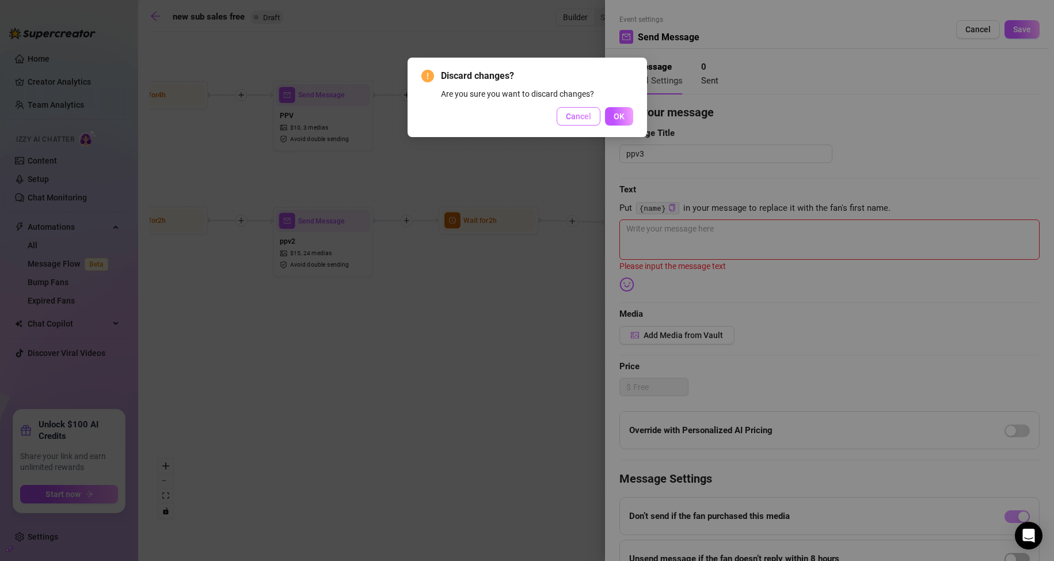
click at [582, 110] on button "Cancel" at bounding box center [579, 116] width 44 height 18
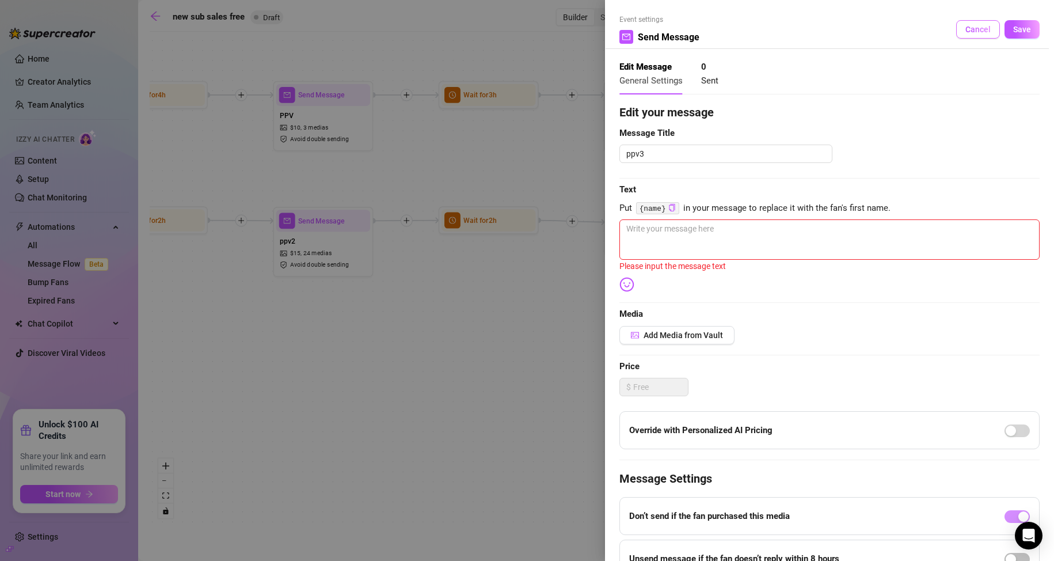
click at [978, 29] on span "Cancel" at bounding box center [977, 29] width 25 height 9
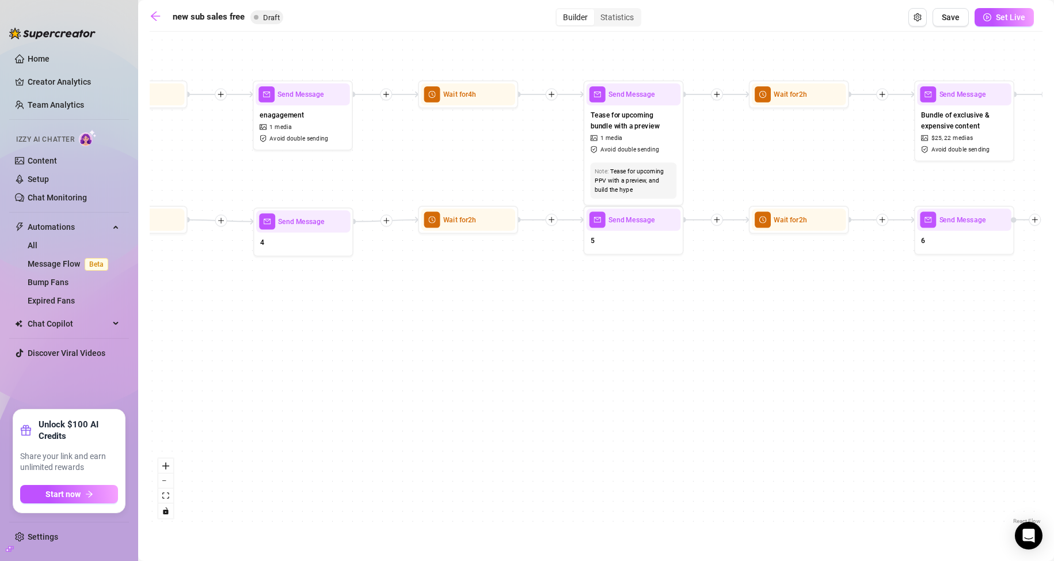
drag, startPoint x: 913, startPoint y: 329, endPoint x: 557, endPoint y: 328, distance: 356.4
click at [546, 328] on div "If True If False If True If False If True If False Send Message 6 Wait for 2h S…" at bounding box center [596, 281] width 893 height 489
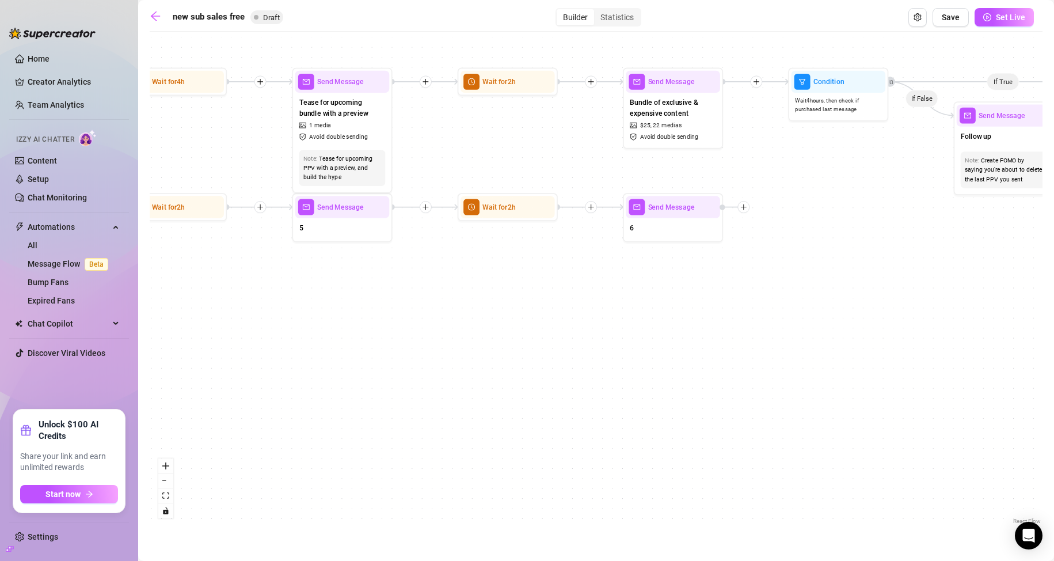
drag, startPoint x: 633, startPoint y: 336, endPoint x: 470, endPoint y: 318, distance: 163.9
click at [473, 318] on div "If True If False If True If False If True If False Send Message 6 Wait for 2h S…" at bounding box center [596, 281] width 893 height 489
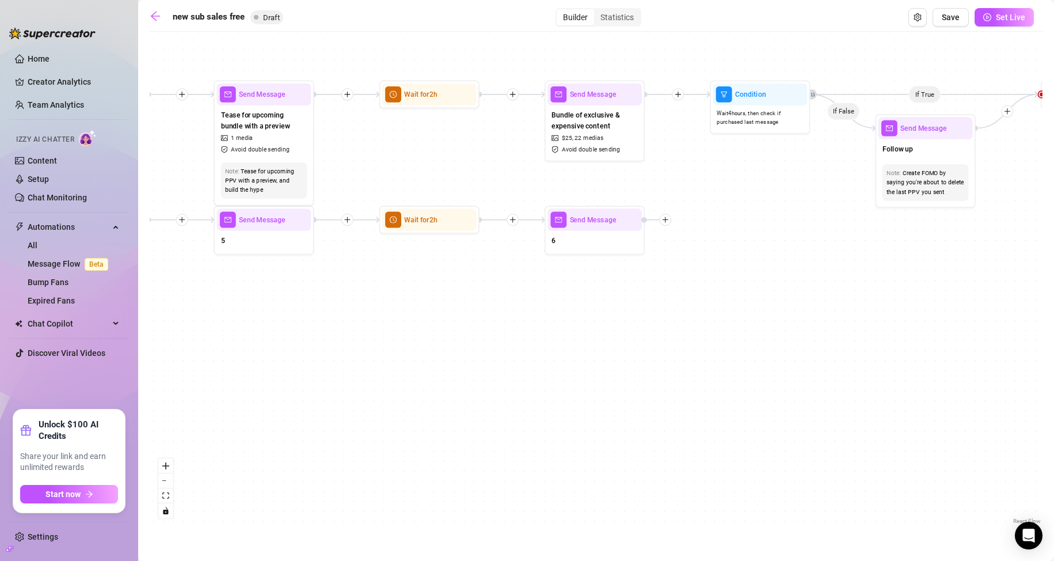
drag, startPoint x: 720, startPoint y: 326, endPoint x: 101, endPoint y: 364, distance: 619.5
click at [138, 368] on div "Home Creator Analytics Team Analytics Izzy AI Chatter Content Setup Chat Monito…" at bounding box center [527, 280] width 1054 height 561
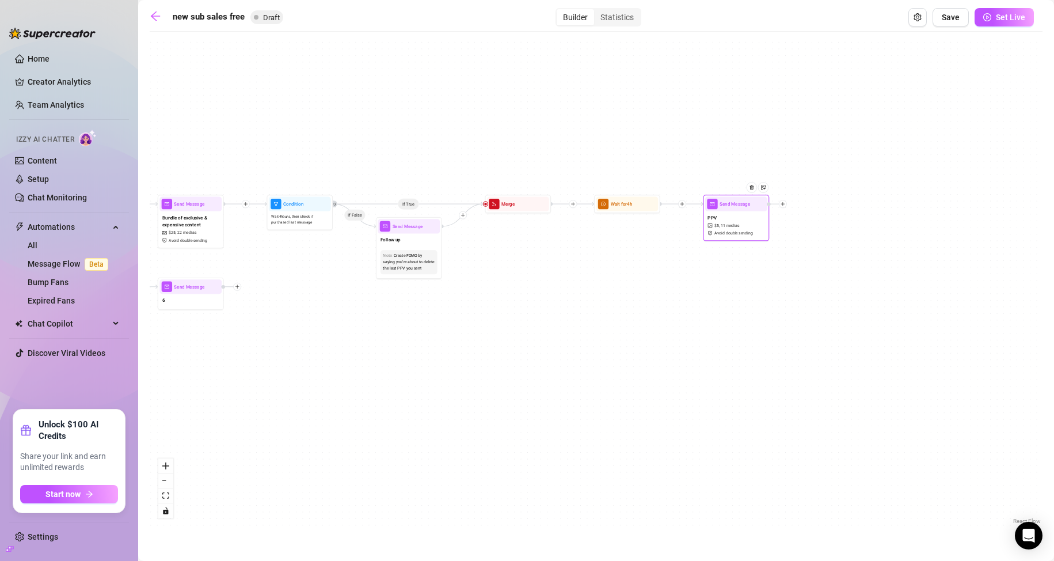
click at [745, 238] on div "PPV $ 5 , 11 medias Avoid double sending" at bounding box center [736, 225] width 62 height 28
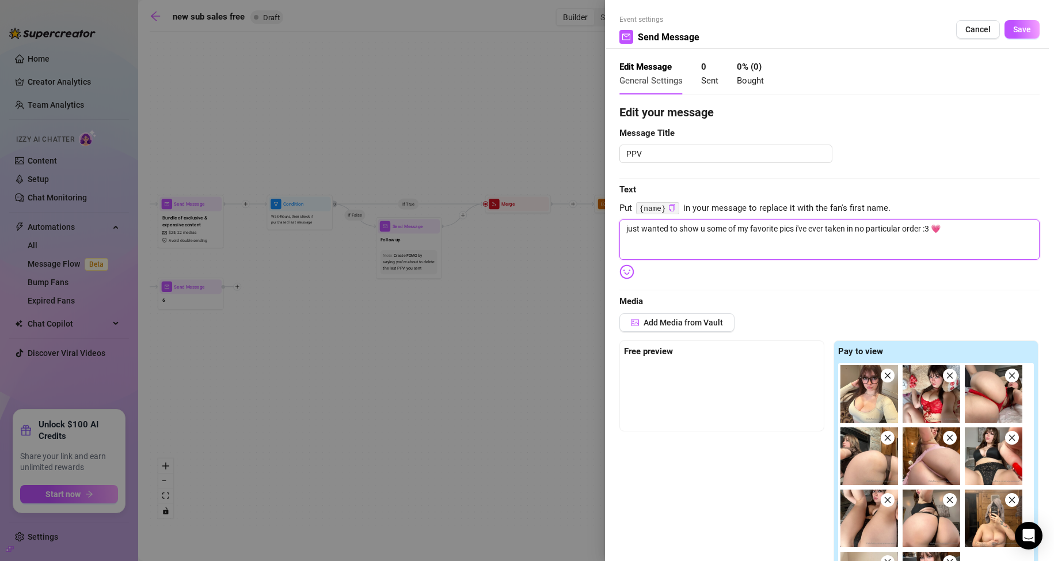
drag, startPoint x: 960, startPoint y: 227, endPoint x: 609, endPoint y: 239, distance: 351.4
click at [609, 239] on div "Event settings Send Message Cancel Save Edit Message General Settings 0 Sent 0 …" at bounding box center [829, 280] width 449 height 561
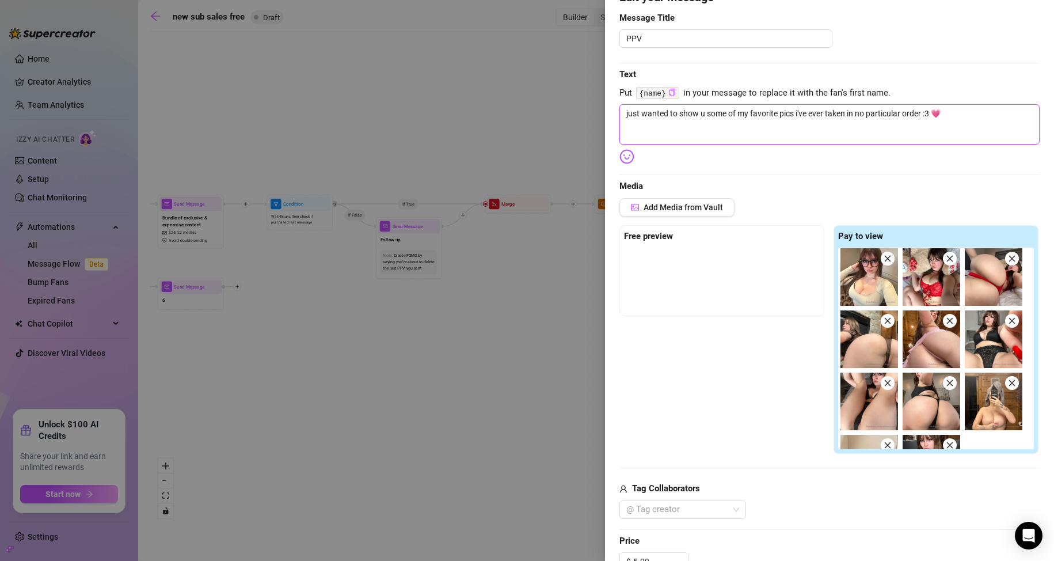
scroll to position [0, 0]
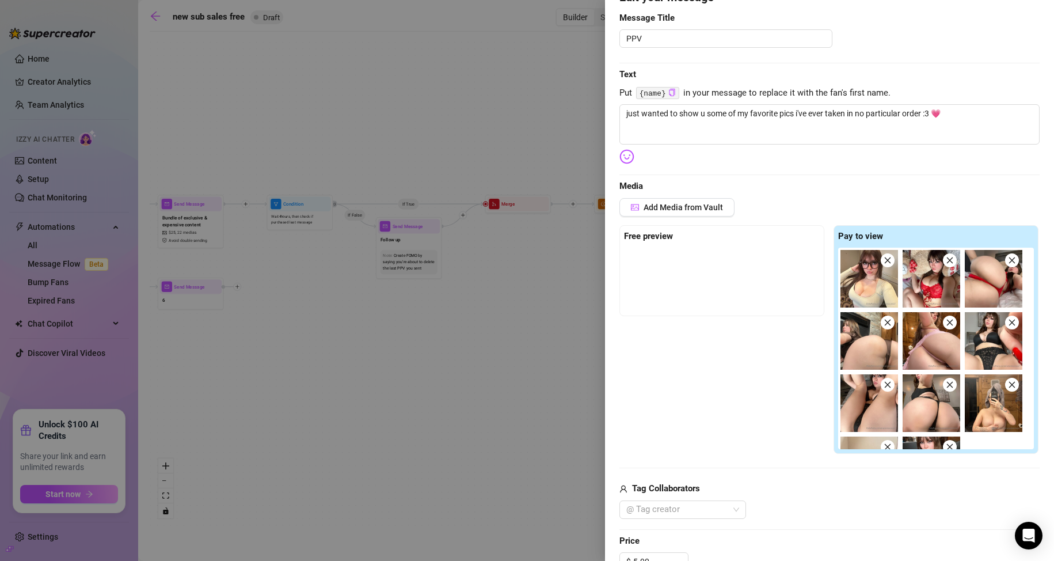
click at [503, 427] on div at bounding box center [527, 280] width 1054 height 561
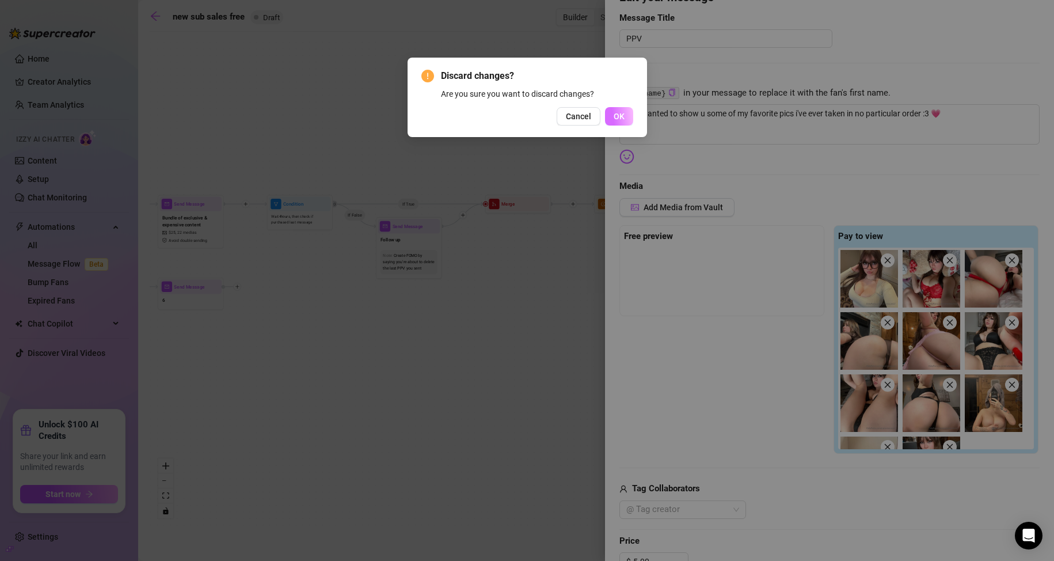
click at [618, 119] on span "OK" at bounding box center [619, 116] width 11 height 9
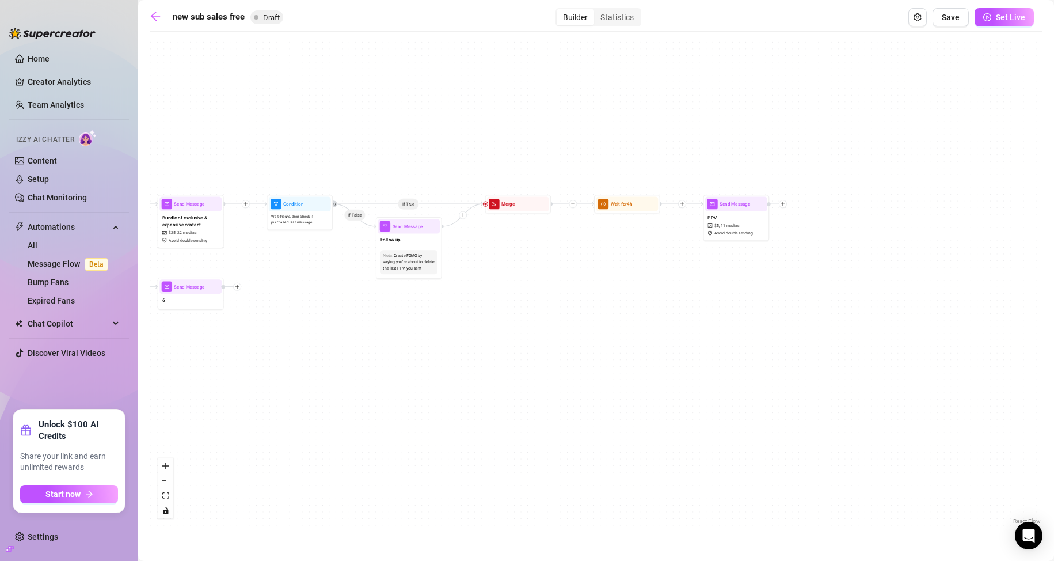
drag, startPoint x: 823, startPoint y: 299, endPoint x: 877, endPoint y: 296, distance: 54.2
click at [876, 296] on div "If True If False If True If False If True If False Send Message 6 Wait for 2h S…" at bounding box center [596, 281] width 893 height 489
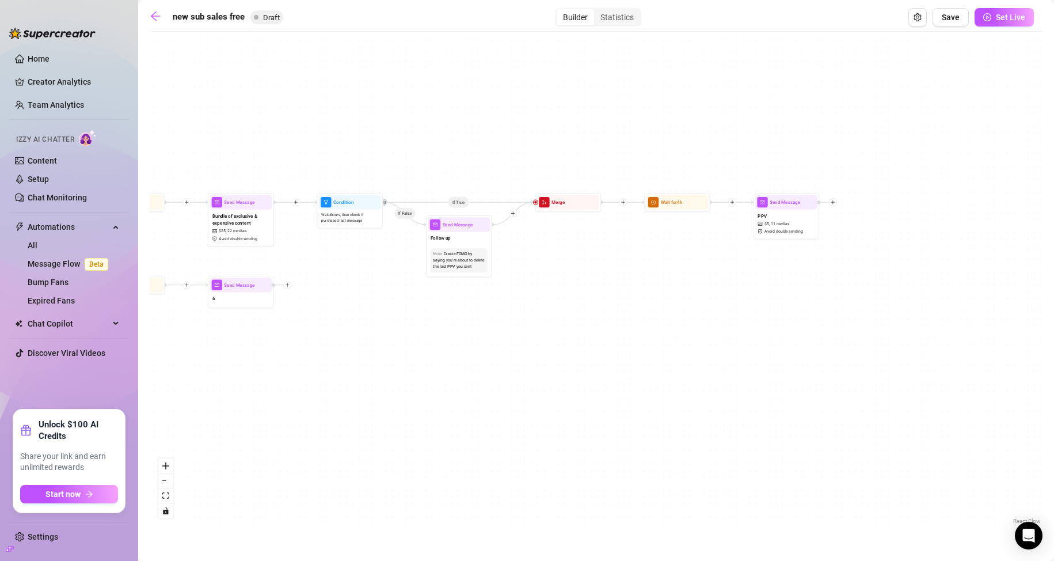
drag, startPoint x: 751, startPoint y: 370, endPoint x: 542, endPoint y: 351, distance: 209.8
click at [546, 354] on div "If True If False If True If False If True If False Send Message 6 Wait for 2h S…" at bounding box center [596, 281] width 893 height 489
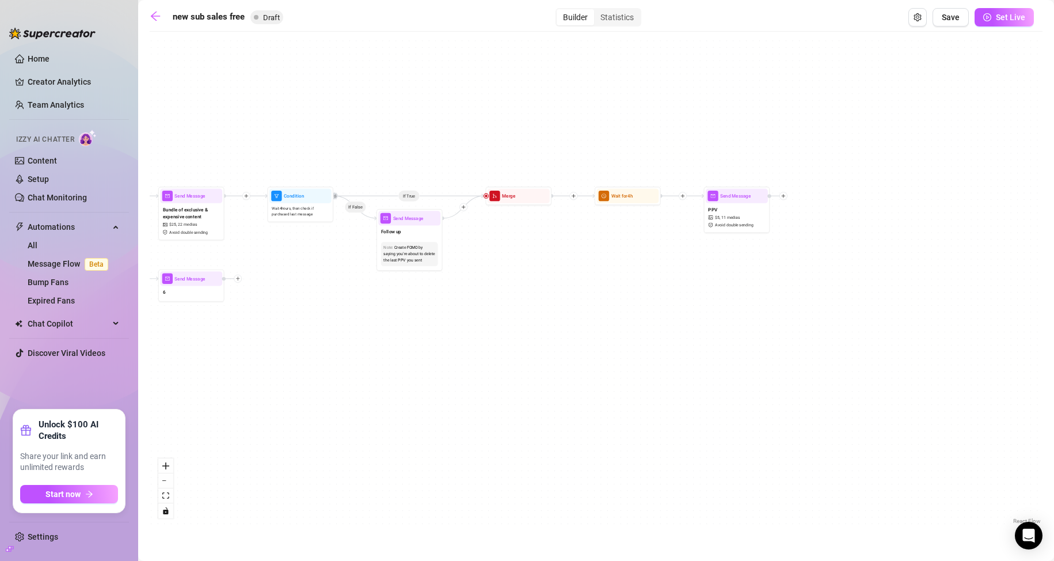
click at [717, 232] on div "Send Message PPV $ 5 , 11 medias Avoid double sending" at bounding box center [737, 210] width 66 height 46
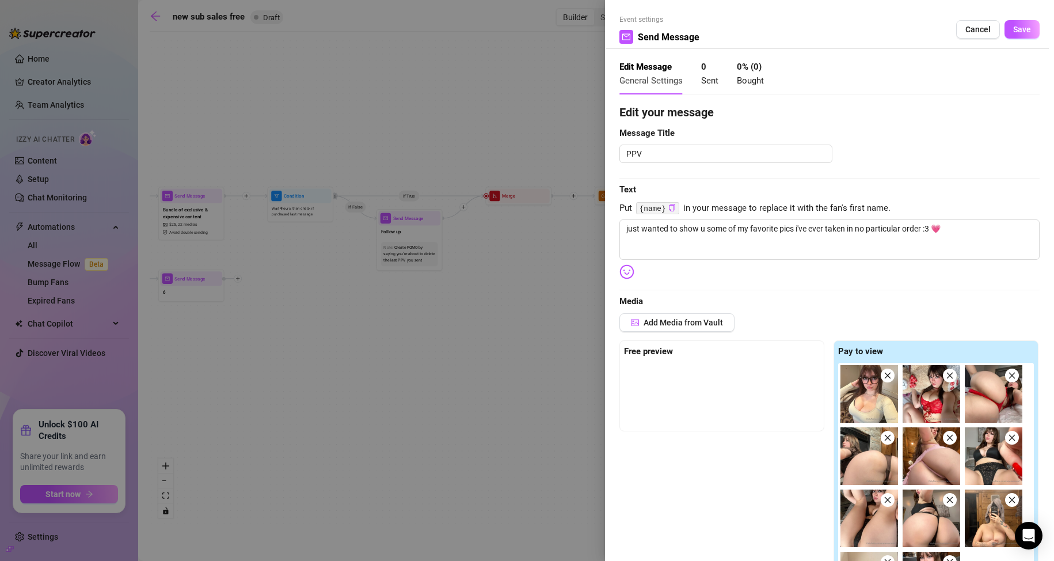
click at [492, 343] on div at bounding box center [527, 280] width 1054 height 561
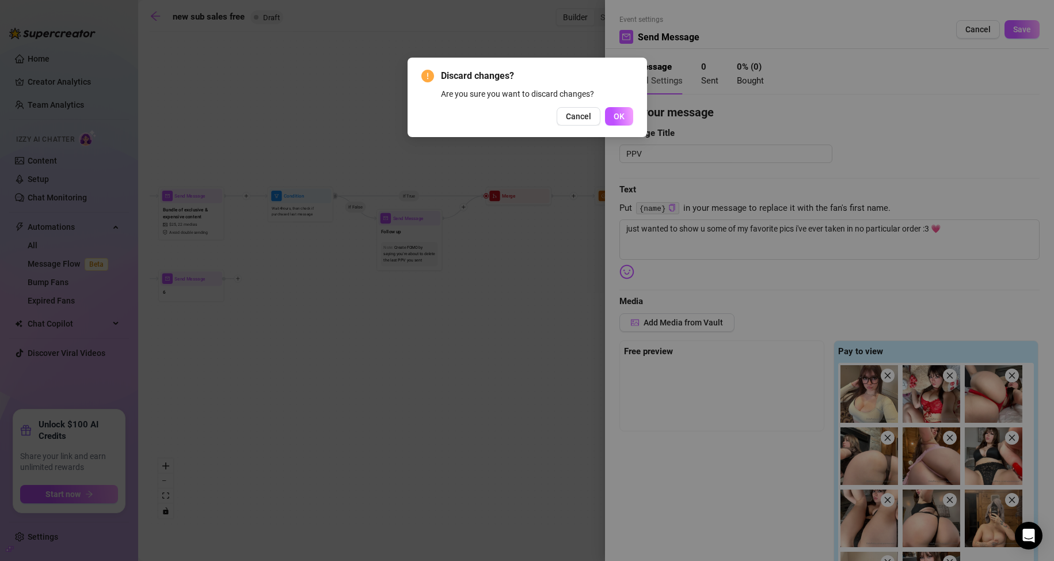
click at [361, 344] on div "Discard changes? Are you sure you want to discard changes? Cancel OK" at bounding box center [527, 280] width 1054 height 561
click at [615, 117] on span "OK" at bounding box center [619, 116] width 11 height 9
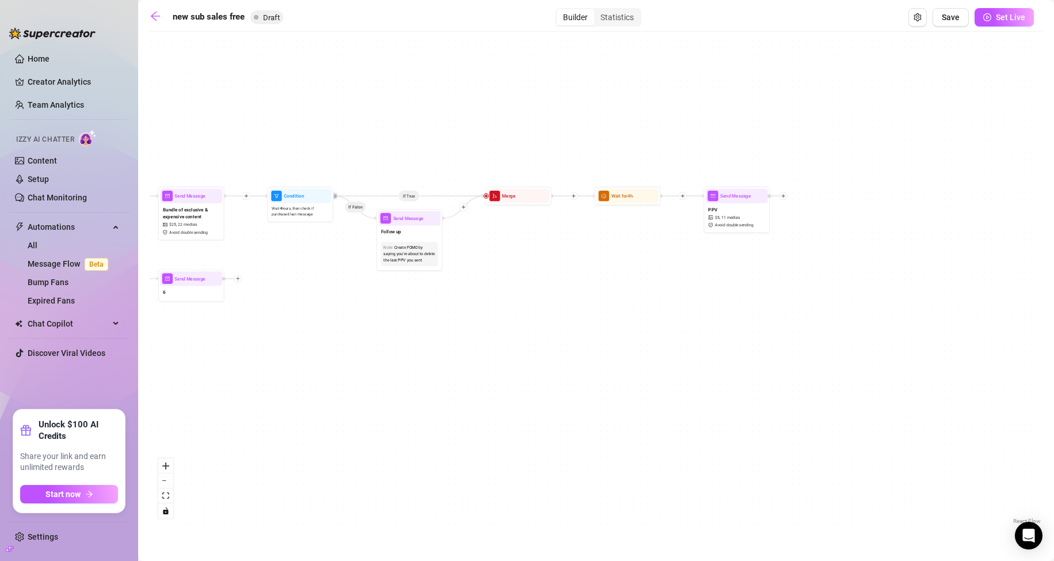
drag, startPoint x: 910, startPoint y: 305, endPoint x: 971, endPoint y: 301, distance: 60.6
click at [971, 301] on div "If True If False If True If False If True If False Send Message 6 Wait for 2h S…" at bounding box center [596, 281] width 893 height 489
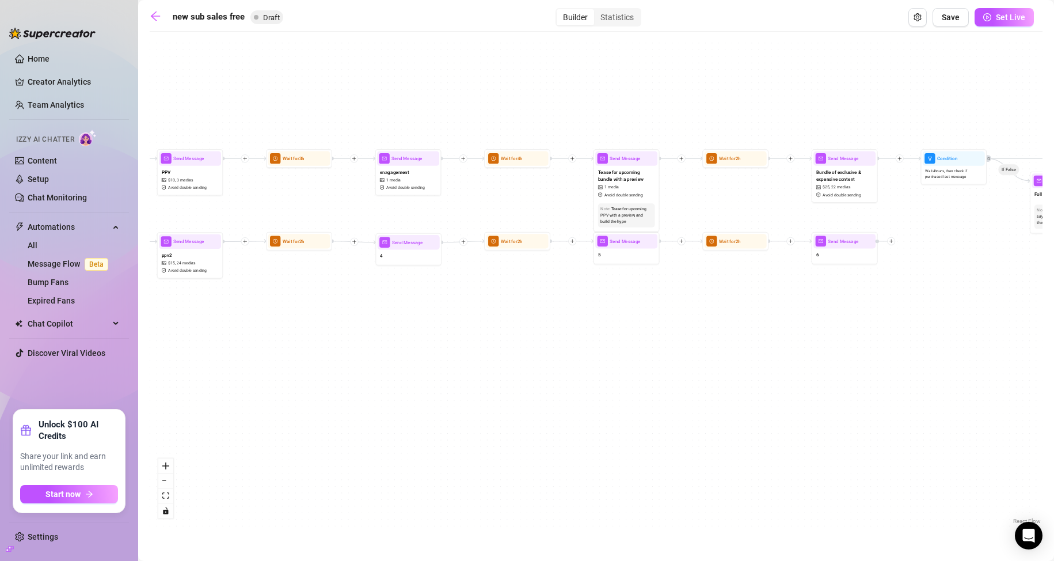
drag, startPoint x: 723, startPoint y: 353, endPoint x: 846, endPoint y: 351, distance: 123.8
click at [846, 351] on div "If True If False If True If False If True If False Send Message 6 Wait for 2h S…" at bounding box center [596, 281] width 893 height 489
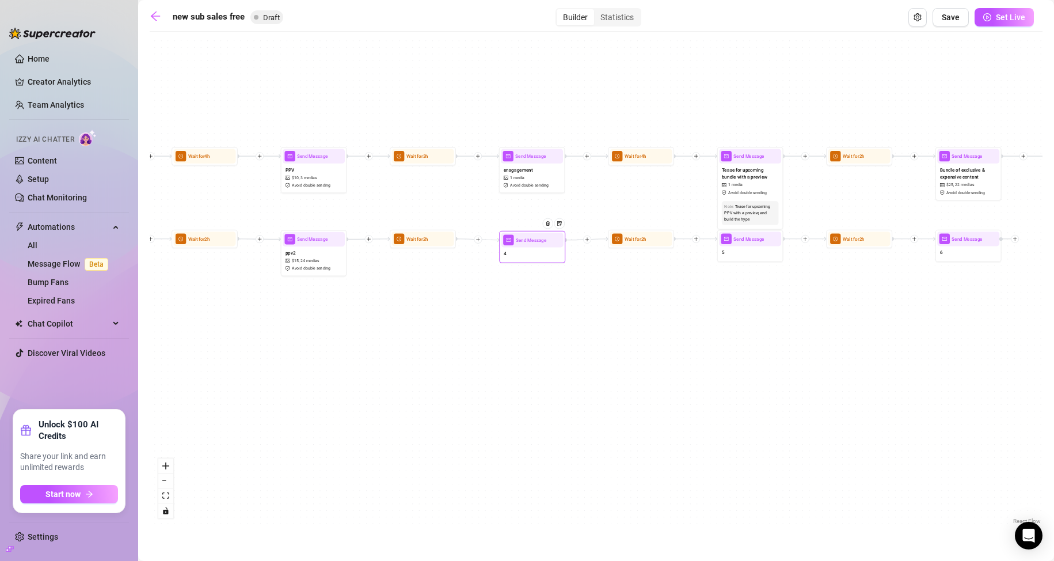
click at [543, 249] on div "4" at bounding box center [532, 254] width 62 height 14
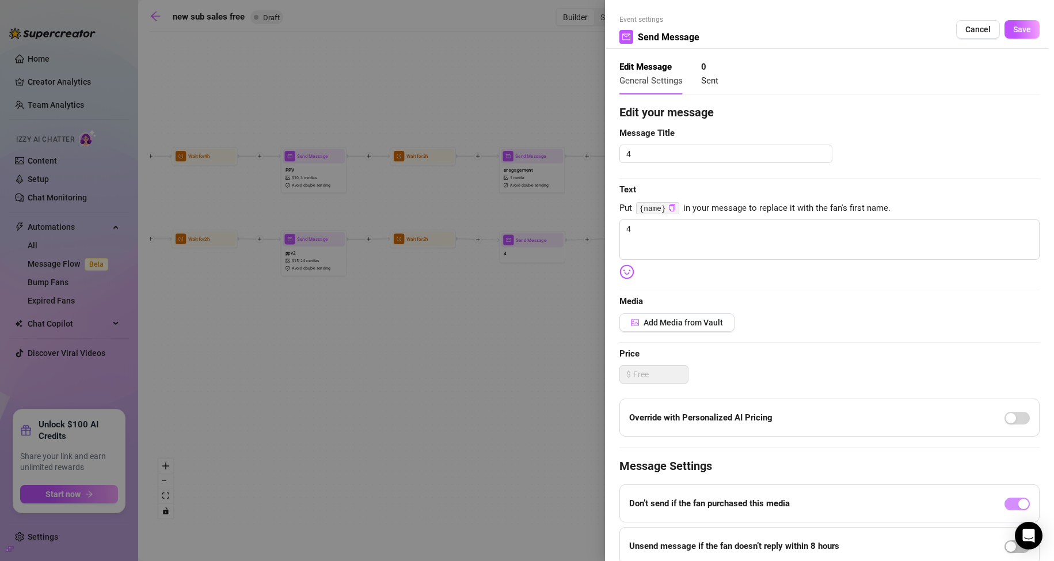
click at [442, 302] on div at bounding box center [527, 280] width 1054 height 561
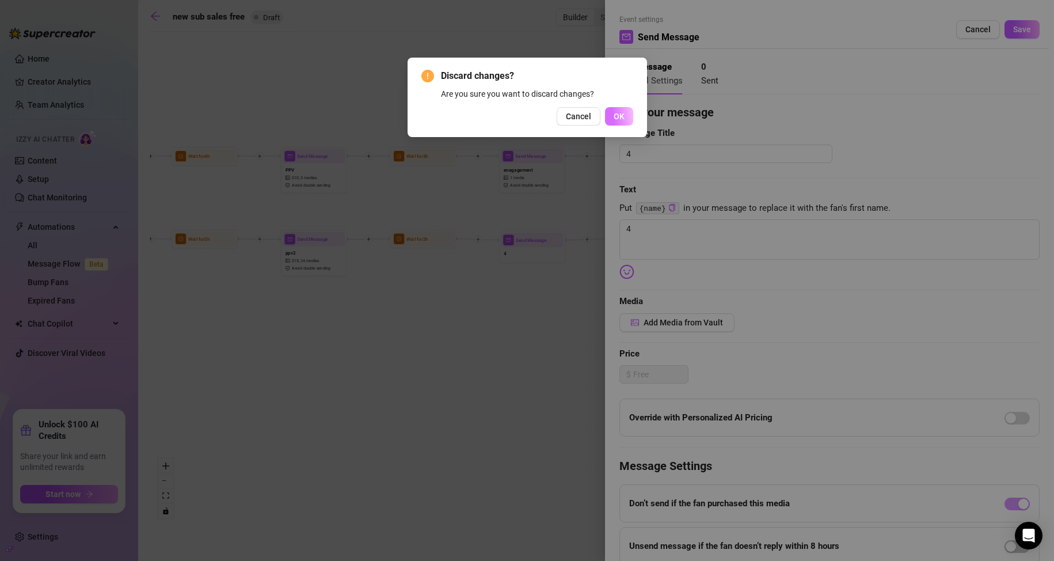
click at [614, 112] on span "OK" at bounding box center [619, 116] width 11 height 9
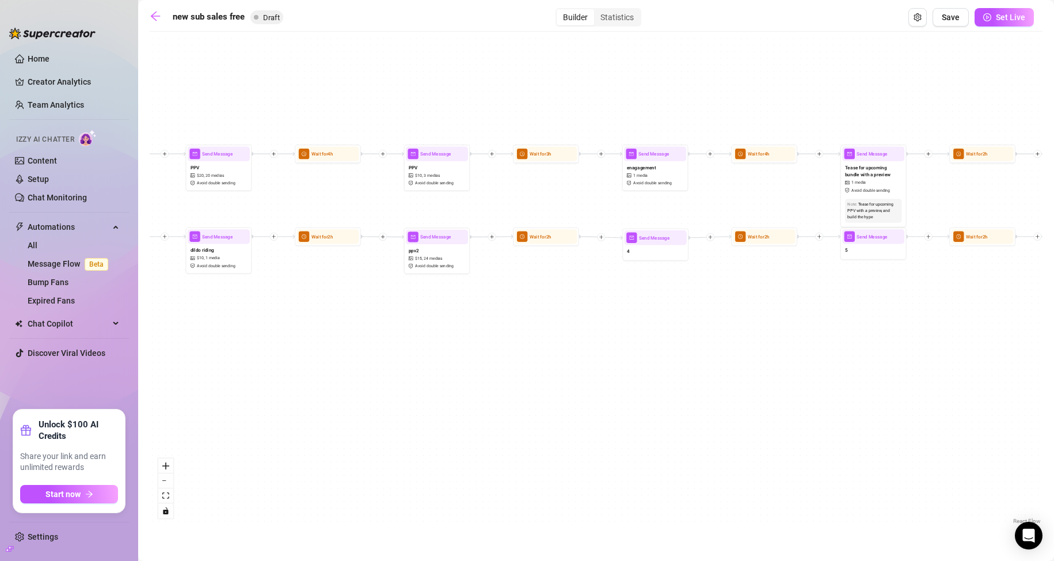
drag, startPoint x: 396, startPoint y: 314, endPoint x: 411, endPoint y: 306, distance: 17.8
click at [411, 306] on div "If True If False If True If False If True If False Send Message 6 Wait for 2h S…" at bounding box center [596, 281] width 893 height 489
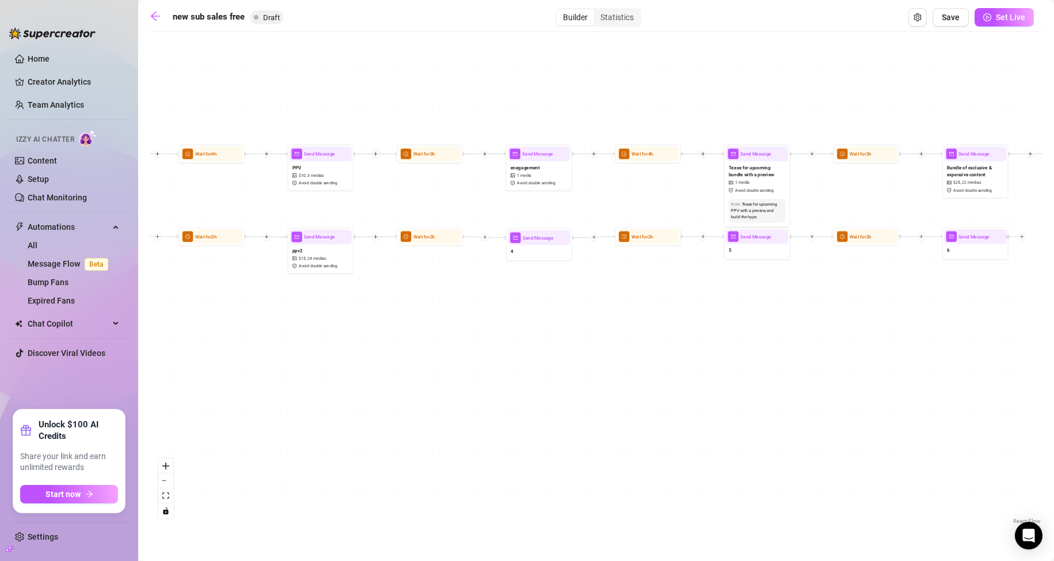
drag, startPoint x: 529, startPoint y: 318, endPoint x: 449, endPoint y: 303, distance: 81.5
click at [447, 311] on div "If True If False If True If False If True If False Send Message 6 Wait for 2h S…" at bounding box center [596, 281] width 893 height 489
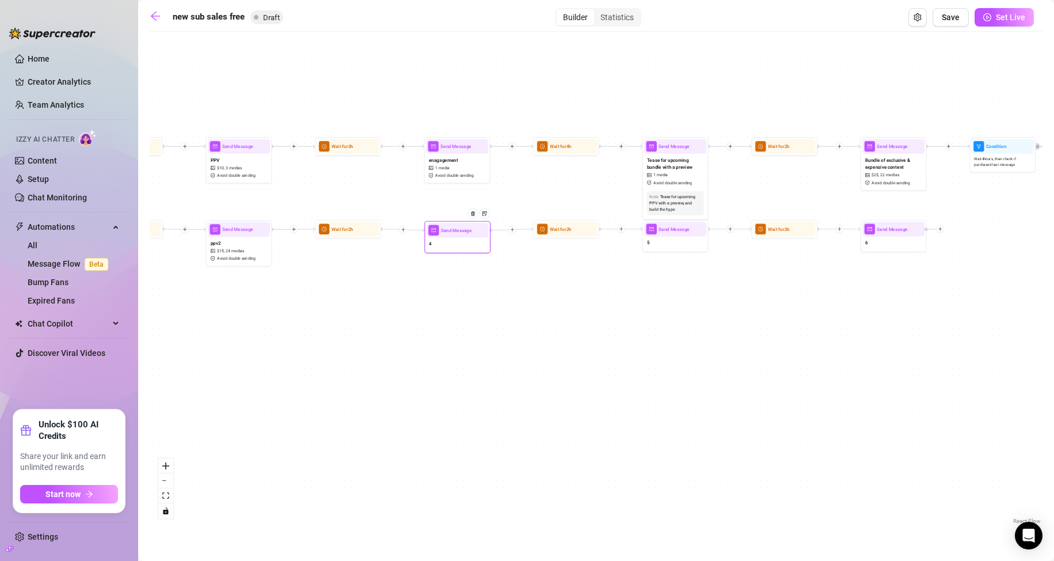
click at [476, 235] on div at bounding box center [475, 218] width 29 height 34
click at [478, 237] on div "Send Message" at bounding box center [458, 230] width 62 height 14
click at [466, 246] on div "4" at bounding box center [459, 245] width 62 height 14
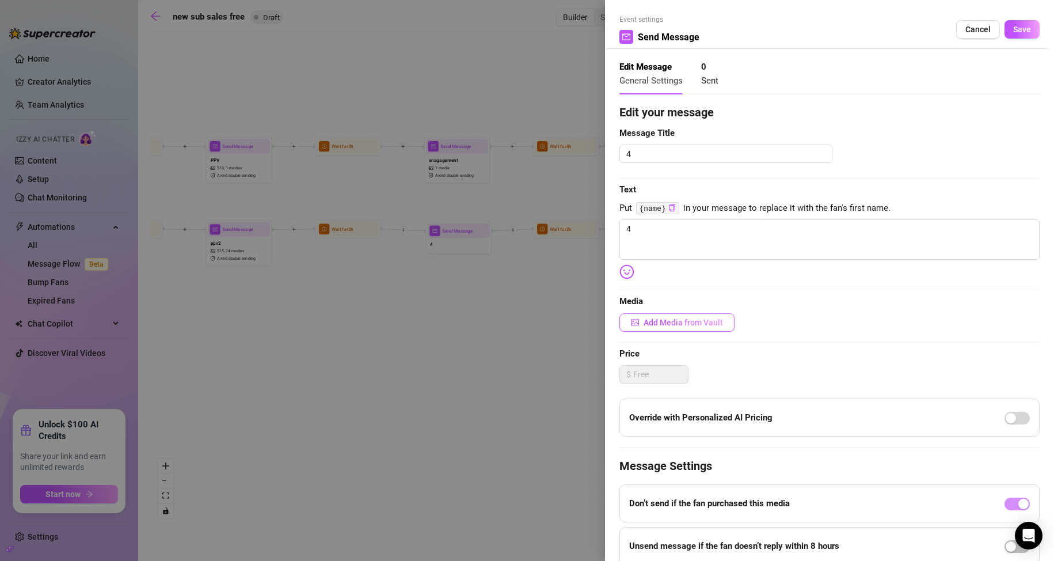
click at [689, 320] on span "Add Media from Vault" at bounding box center [683, 322] width 79 height 9
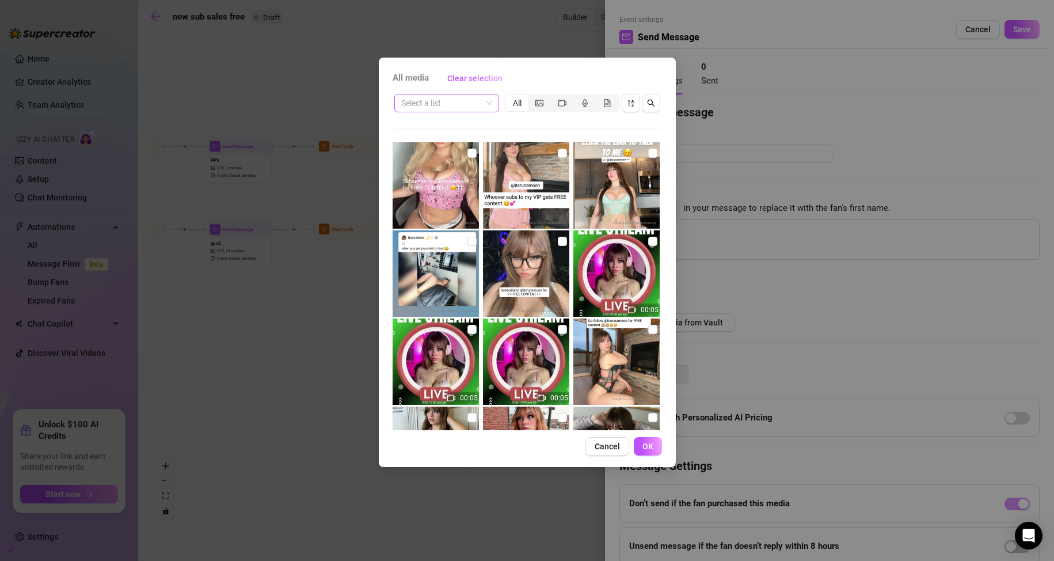
click at [483, 104] on span at bounding box center [446, 102] width 91 height 17
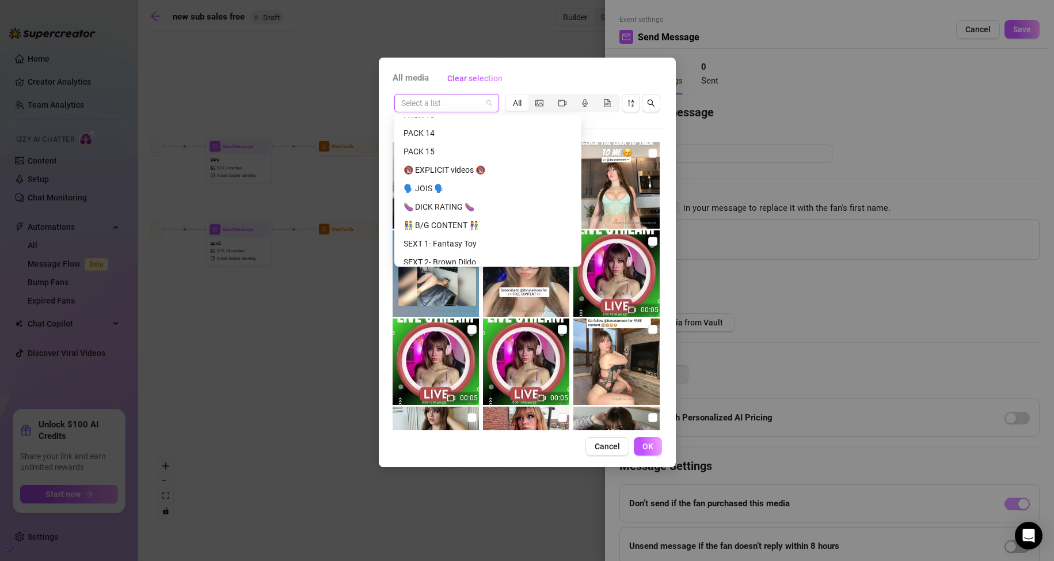
scroll to position [212, 0]
click at [465, 226] on div "🔞 EXPLICIT videos 🔞" at bounding box center [488, 227] width 169 height 13
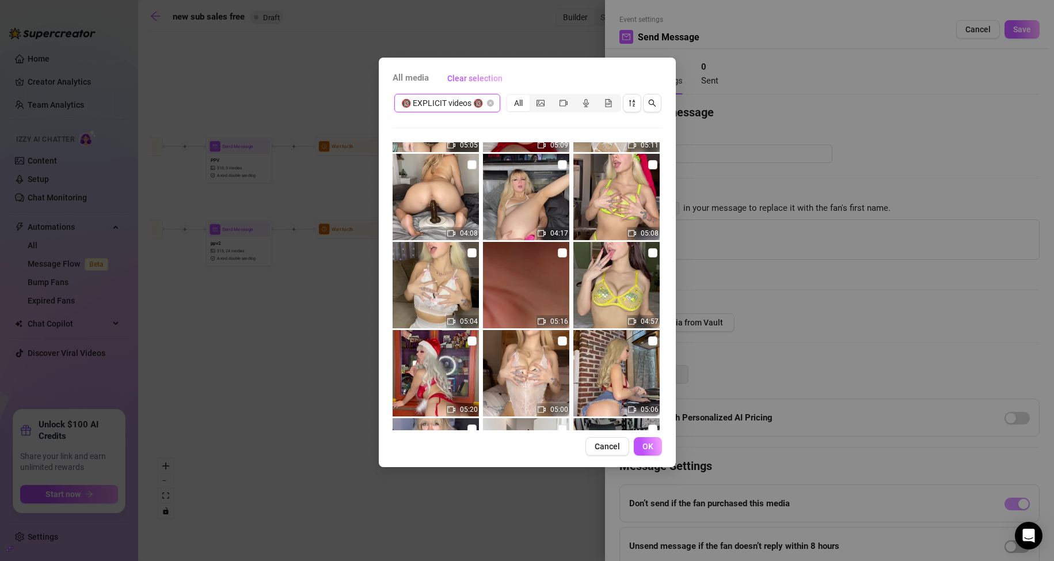
scroll to position [607, 0]
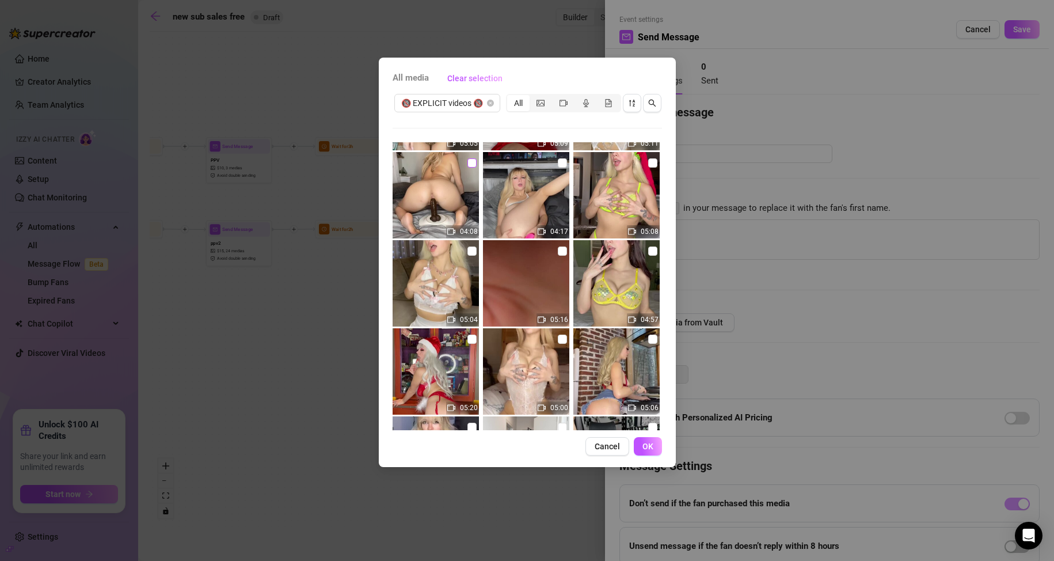
click at [467, 161] on input "checkbox" at bounding box center [471, 162] width 9 height 9
click at [645, 451] on span "OK" at bounding box center [647, 446] width 11 height 9
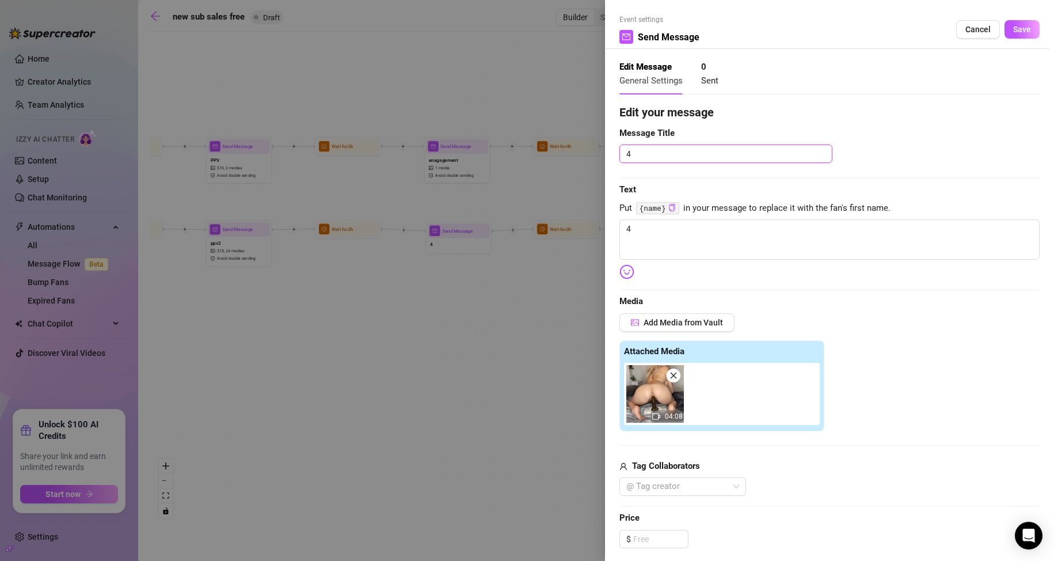
drag, startPoint x: 642, startPoint y: 153, endPoint x: 580, endPoint y: 157, distance: 62.3
click at [581, 157] on div "Event settings Send Message Cancel Save Edit Message General Settings 0 Sent Ed…" at bounding box center [527, 280] width 1054 height 561
drag, startPoint x: 653, startPoint y: 229, endPoint x: 505, endPoint y: 215, distance: 149.1
click at [505, 216] on div "Event settings Send Message Cancel Save Edit Message General Settings 0 Sent Ed…" at bounding box center [527, 280] width 1054 height 561
click at [648, 540] on input at bounding box center [660, 538] width 55 height 17
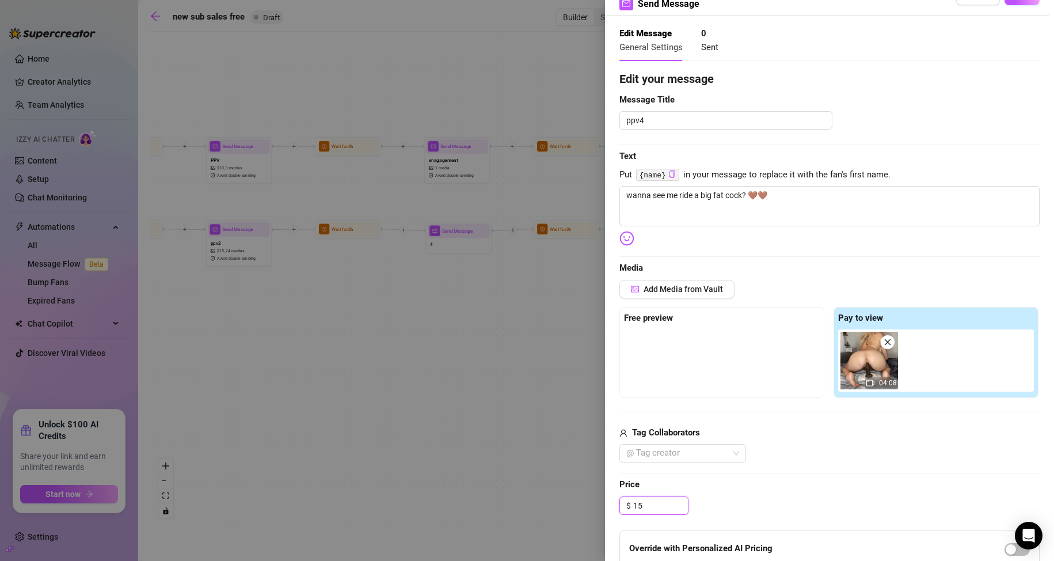
scroll to position [0, 0]
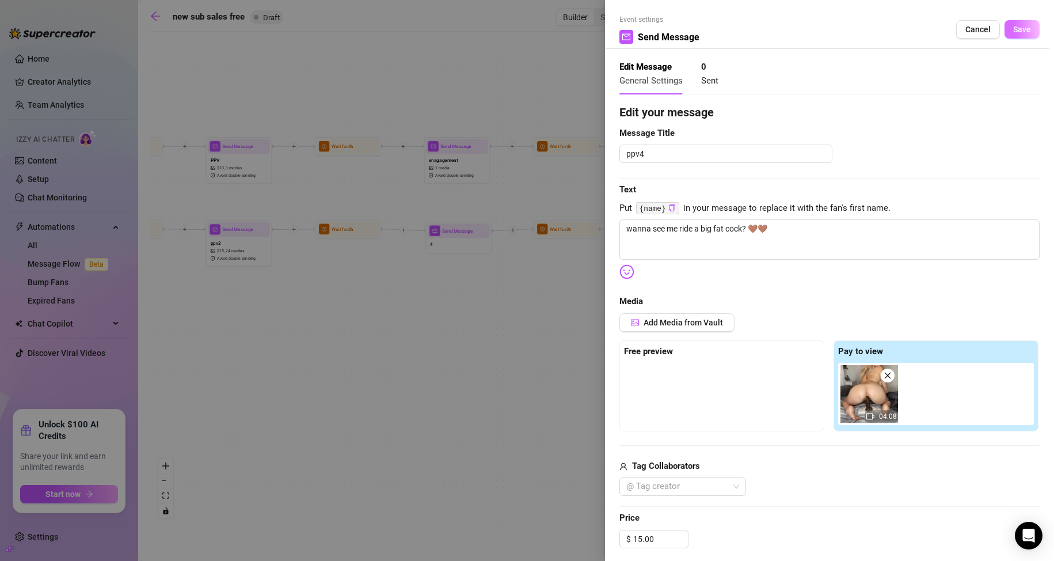
click at [1013, 32] on span "Save" at bounding box center [1022, 29] width 18 height 9
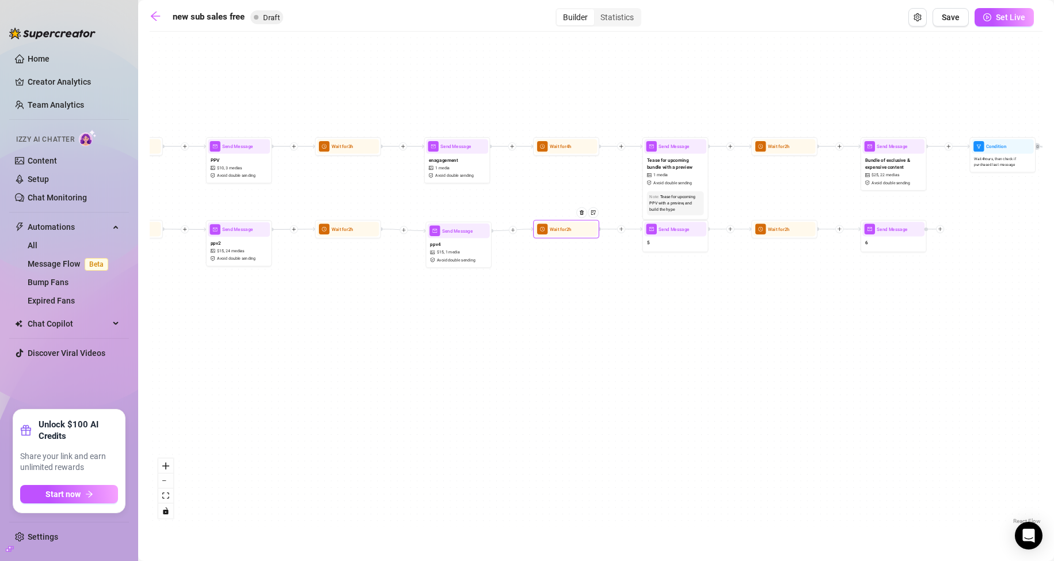
click at [555, 237] on div "Wait for 2h" at bounding box center [566, 229] width 66 height 18
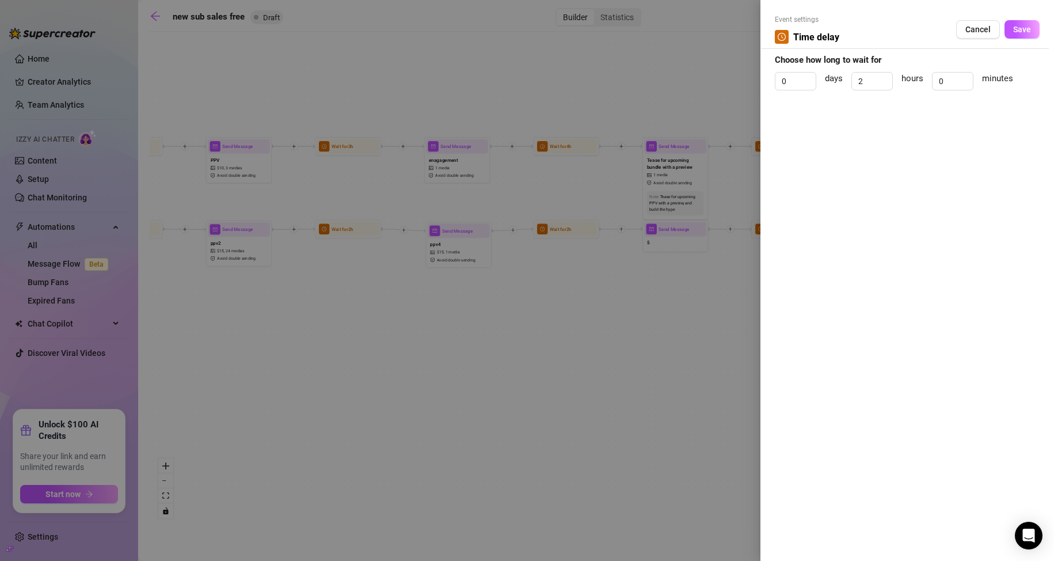
click at [675, 317] on div at bounding box center [527, 280] width 1054 height 561
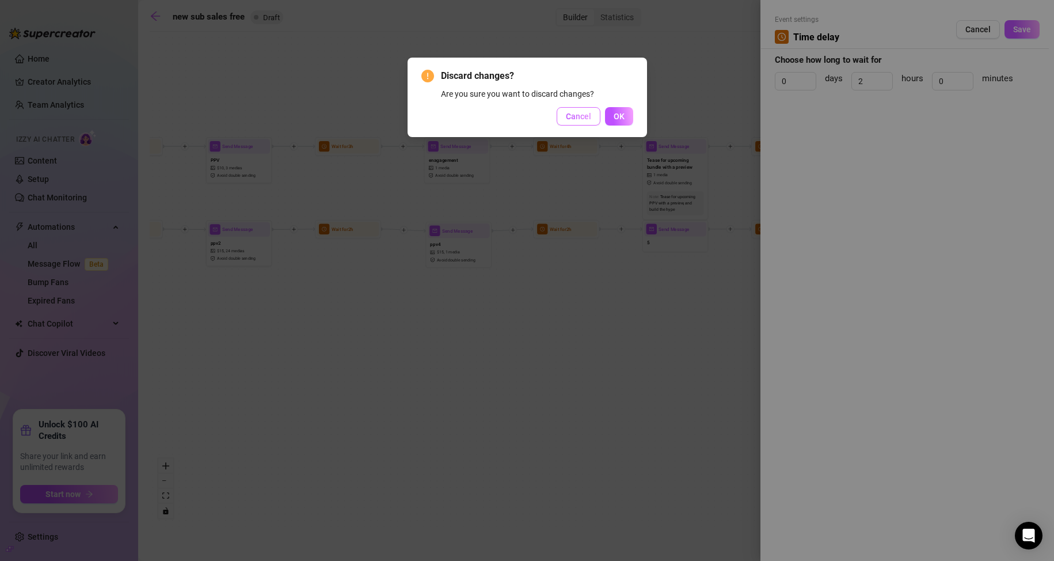
click at [585, 119] on span "Cancel" at bounding box center [578, 116] width 25 height 9
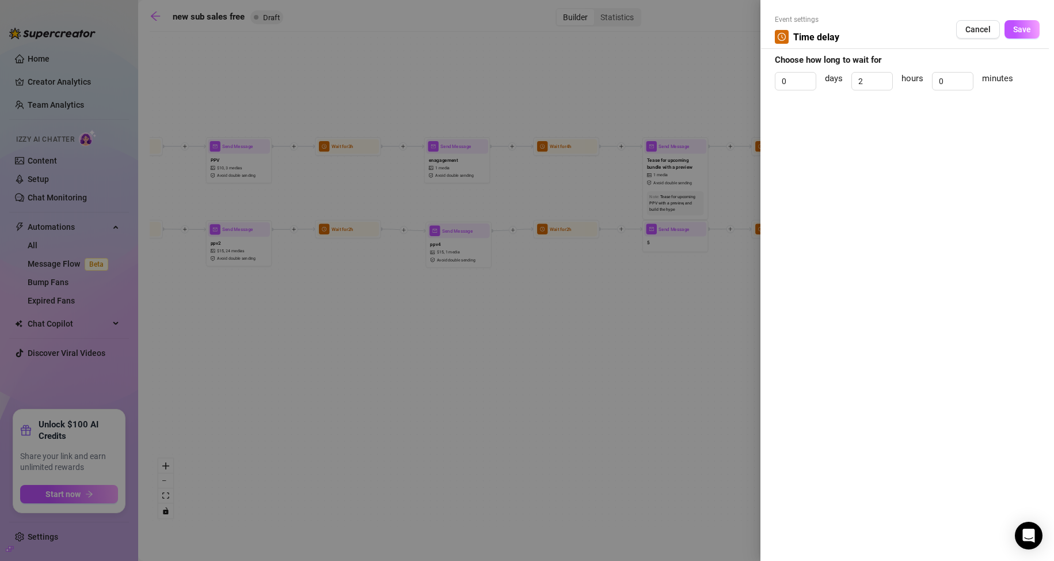
drag, startPoint x: 695, startPoint y: 335, endPoint x: 675, endPoint y: 343, distance: 21.0
click at [675, 343] on div at bounding box center [527, 280] width 1054 height 561
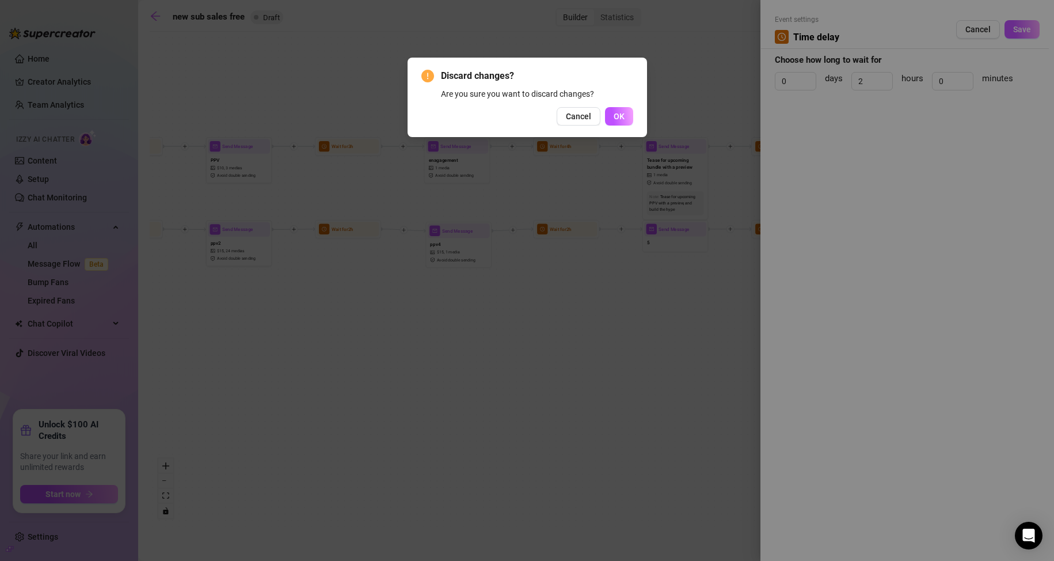
click at [675, 343] on div "Discard changes? Are you sure you want to discard changes? Cancel OK" at bounding box center [527, 280] width 1054 height 561
click at [599, 111] on button "Cancel" at bounding box center [579, 116] width 44 height 18
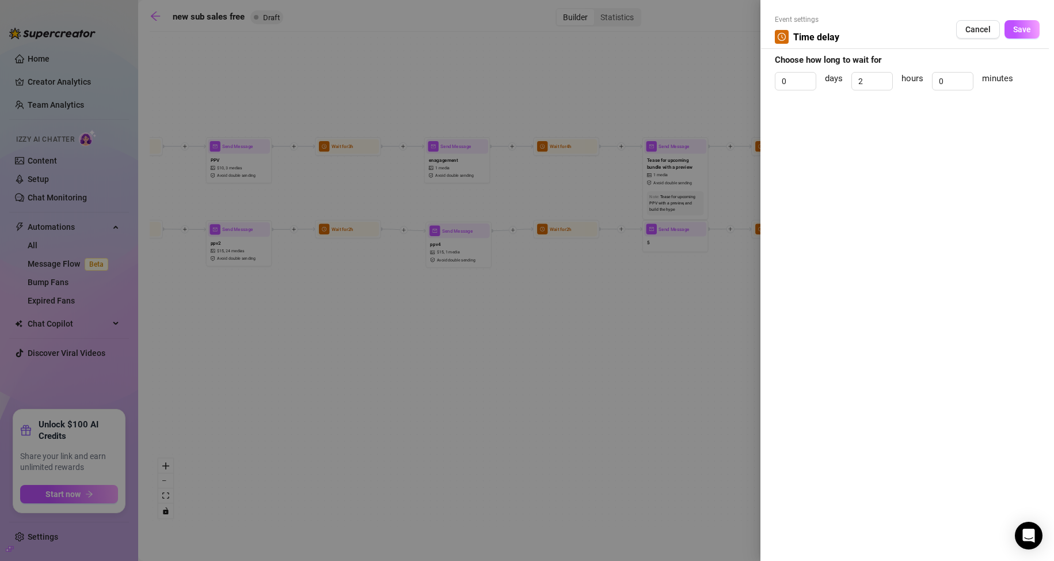
click at [713, 264] on div at bounding box center [527, 280] width 1054 height 561
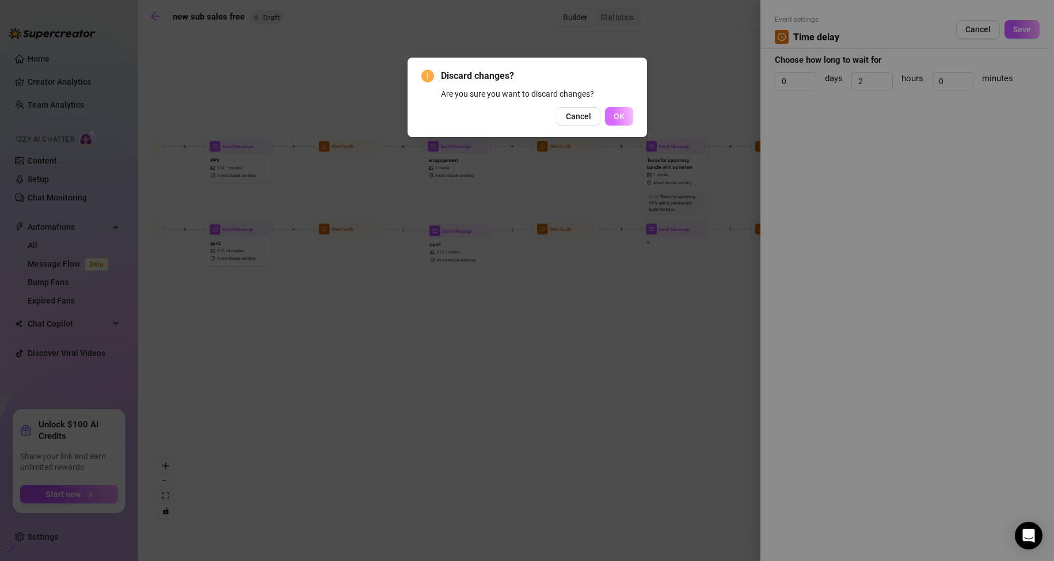
click at [618, 122] on button "OK" at bounding box center [619, 116] width 28 height 18
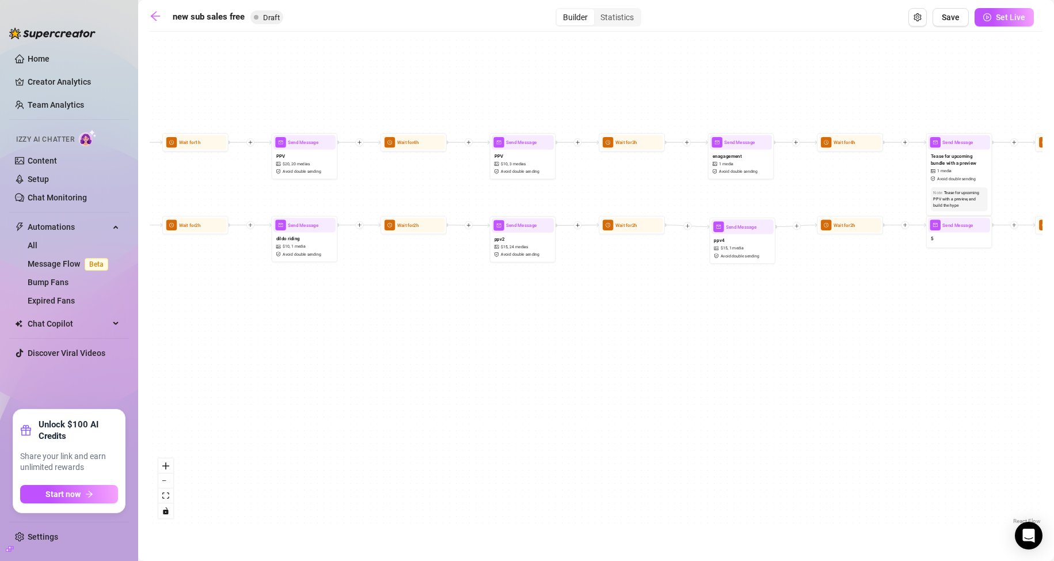
drag, startPoint x: 779, startPoint y: 316, endPoint x: 1063, endPoint y: 310, distance: 283.9
click at [1054, 310] on html "Home Creator Analytics Team Analytics Izzy AI Chatter Content Setup Chat Monito…" at bounding box center [527, 280] width 1054 height 561
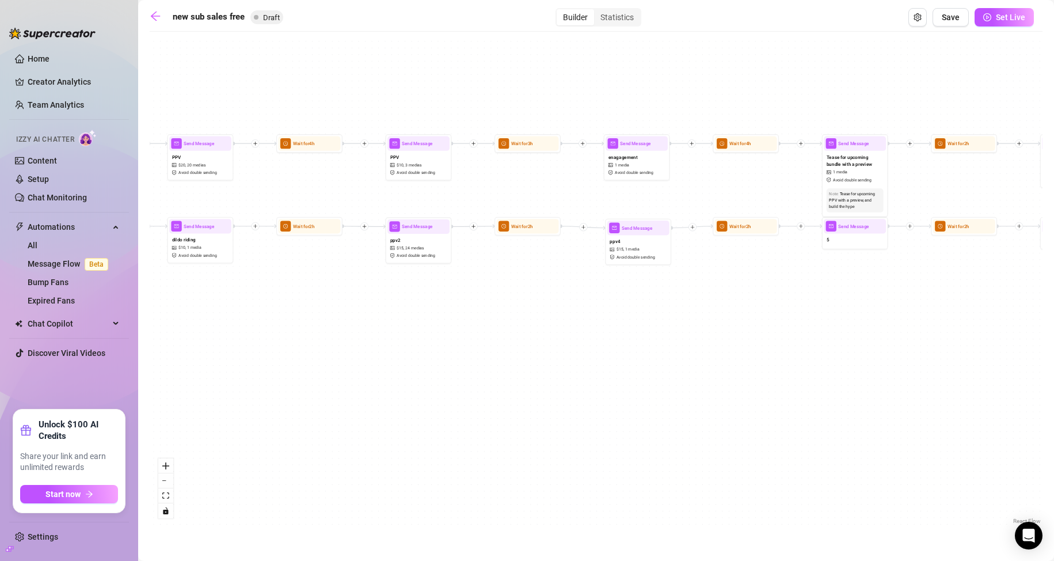
drag, startPoint x: 660, startPoint y: 373, endPoint x: 566, endPoint y: 370, distance: 93.9
click at [553, 376] on div "If True If False If True If False If True If False Send Message 6 Wait for 2h S…" at bounding box center [596, 281] width 893 height 489
drag, startPoint x: 725, startPoint y: 366, endPoint x: 552, endPoint y: 354, distance: 173.7
click at [549, 361] on div "If True If False If True If False If True If False Send Message 6 Wait for 2h S…" at bounding box center [596, 281] width 893 height 489
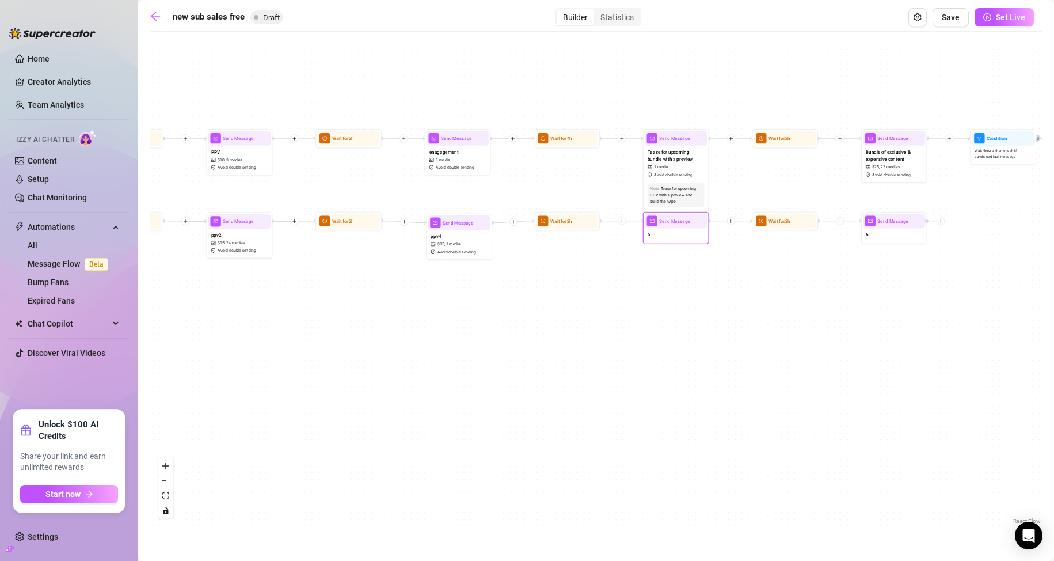
click at [685, 224] on div at bounding box center [693, 209] width 29 height 34
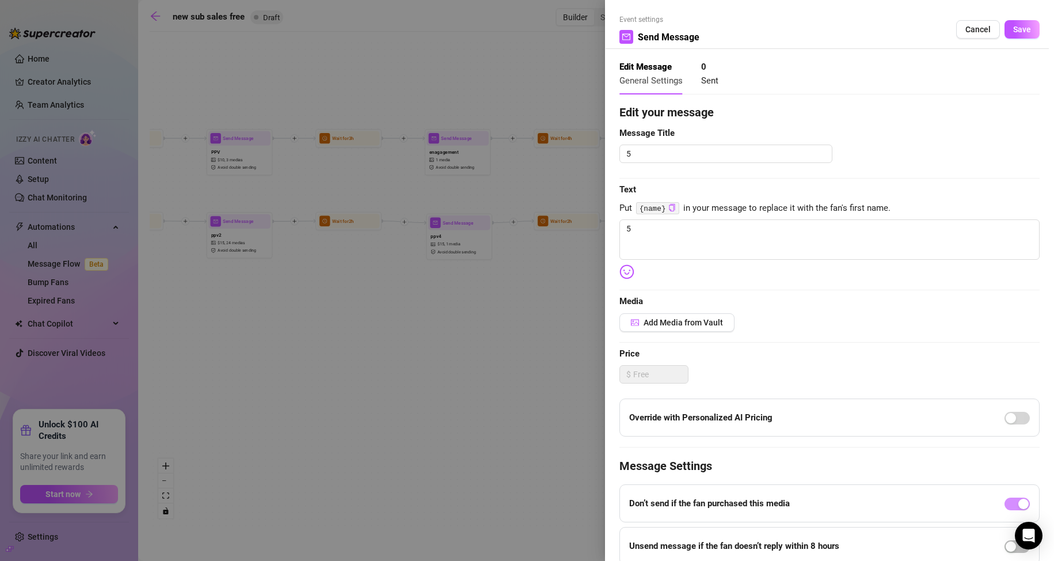
click at [352, 427] on div at bounding box center [527, 280] width 1054 height 561
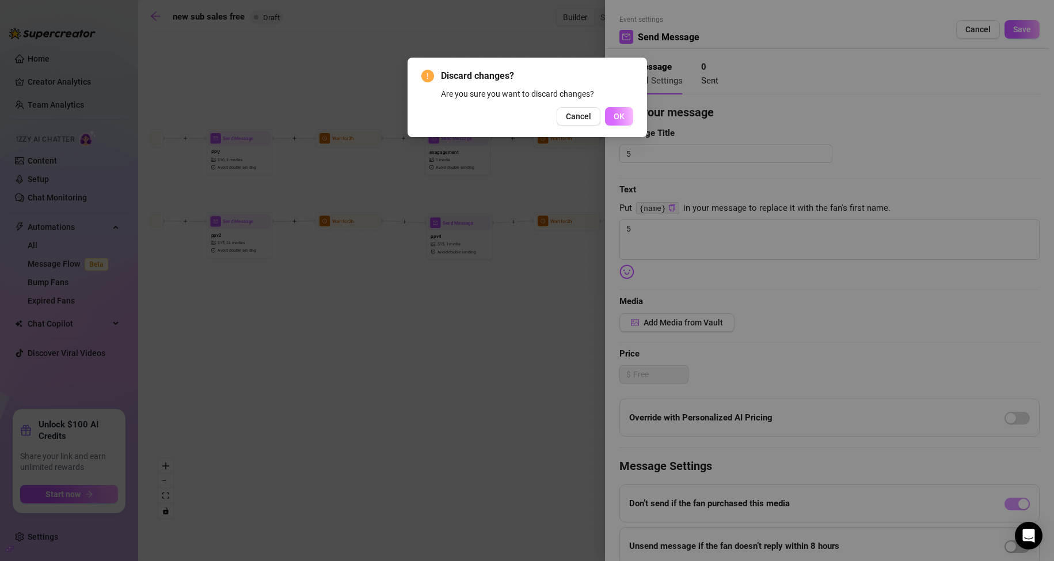
click at [624, 115] on span "OK" at bounding box center [619, 116] width 11 height 9
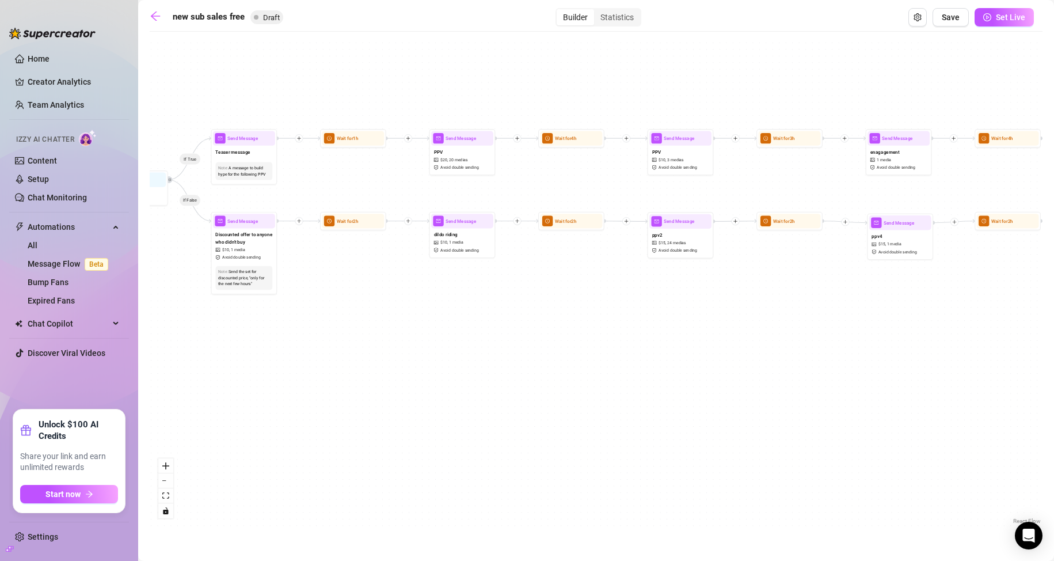
drag, startPoint x: 357, startPoint y: 286, endPoint x: 812, endPoint y: 284, distance: 454.8
click at [811, 284] on div "If True If False If True If False If True If False Send Message 6 Wait for 2h S…" at bounding box center [596, 281] width 893 height 489
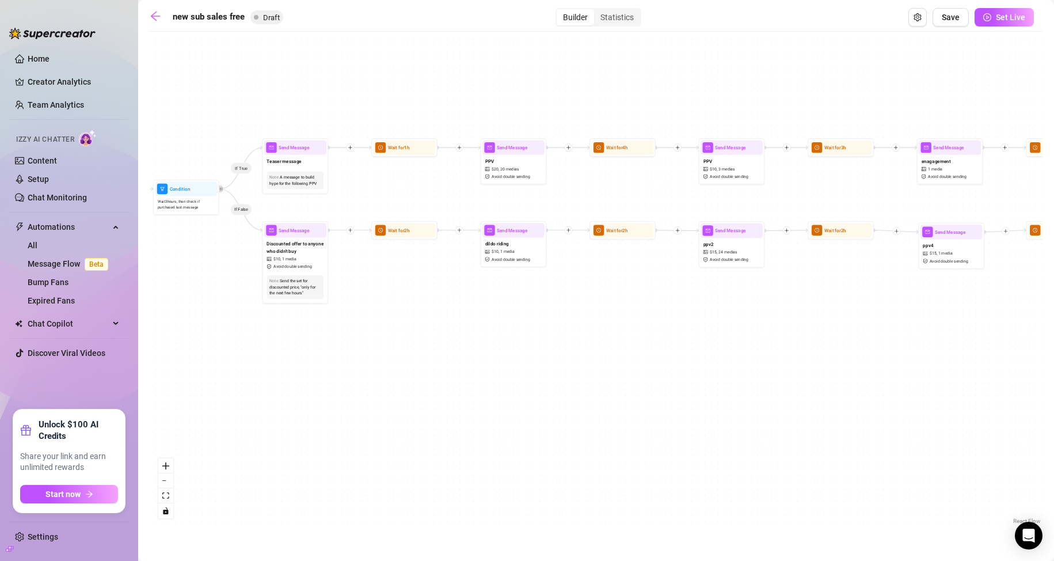
drag, startPoint x: 396, startPoint y: 329, endPoint x: 638, endPoint y: 352, distance: 242.9
click at [638, 352] on div "If True If False If True If False If True If False Send Message 6 Wait for 2h S…" at bounding box center [596, 281] width 893 height 489
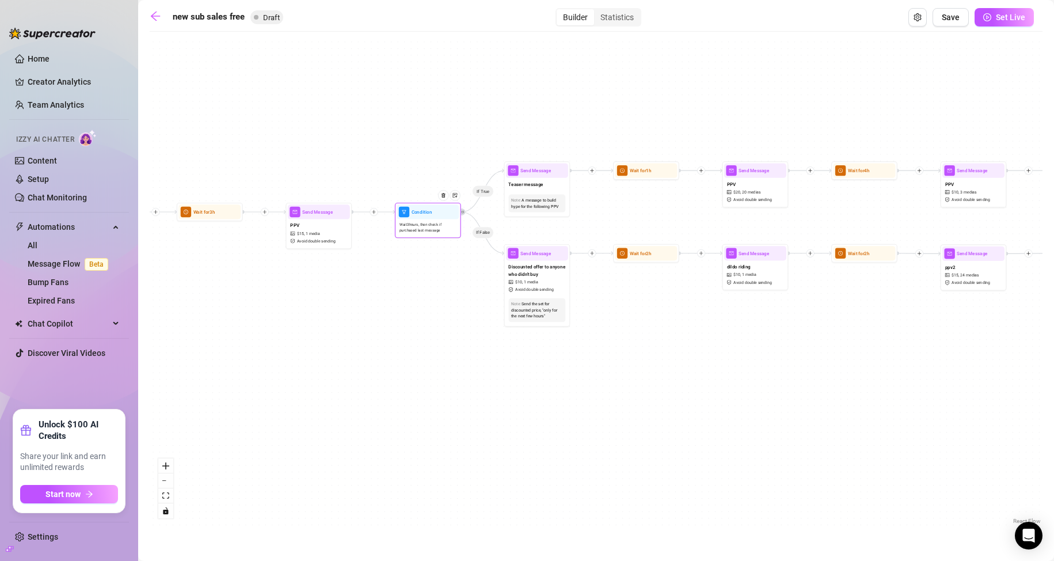
click at [423, 230] on span "Wait 3 hours, then check if purchased last message" at bounding box center [428, 228] width 57 height 12
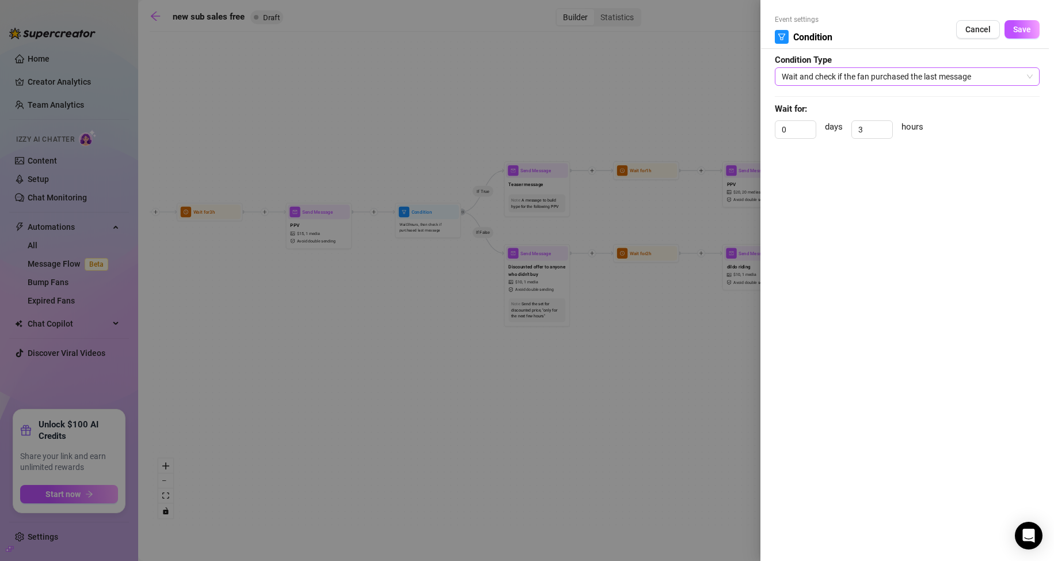
click at [834, 75] on span "Wait and check if the fan purchased the last message" at bounding box center [907, 76] width 251 height 17
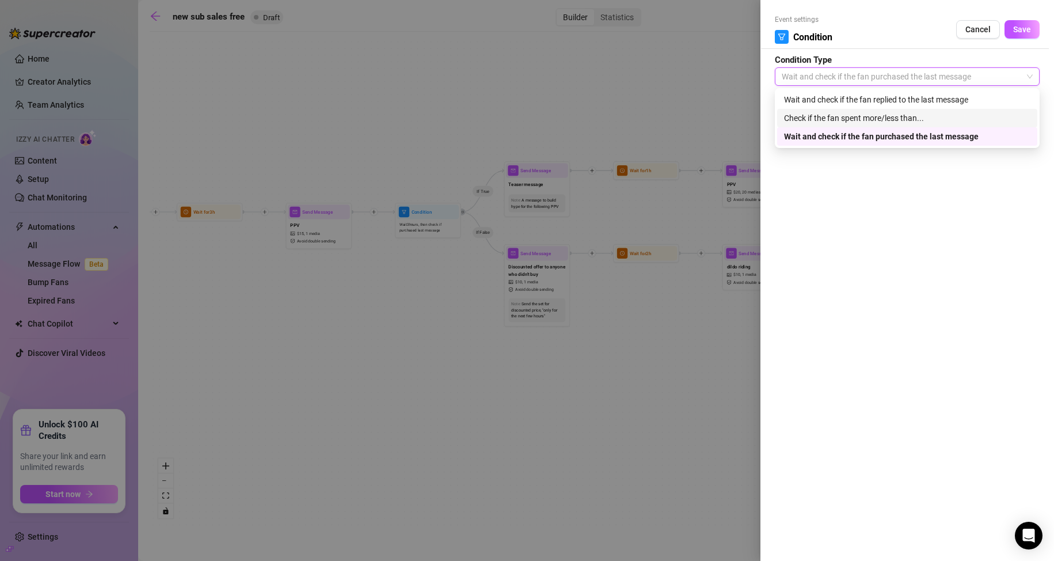
click at [857, 118] on div "Check if the fan spent more/less than..." at bounding box center [907, 118] width 246 height 13
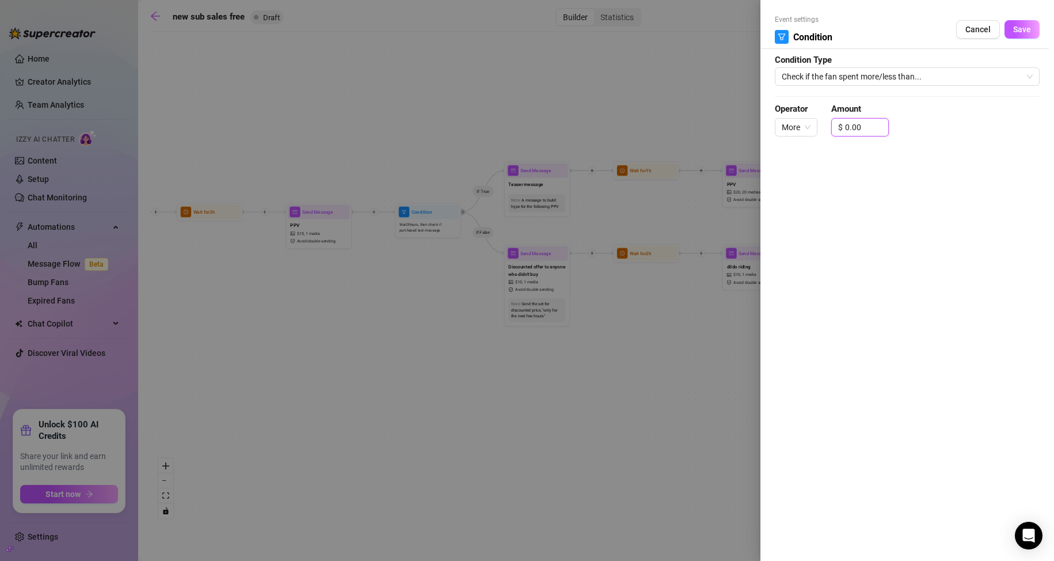
drag, startPoint x: 862, startPoint y: 129, endPoint x: 812, endPoint y: 149, distance: 53.8
click at [823, 136] on div "Operator More Amount $ 0.00" at bounding box center [907, 124] width 265 height 45
click at [809, 131] on span "More" at bounding box center [796, 127] width 29 height 17
click at [1025, 26] on span "Save" at bounding box center [1022, 29] width 18 height 9
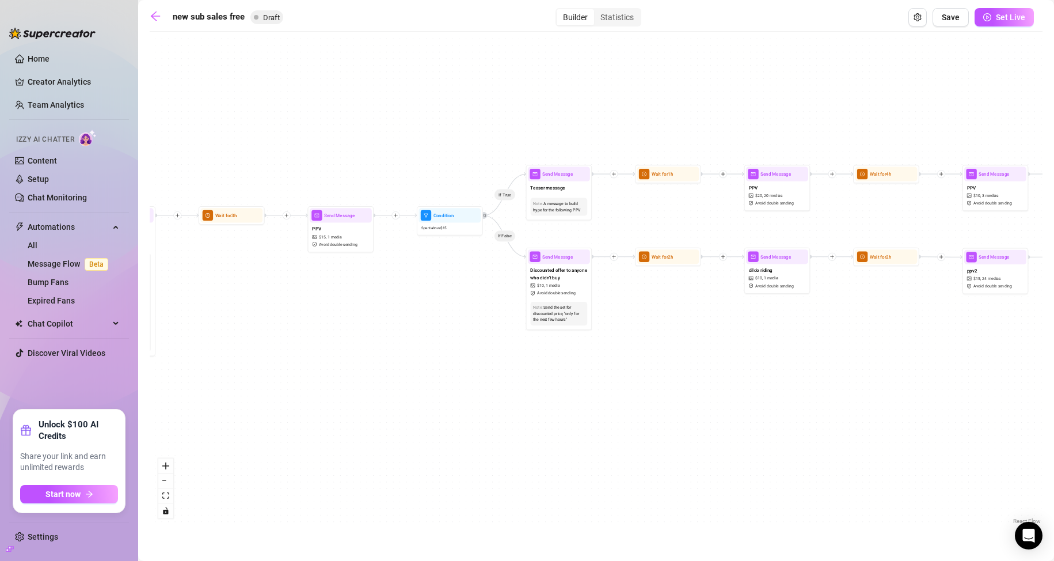
drag, startPoint x: 443, startPoint y: 332, endPoint x: 764, endPoint y: 329, distance: 321.3
click at [764, 329] on div "If True If False If True If False If True If False Send Message 6 Wait for 2h S…" at bounding box center [596, 281] width 893 height 489
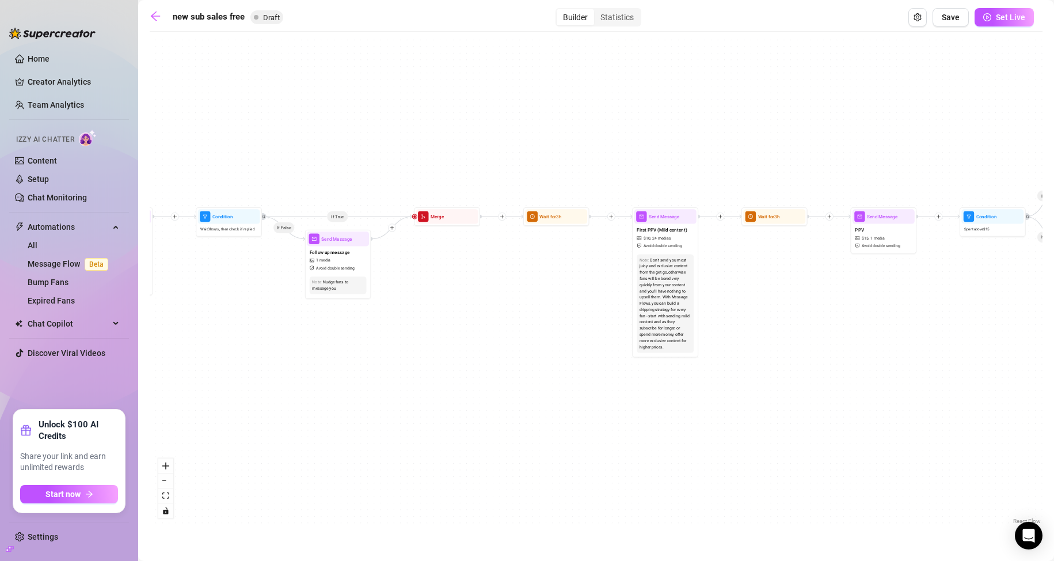
drag, startPoint x: 596, startPoint y: 332, endPoint x: 832, endPoint y: 338, distance: 236.1
click at [832, 338] on div "If True If False If True If False If True If False Send Message 6 Wait for 2h S…" at bounding box center [596, 281] width 893 height 489
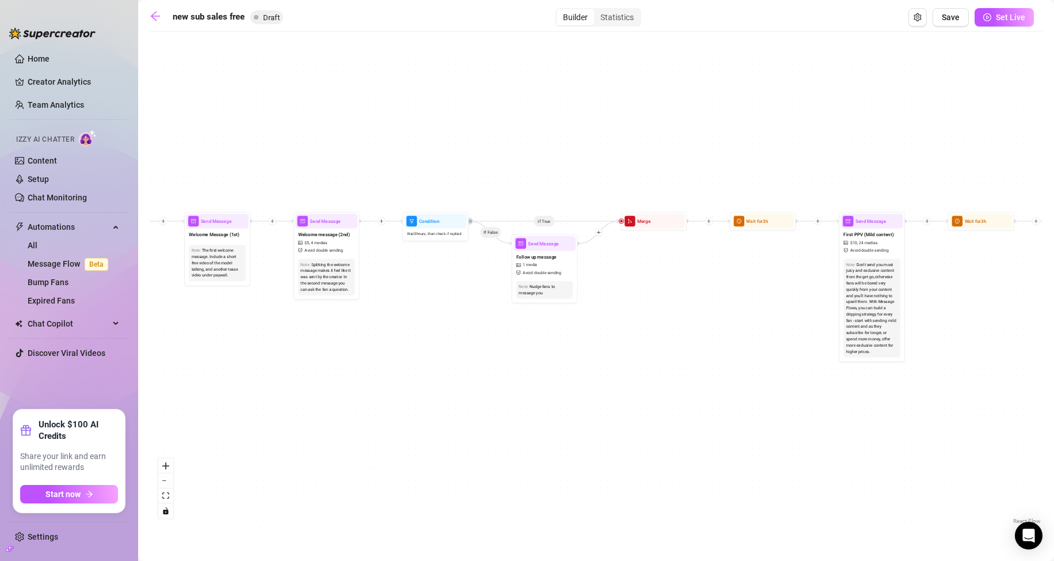
drag, startPoint x: 818, startPoint y: 400, endPoint x: 1025, endPoint y: 404, distance: 206.7
click at [1025, 404] on div "If True If False If True If False If True If False Send Message 6 Wait for 2h S…" at bounding box center [596, 281] width 893 height 489
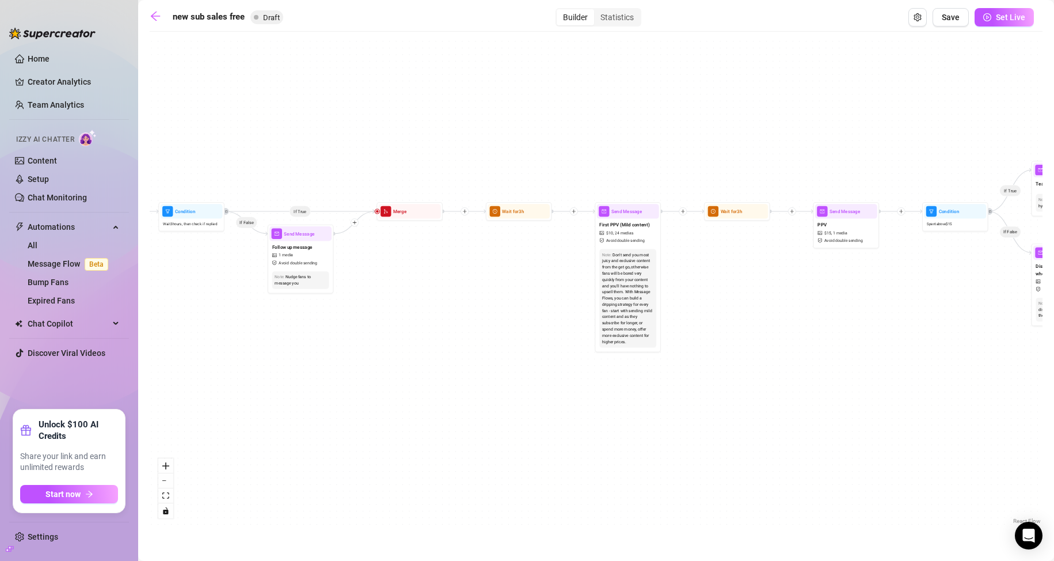
drag, startPoint x: 712, startPoint y: 439, endPoint x: 373, endPoint y: 418, distance: 339.2
click at [374, 419] on div "If True If False If True If False If True If False Send Message 6 Wait for 2h S…" at bounding box center [596, 281] width 893 height 489
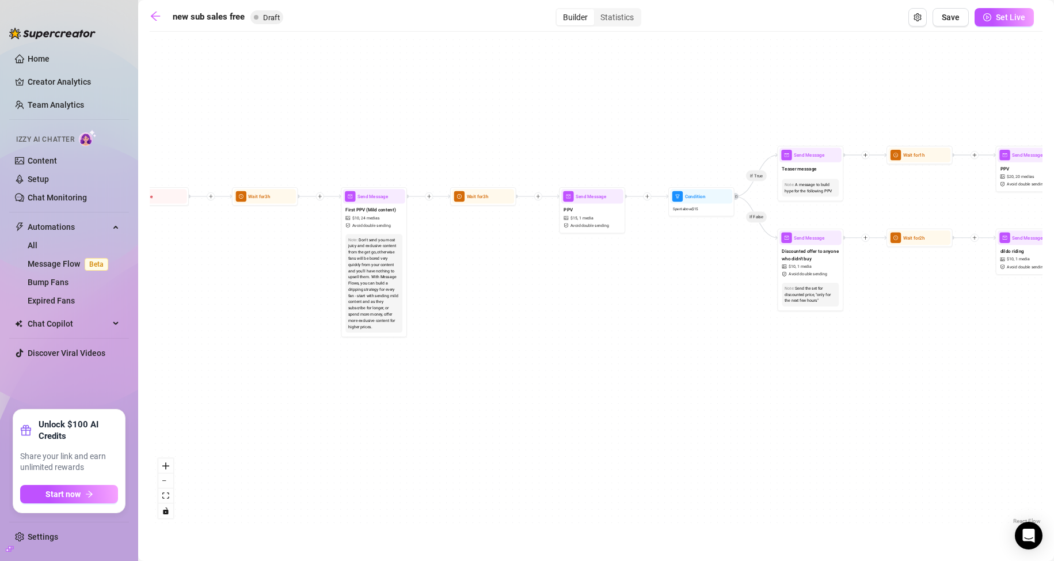
drag, startPoint x: 816, startPoint y: 441, endPoint x: 535, endPoint y: 420, distance: 281.8
click at [538, 420] on div "If True If False If True If False If True If False Send Message 6 Wait for 2h S…" at bounding box center [596, 281] width 893 height 489
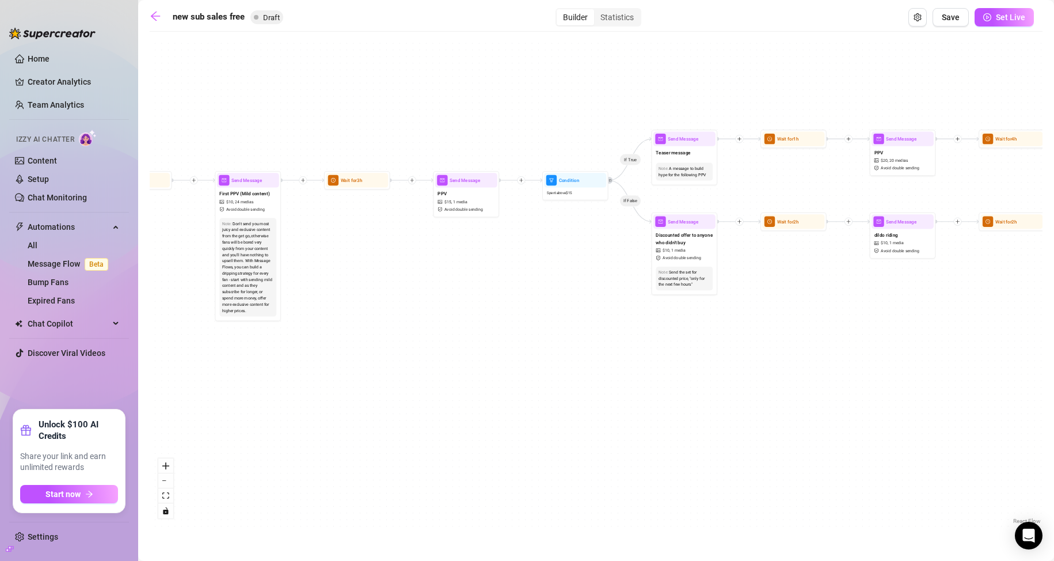
drag, startPoint x: 813, startPoint y: 434, endPoint x: 514, endPoint y: 395, distance: 301.8
click at [520, 396] on div "If True If False If True If False If True If False Send Message 6 Wait for 2h S…" at bounding box center [596, 281] width 893 height 489
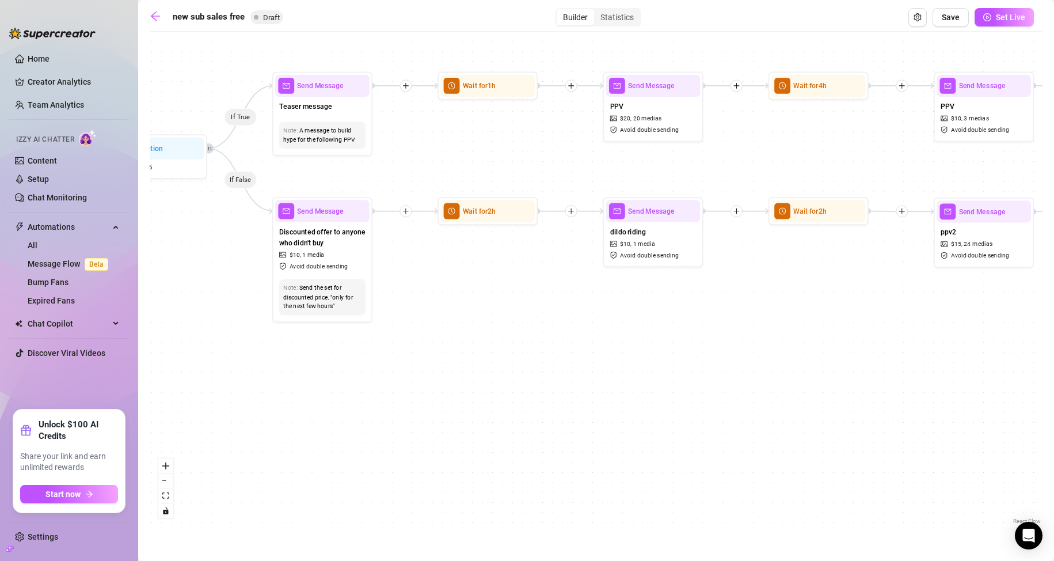
drag, startPoint x: 469, startPoint y: 253, endPoint x: 504, endPoint y: 401, distance: 151.5
click at [504, 401] on div "If True If False If True If False If True If False Send Message 6 Wait for 2h S…" at bounding box center [596, 281] width 893 height 489
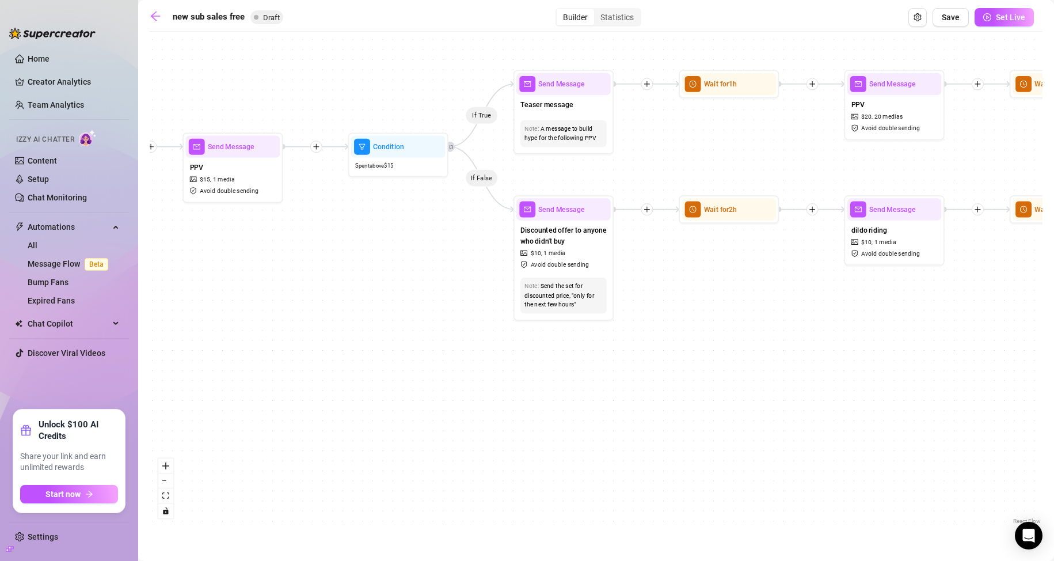
drag, startPoint x: 645, startPoint y: 380, endPoint x: 971, endPoint y: 345, distance: 327.7
click at [971, 345] on div "If True If False If True If False If True If False Send Message 6 Wait for 2h S…" at bounding box center [596, 281] width 893 height 489
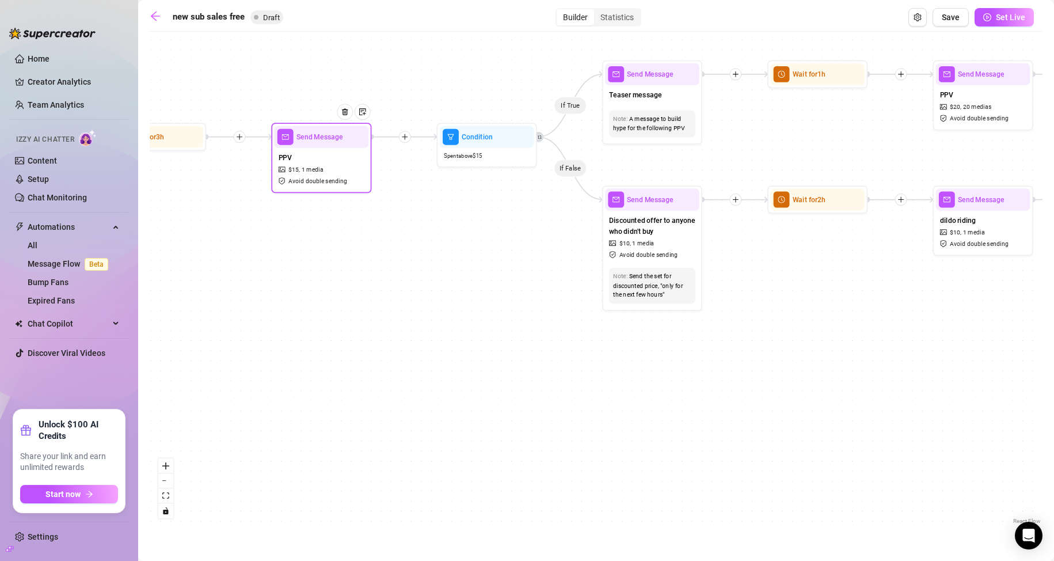
click at [309, 161] on div "PPV $ 15 , 1 media Avoid double sending" at bounding box center [322, 169] width 94 height 42
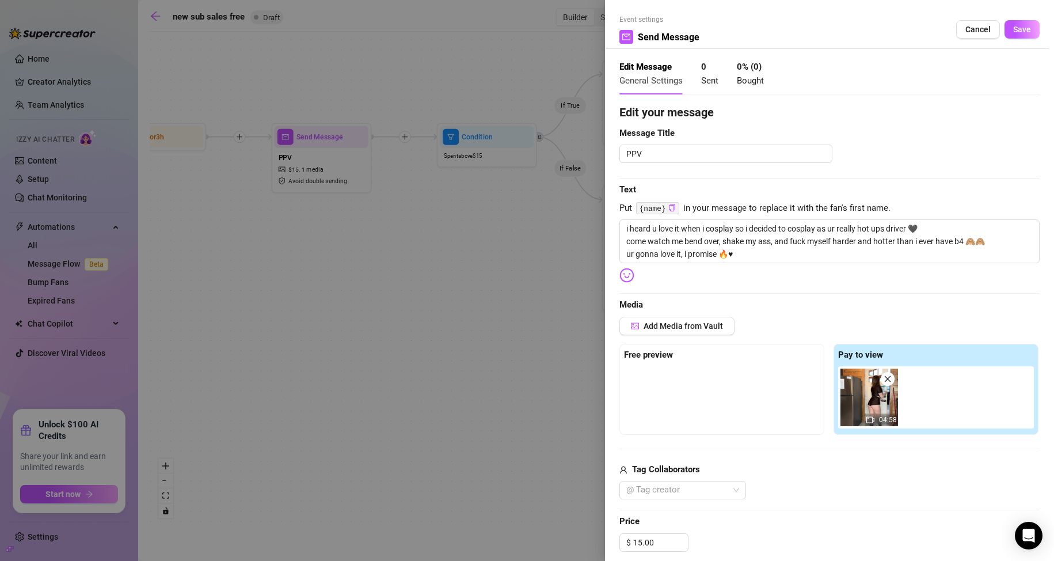
click at [396, 344] on div at bounding box center [527, 280] width 1054 height 561
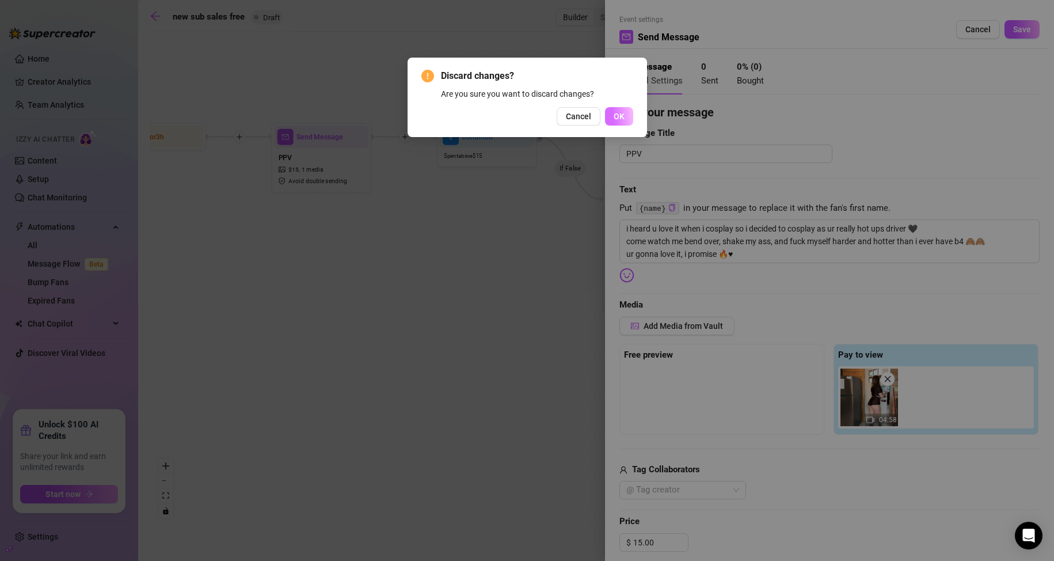
click at [622, 123] on button "OK" at bounding box center [619, 116] width 28 height 18
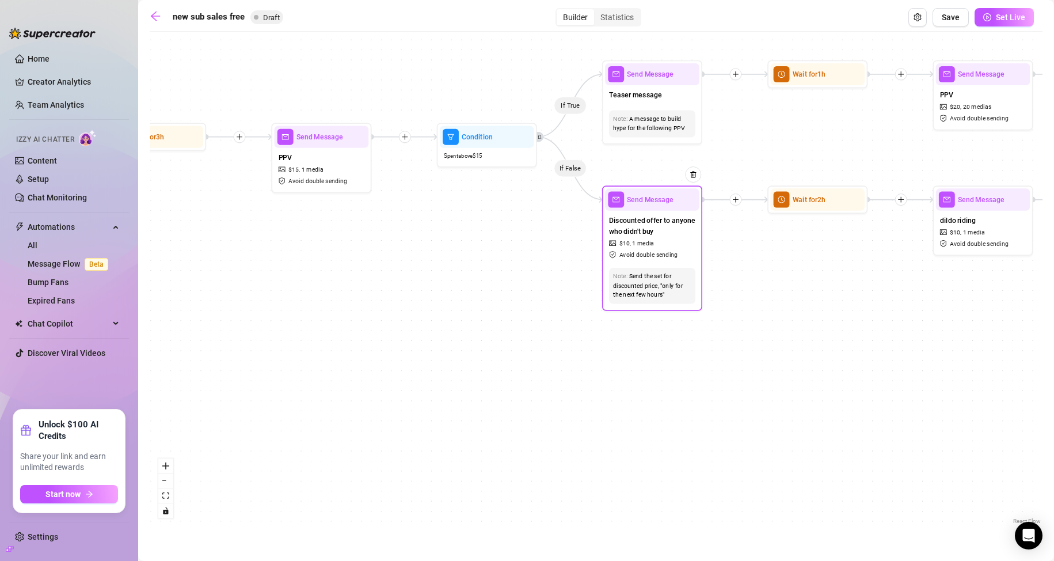
click at [635, 283] on div "Send the set for discounted price, "only for the next few hours"" at bounding box center [652, 286] width 78 height 28
click at [658, 249] on div "Discounted offer to anyone who didn't buy $ 10 , 1 media Avoid double sending" at bounding box center [652, 237] width 94 height 53
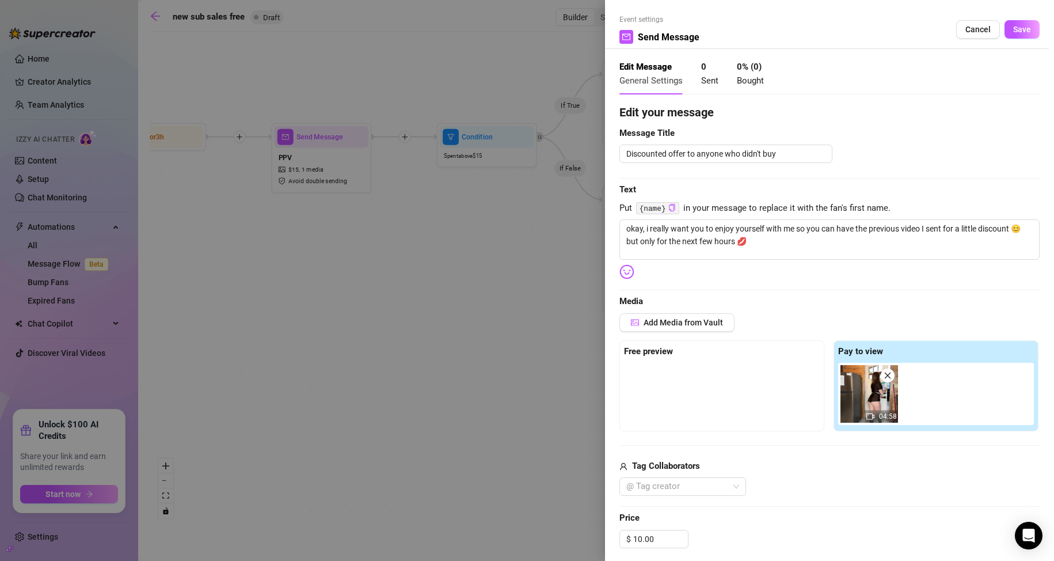
click at [491, 312] on div at bounding box center [527, 280] width 1054 height 561
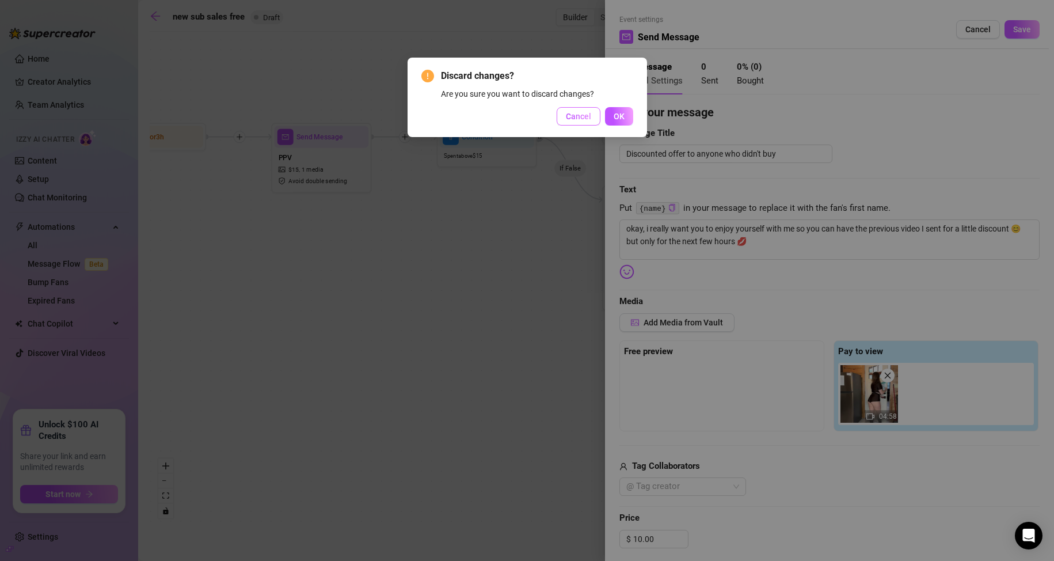
click at [585, 112] on span "Cancel" at bounding box center [578, 116] width 25 height 9
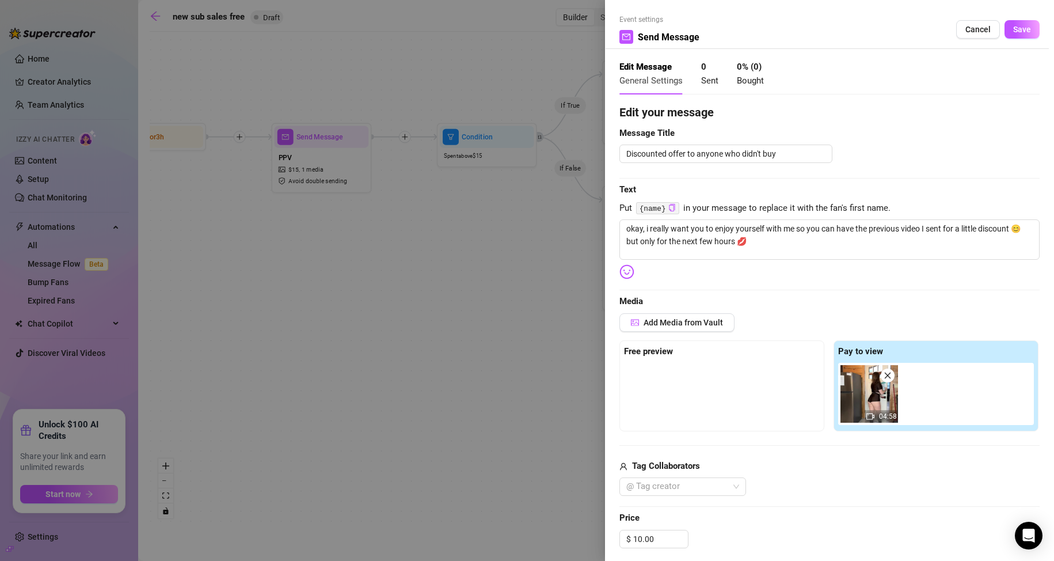
click at [484, 263] on div at bounding box center [527, 280] width 1054 height 561
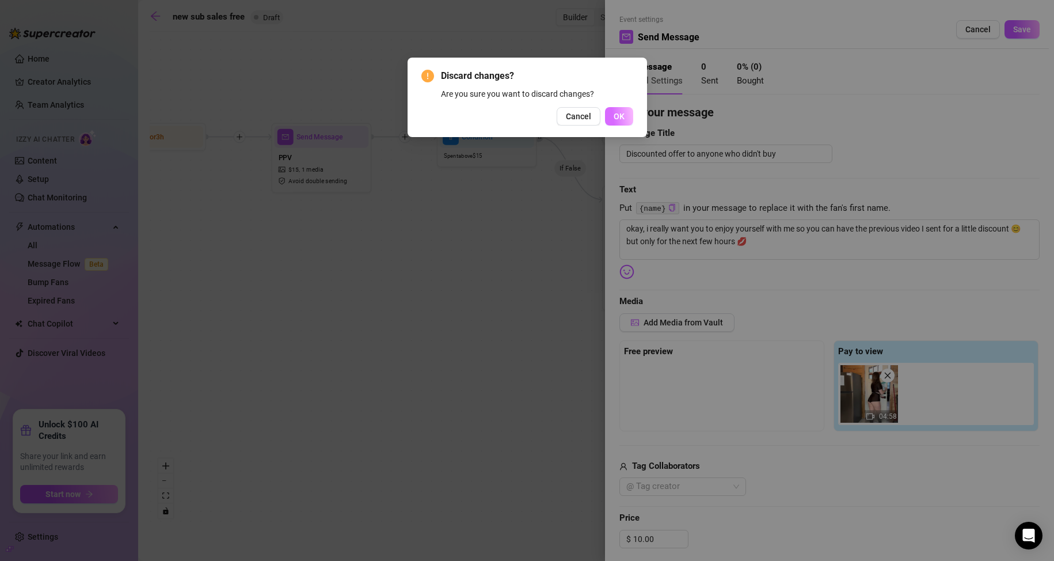
click at [614, 116] on span "OK" at bounding box center [619, 116] width 11 height 9
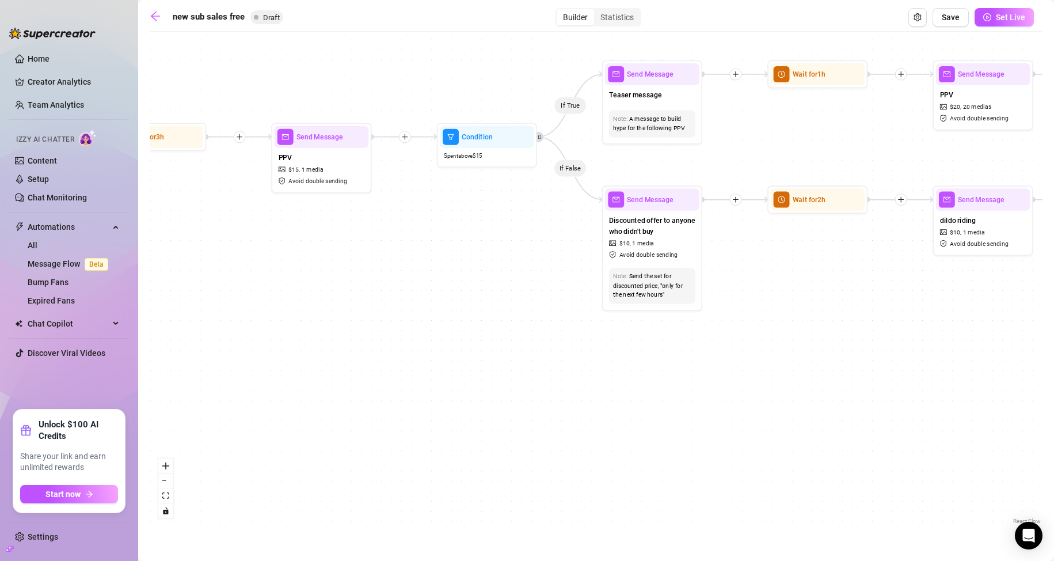
click at [405, 139] on icon "plus" at bounding box center [405, 137] width 1 height 6
click at [448, 138] on div "Time Delay" at bounding box center [453, 138] width 73 height 17
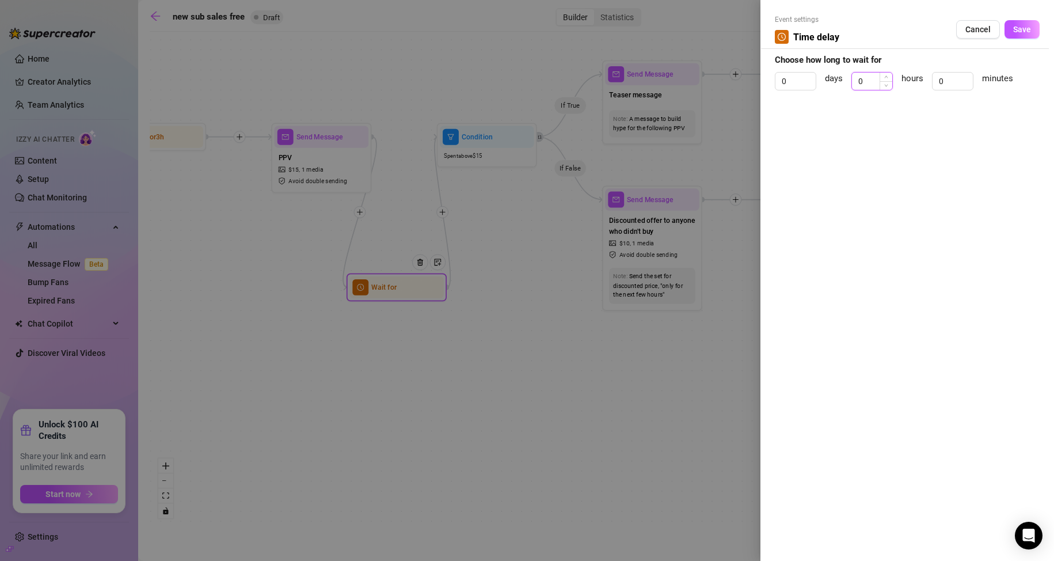
drag, startPoint x: 872, startPoint y: 79, endPoint x: 860, endPoint y: 81, distance: 11.6
click at [860, 81] on input "0" at bounding box center [872, 81] width 40 height 17
click at [1020, 31] on span "Save" at bounding box center [1022, 29] width 18 height 9
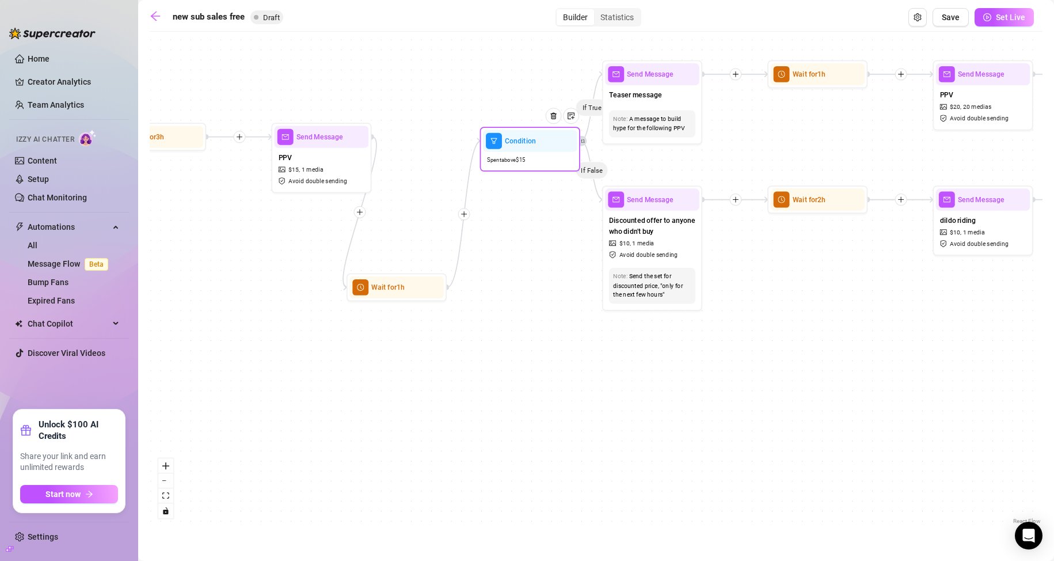
drag, startPoint x: 501, startPoint y: 148, endPoint x: 546, endPoint y: 152, distance: 45.1
click at [546, 152] on div "Spent above $ 15" at bounding box center [530, 160] width 94 height 17
drag, startPoint x: 309, startPoint y: 149, endPoint x: 257, endPoint y: 149, distance: 52.4
click at [275, 149] on div "PPV $ 15 , 1 media Avoid double sending" at bounding box center [322, 169] width 94 height 42
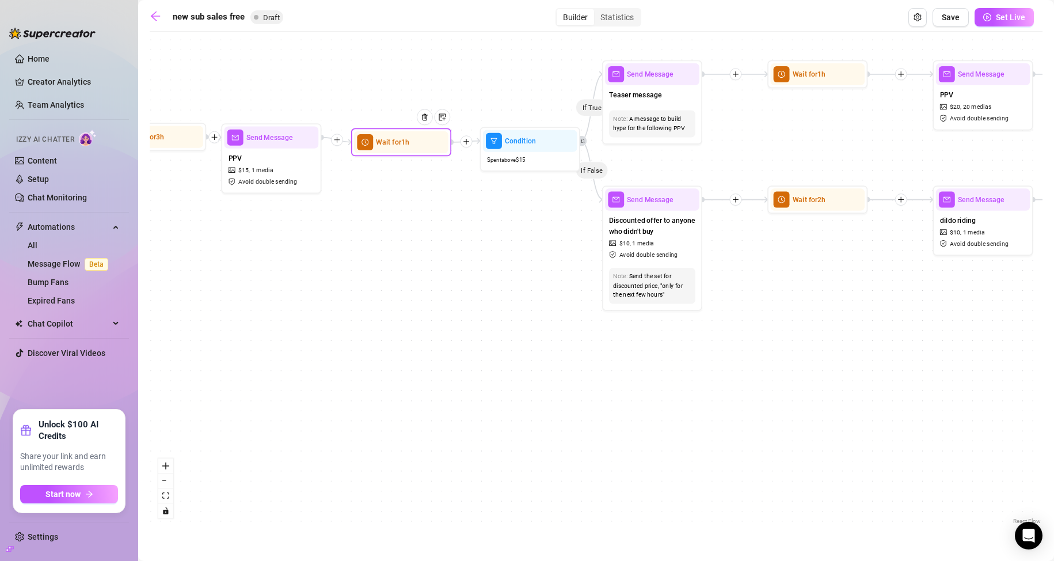
drag, startPoint x: 394, startPoint y: 293, endPoint x: 399, endPoint y: 147, distance: 145.7
click at [399, 147] on div "Wait for 1h" at bounding box center [401, 142] width 94 height 22
drag, startPoint x: 539, startPoint y: 158, endPoint x: 523, endPoint y: 157, distance: 16.1
click at [523, 157] on div "Spent above $ 15" at bounding box center [514, 159] width 94 height 17
click at [945, 22] on span "Save" at bounding box center [951, 17] width 18 height 9
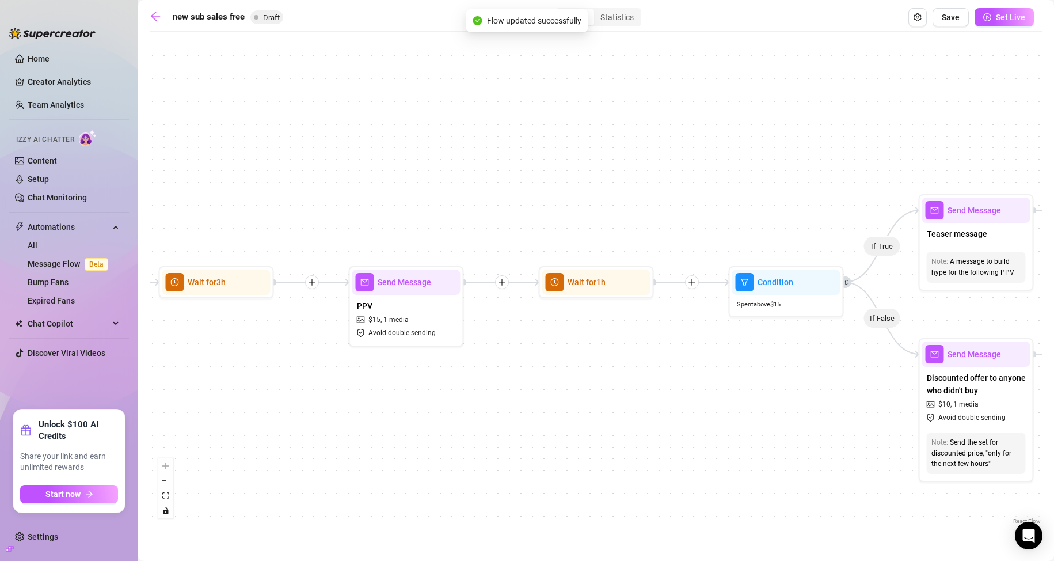
scroll to position [0, 1357]
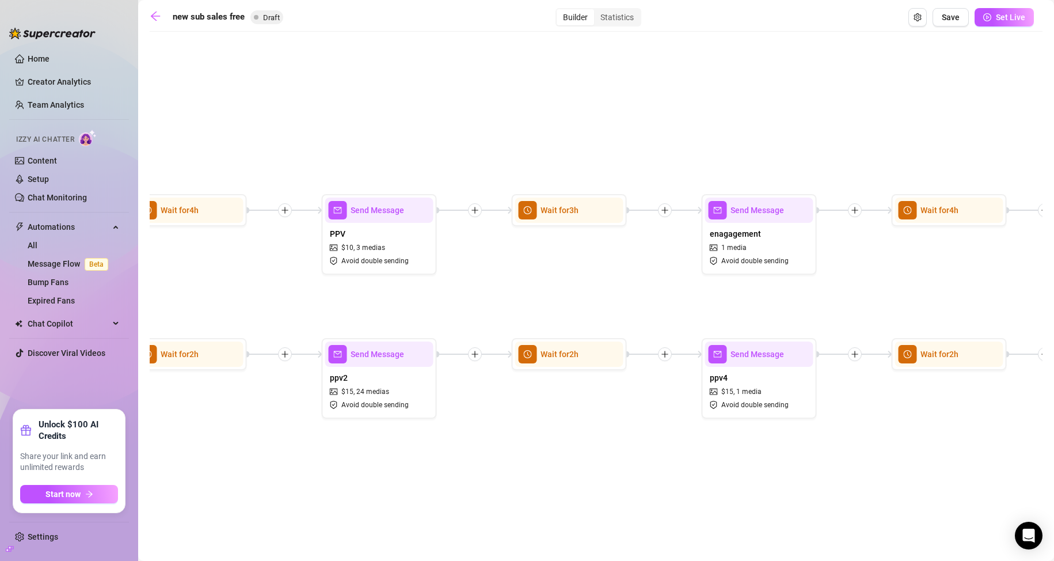
drag, startPoint x: 657, startPoint y: 457, endPoint x: 329, endPoint y: 436, distance: 328.8
click at [332, 436] on div "If True If False If True If False If True If False Wait for 1h Send Message 6 W…" at bounding box center [596, 281] width 893 height 489
click at [584, 483] on div "If True If False If True If False If True If False Wait for 1h Send Message 6 W…" at bounding box center [596, 281] width 893 height 489
drag, startPoint x: 929, startPoint y: 412, endPoint x: 745, endPoint y: 423, distance: 184.0
click at [742, 423] on div "If True If False If True If False If True If False Wait for 1h Send Message 6 W…" at bounding box center [596, 281] width 893 height 489
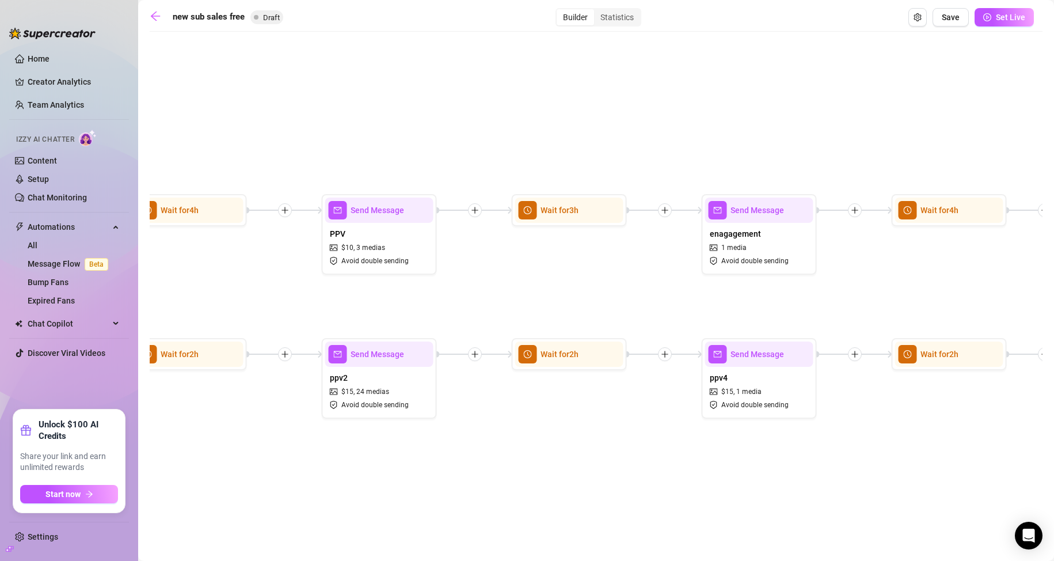
drag, startPoint x: 444, startPoint y: 465, endPoint x: 701, endPoint y: 473, distance: 256.3
click at [701, 473] on div "If True If False If True If False If True If False Wait for 1h Send Message 6 W…" at bounding box center [596, 281] width 893 height 489
click at [950, 10] on button "Save" at bounding box center [951, 17] width 36 height 18
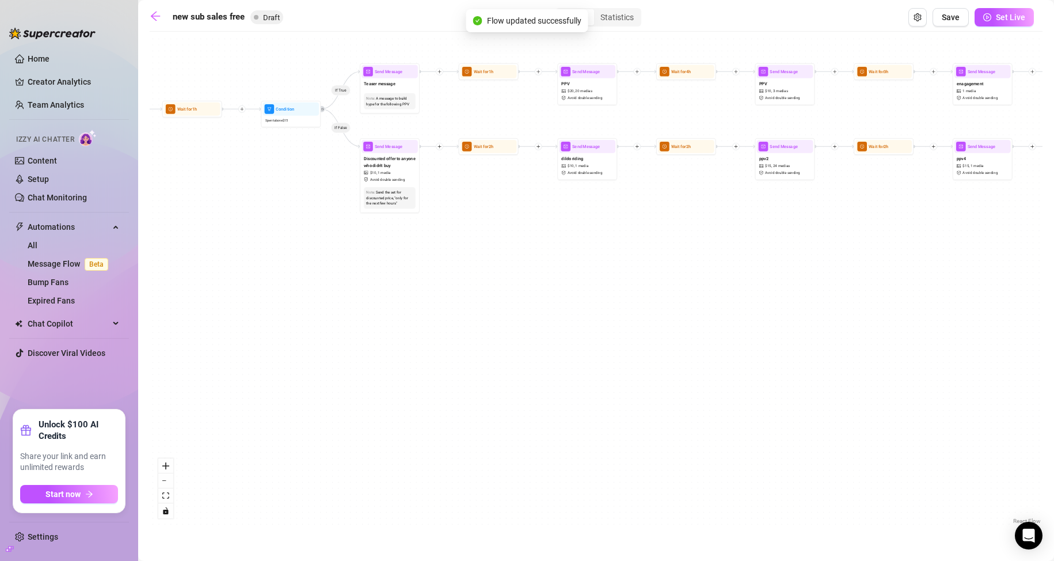
drag, startPoint x: 639, startPoint y: 336, endPoint x: 346, endPoint y: 440, distance: 311.0
click at [288, 455] on div "If True If False If True If False If True If False Wait for 1h Send Message 6 W…" at bounding box center [596, 281] width 893 height 489
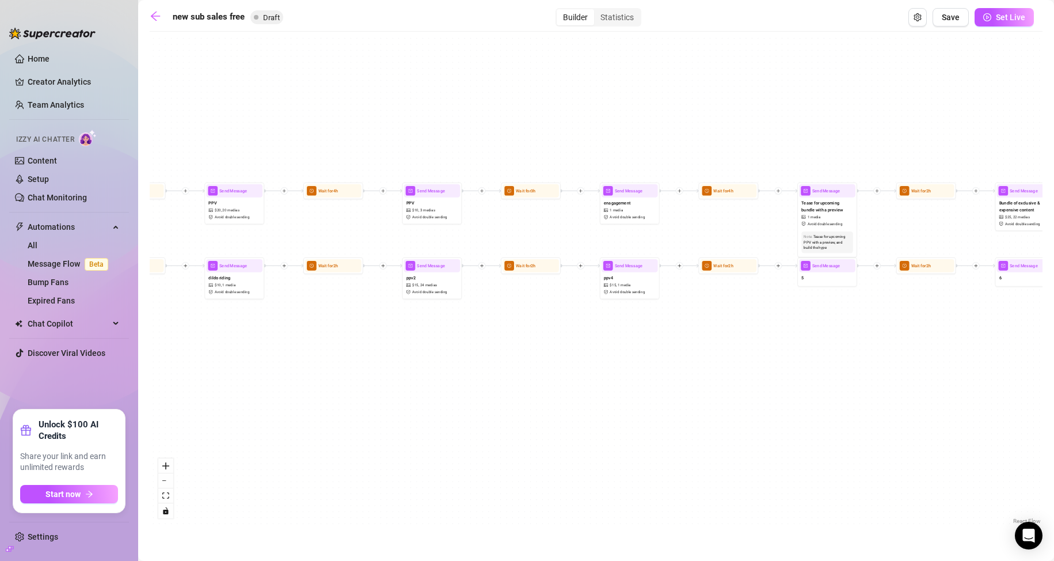
drag, startPoint x: 694, startPoint y: 422, endPoint x: 542, endPoint y: 418, distance: 152.0
click at [534, 430] on div "If True If False If True If False If True If False Wait for 1h Send Message 6 W…" at bounding box center [596, 281] width 893 height 489
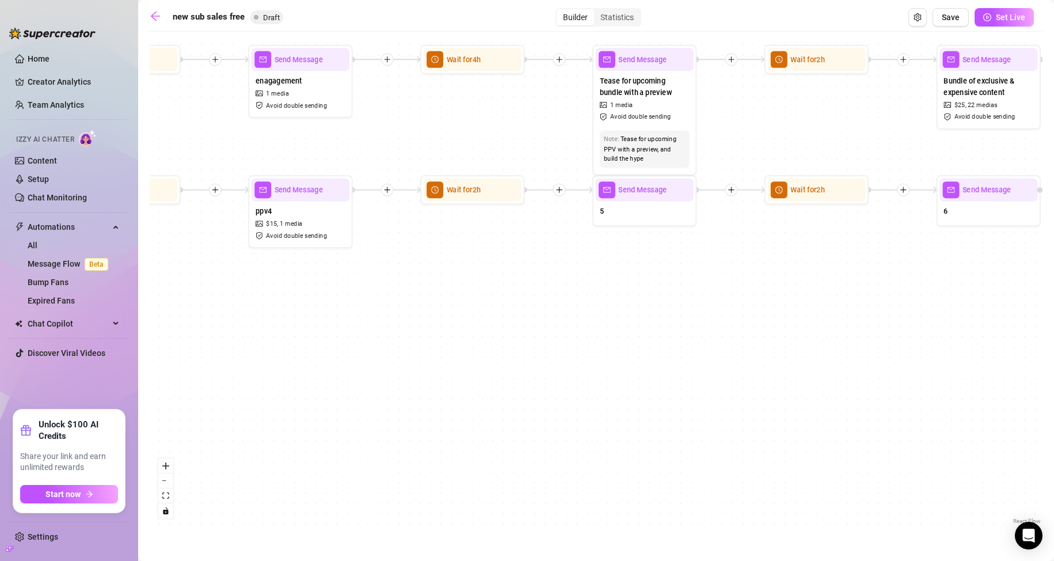
drag, startPoint x: 660, startPoint y: 399, endPoint x: 530, endPoint y: 405, distance: 130.3
click at [531, 414] on div "If True If False If True If False If True If False Wait for 1h Send Message 6 W…" at bounding box center [596, 281] width 893 height 489
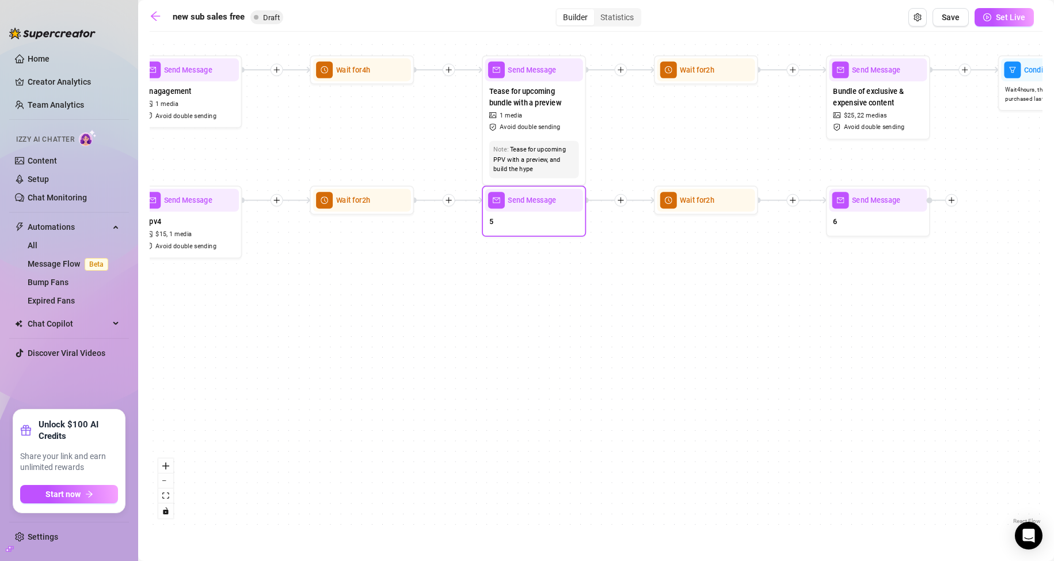
click at [541, 217] on div "5" at bounding box center [534, 223] width 98 height 22
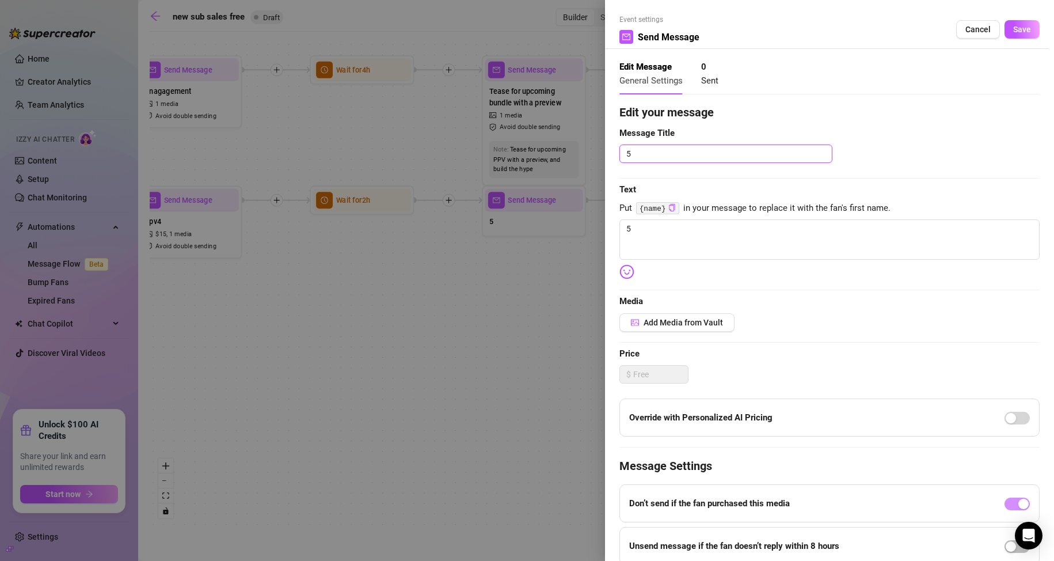
drag, startPoint x: 661, startPoint y: 156, endPoint x: 593, endPoint y: 162, distance: 68.8
click at [594, 162] on div "Event settings Send Message Cancel Save Edit Message General Settings 0 Sent Ed…" at bounding box center [527, 280] width 1054 height 561
drag, startPoint x: 641, startPoint y: 232, endPoint x: 627, endPoint y: 230, distance: 13.9
click at [627, 230] on textarea "5" at bounding box center [829, 239] width 420 height 40
click at [668, 207] on icon "copy" at bounding box center [671, 207] width 7 height 7
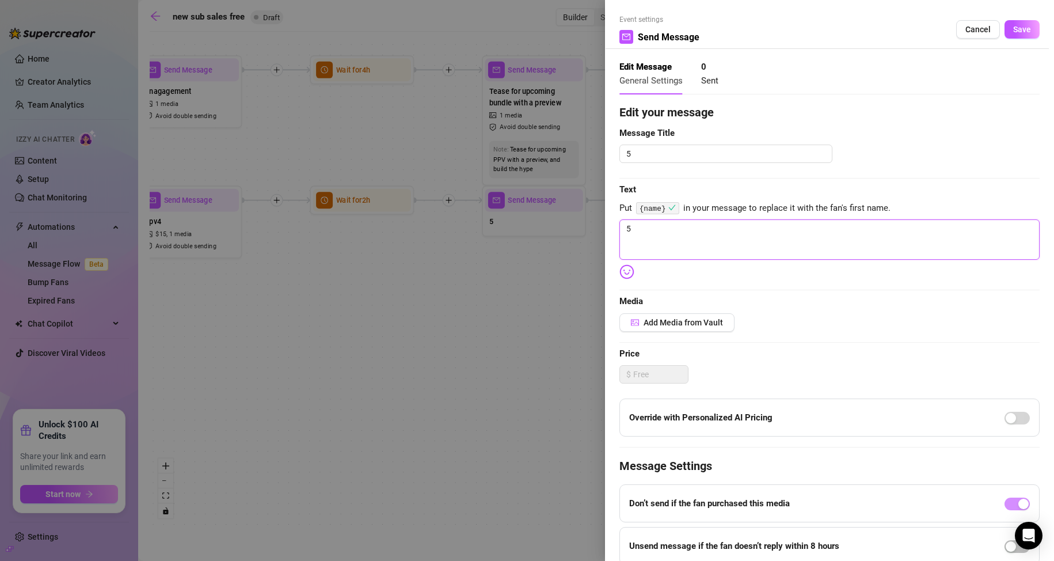
drag, startPoint x: 650, startPoint y: 227, endPoint x: 607, endPoint y: 227, distance: 43.2
click at [607, 227] on div "Event settings Send Message Cancel Save Edit Message General Settings 0 Sent Ed…" at bounding box center [829, 280] width 449 height 561
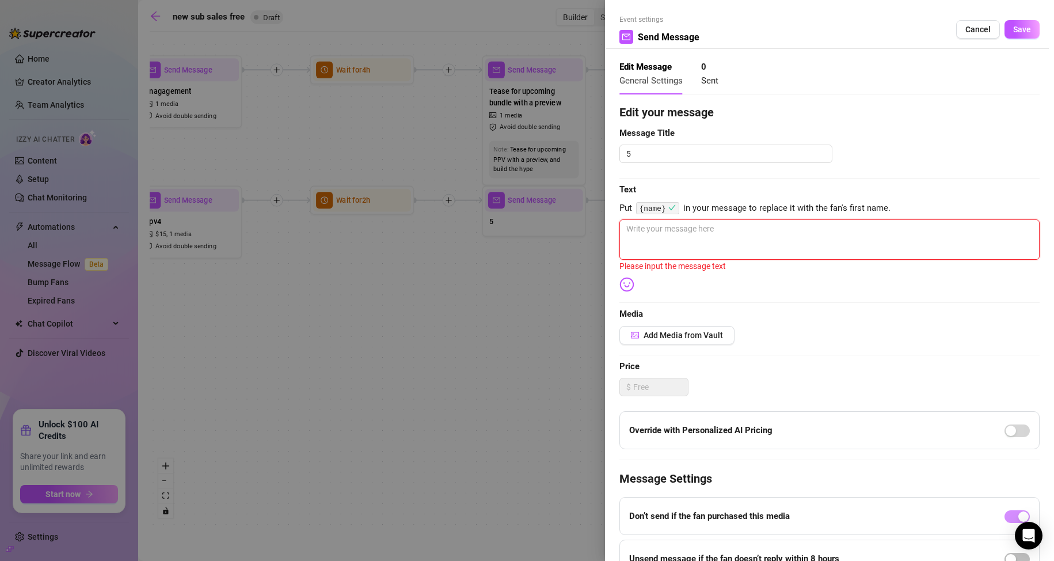
paste textarea "{name}"
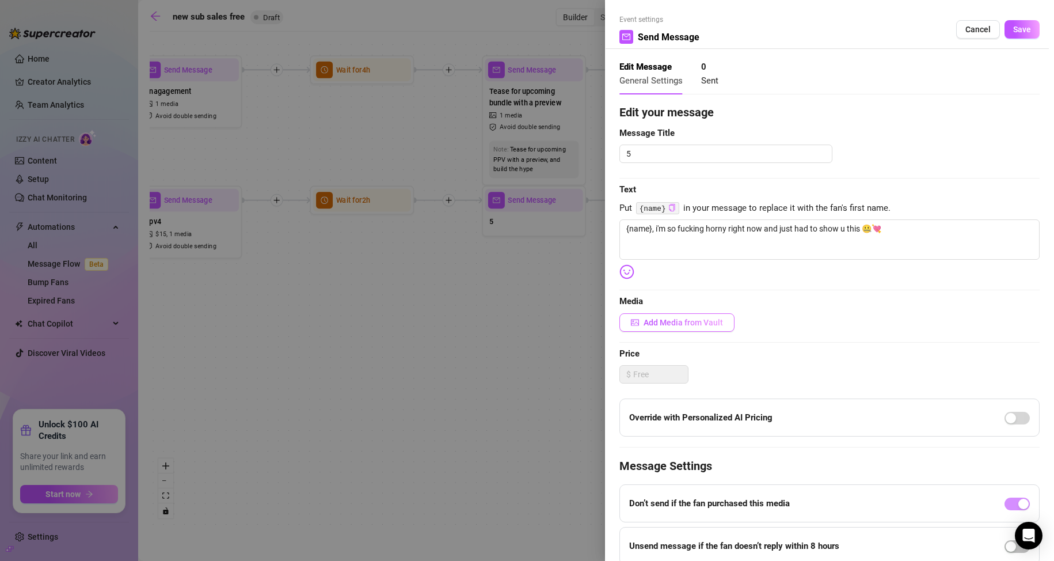
click at [656, 317] on button "Add Media from Vault" at bounding box center [676, 322] width 115 height 18
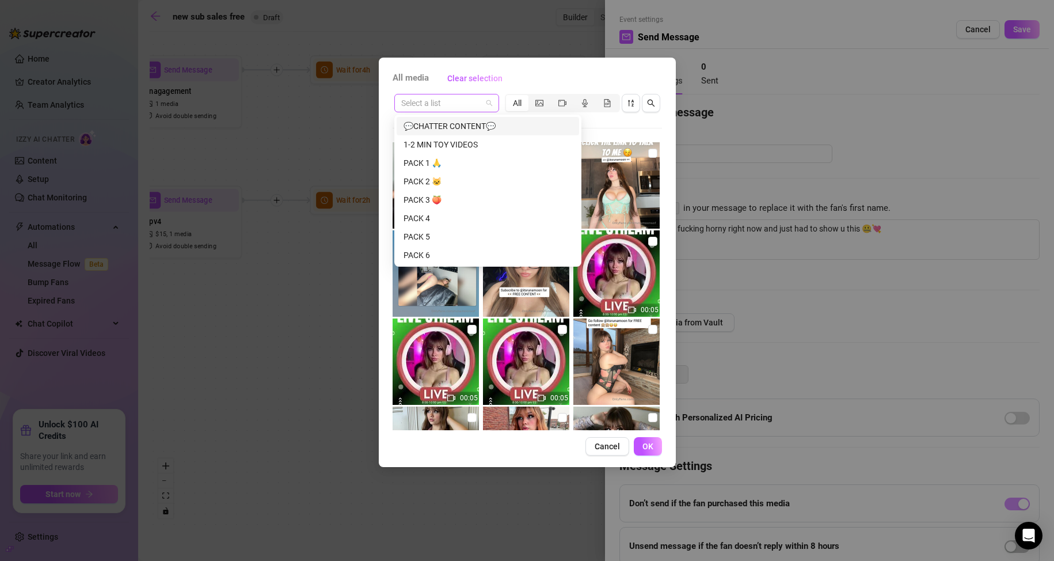
click at [490, 102] on span at bounding box center [446, 102] width 91 height 17
click at [454, 136] on div "1-2 MIN TOY VIDEOS" at bounding box center [488, 144] width 183 height 18
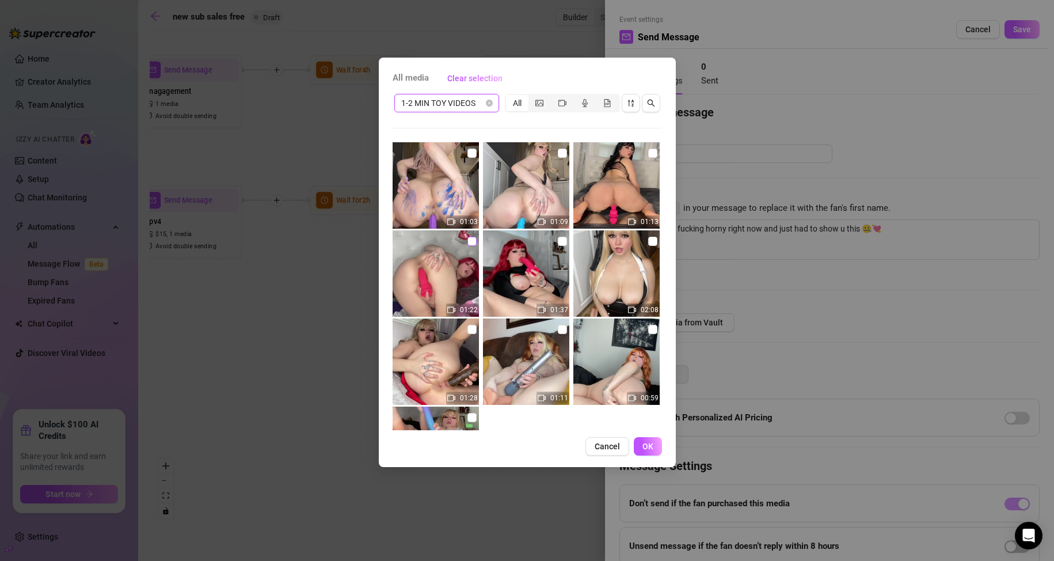
click at [469, 241] on input "checkbox" at bounding box center [471, 241] width 9 height 9
click at [558, 241] on input "checkbox" at bounding box center [562, 241] width 9 height 9
click at [656, 446] on button "OK" at bounding box center [648, 446] width 28 height 18
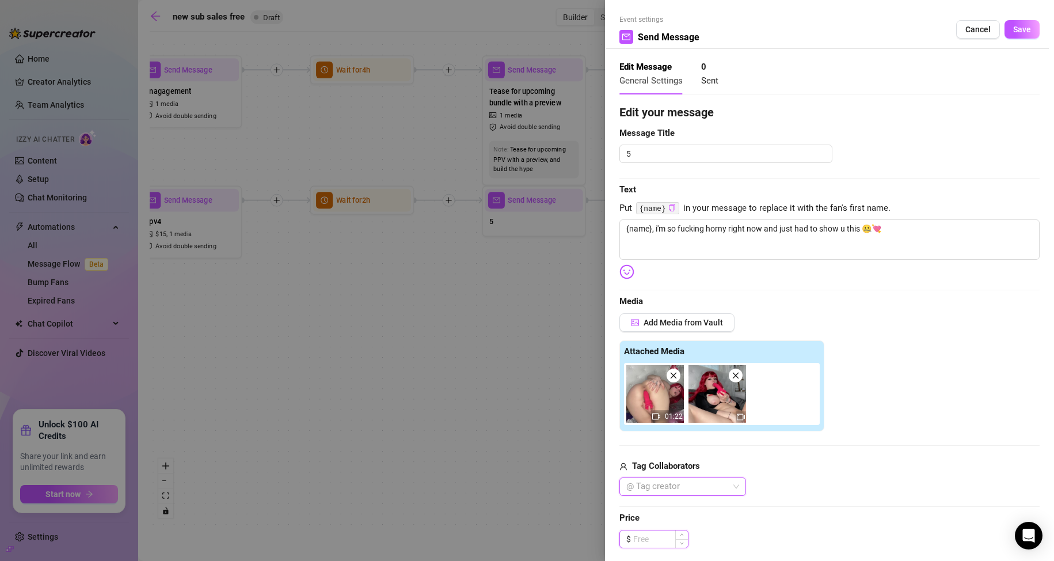
click at [649, 538] on input at bounding box center [660, 538] width 55 height 17
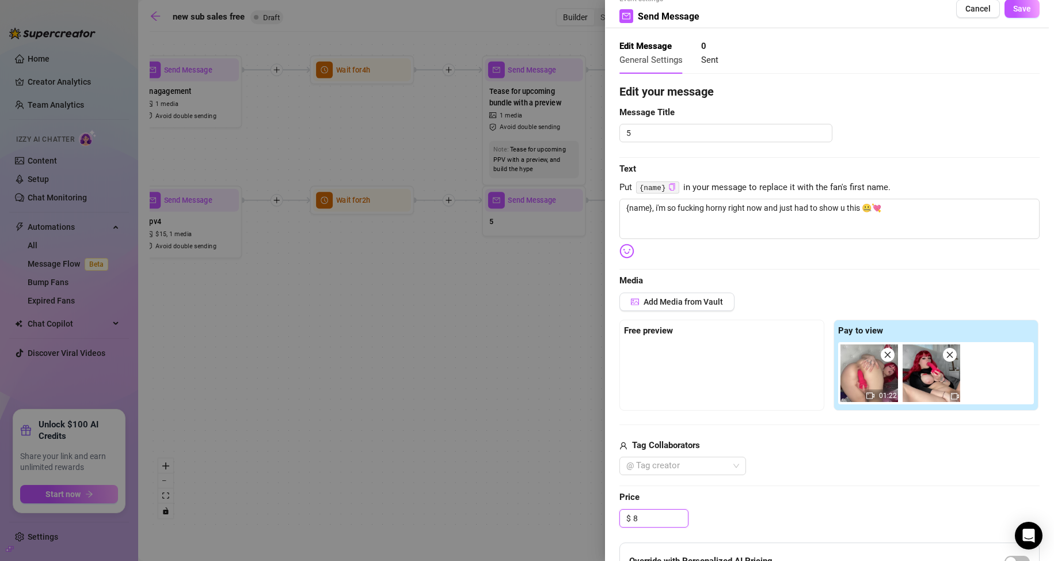
scroll to position [0, 0]
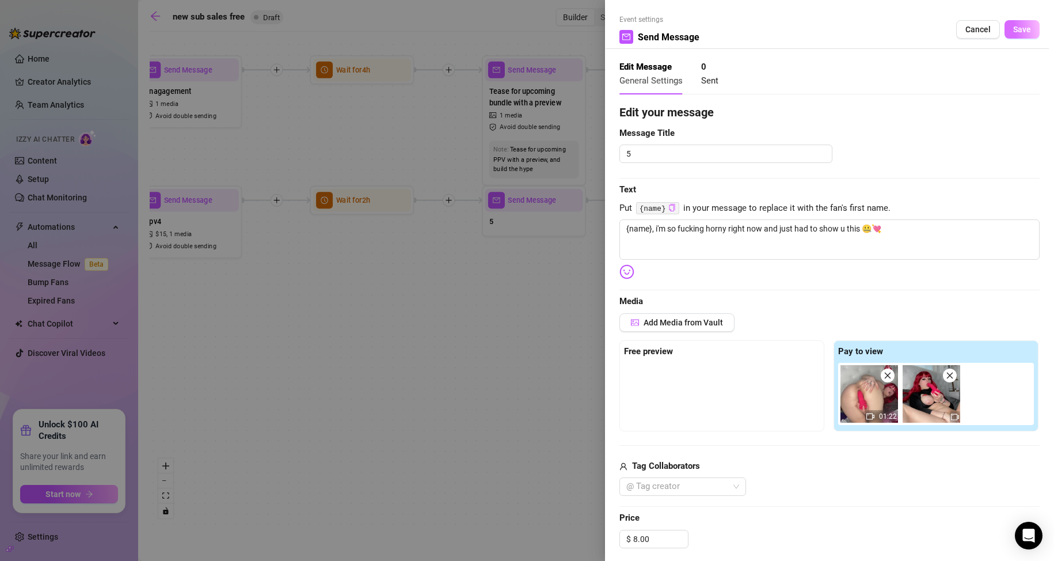
click at [1019, 28] on span "Save" at bounding box center [1022, 29] width 18 height 9
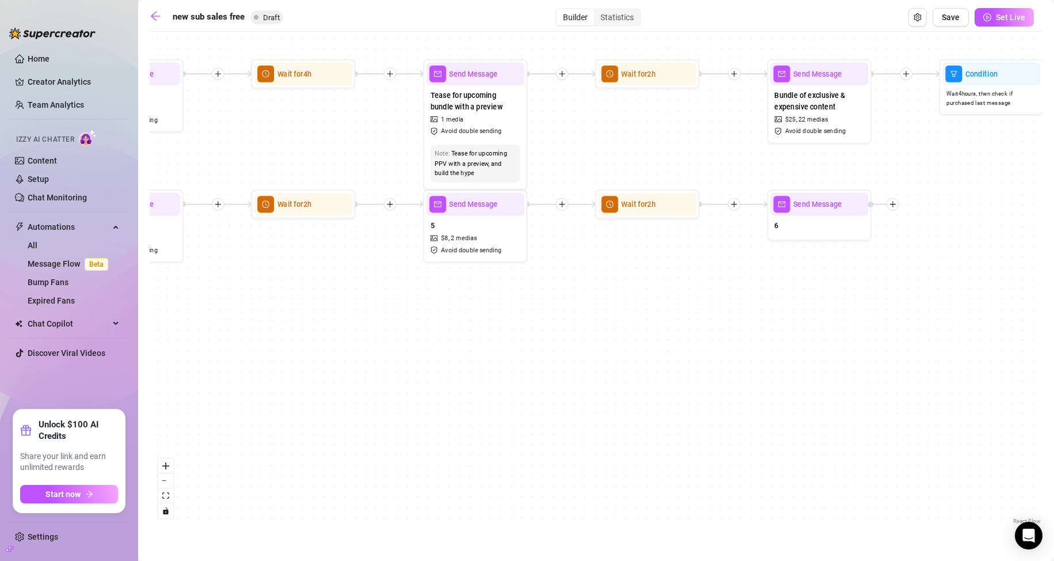
drag, startPoint x: 537, startPoint y: 408, endPoint x: 379, endPoint y: 392, distance: 158.0
click at [379, 392] on div "If True If False If True If False If True If False Wait for 1h Send Message 6 W…" at bounding box center [596, 281] width 893 height 489
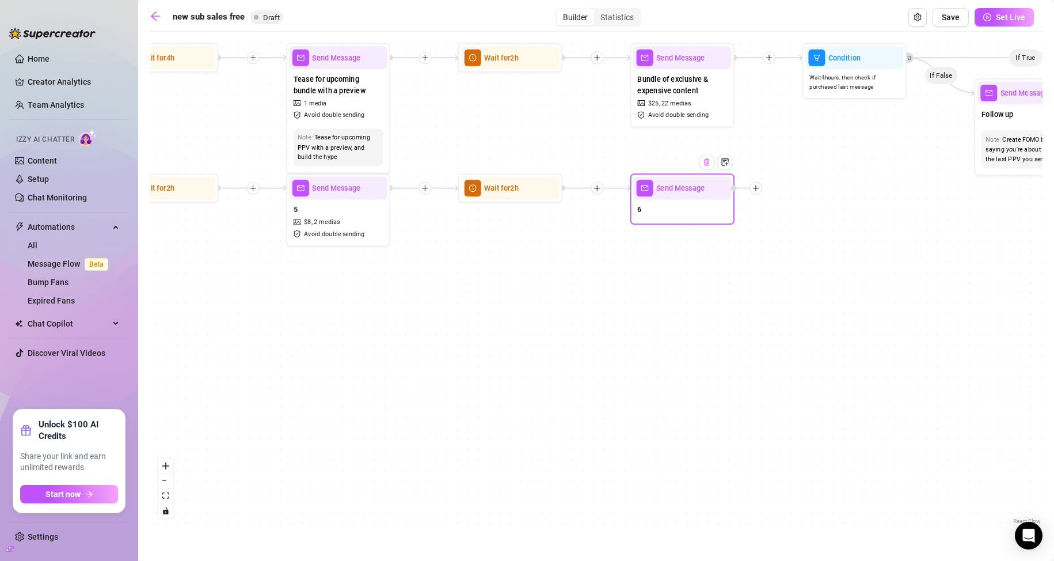
click at [707, 169] on div at bounding box center [706, 162] width 17 height 17
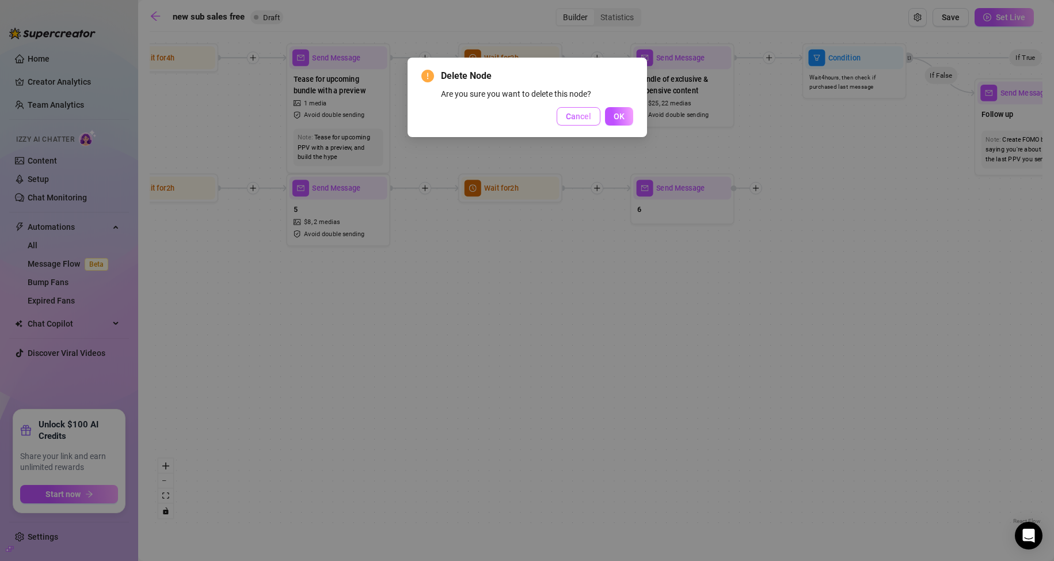
click at [579, 112] on span "Cancel" at bounding box center [578, 116] width 25 height 9
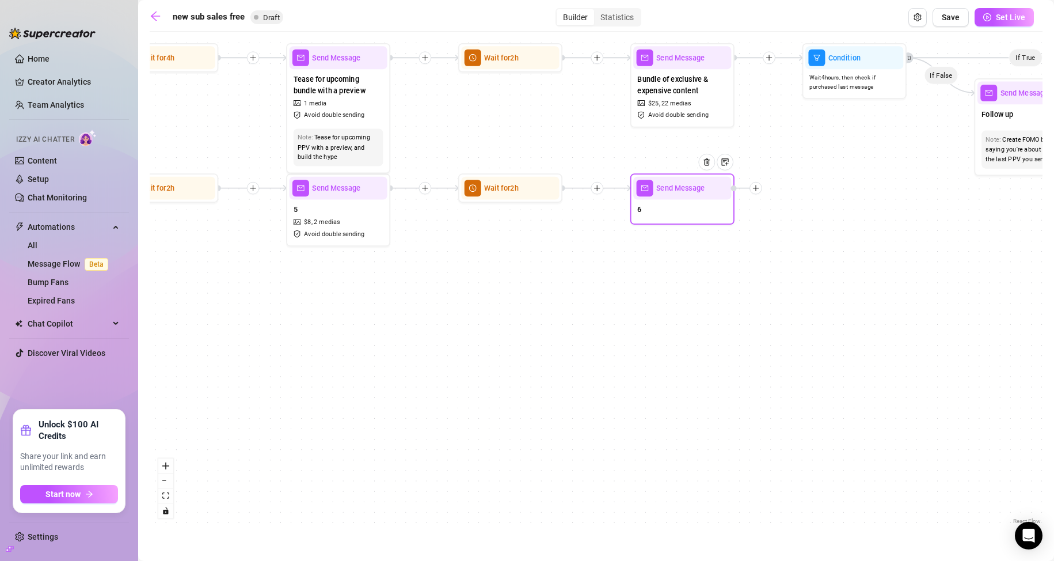
click at [658, 210] on div "6" at bounding box center [682, 211] width 98 height 22
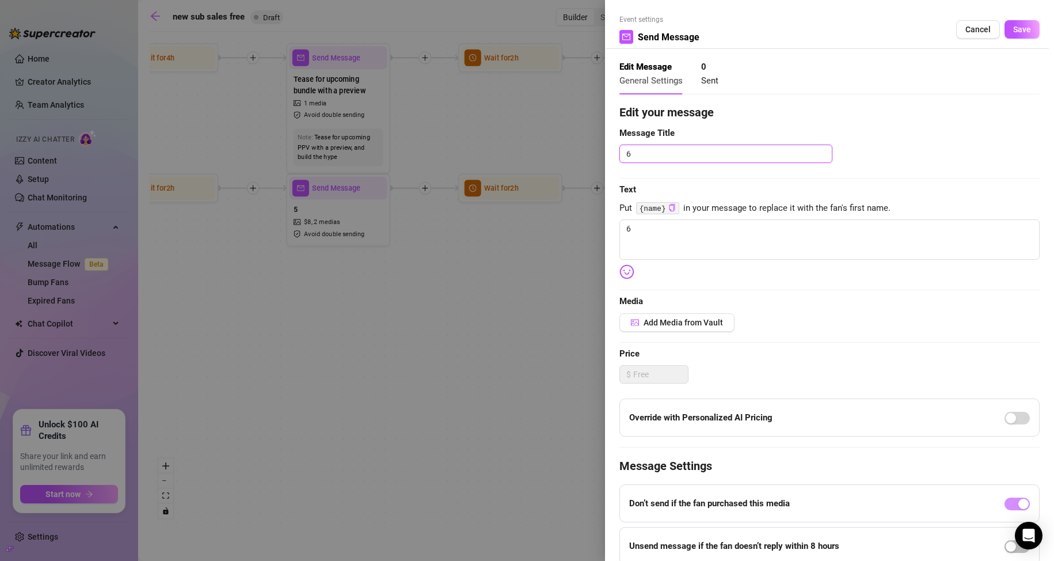
drag, startPoint x: 649, startPoint y: 158, endPoint x: 554, endPoint y: 162, distance: 95.1
click at [558, 159] on div "Event settings Send Message Cancel Save Edit Message General Settings 0 Sent Ed…" at bounding box center [527, 280] width 1054 height 561
click at [672, 250] on textarea "6" at bounding box center [829, 239] width 420 height 40
drag, startPoint x: 589, startPoint y: 238, endPoint x: 581, endPoint y: 238, distance: 7.5
click at [581, 238] on div "Event settings Send Message Cancel Save Edit Message General Settings 0 Sent Ed…" at bounding box center [527, 280] width 1054 height 561
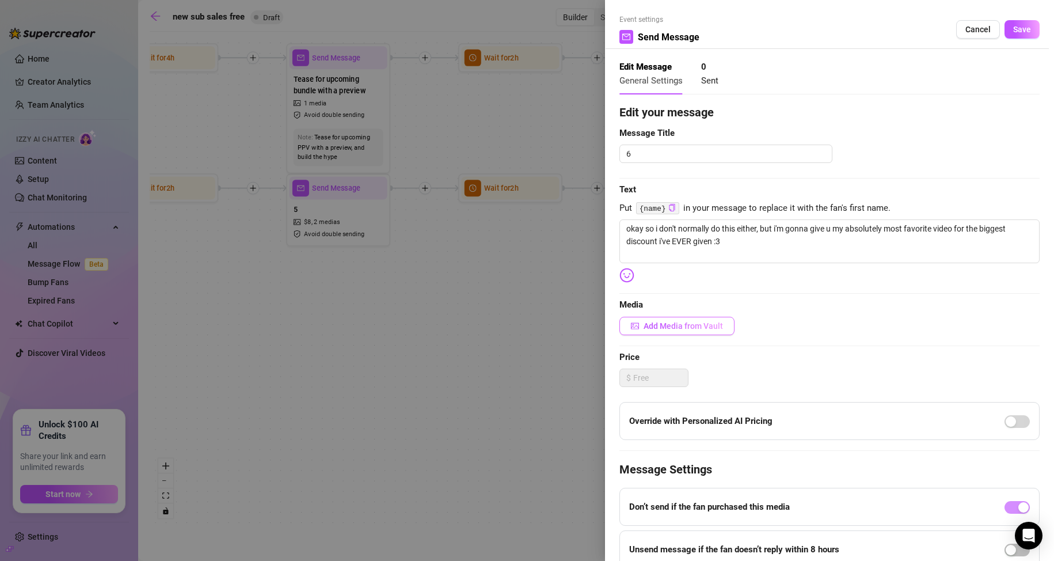
click at [668, 326] on span "Add Media from Vault" at bounding box center [683, 325] width 79 height 9
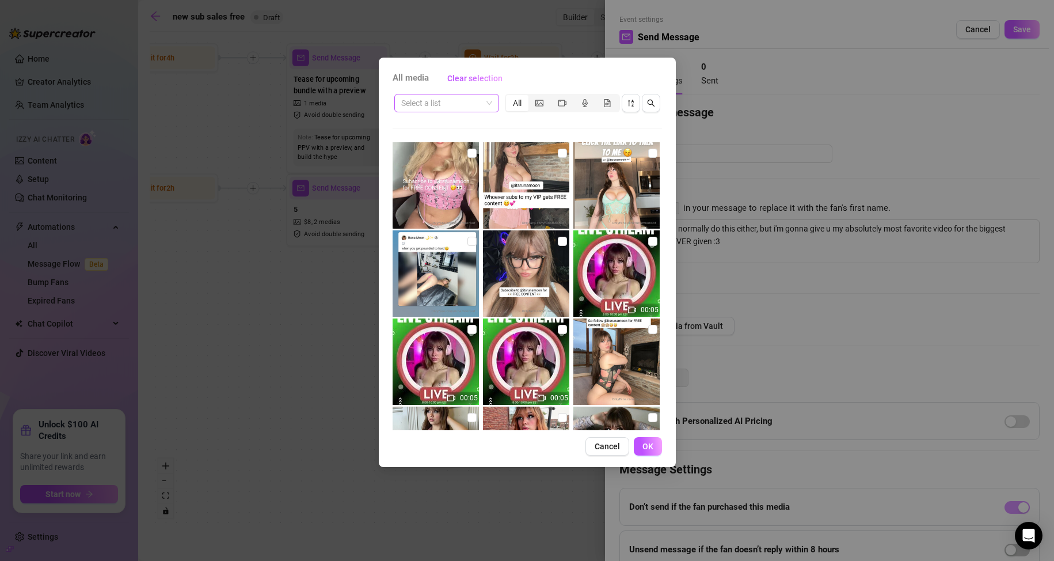
click at [459, 112] on div "Select a list" at bounding box center [446, 103] width 105 height 18
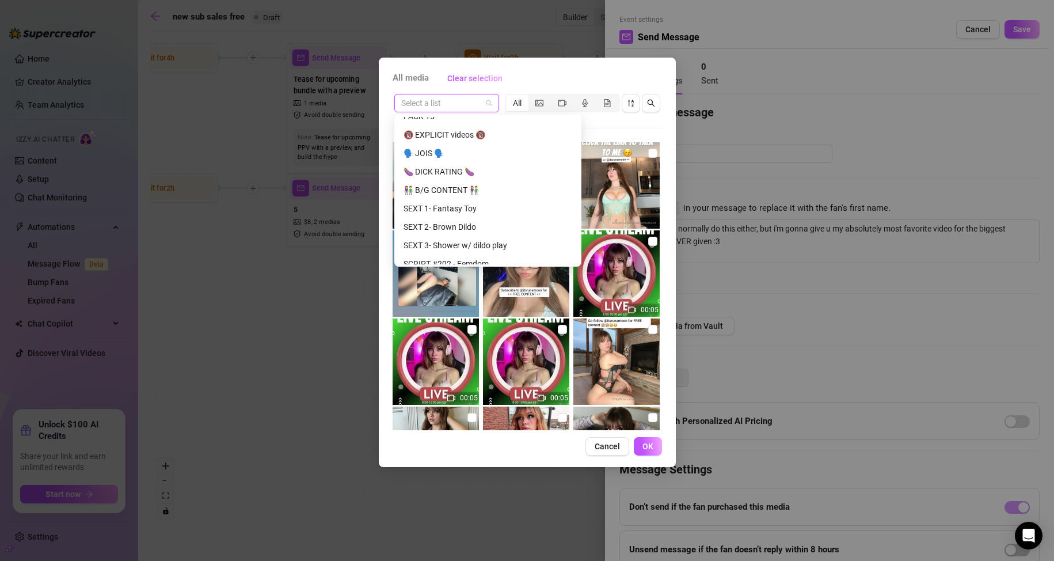
scroll to position [288, 0]
click at [461, 149] on div "🔞 EXPLICIT videos 🔞" at bounding box center [488, 151] width 169 height 13
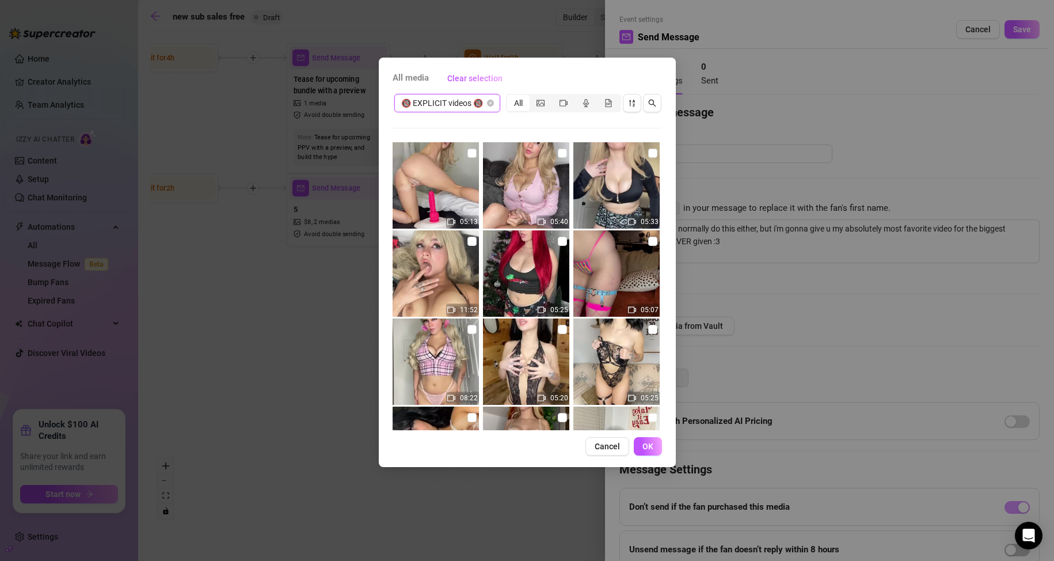
click at [486, 102] on span "🔞 EXPLICIT videos 🔞" at bounding box center [447, 102] width 92 height 17
click at [488, 102] on span "🔞 EXPLICIT videos 🔞" at bounding box center [447, 102] width 92 height 17
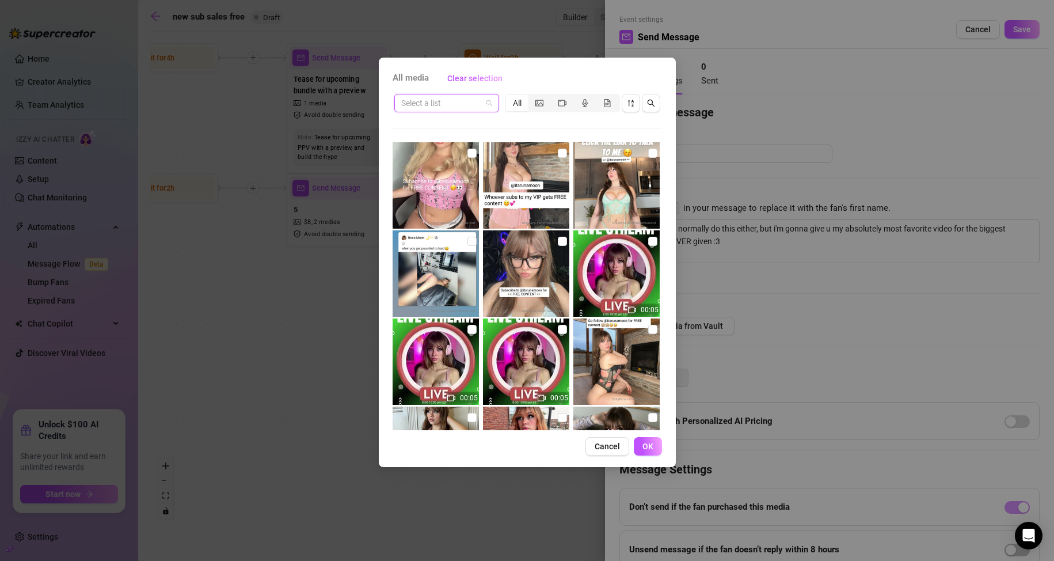
click at [487, 103] on span at bounding box center [446, 102] width 91 height 17
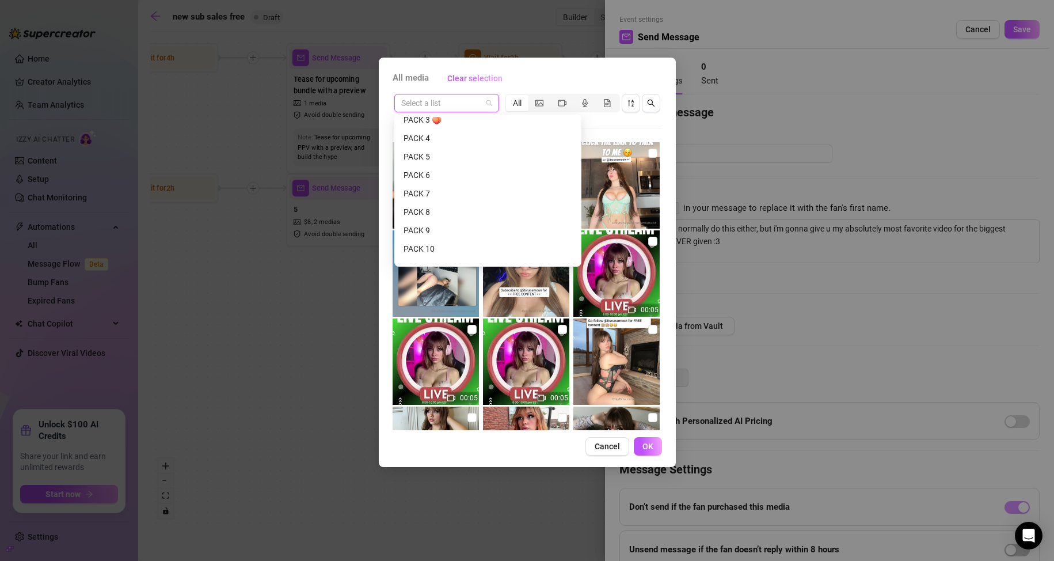
scroll to position [97, 0]
click at [438, 208] on div "PACK 9" at bounding box center [488, 213] width 169 height 13
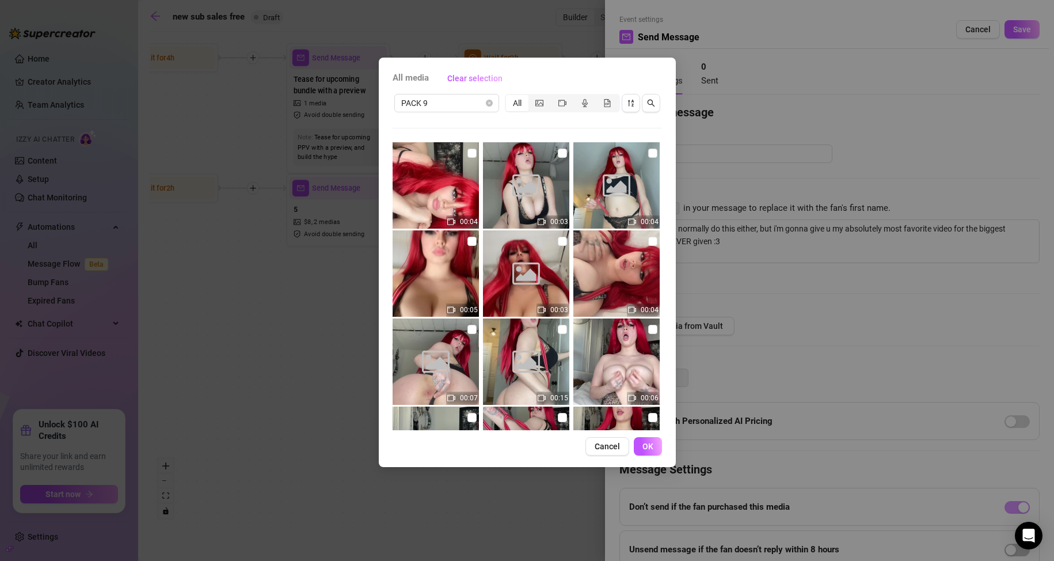
click at [471, 150] on input "checkbox" at bounding box center [471, 153] width 9 height 9
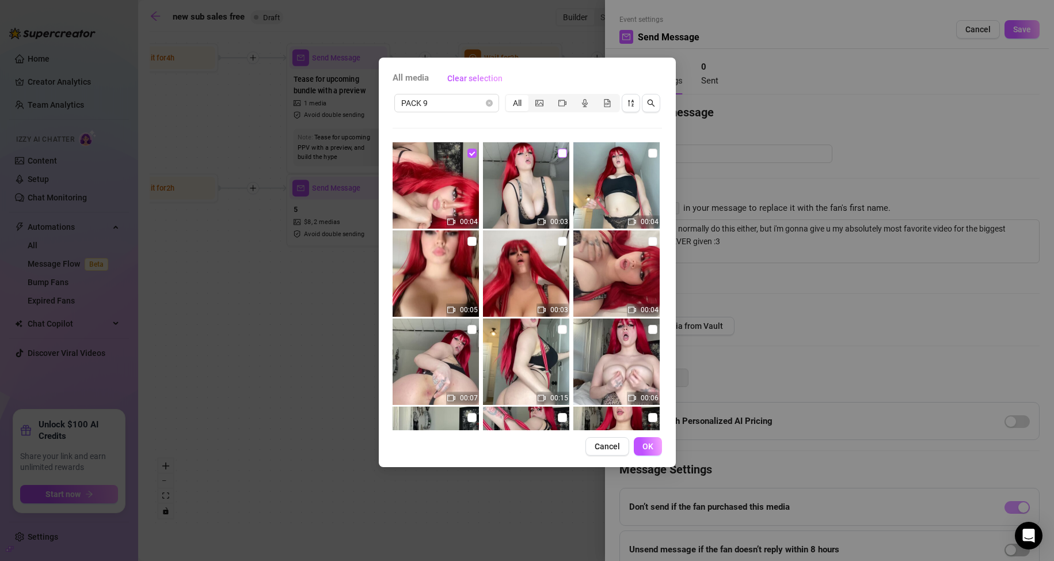
click at [558, 155] on input "checkbox" at bounding box center [562, 153] width 9 height 9
click at [648, 154] on input "checkbox" at bounding box center [652, 153] width 9 height 9
drag, startPoint x: 467, startPoint y: 239, endPoint x: 561, endPoint y: 242, distance: 93.3
click at [468, 239] on input "checkbox" at bounding box center [471, 241] width 9 height 9
click at [558, 240] on input "checkbox" at bounding box center [562, 241] width 9 height 9
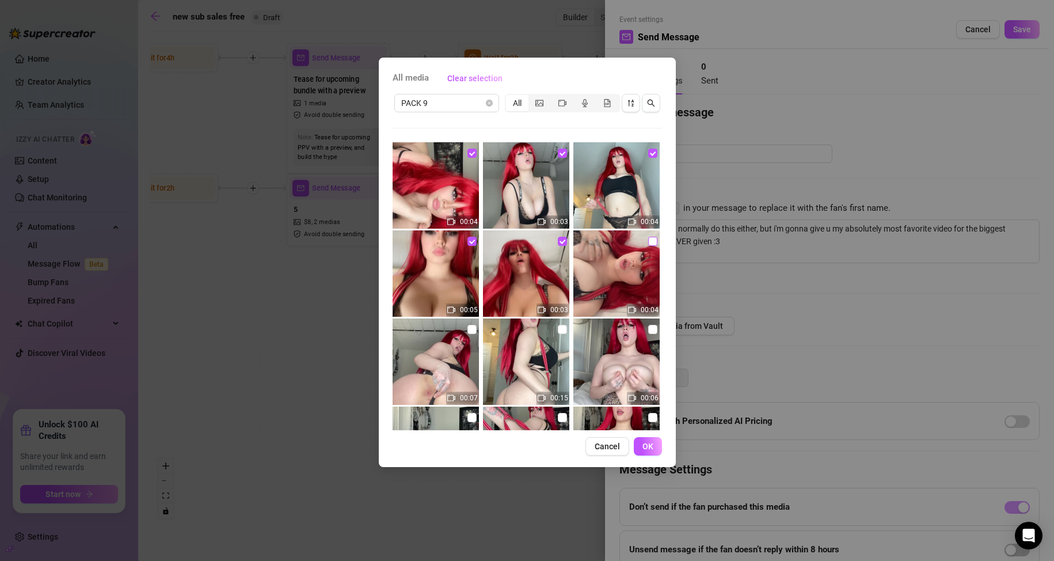
click at [648, 239] on input "checkbox" at bounding box center [652, 241] width 9 height 9
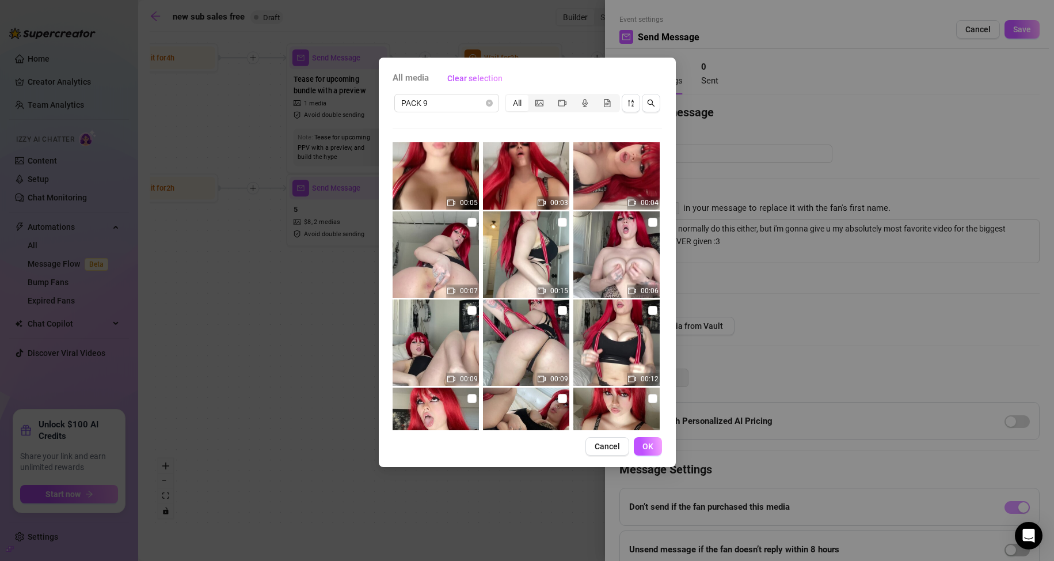
scroll to position [115, 0]
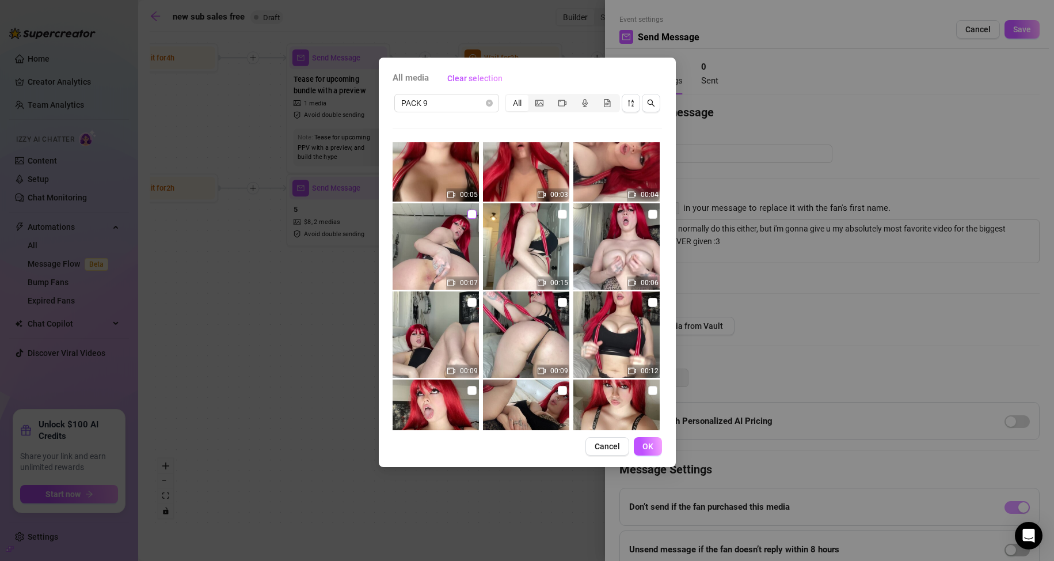
click at [470, 211] on input "checkbox" at bounding box center [471, 214] width 9 height 9
click at [563, 214] on img at bounding box center [526, 246] width 86 height 86
click at [558, 215] on input "checkbox" at bounding box center [562, 214] width 9 height 9
click at [648, 213] on input "checkbox" at bounding box center [652, 214] width 9 height 9
click at [469, 301] on input "checkbox" at bounding box center [471, 302] width 9 height 9
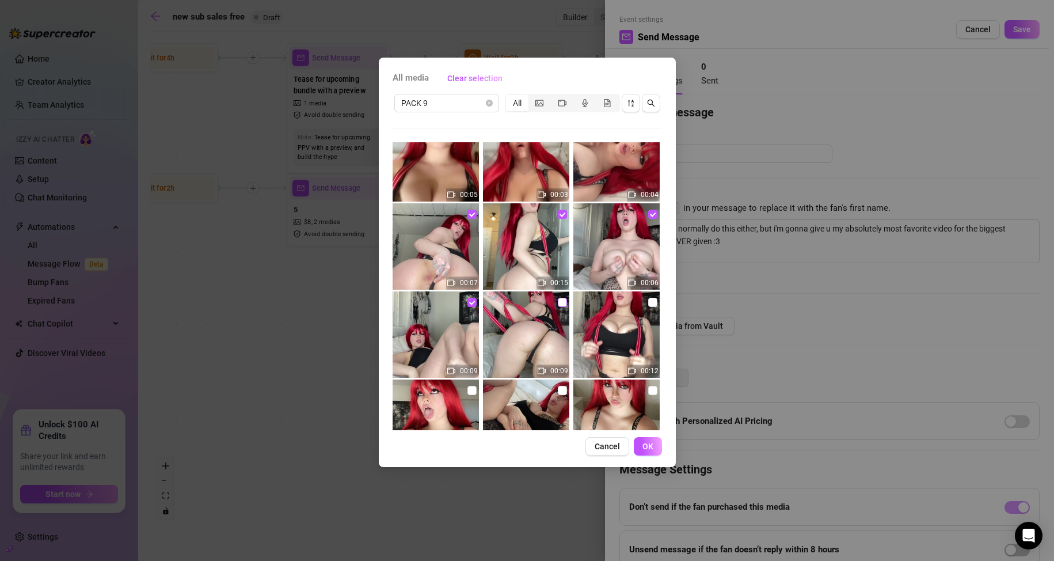
click at [558, 301] on input "checkbox" at bounding box center [562, 302] width 9 height 9
click at [648, 301] on input "checkbox" at bounding box center [652, 302] width 9 height 9
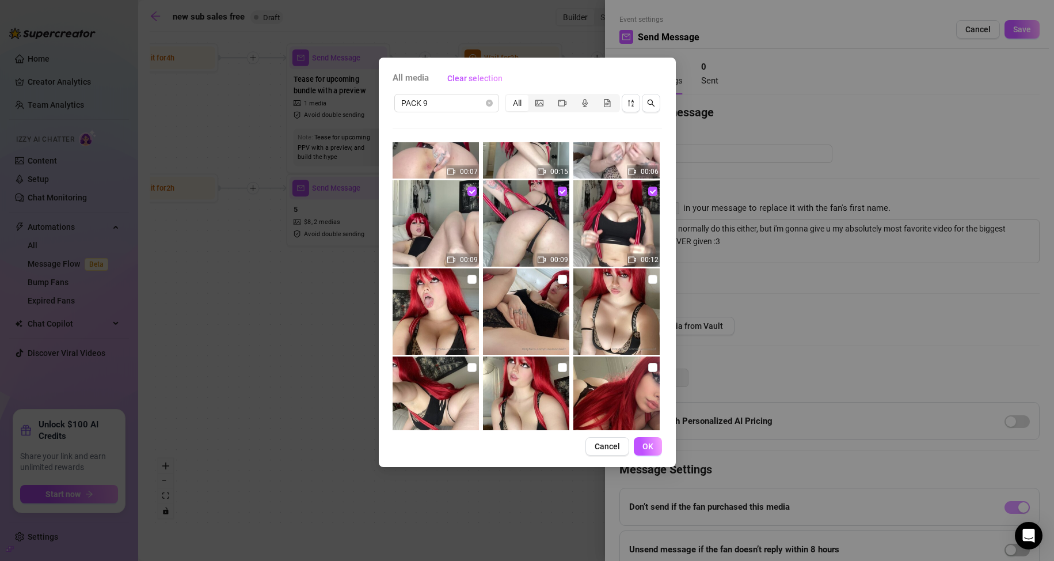
scroll to position [230, 0]
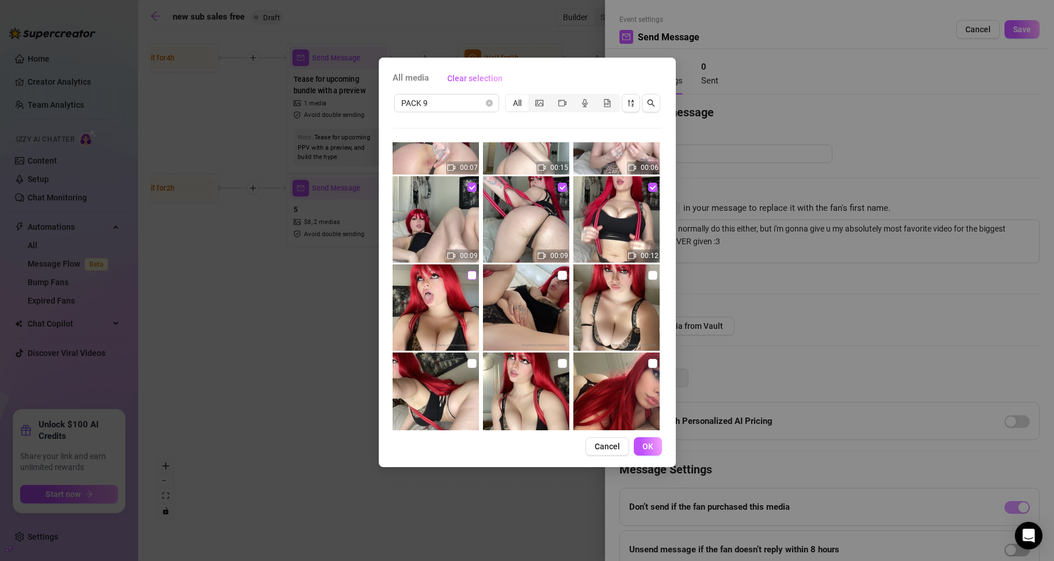
click at [468, 279] on input "checkbox" at bounding box center [471, 275] width 9 height 9
click at [558, 277] on input "checkbox" at bounding box center [562, 275] width 9 height 9
click at [648, 275] on input "checkbox" at bounding box center [652, 275] width 9 height 9
click at [468, 362] on input "checkbox" at bounding box center [471, 363] width 9 height 9
click at [559, 364] on input "checkbox" at bounding box center [562, 363] width 9 height 9
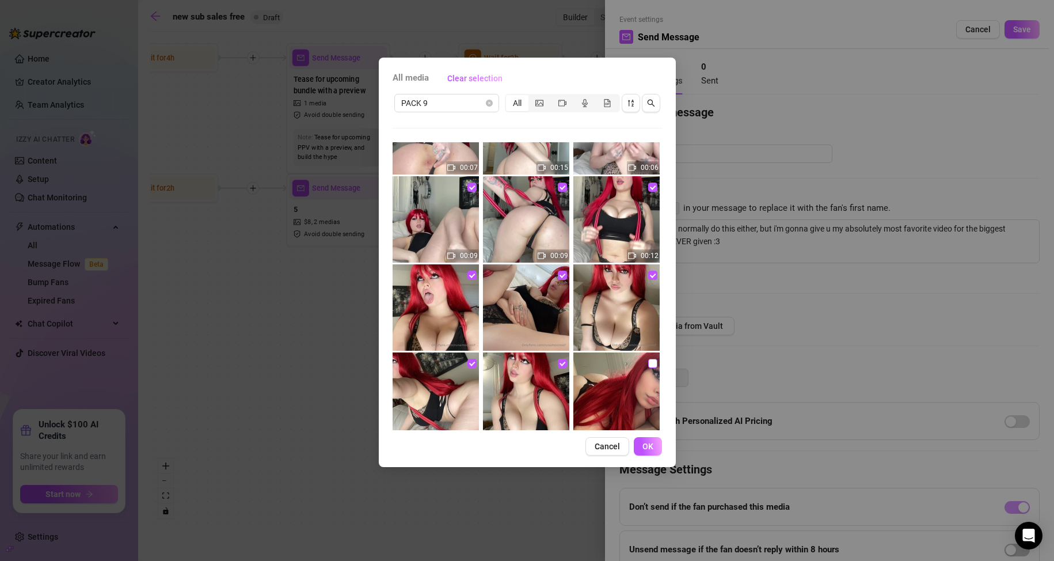
click at [648, 363] on input "checkbox" at bounding box center [652, 363] width 9 height 9
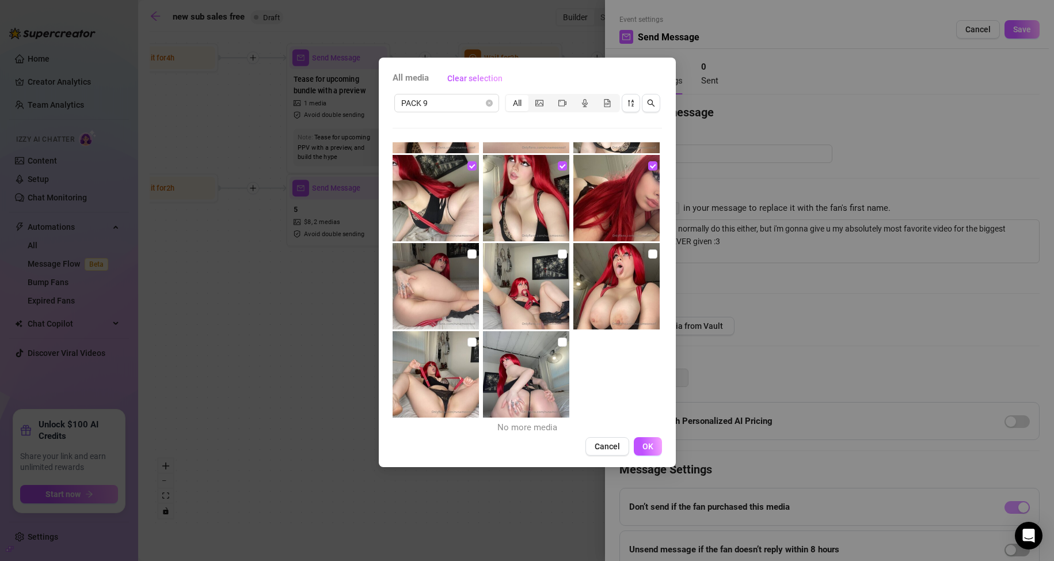
scroll to position [434, 0]
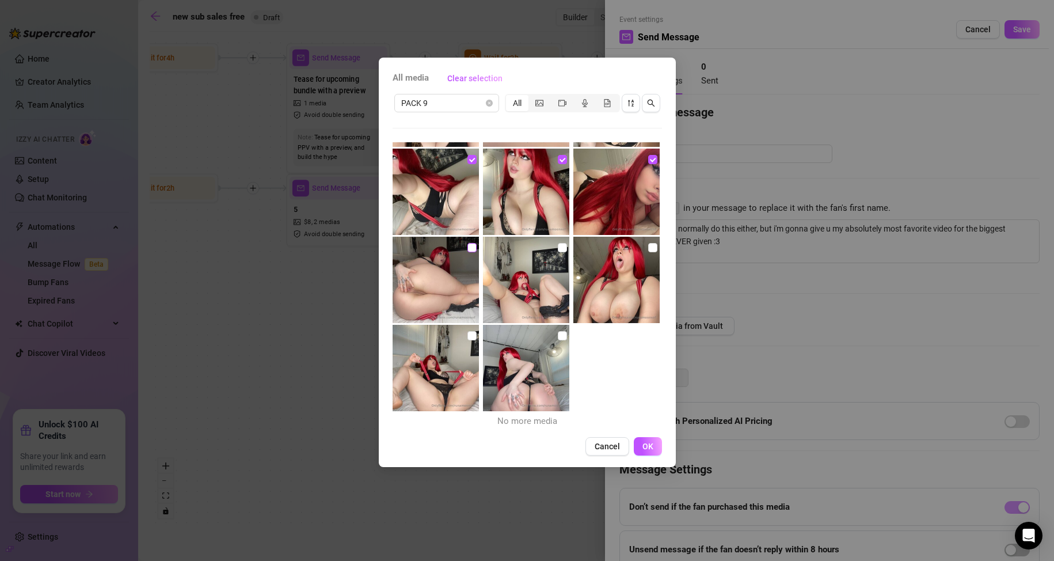
click at [472, 250] on input "checkbox" at bounding box center [471, 247] width 9 height 9
click at [551, 252] on img at bounding box center [526, 280] width 86 height 86
click at [558, 249] on input "checkbox" at bounding box center [562, 247] width 9 height 9
click at [649, 248] on input "checkbox" at bounding box center [652, 247] width 9 height 9
click at [467, 336] on input "checkbox" at bounding box center [471, 335] width 9 height 9
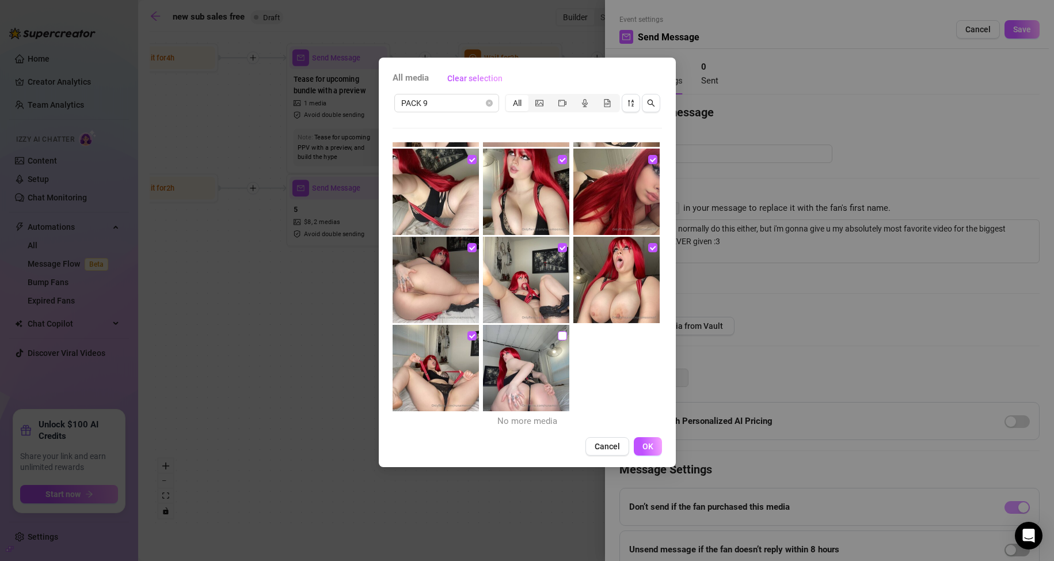
click at [559, 334] on input "checkbox" at bounding box center [562, 335] width 9 height 9
click at [649, 447] on span "OK" at bounding box center [647, 446] width 11 height 9
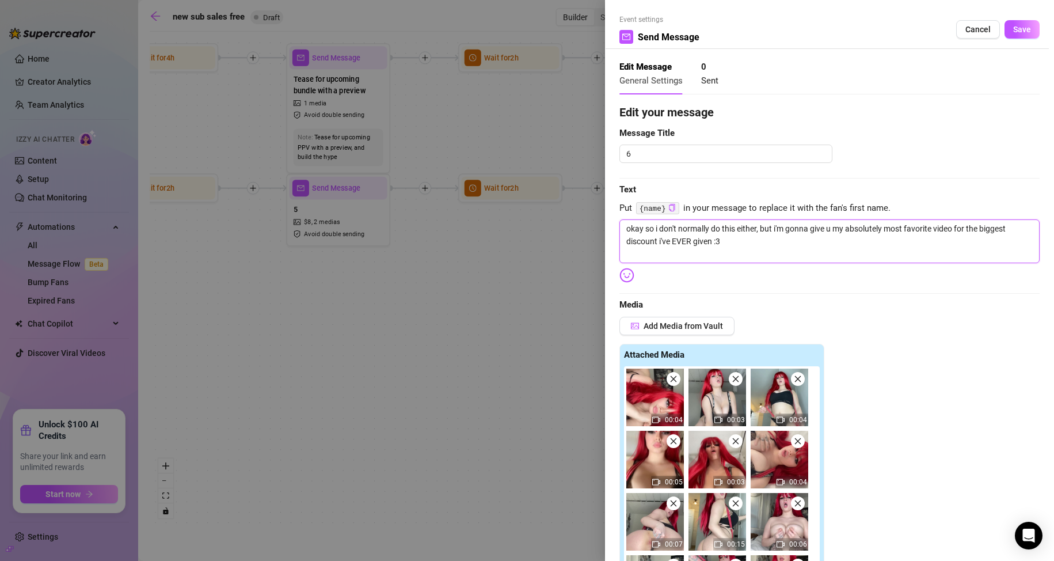
drag, startPoint x: 954, startPoint y: 227, endPoint x: 937, endPoint y: 229, distance: 17.4
click at [937, 229] on textarea "okay so i don't normally do this either, but i'm gonna give u my absolutely mos…" at bounding box center [829, 241] width 420 height 44
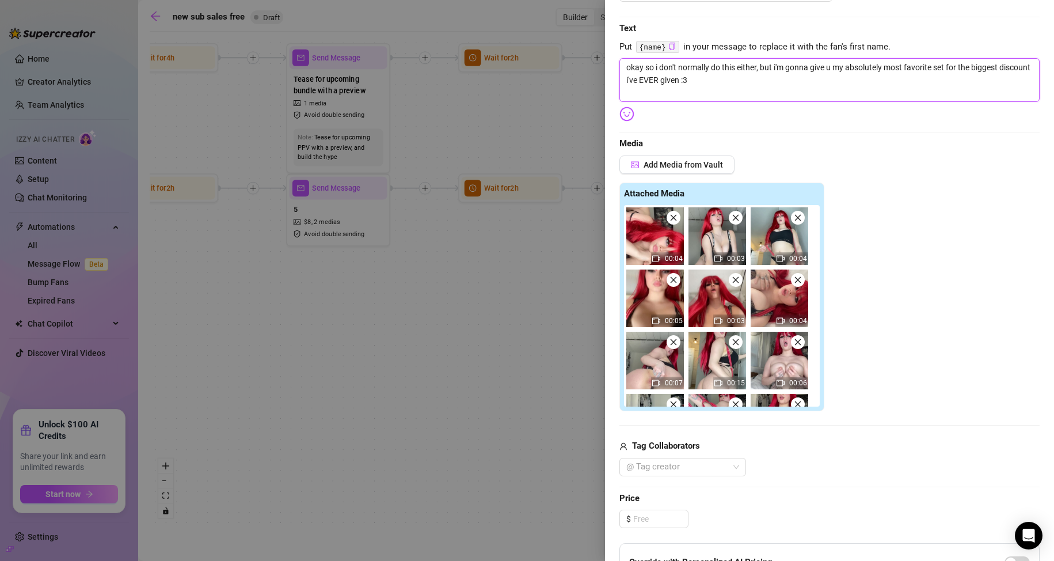
scroll to position [173, 0]
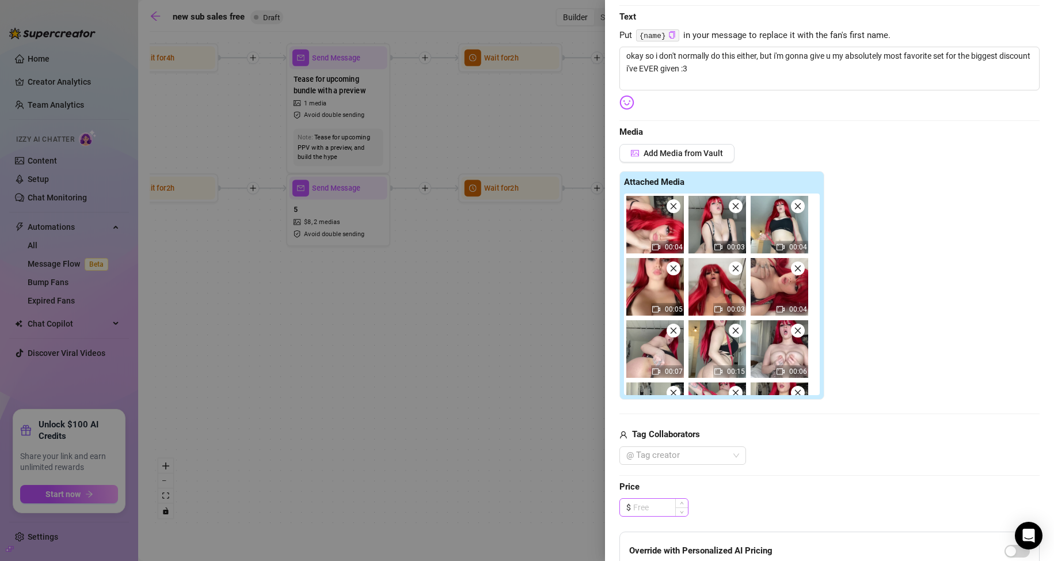
click at [657, 498] on div "Edit your message Message Title 6 Text Put {name} in your message to replace it…" at bounding box center [829, 335] width 420 height 809
click at [653, 504] on input at bounding box center [660, 507] width 55 height 17
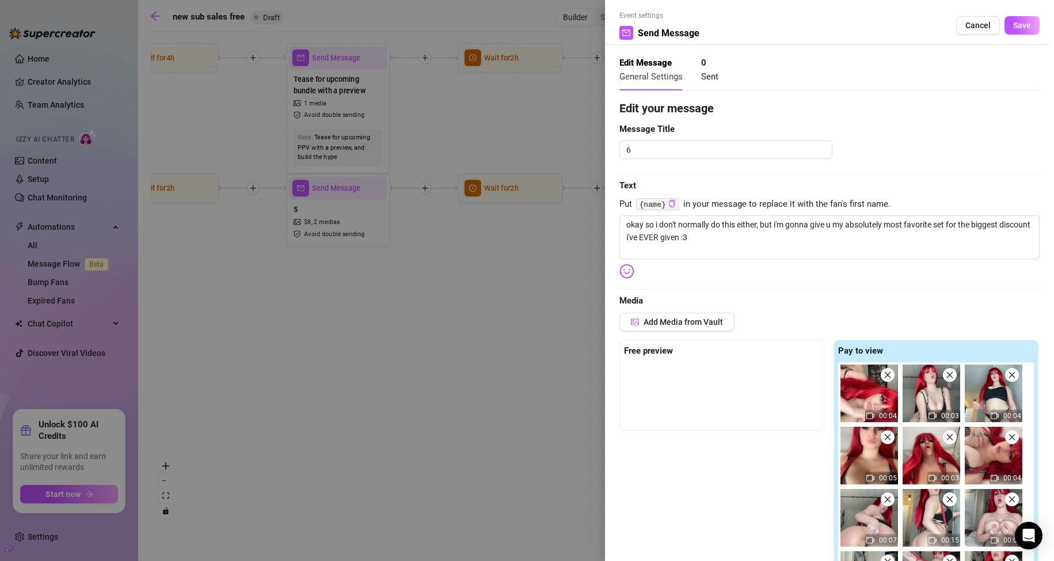
scroll to position [0, 0]
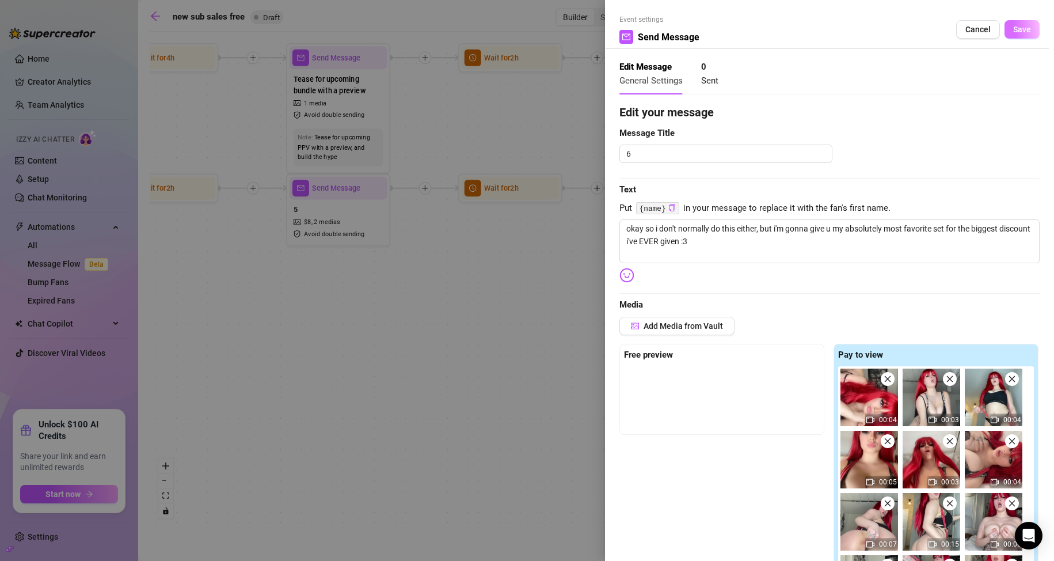
click at [1013, 34] on span "Save" at bounding box center [1022, 29] width 18 height 9
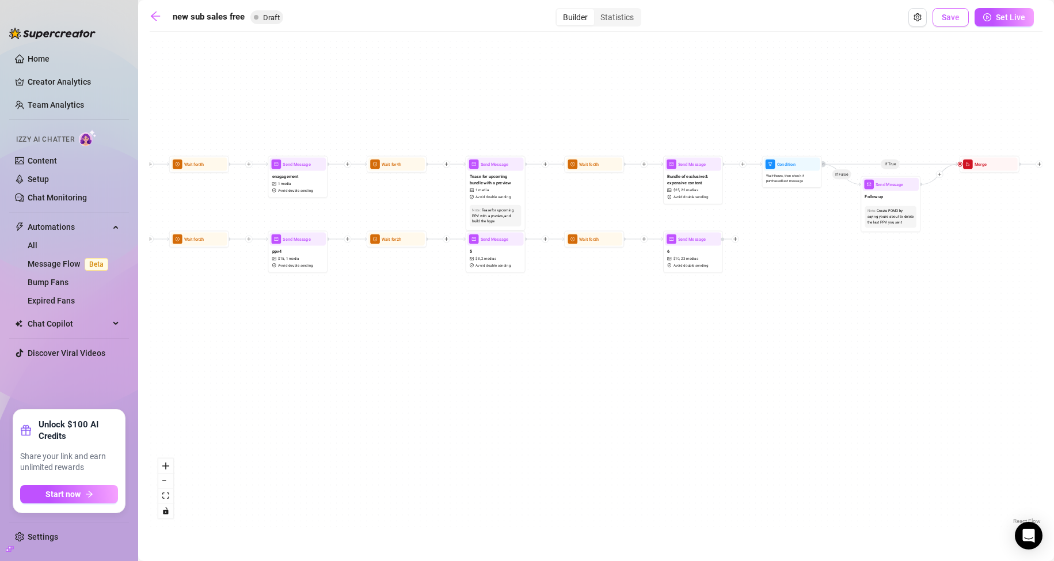
click at [952, 17] on span "Save" at bounding box center [951, 17] width 18 height 9
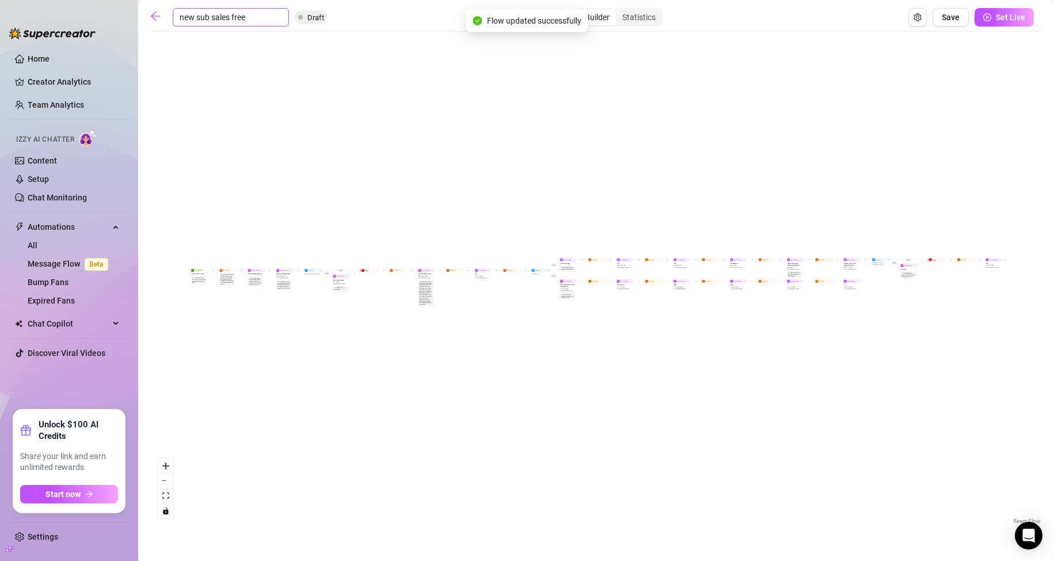
drag, startPoint x: 247, startPoint y: 16, endPoint x: 210, endPoint y: 15, distance: 36.9
click at [210, 15] on input "new sub sales free" at bounding box center [231, 17] width 116 height 18
click at [159, 19] on icon "arrow-left" at bounding box center [156, 16] width 12 height 12
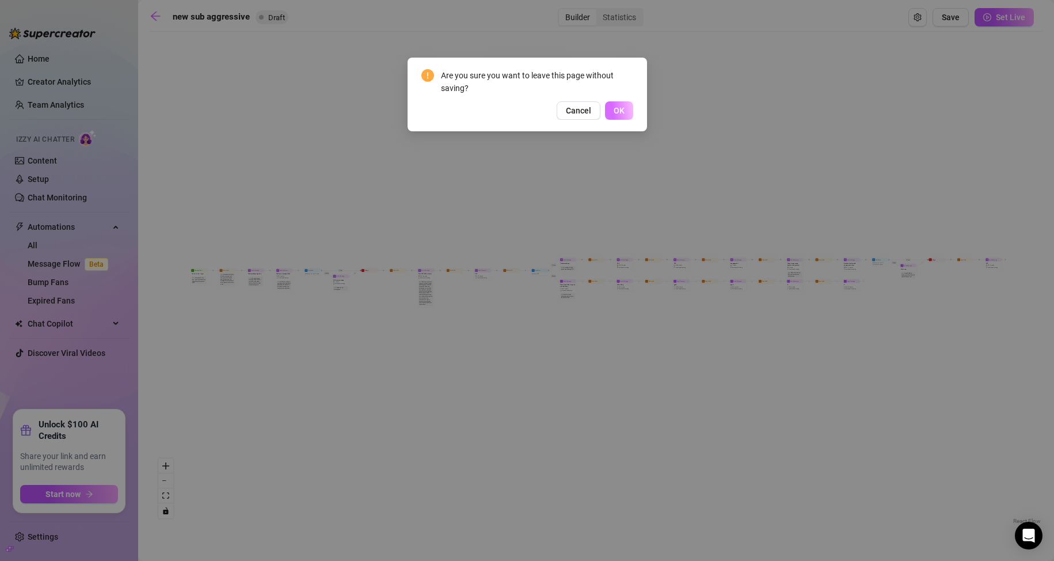
click at [629, 113] on button "OK" at bounding box center [619, 110] width 28 height 18
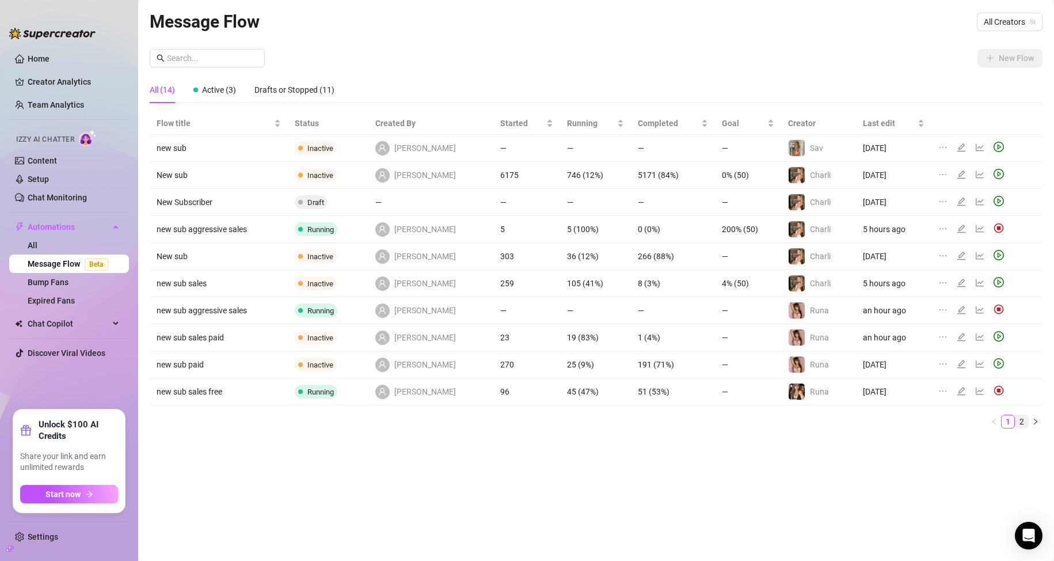
click at [1022, 421] on link "2" at bounding box center [1022, 421] width 13 height 13
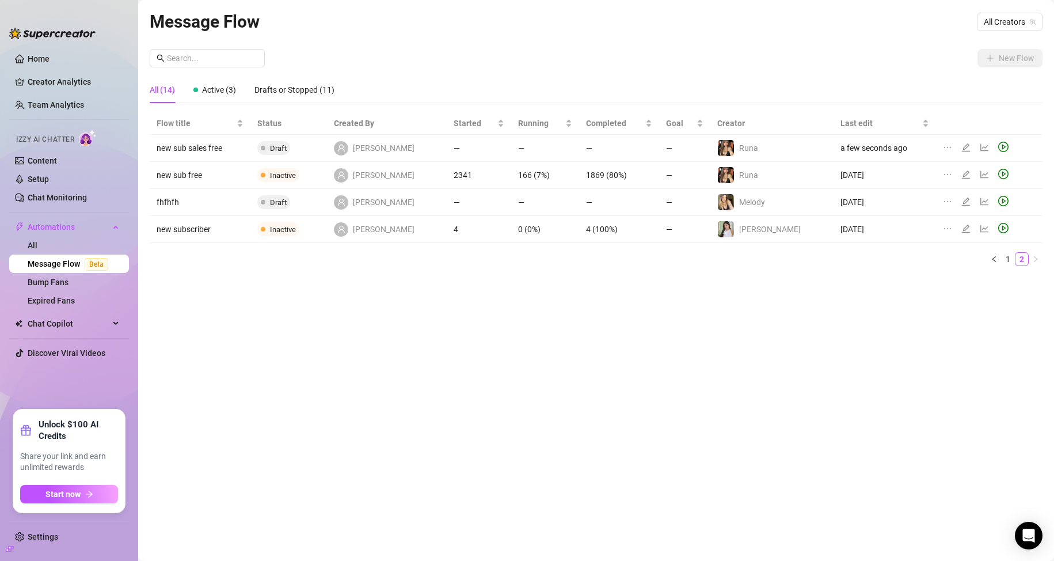
click at [998, 146] on icon "play-circle" at bounding box center [1003, 147] width 10 height 10
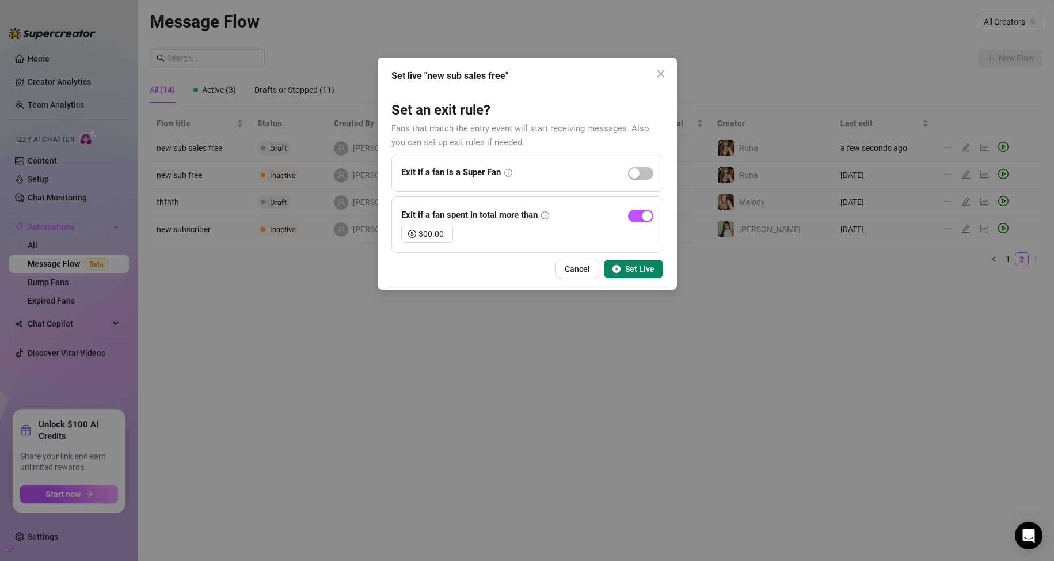
click at [636, 262] on button "Set Live" at bounding box center [633, 269] width 59 height 18
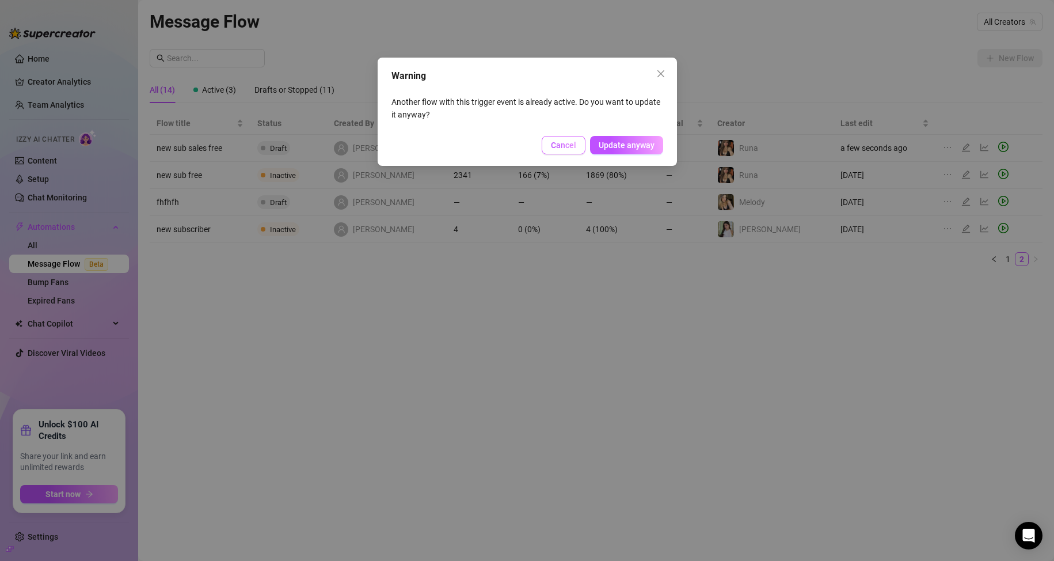
click at [564, 147] on span "Cancel" at bounding box center [563, 144] width 25 height 9
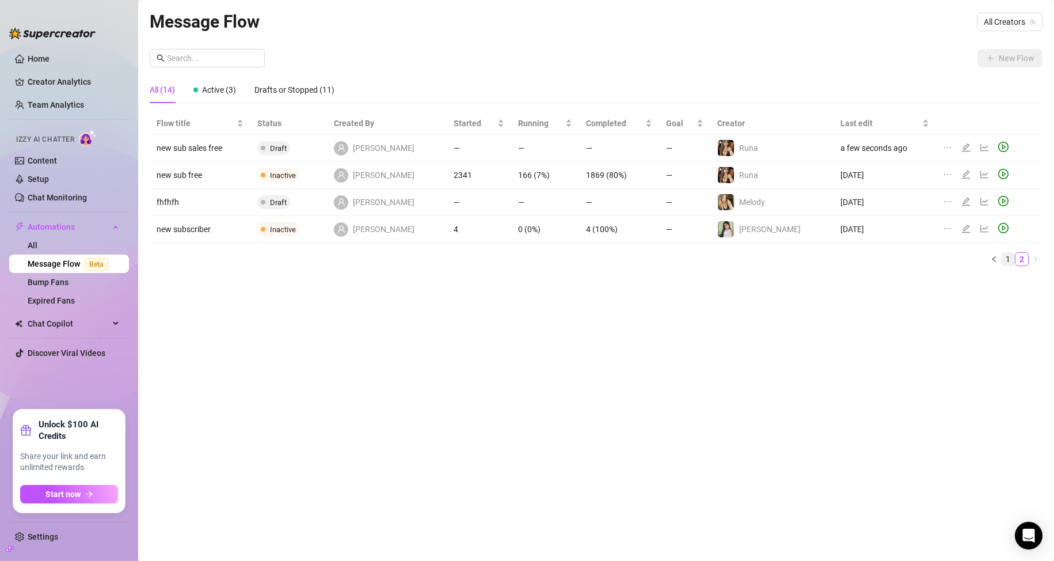
click at [1010, 256] on link "1" at bounding box center [1008, 259] width 13 height 13
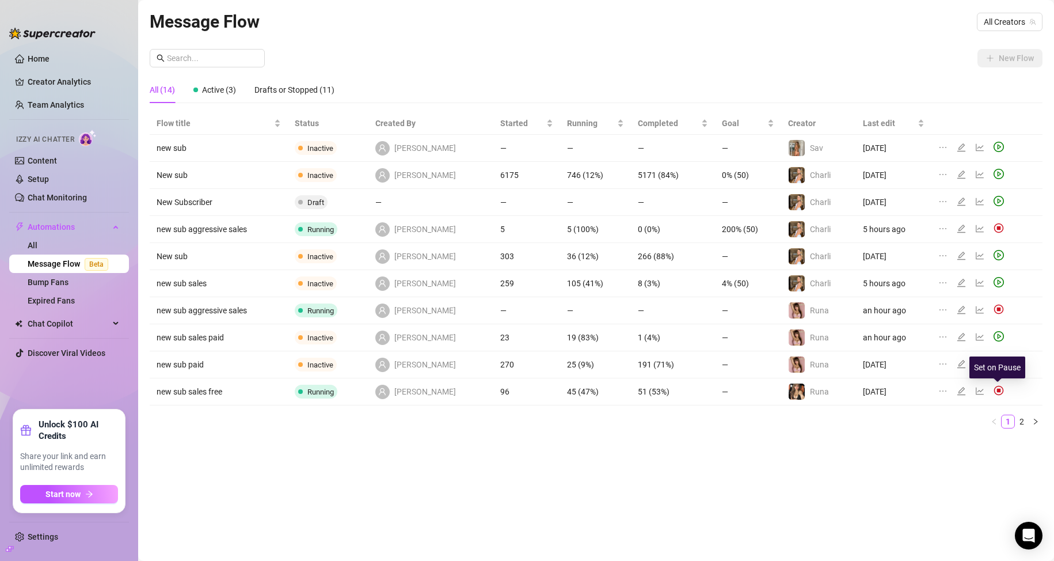
click at [994, 390] on img at bounding box center [999, 390] width 10 height 10
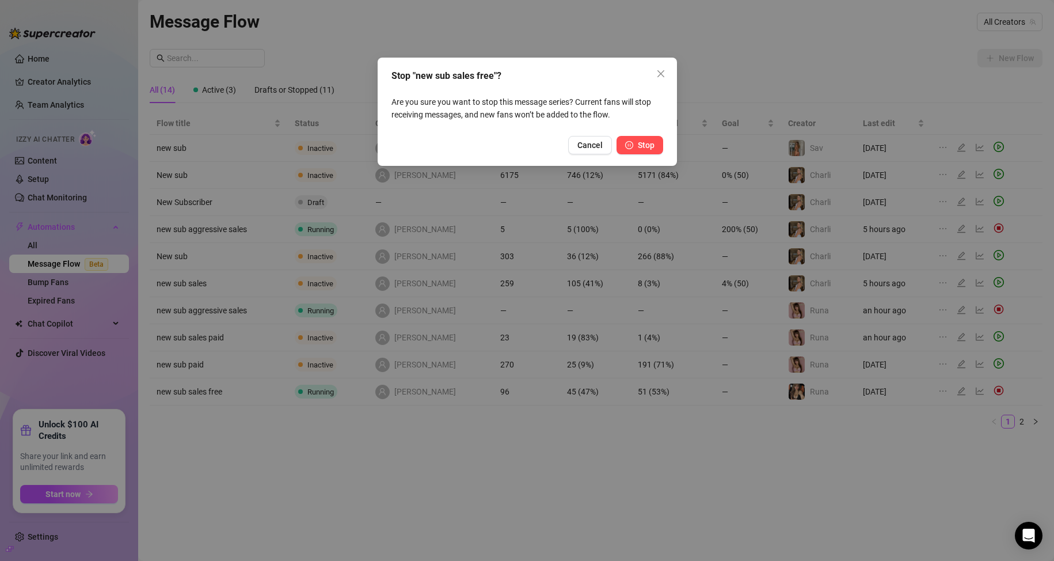
click at [645, 138] on button "Stop" at bounding box center [640, 145] width 47 height 18
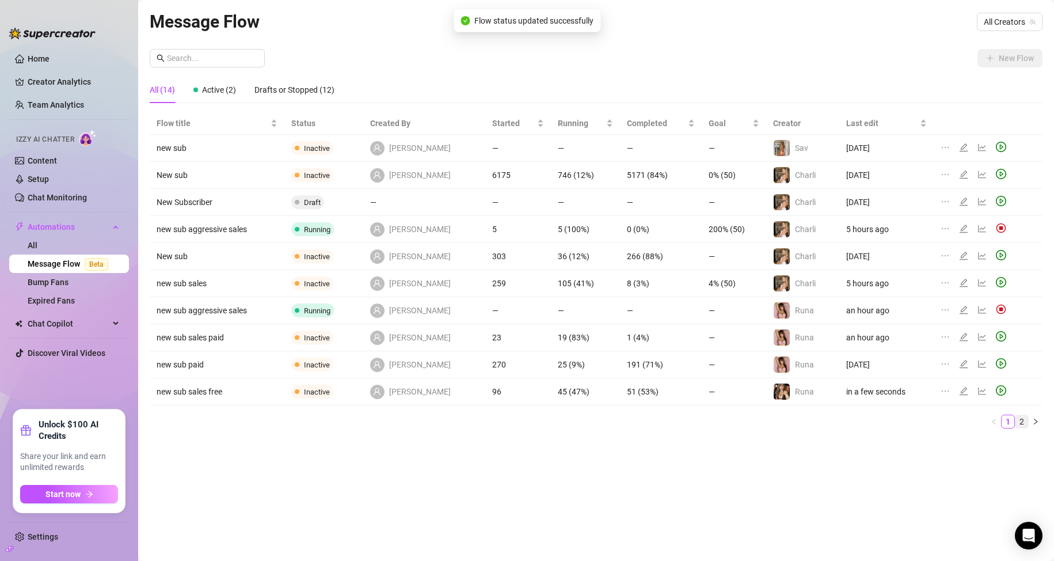
click at [1024, 419] on link "2" at bounding box center [1022, 421] width 13 height 13
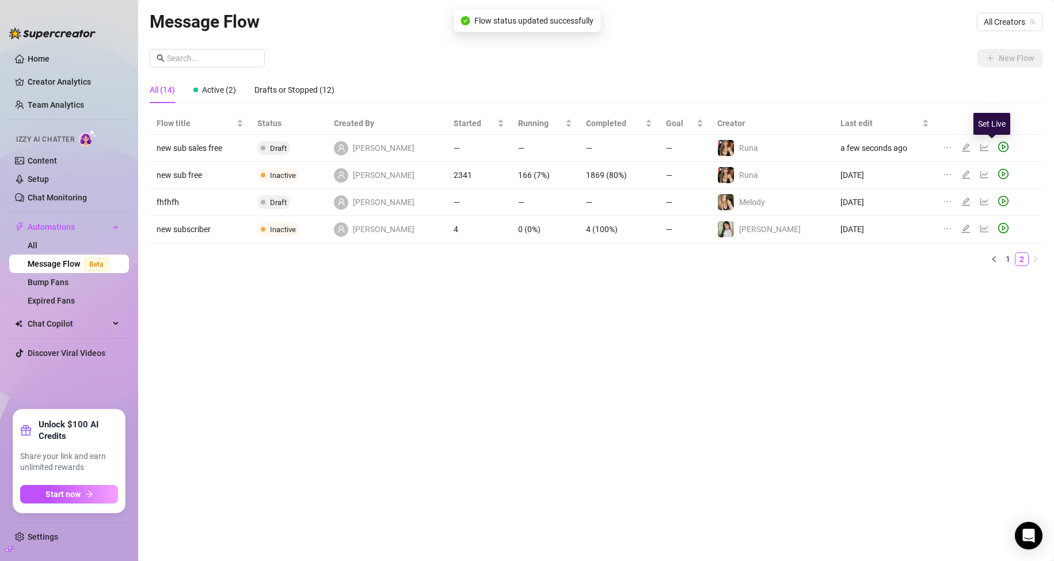
click at [998, 146] on icon "play-circle" at bounding box center [1003, 147] width 10 height 10
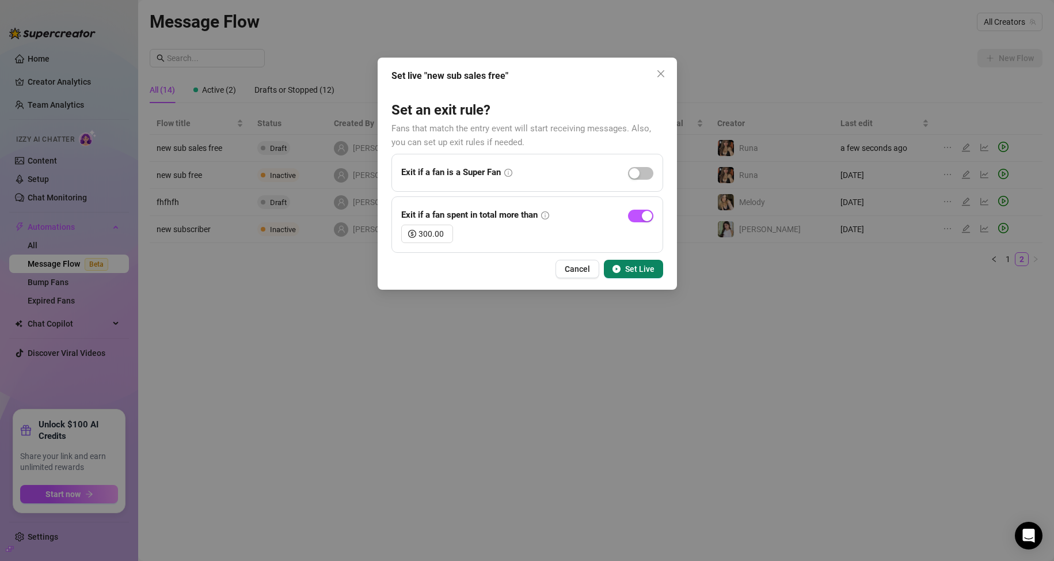
click at [644, 268] on span "Set Live" at bounding box center [639, 268] width 29 height 9
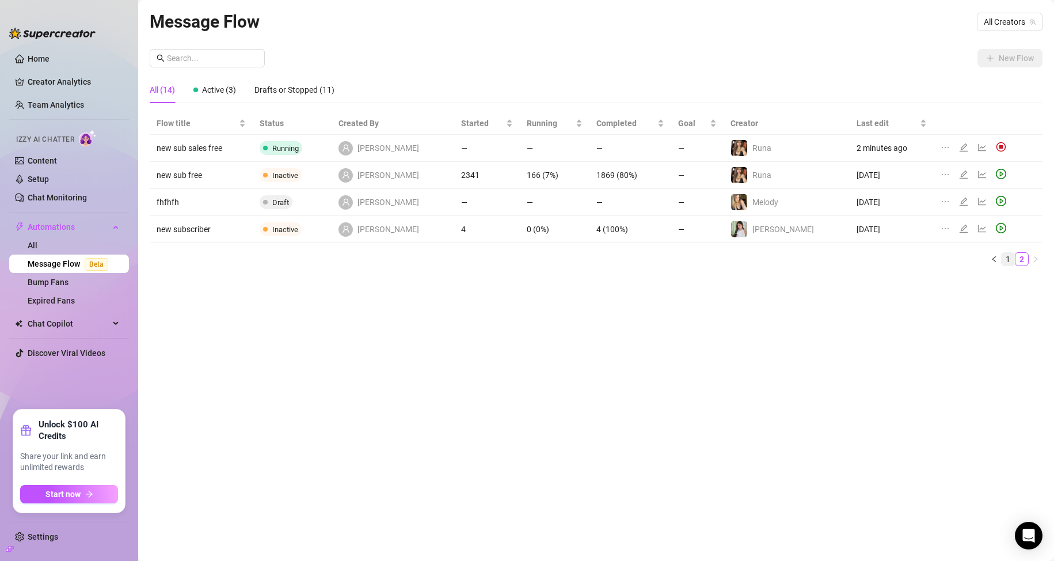
click at [1009, 258] on link "1" at bounding box center [1008, 259] width 13 height 13
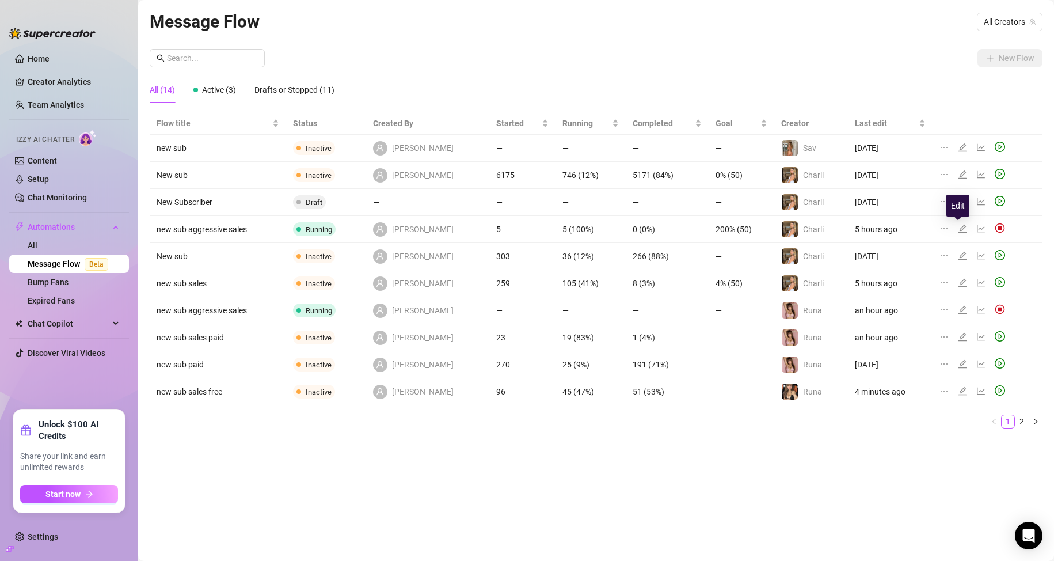
click at [959, 229] on icon "edit" at bounding box center [963, 229] width 8 height 8
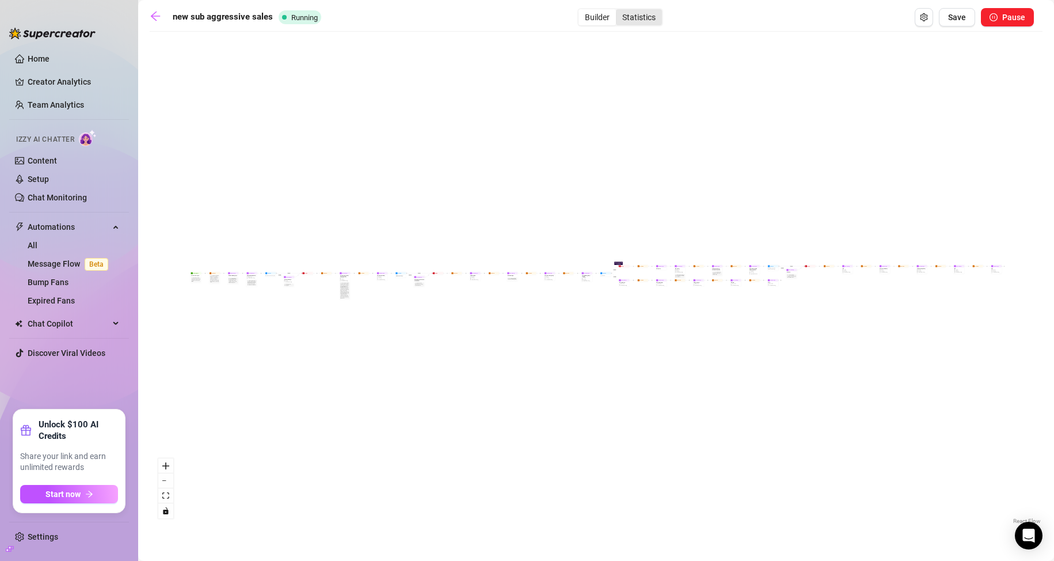
click at [639, 23] on div "Statistics" at bounding box center [639, 17] width 46 height 16
click at [619, 11] on input "Statistics" at bounding box center [619, 11] width 0 height 0
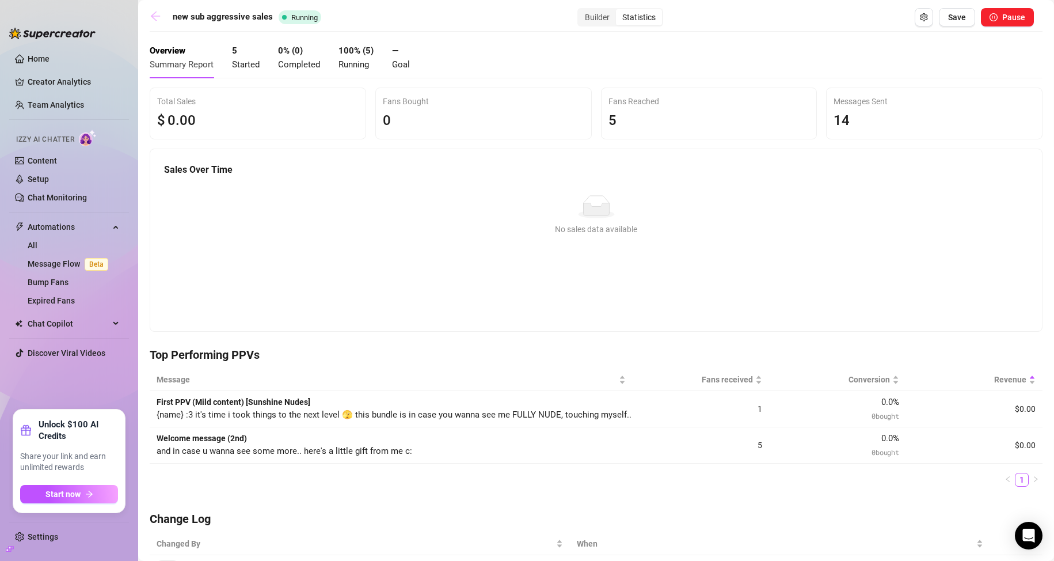
click at [161, 16] on icon "arrow-left" at bounding box center [156, 16] width 12 height 12
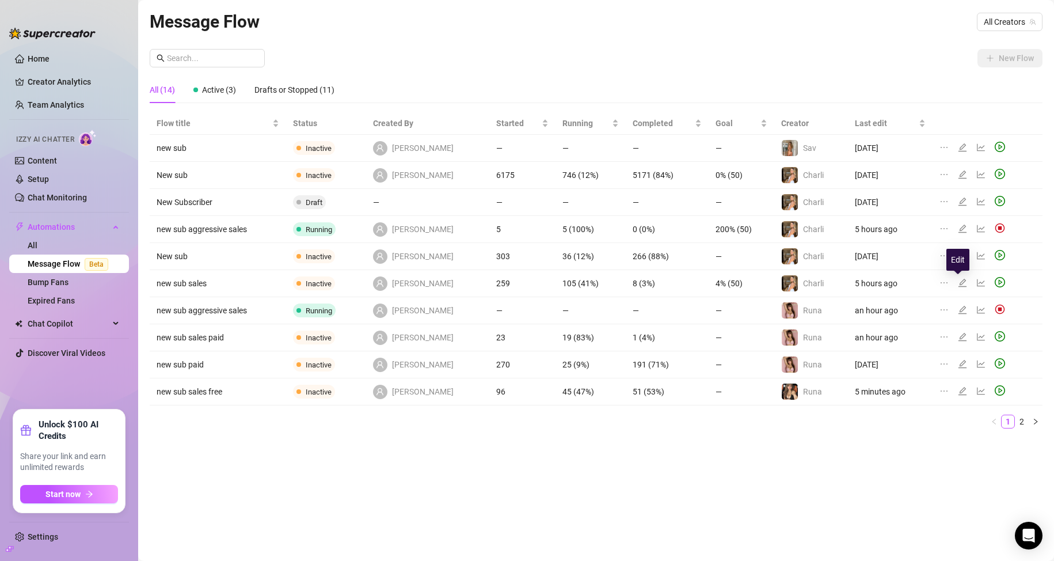
click at [958, 282] on icon "edit" at bounding box center [962, 282] width 9 height 9
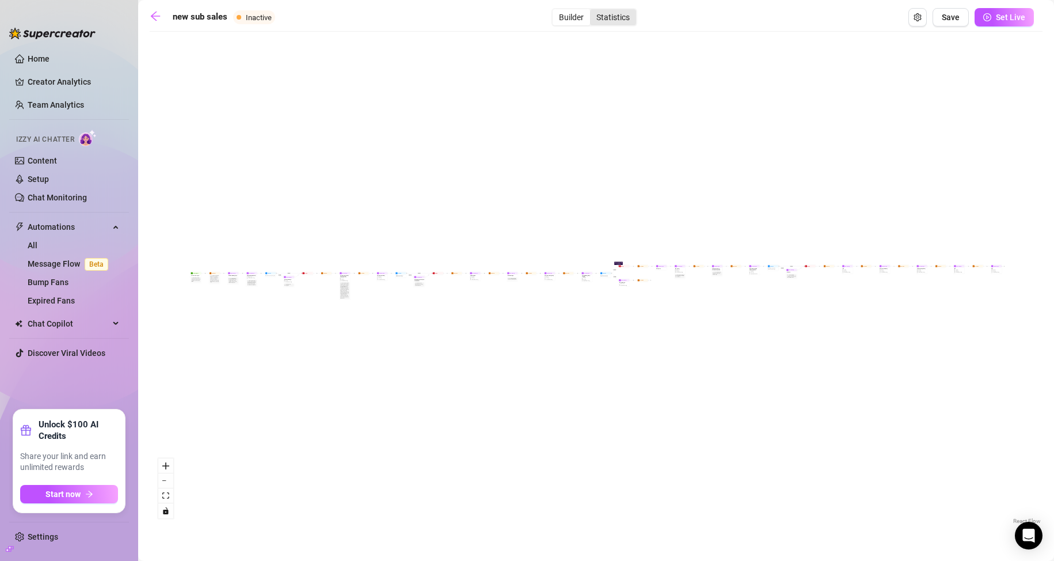
click at [614, 21] on div "Statistics" at bounding box center [613, 17] width 46 height 16
click at [593, 11] on input "Statistics" at bounding box center [593, 11] width 0 height 0
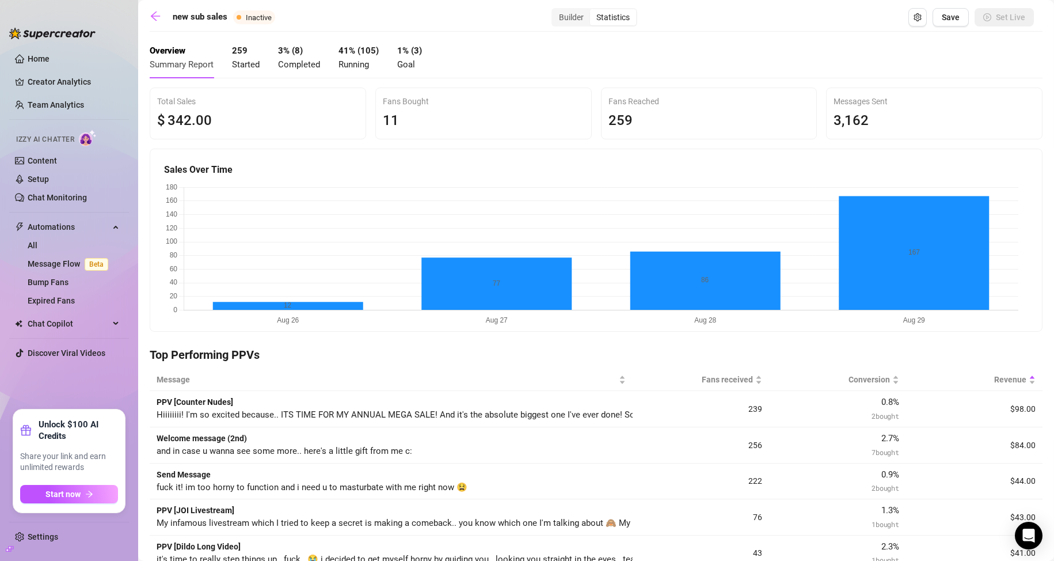
click at [870, 34] on div "new sub sales Inactive Builder Statistics Save Set Live Overview Summary Report…" at bounding box center [596, 505] width 893 height 994
click at [153, 14] on icon "arrow-left" at bounding box center [156, 16] width 12 height 12
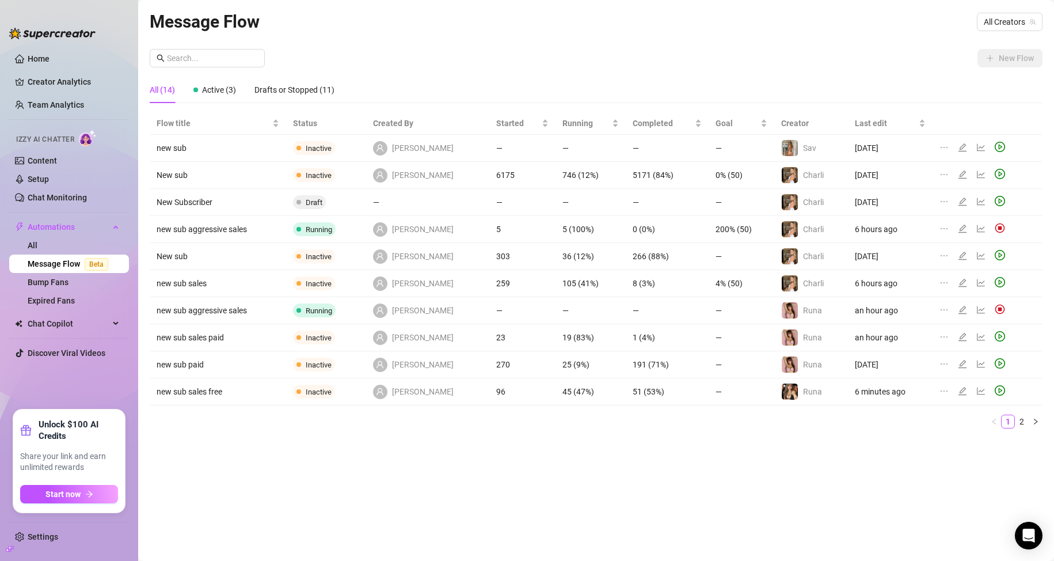
click at [564, 32] on div "Message Flow All Creators" at bounding box center [596, 21] width 893 height 27
